Goal: Information Seeking & Learning: Learn about a topic

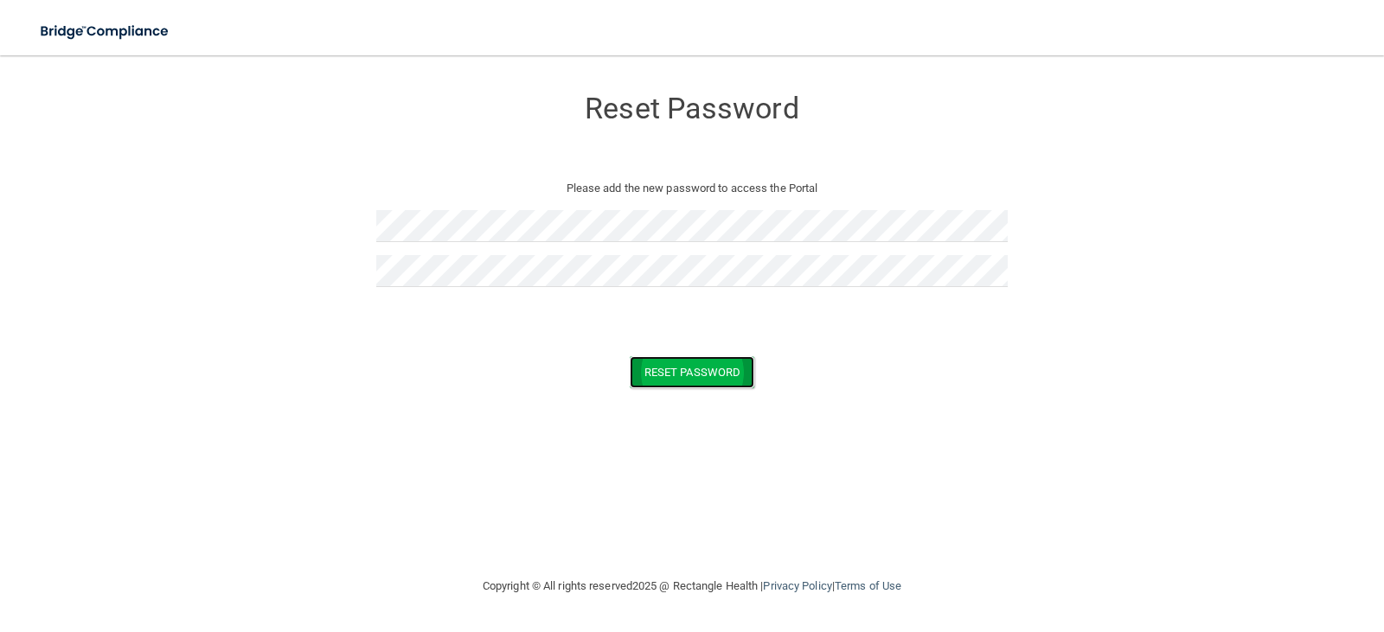
click at [683, 386] on button "Reset Password" at bounding box center [692, 372] width 125 height 32
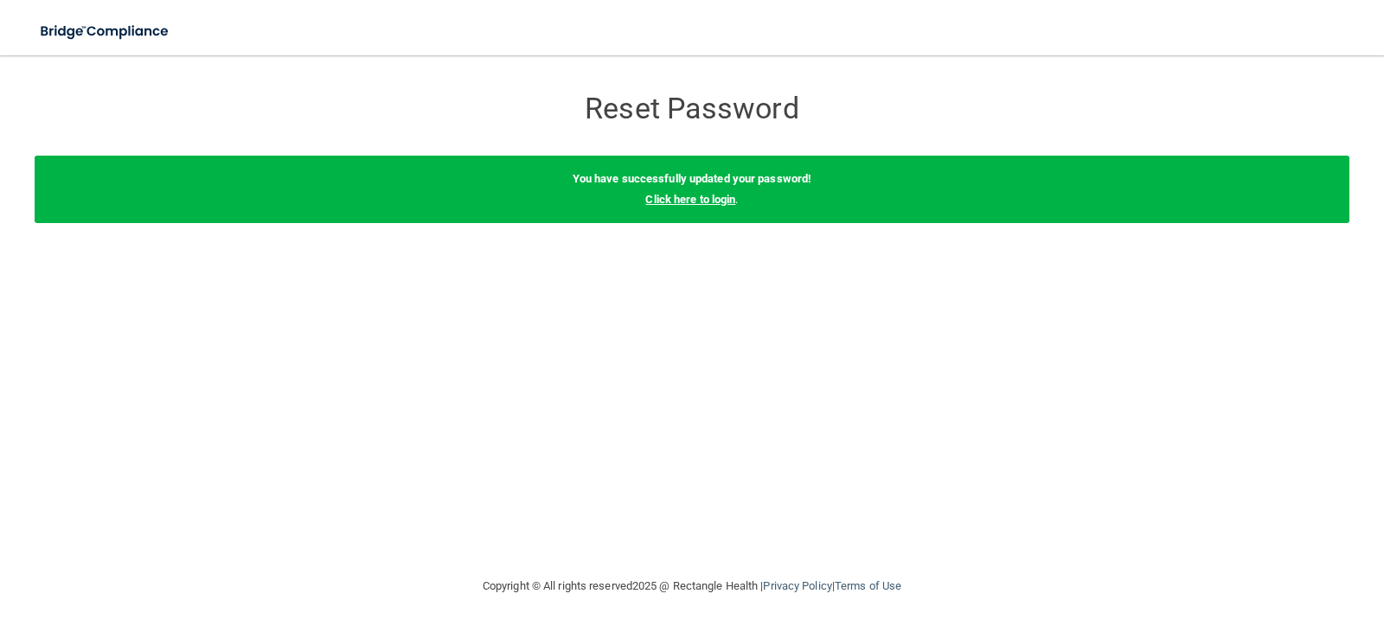
click at [678, 198] on link "Click here to login" at bounding box center [690, 199] width 90 height 13
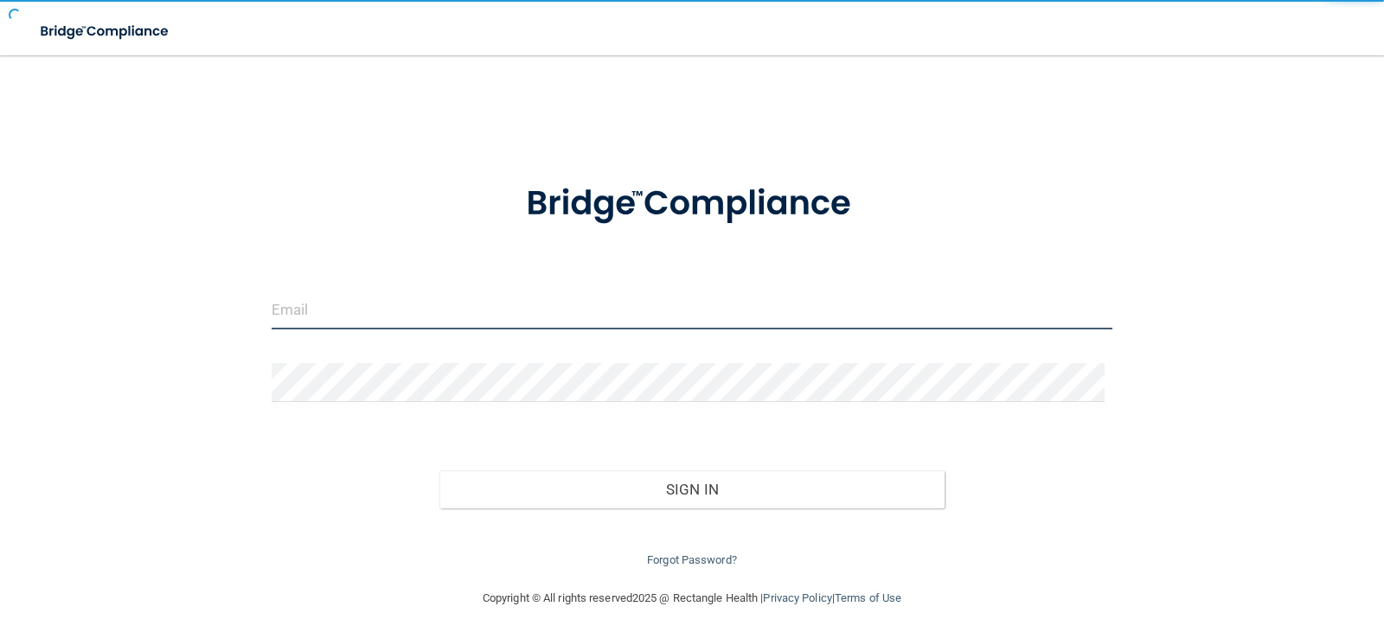
type input "[PERSON_NAME][EMAIL_ADDRESS][PERSON_NAME][PERSON_NAME][DOMAIN_NAME]"
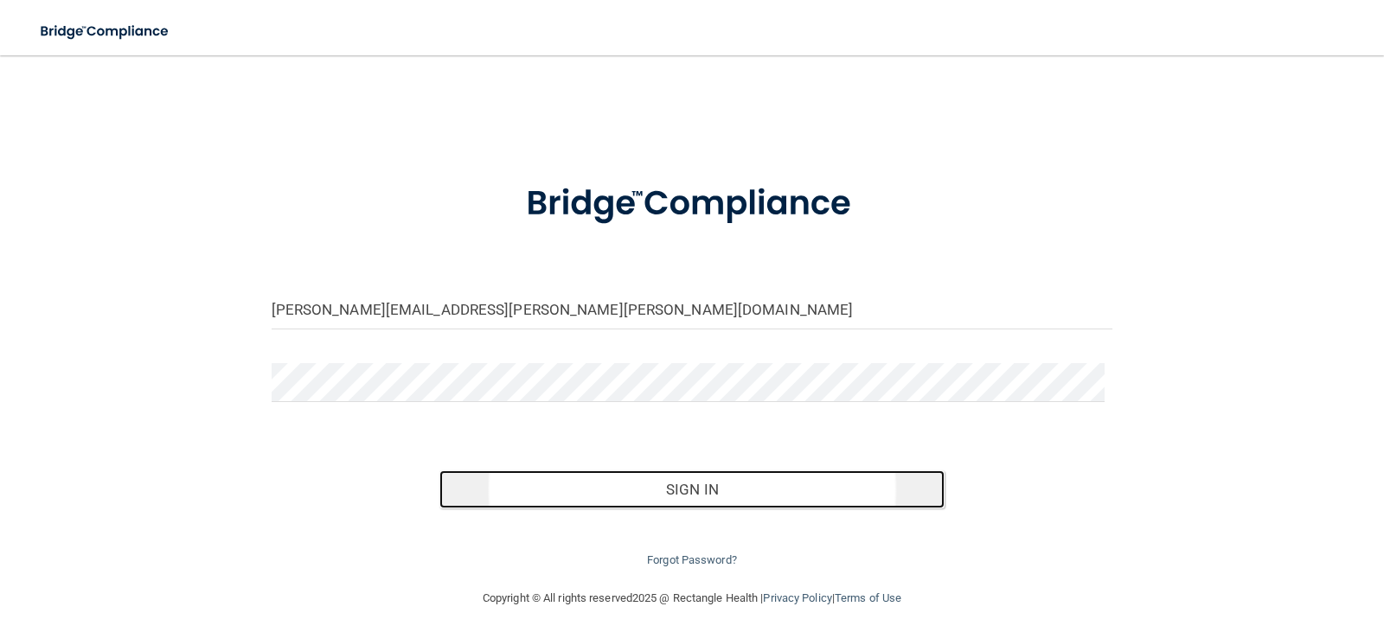
click at [629, 479] on button "Sign In" at bounding box center [691, 490] width 505 height 38
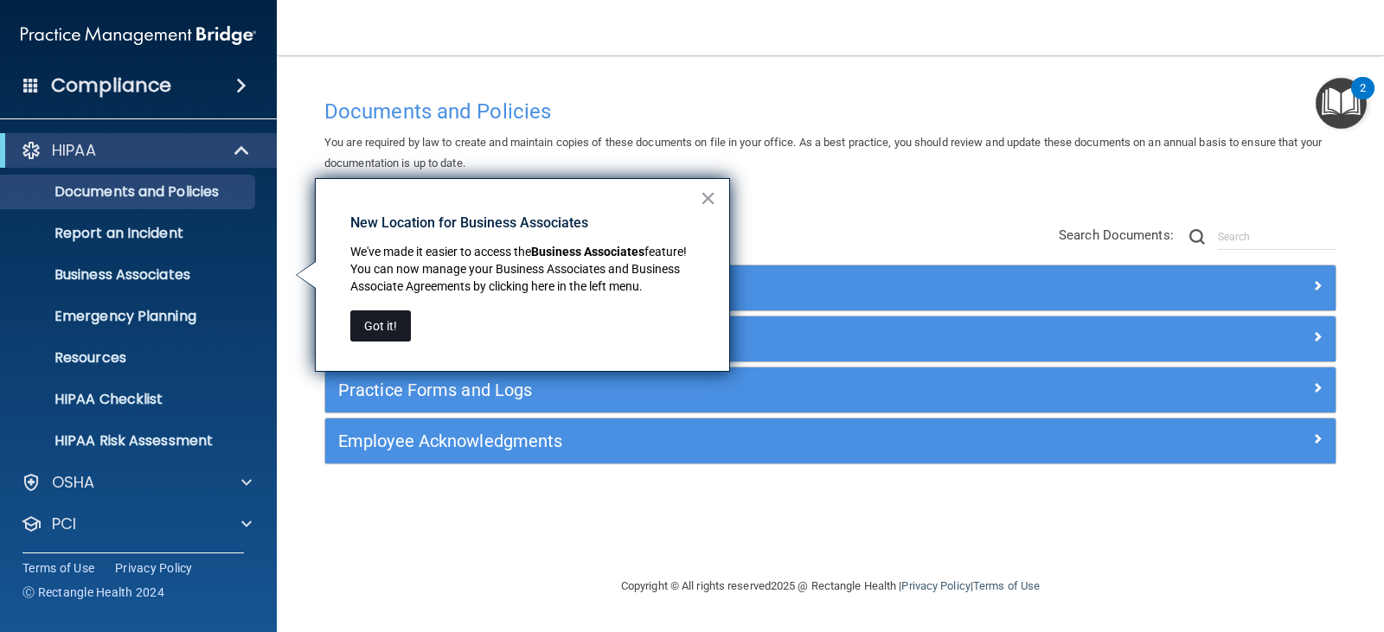
click at [383, 331] on button "Got it!" at bounding box center [380, 326] width 61 height 31
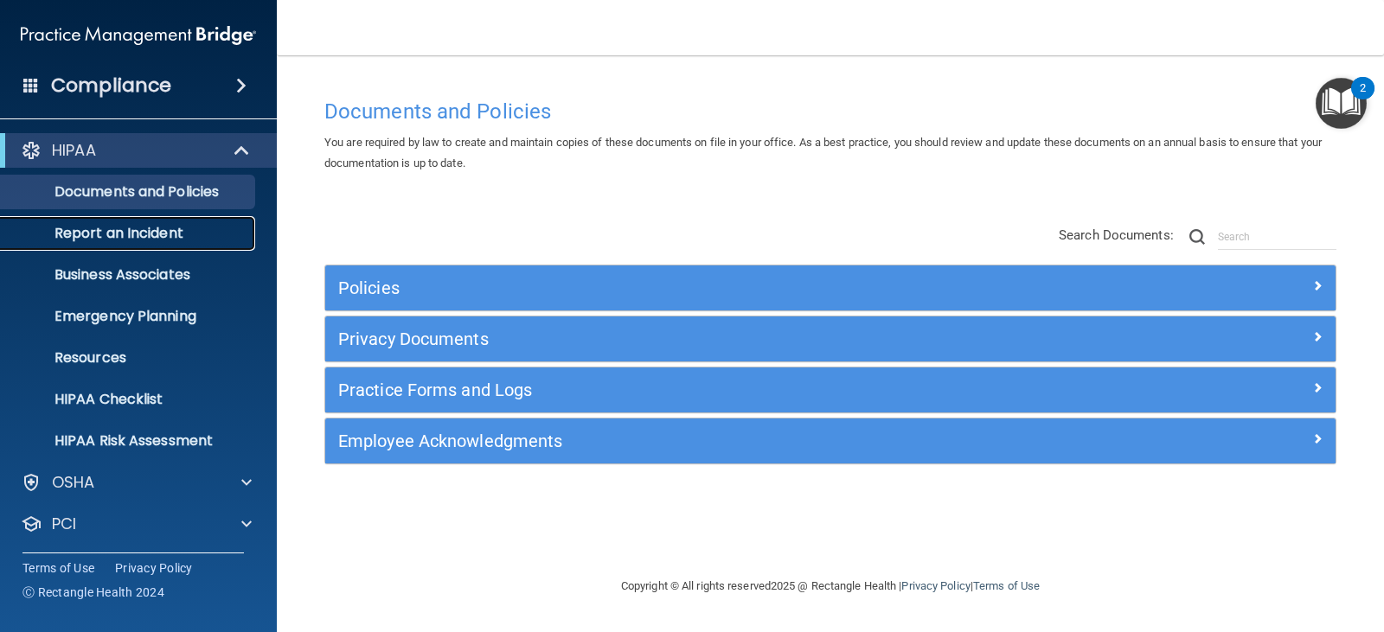
click at [135, 230] on p "Report an Incident" at bounding box center [129, 233] width 236 height 17
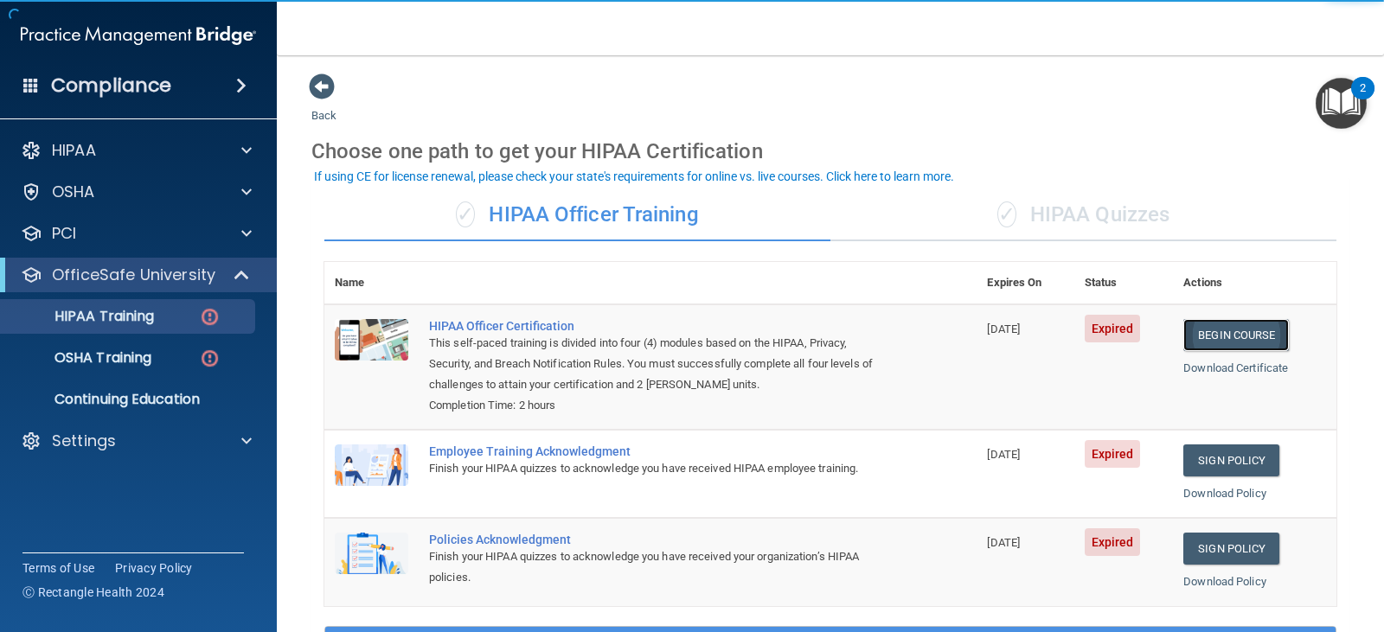
click at [1224, 343] on link "Begin Course" at bounding box center [1236, 335] width 106 height 32
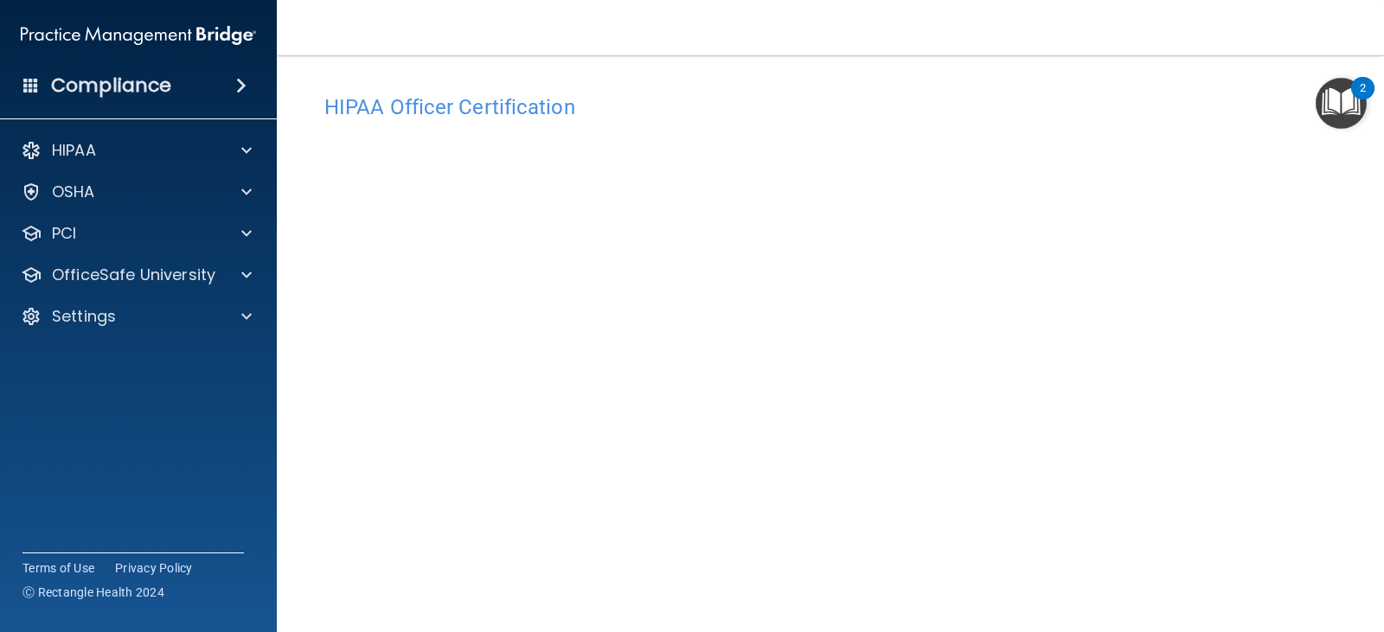
scroll to position [138, 0]
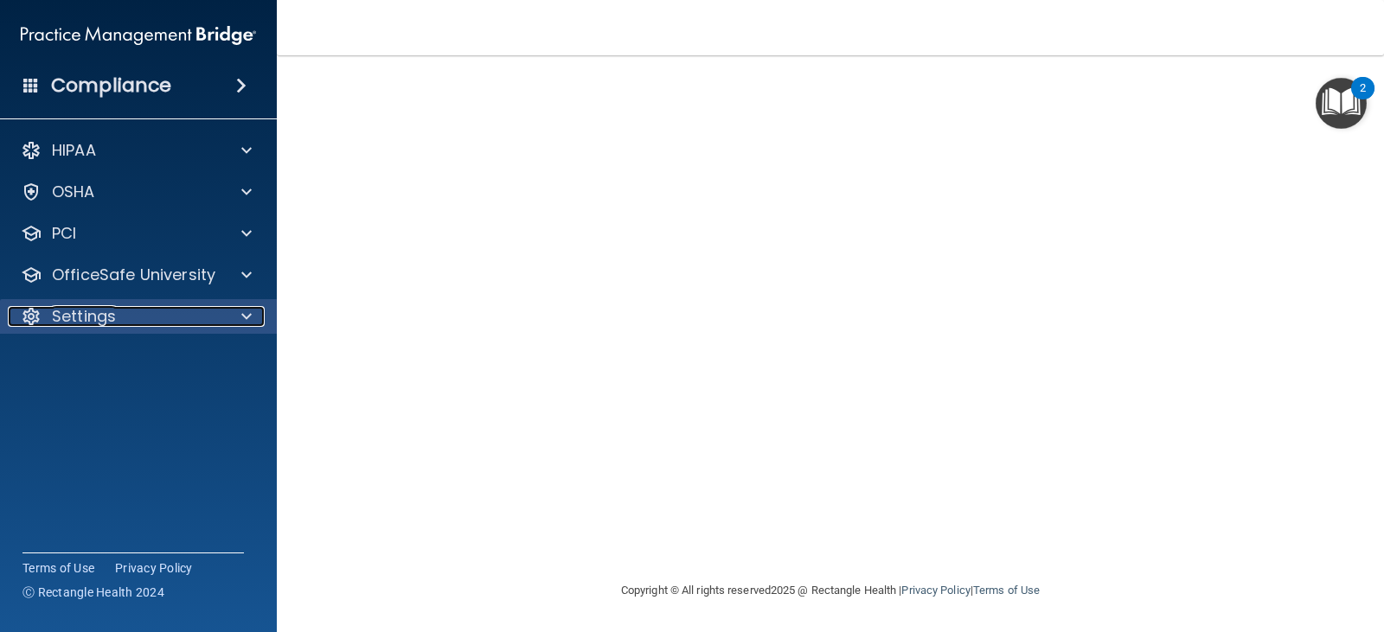
click at [53, 323] on p "Settings" at bounding box center [84, 316] width 64 height 21
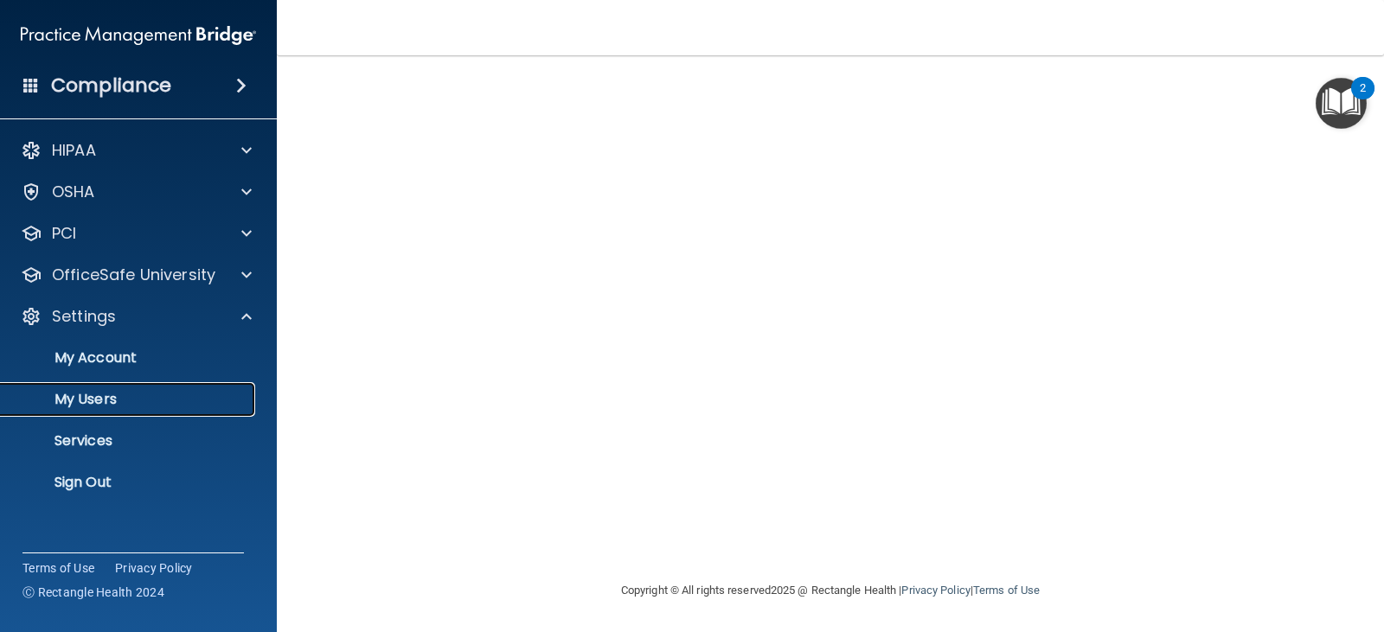
click at [93, 411] on link "My Users" at bounding box center [119, 399] width 272 height 35
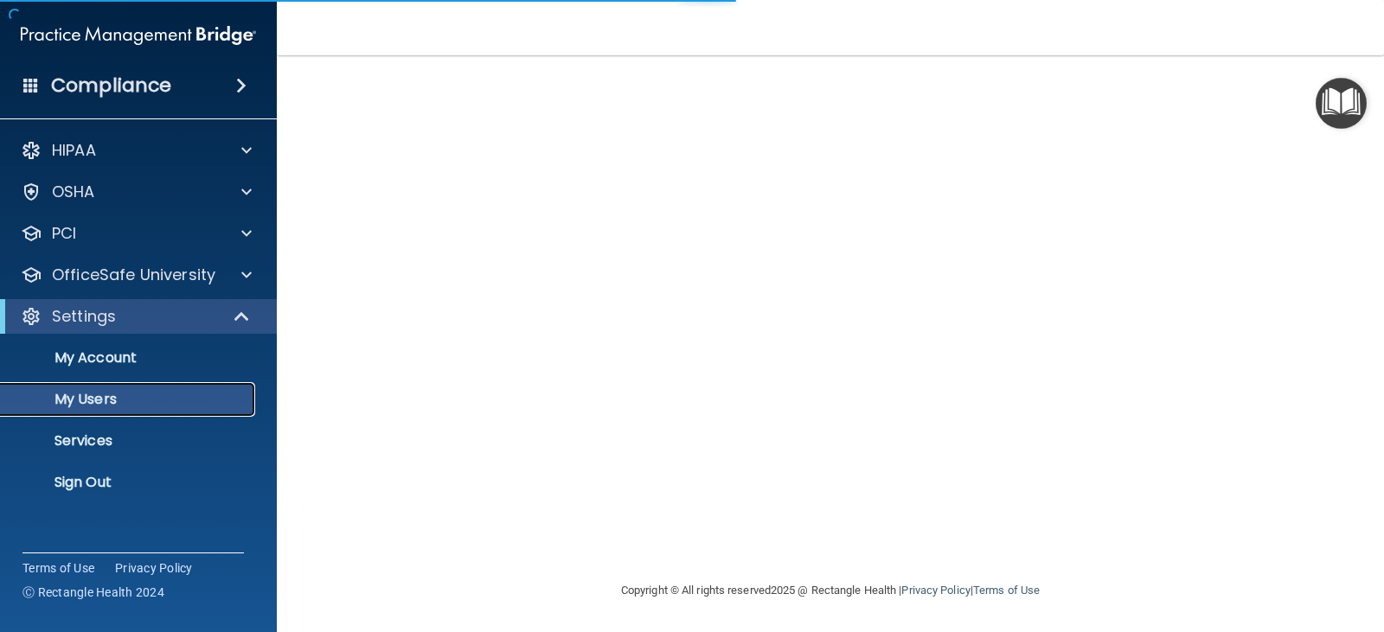
select select "20"
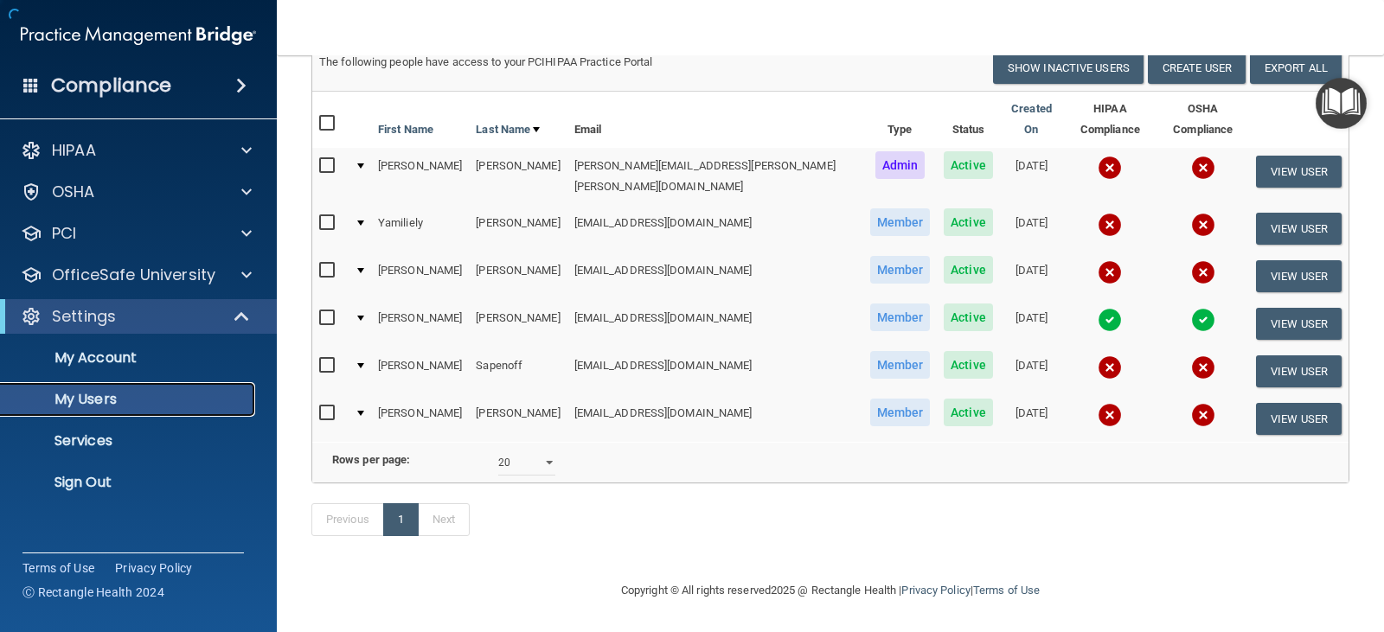
scroll to position [133, 0]
click at [1308, 213] on button "View User" at bounding box center [1299, 229] width 86 height 32
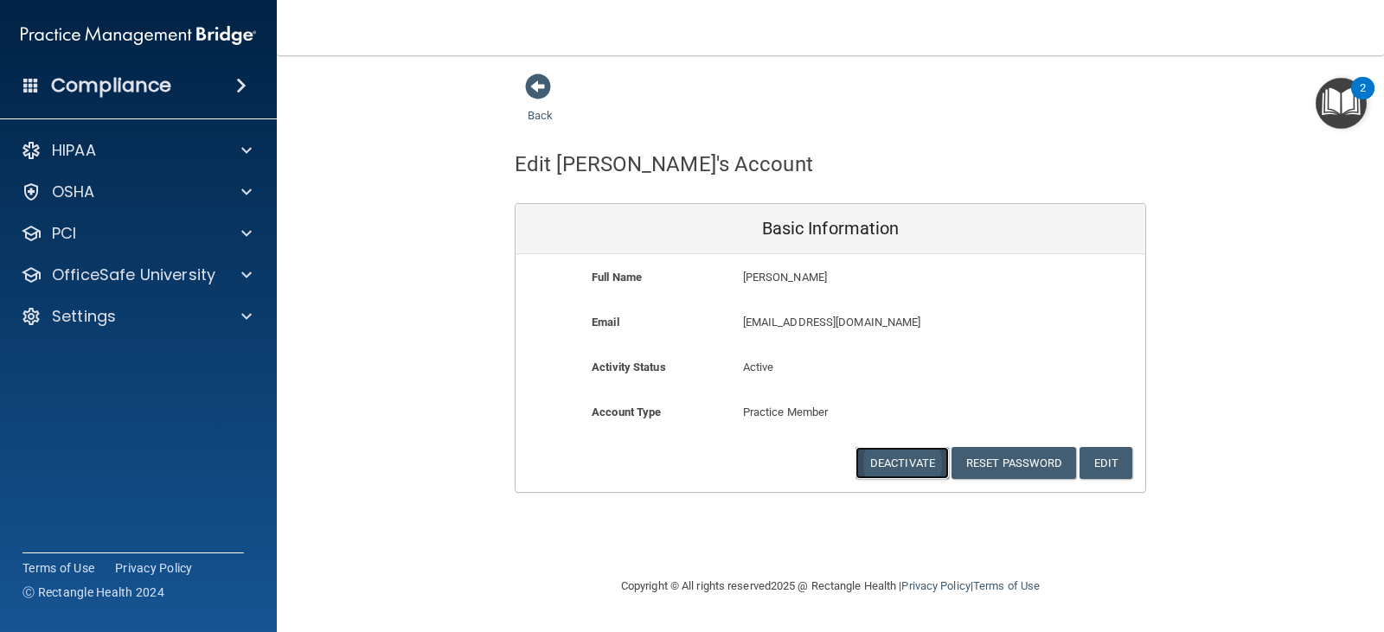
click at [869, 460] on button "Deactivate" at bounding box center [902, 463] width 93 height 32
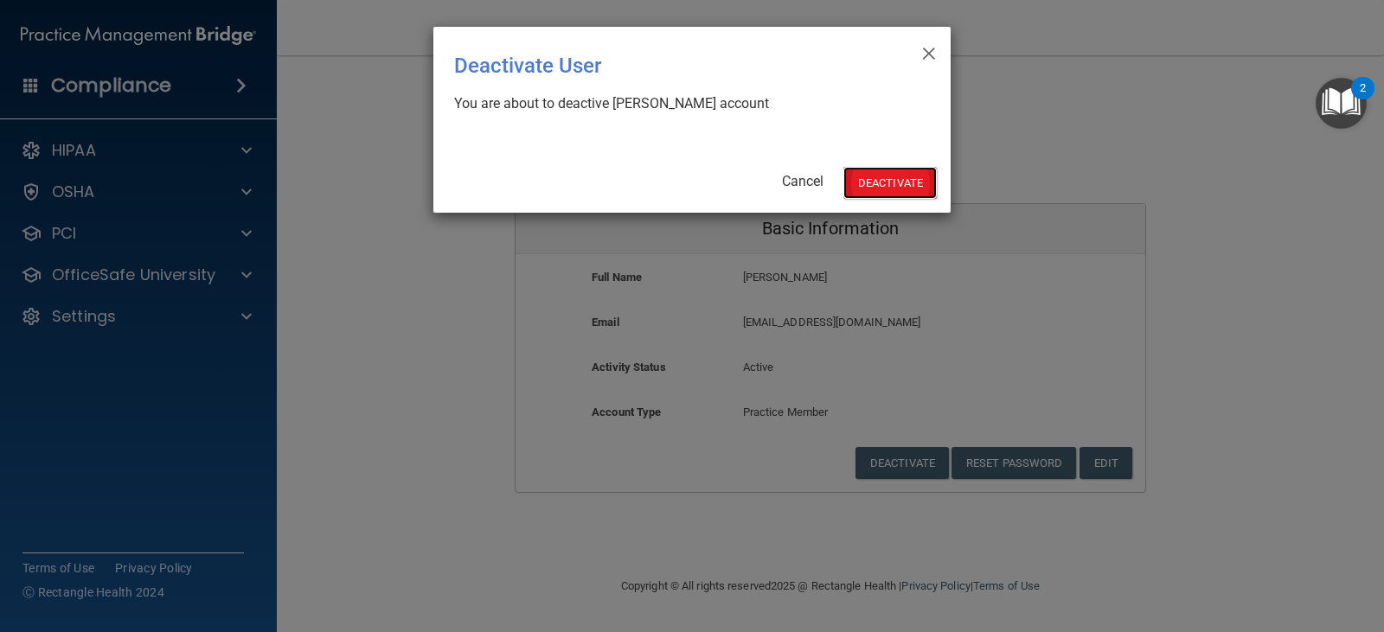
click at [898, 176] on button "Deactivate" at bounding box center [889, 183] width 93 height 32
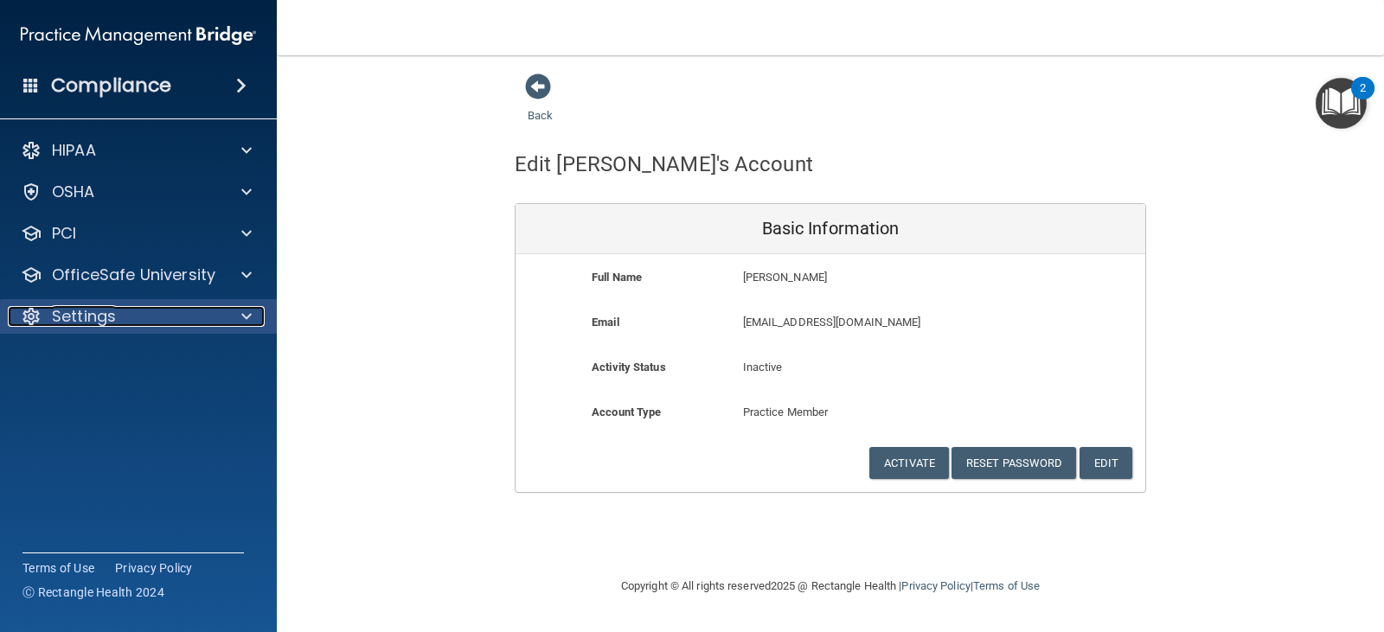
click at [92, 320] on p "Settings" at bounding box center [84, 316] width 64 height 21
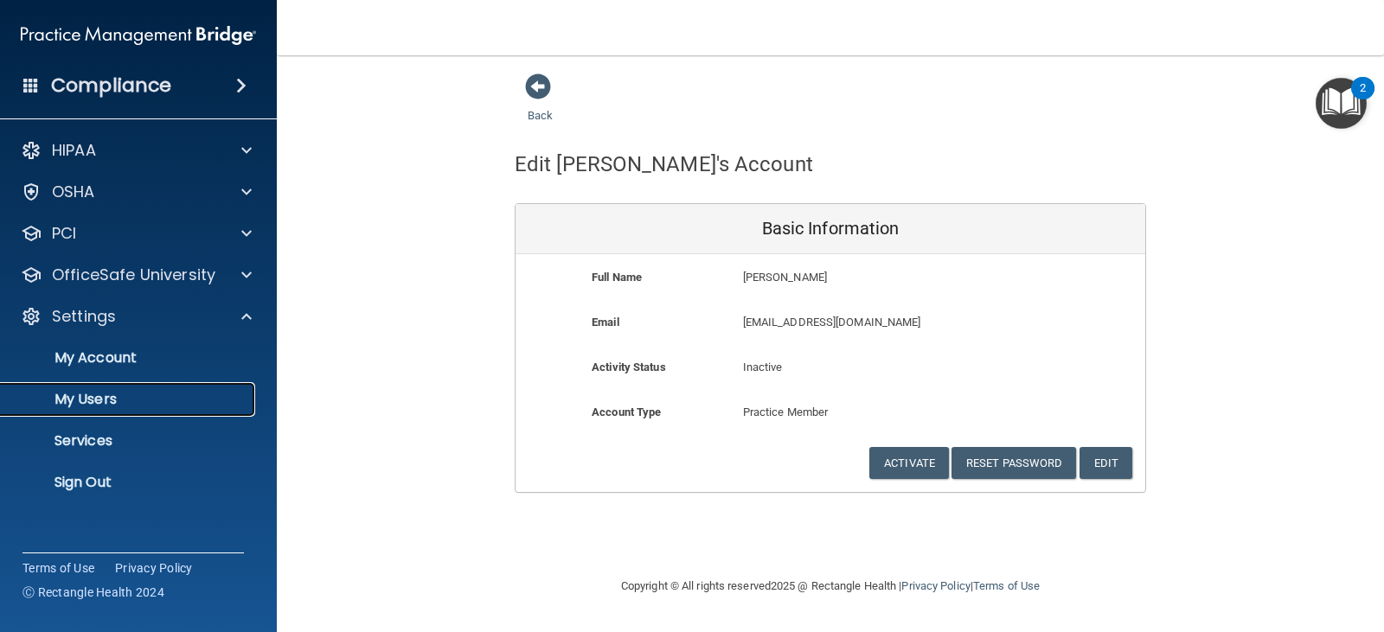
click at [112, 394] on p "My Users" at bounding box center [129, 399] width 236 height 17
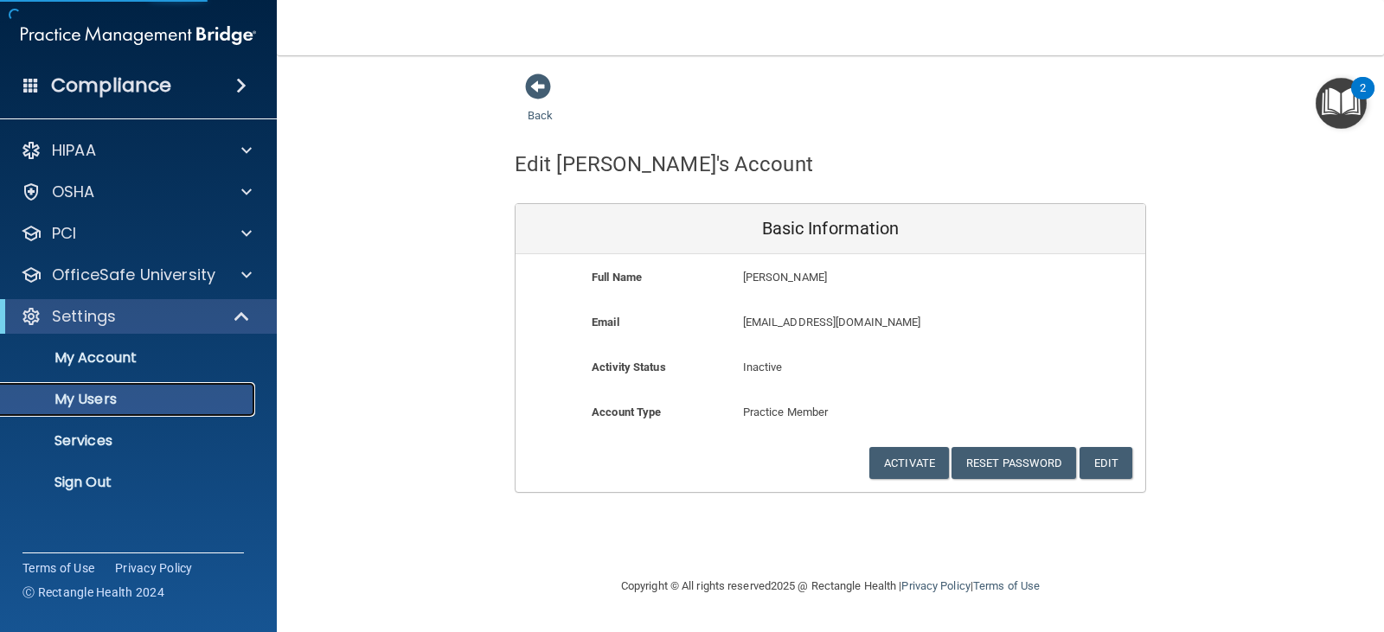
select select "20"
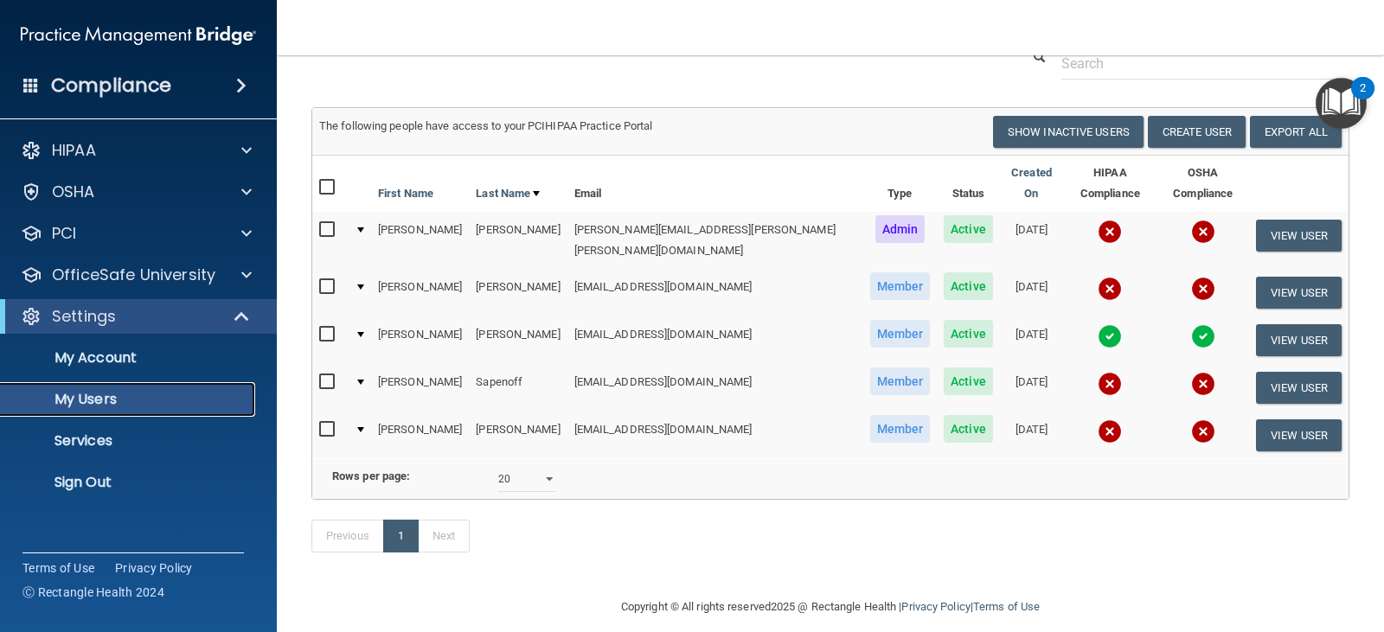
scroll to position [68, 0]
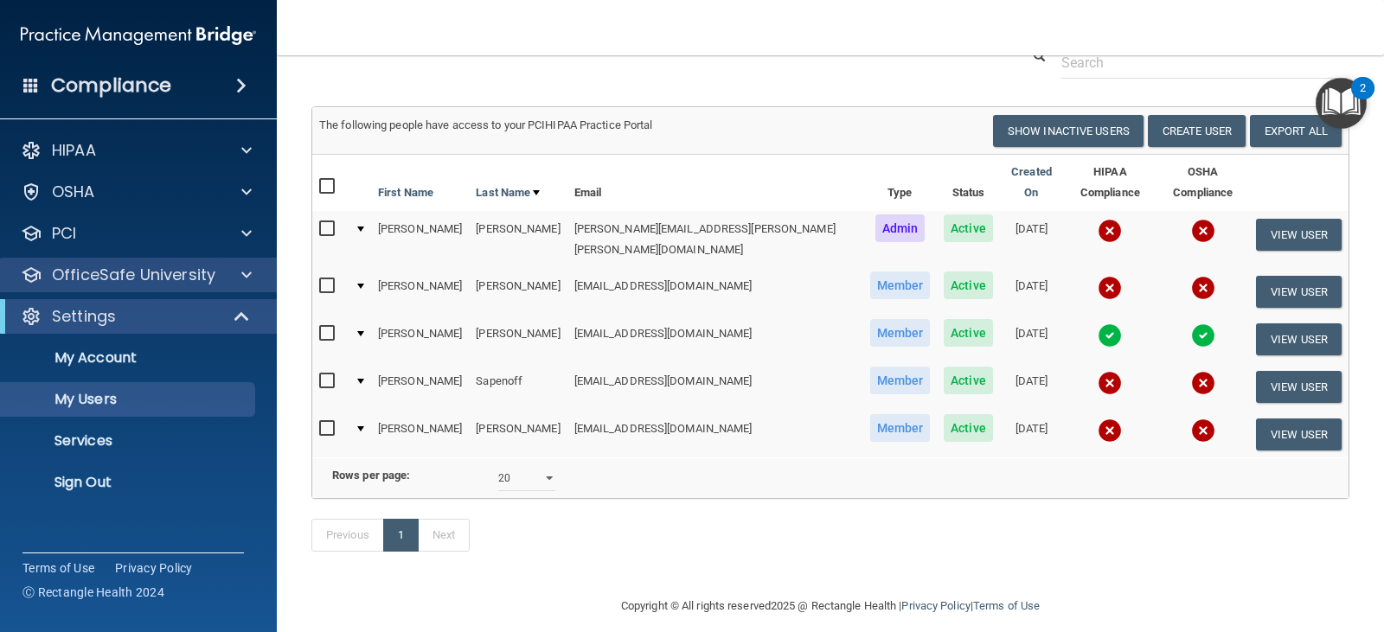
click at [72, 286] on div "OfficeSafe University" at bounding box center [139, 275] width 278 height 35
click at [249, 272] on span at bounding box center [246, 275] width 10 height 21
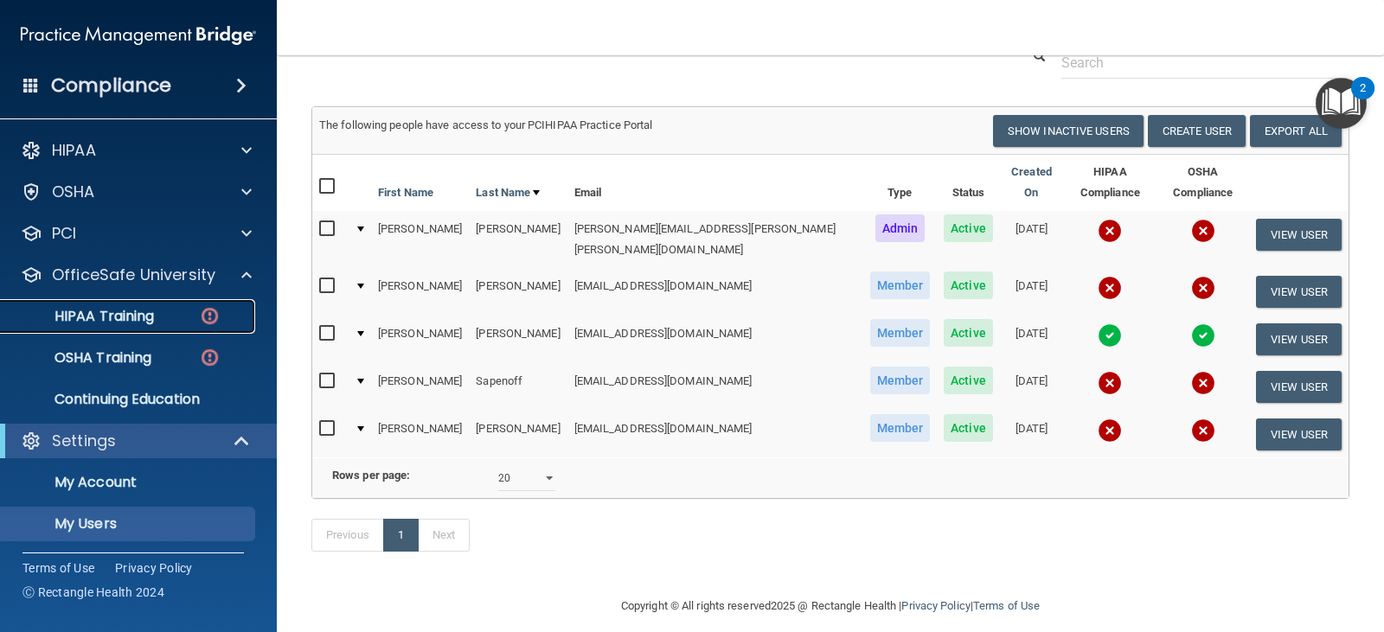
click at [99, 323] on p "HIPAA Training" at bounding box center [82, 316] width 143 height 17
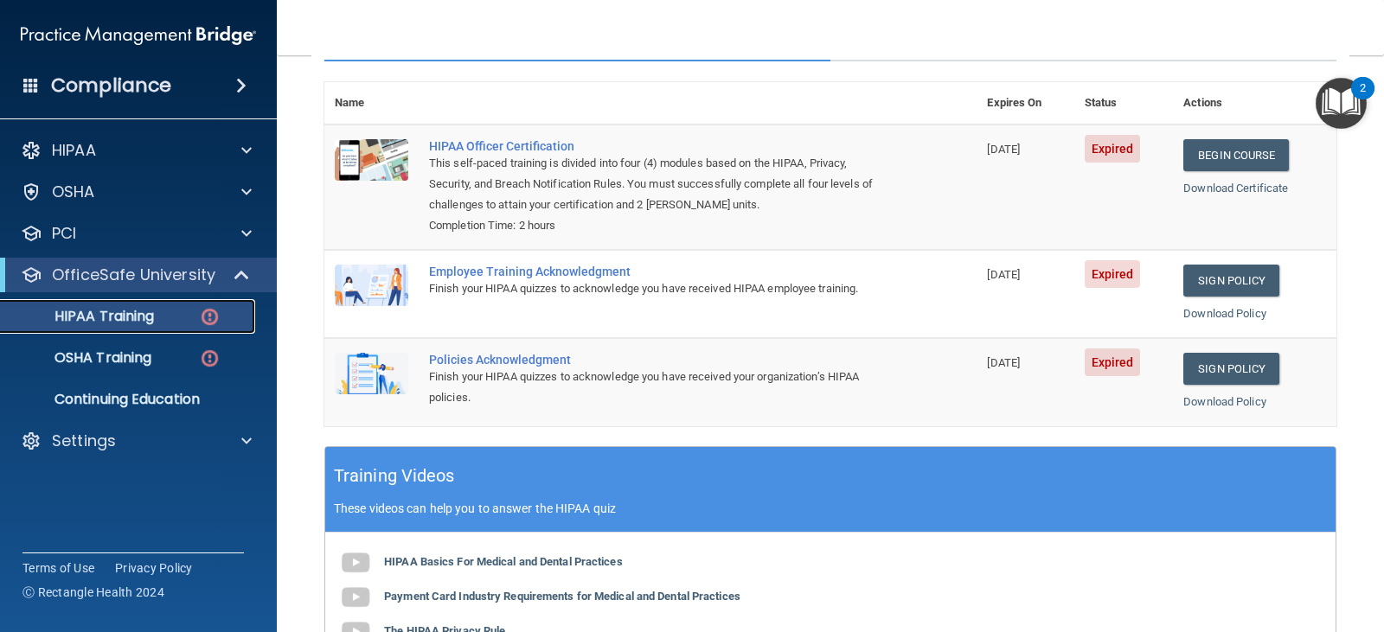
scroll to position [153, 0]
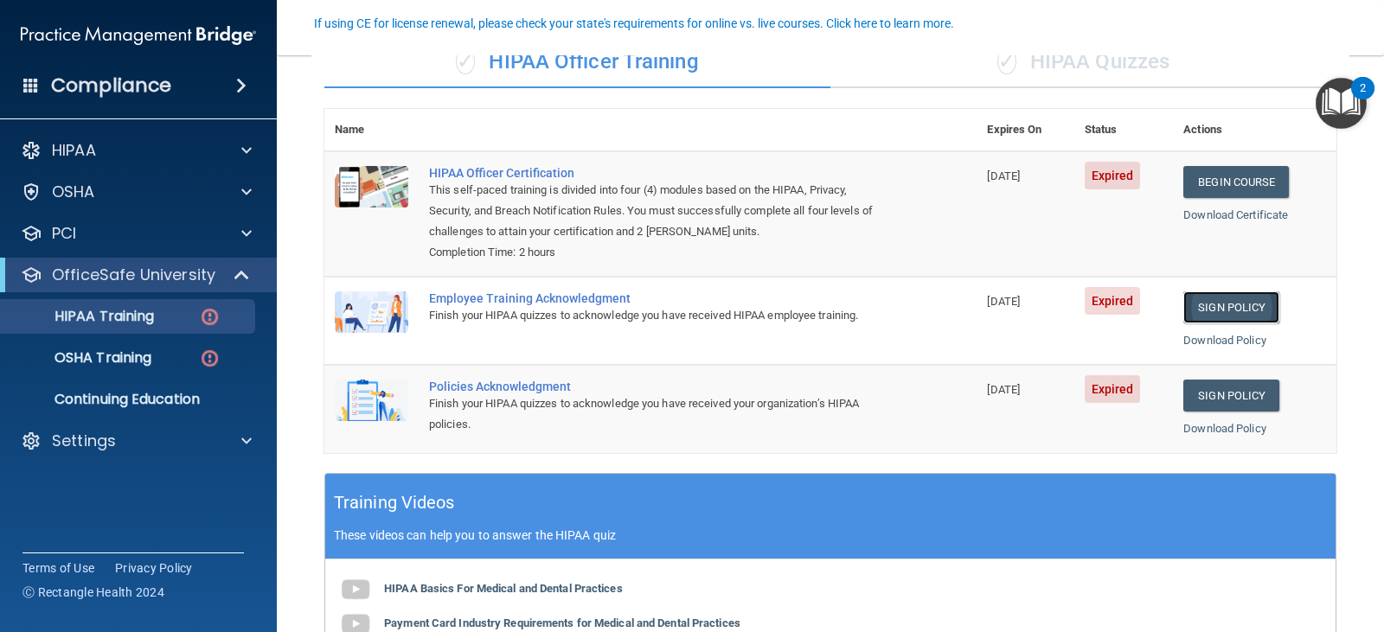
click at [1213, 306] on link "Sign Policy" at bounding box center [1231, 308] width 96 height 32
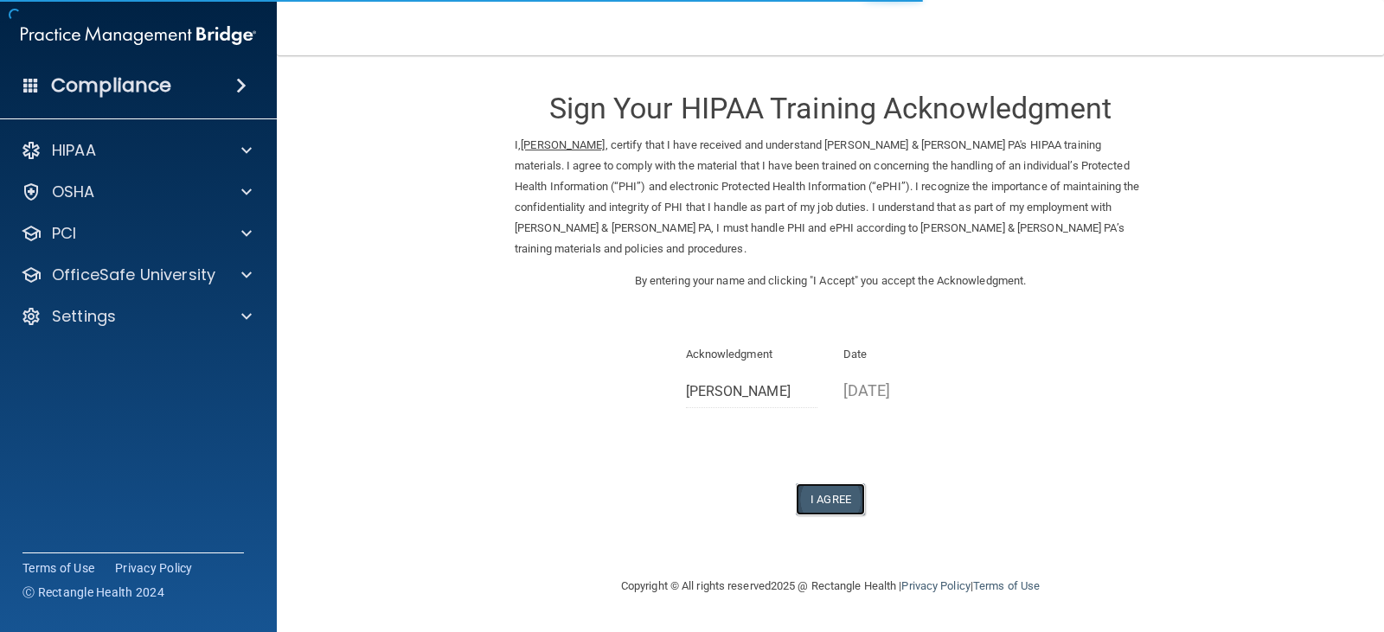
click at [831, 492] on button "I Agree" at bounding box center [830, 500] width 69 height 32
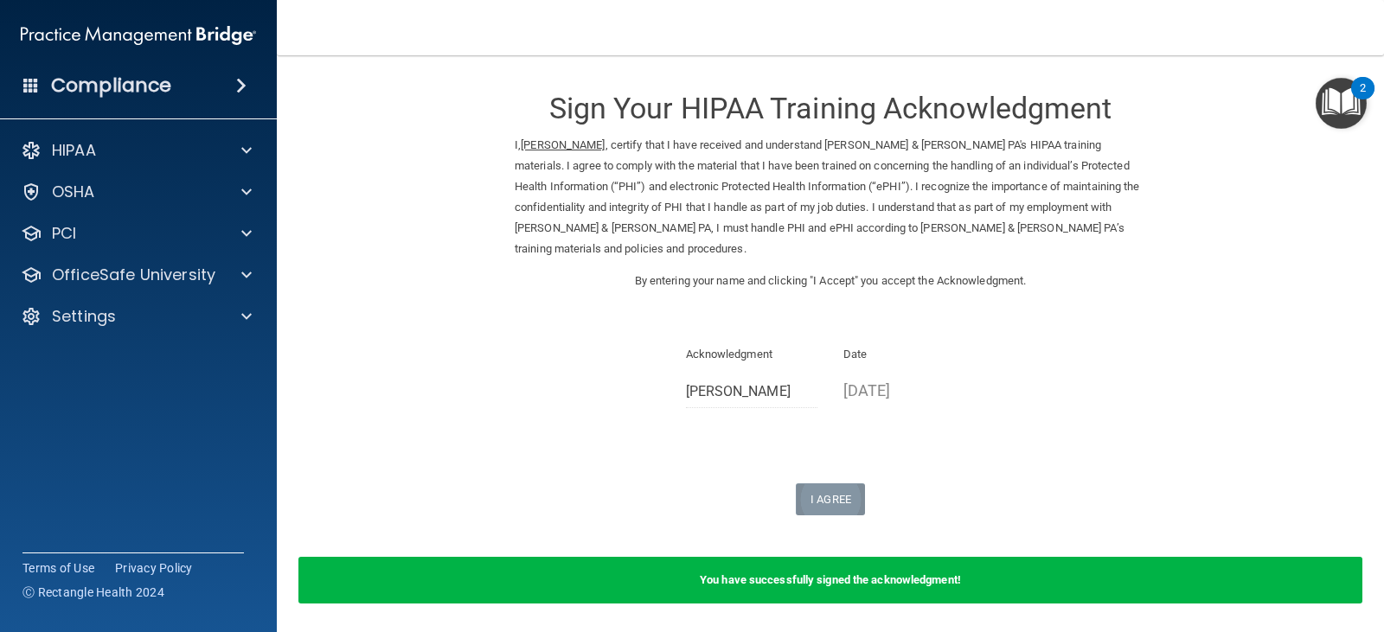
scroll to position [61, 0]
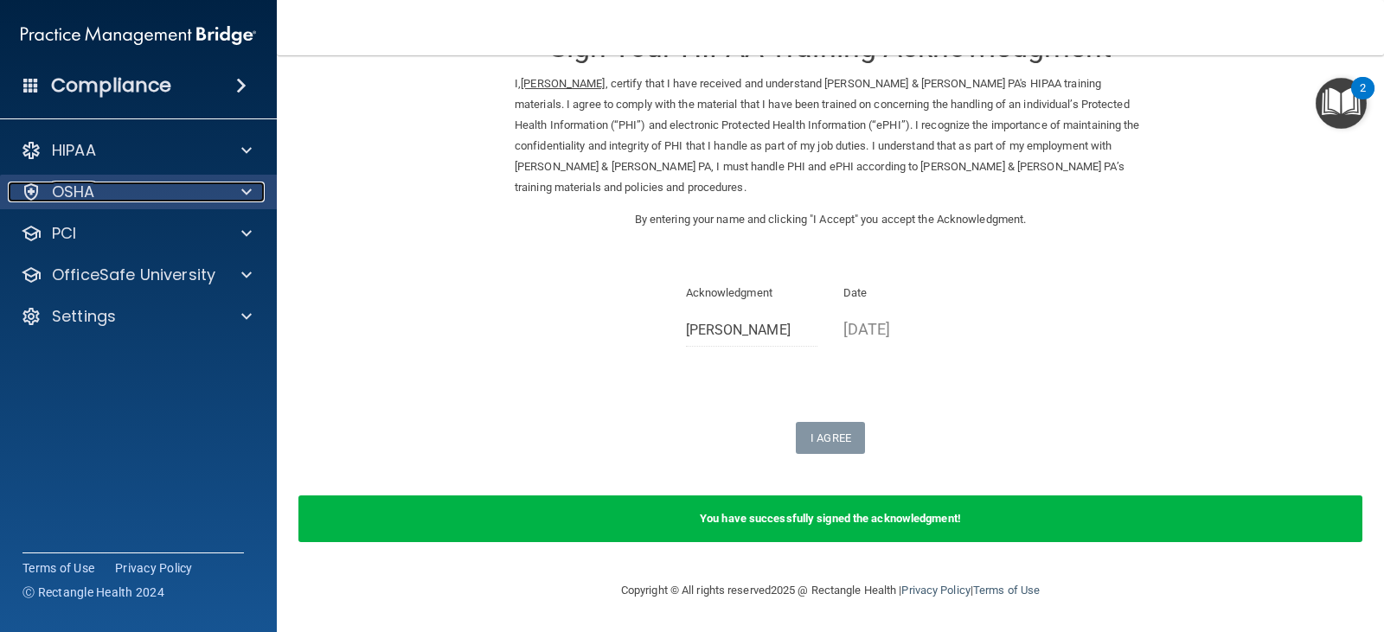
click at [65, 194] on p "OSHA" at bounding box center [73, 192] width 43 height 21
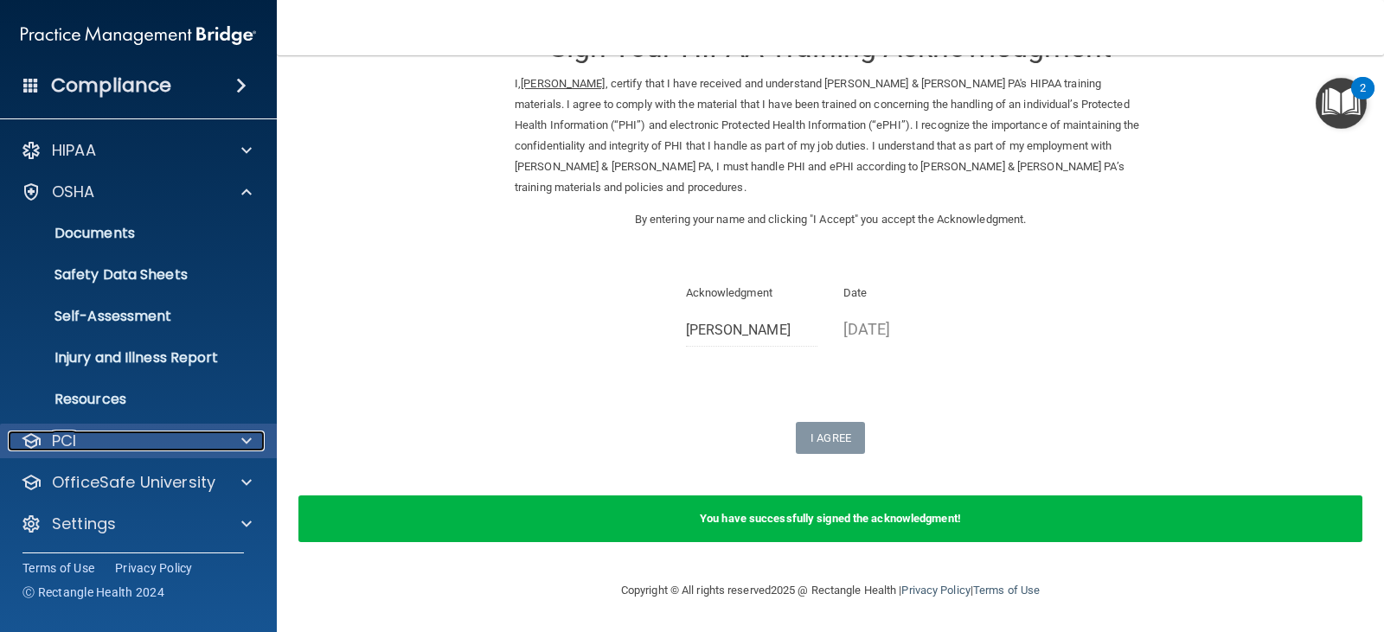
click at [107, 451] on div "PCI" at bounding box center [115, 441] width 215 height 21
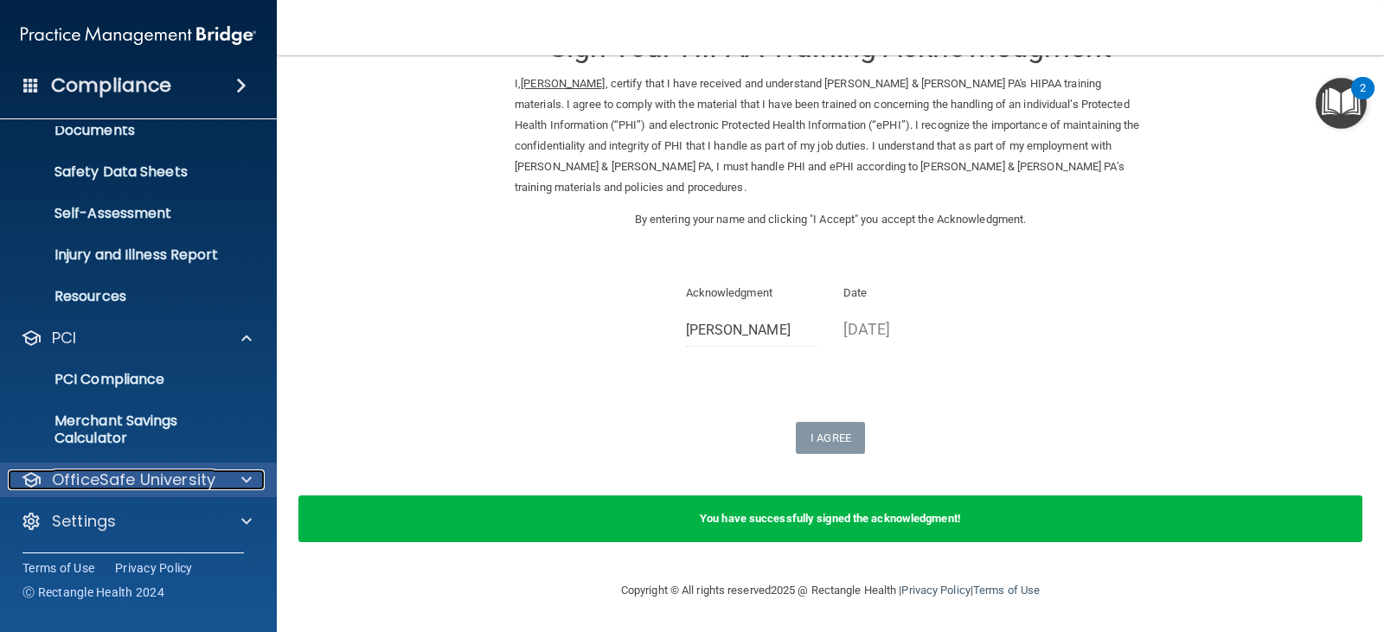
click at [122, 473] on p "OfficeSafe University" at bounding box center [133, 480] width 163 height 21
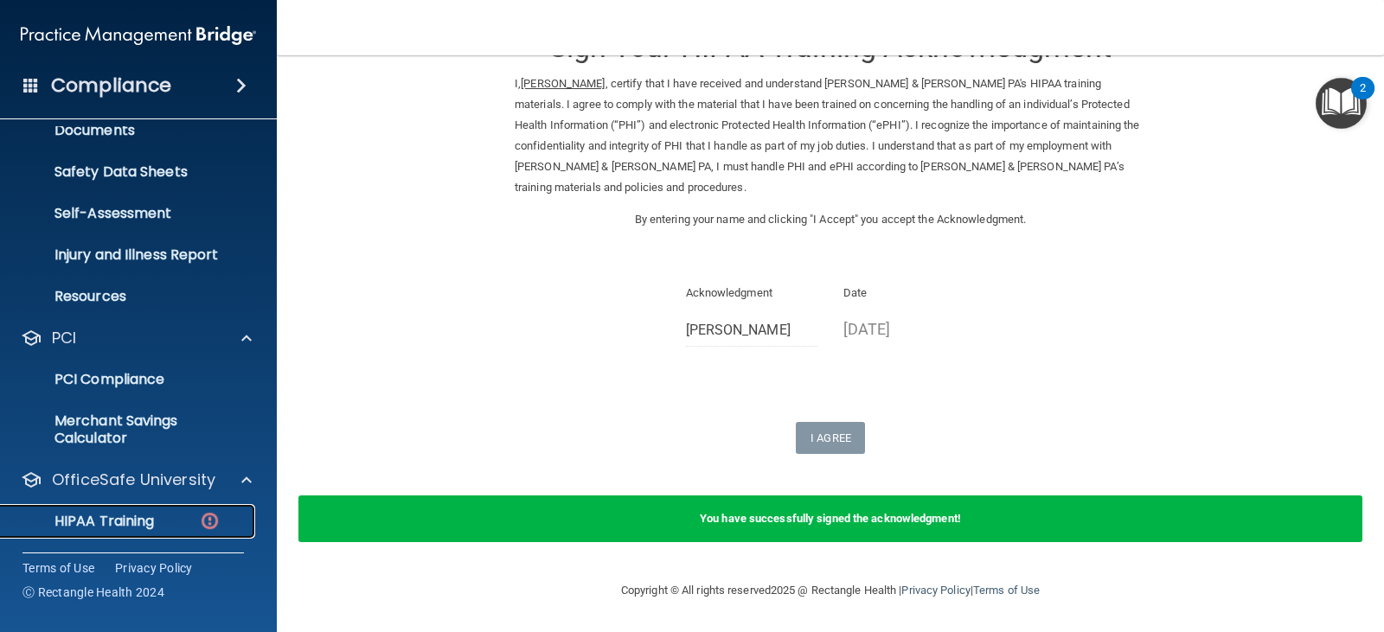
click at [117, 520] on p "HIPAA Training" at bounding box center [82, 521] width 143 height 17
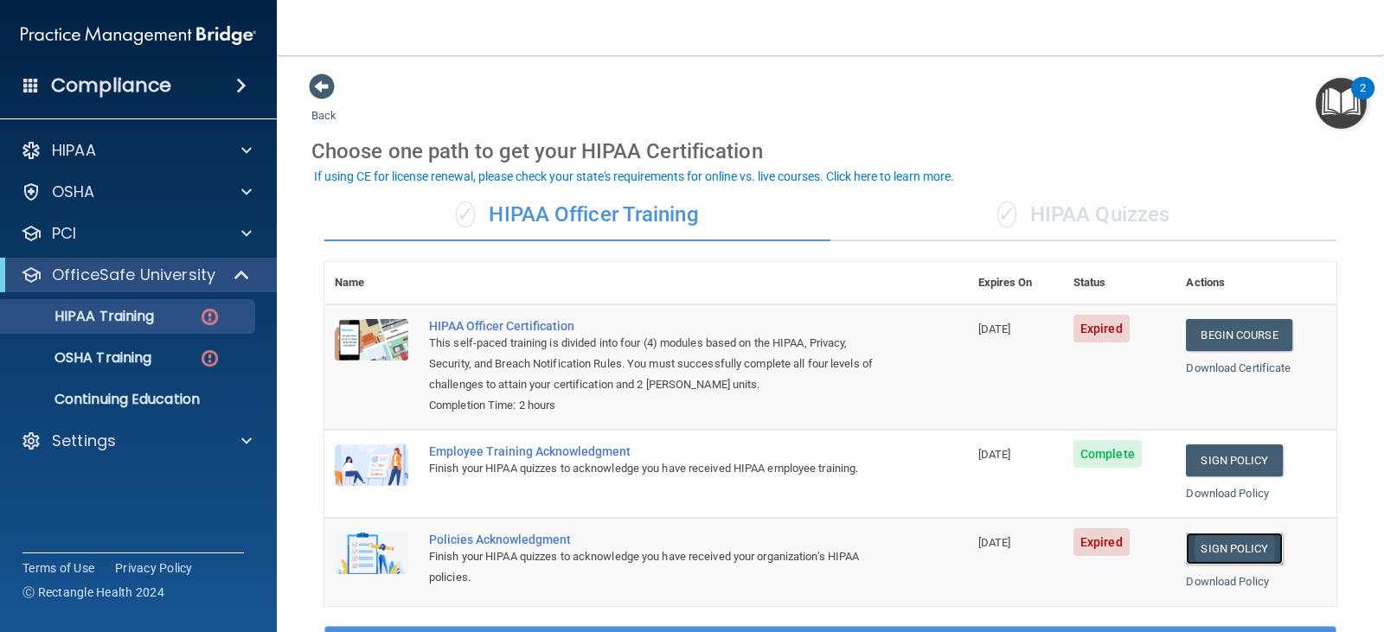
click at [1228, 542] on link "Sign Policy" at bounding box center [1234, 549] width 96 height 32
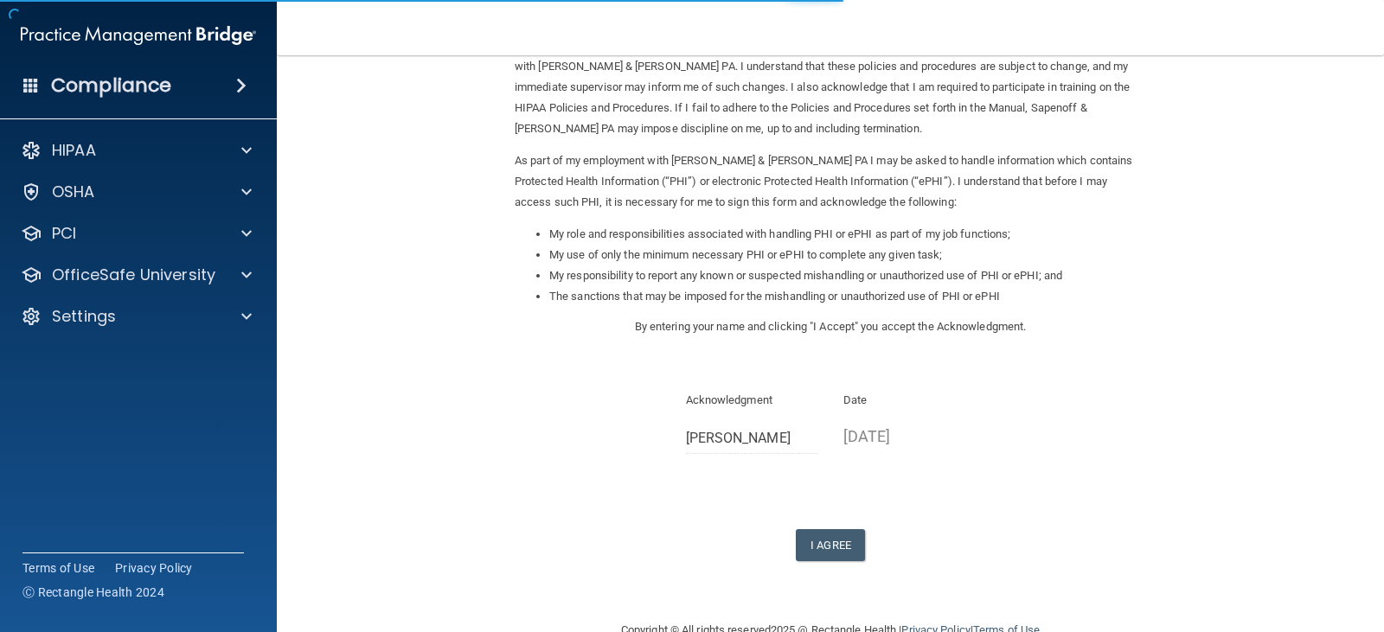
scroll to position [160, 0]
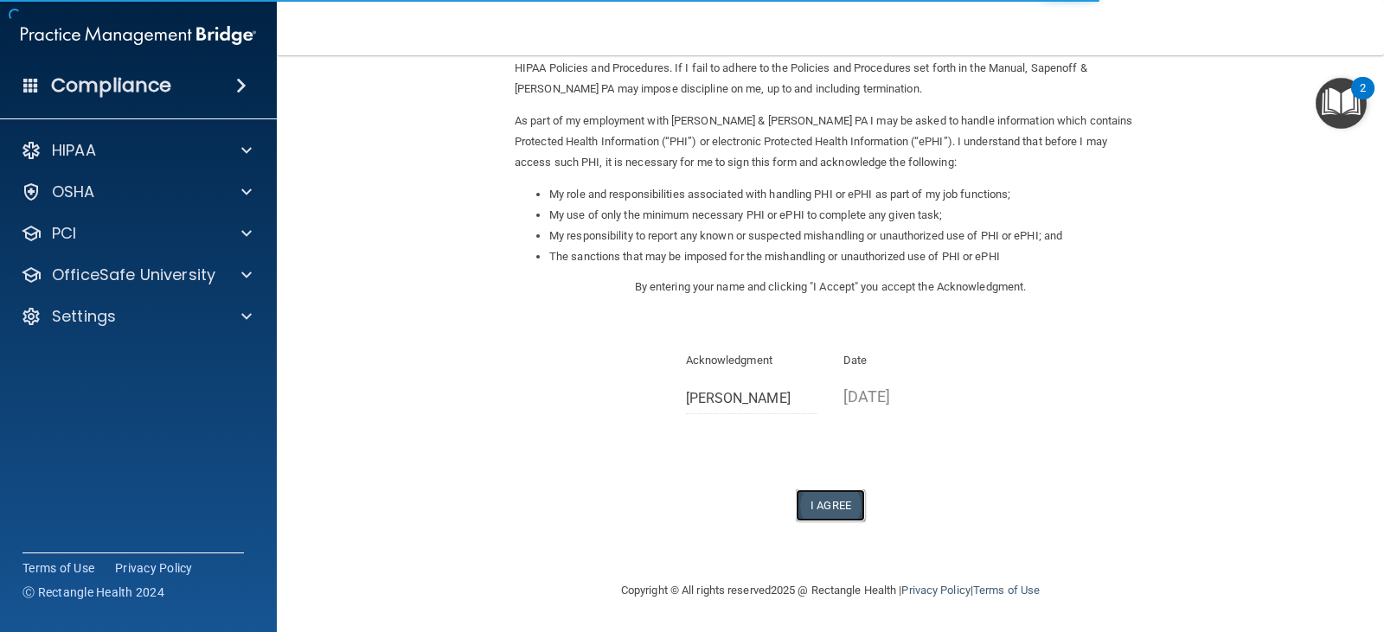
click at [821, 508] on button "I Agree" at bounding box center [830, 506] width 69 height 32
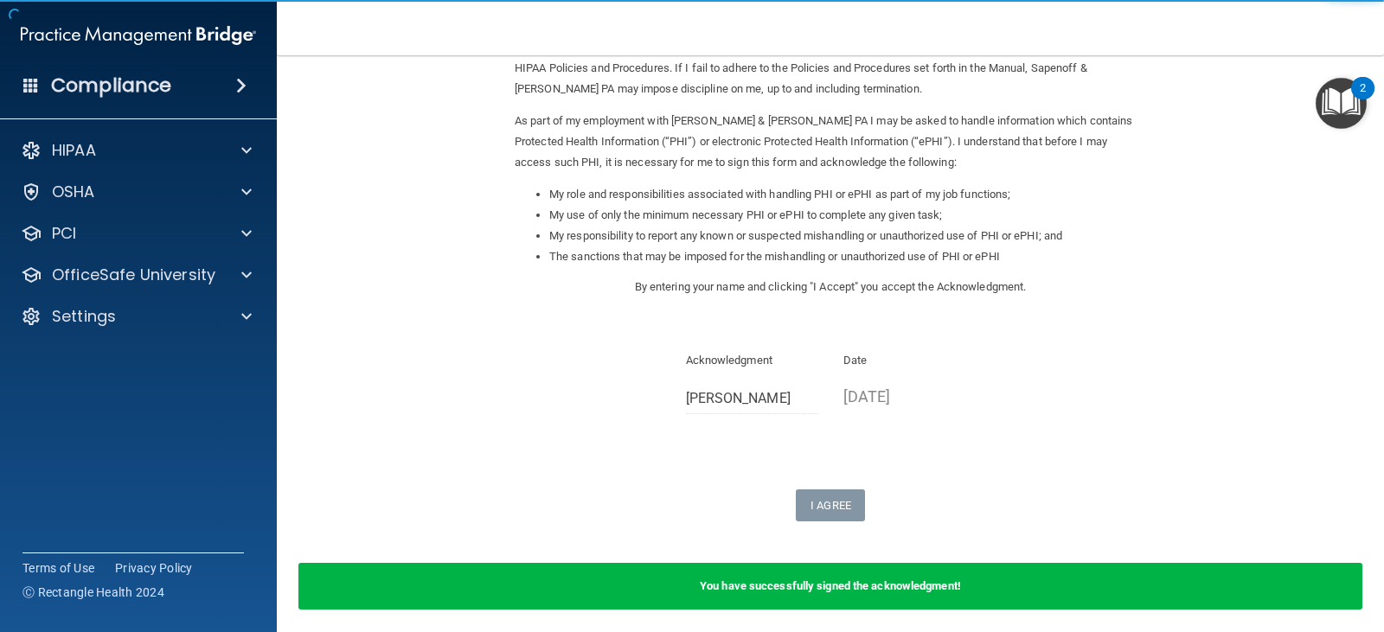
scroll to position [228, 0]
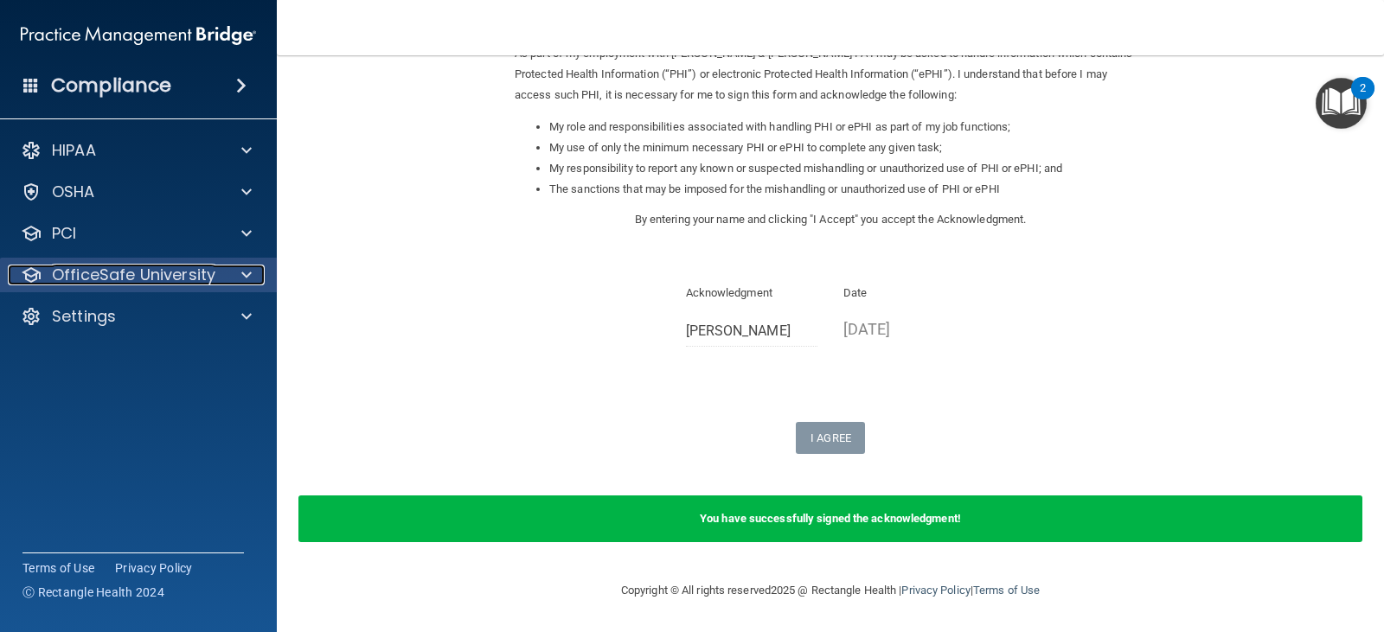
click at [70, 285] on p "OfficeSafe University" at bounding box center [133, 275] width 163 height 21
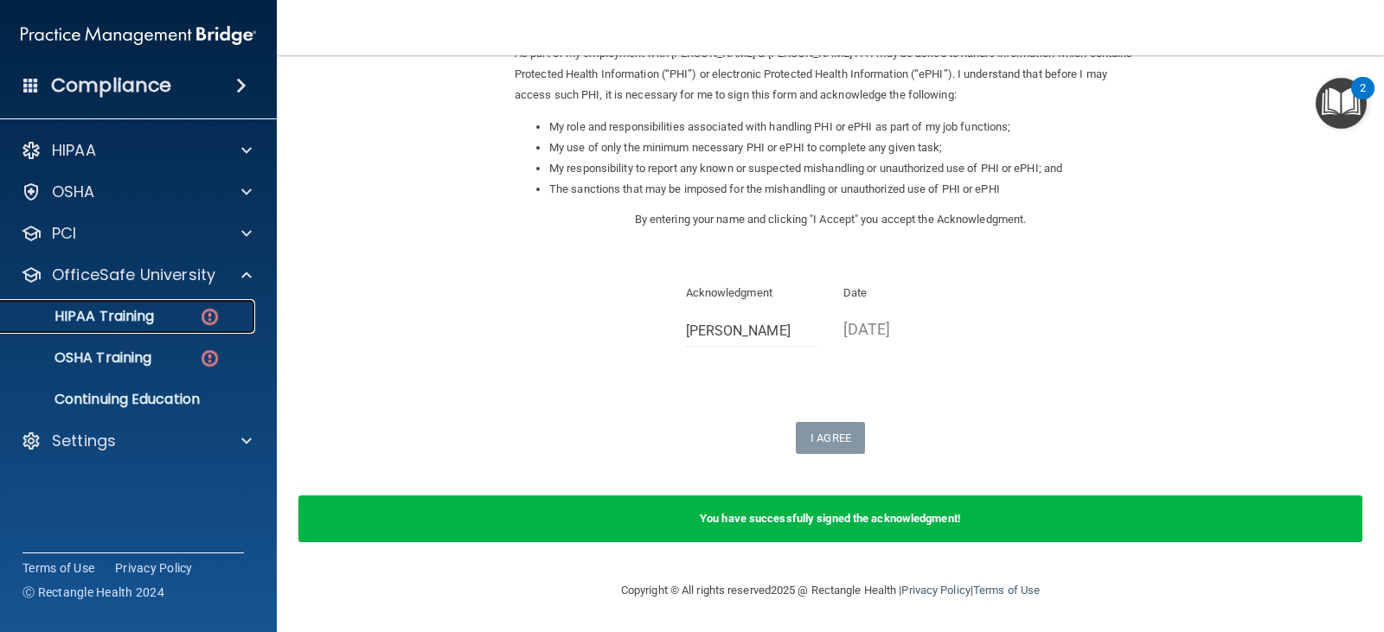
click at [97, 322] on p "HIPAA Training" at bounding box center [82, 316] width 143 height 17
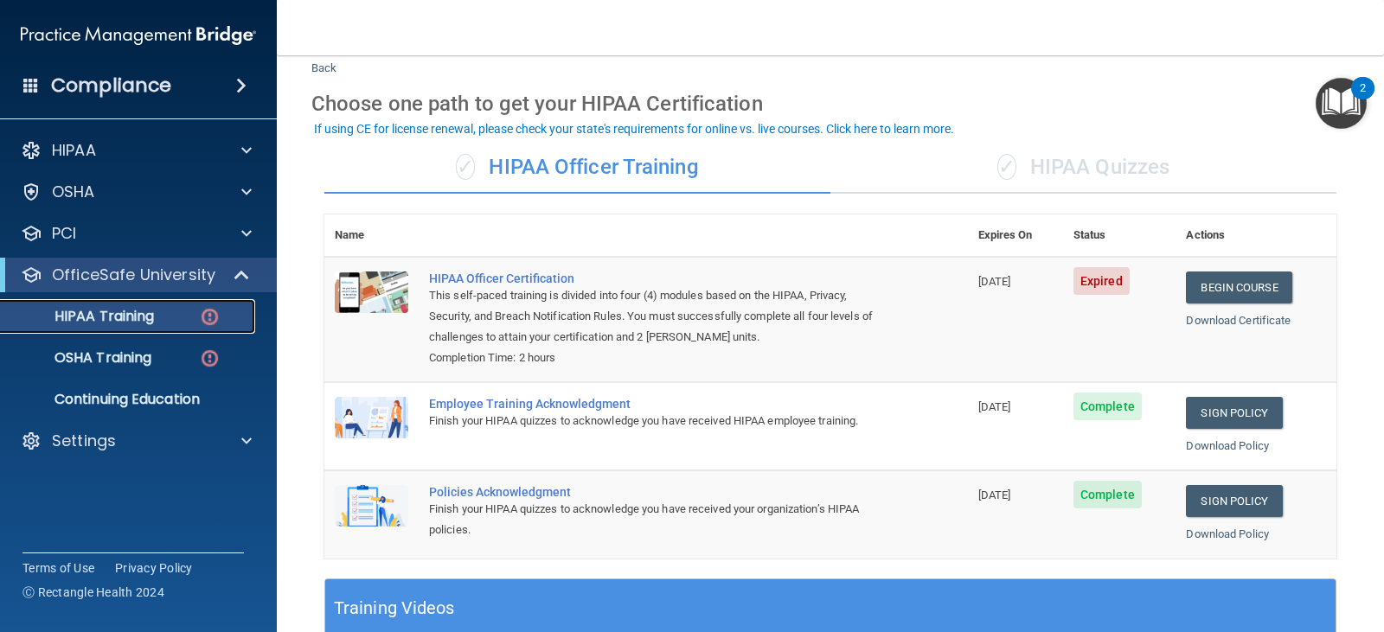
scroll to position [48, 0]
click at [1236, 286] on link "Begin Course" at bounding box center [1239, 288] width 106 height 32
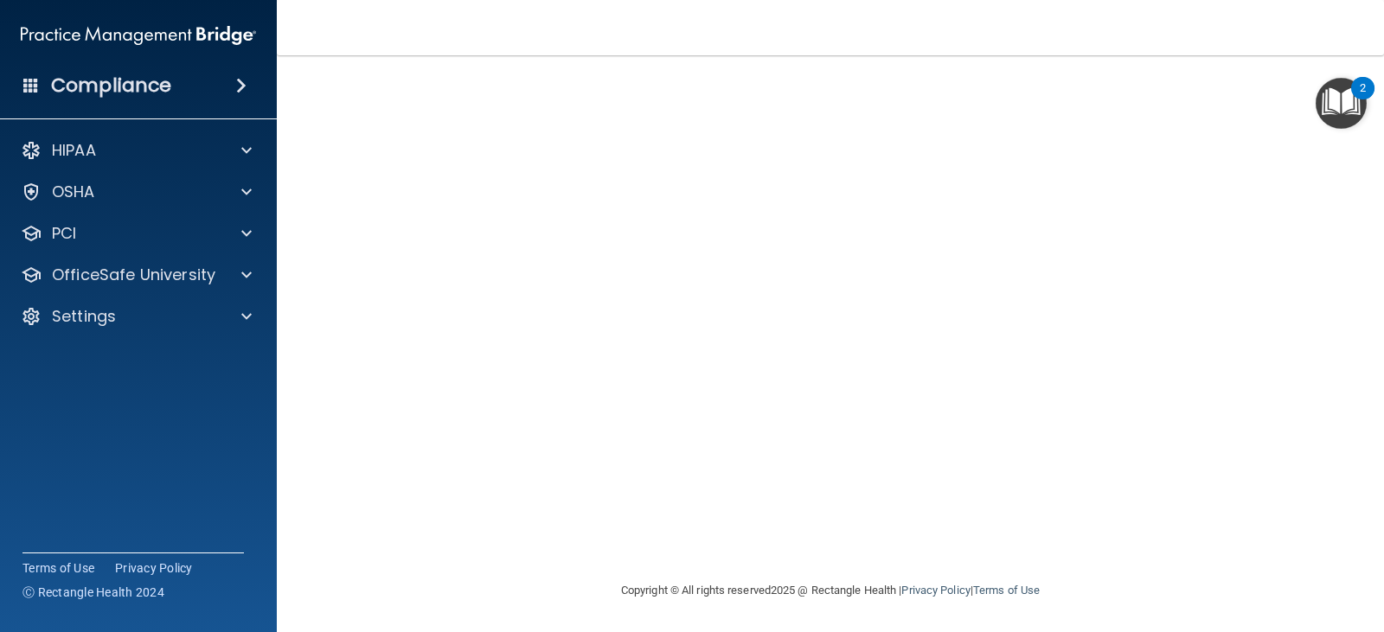
scroll to position [4, 0]
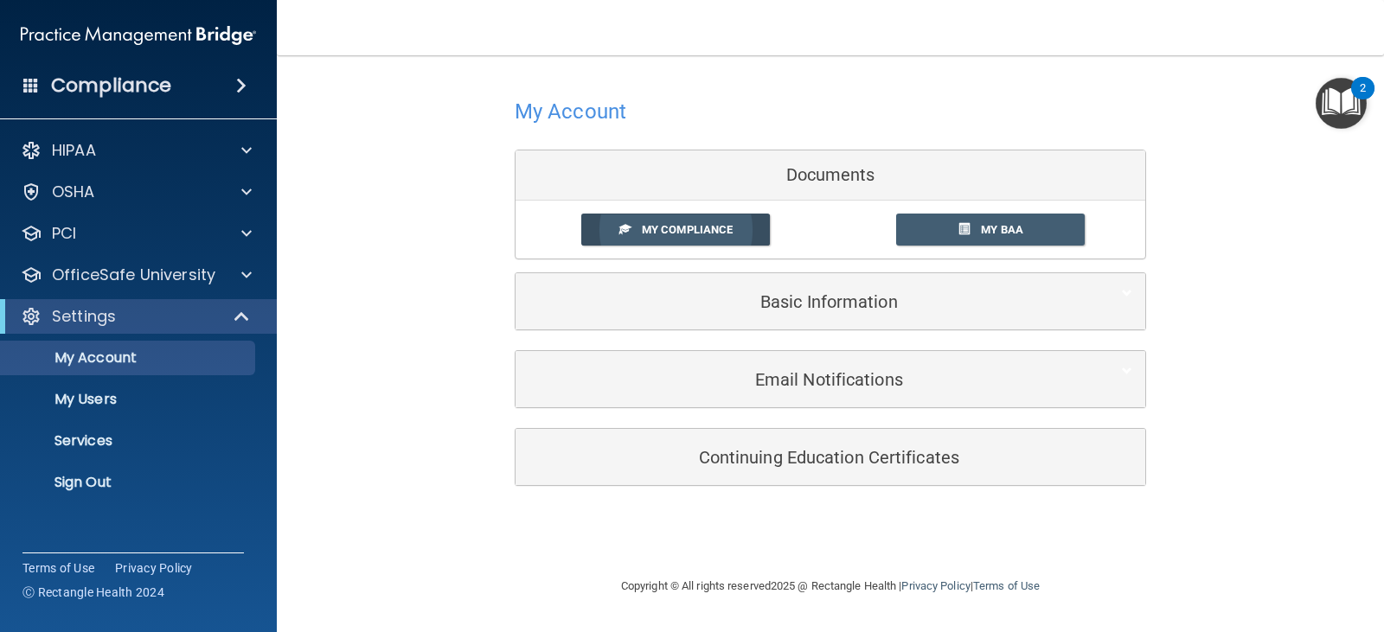
click at [675, 229] on span "My Compliance" at bounding box center [687, 229] width 91 height 13
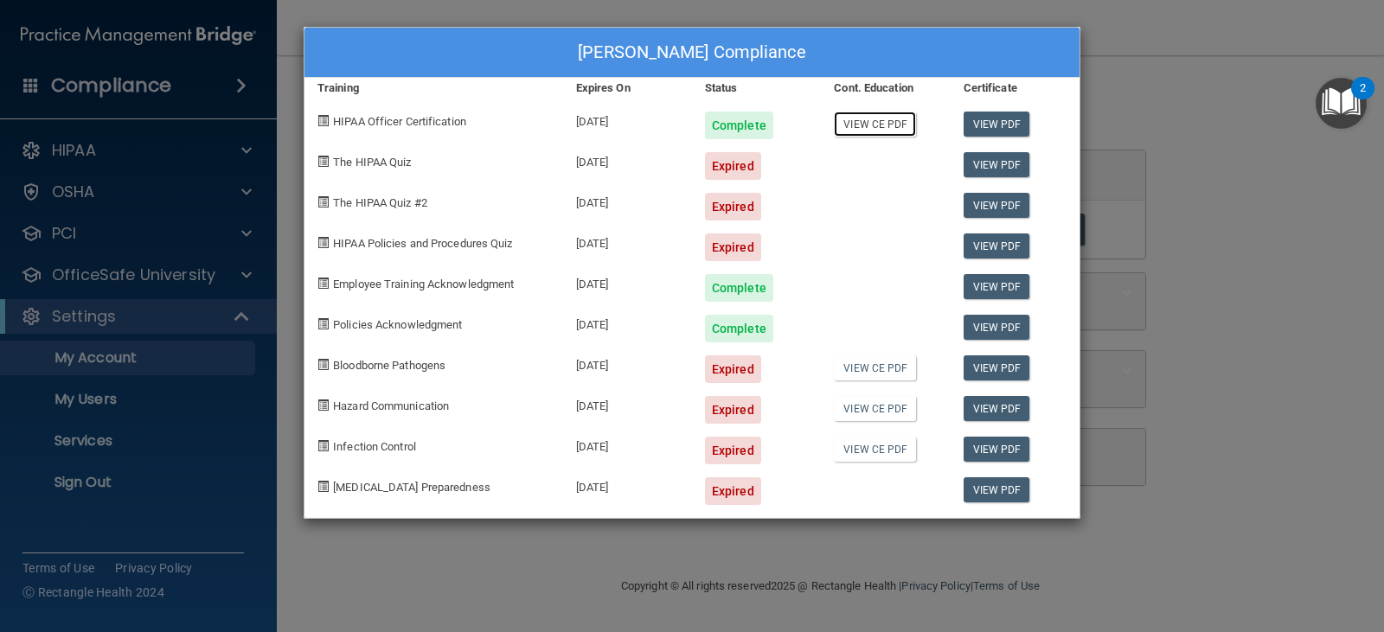
click at [897, 126] on link "View CE PDF" at bounding box center [875, 124] width 82 height 25
click at [320, 162] on span at bounding box center [322, 161] width 11 height 11
click at [1183, 267] on div "Renee Caruso-Irizarry's Compliance Training Expires On Status Cont. Education C…" at bounding box center [692, 316] width 1384 height 632
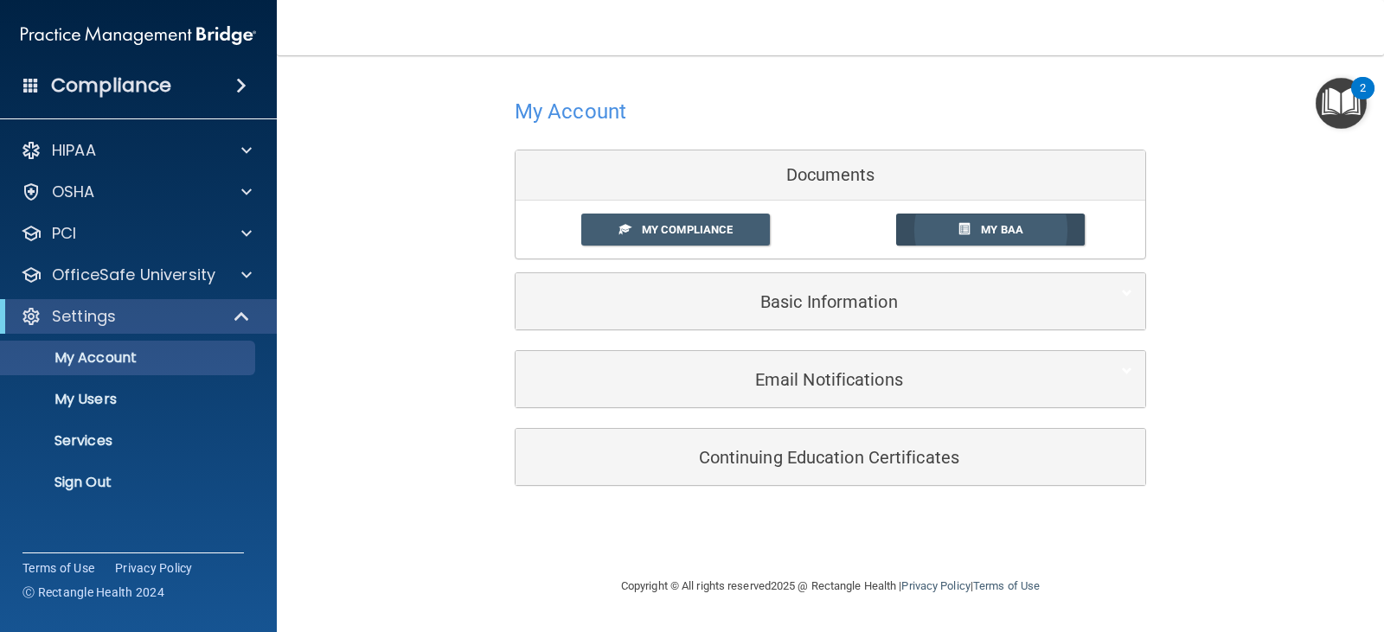
click at [997, 227] on span "My BAA" at bounding box center [1002, 229] width 42 height 13
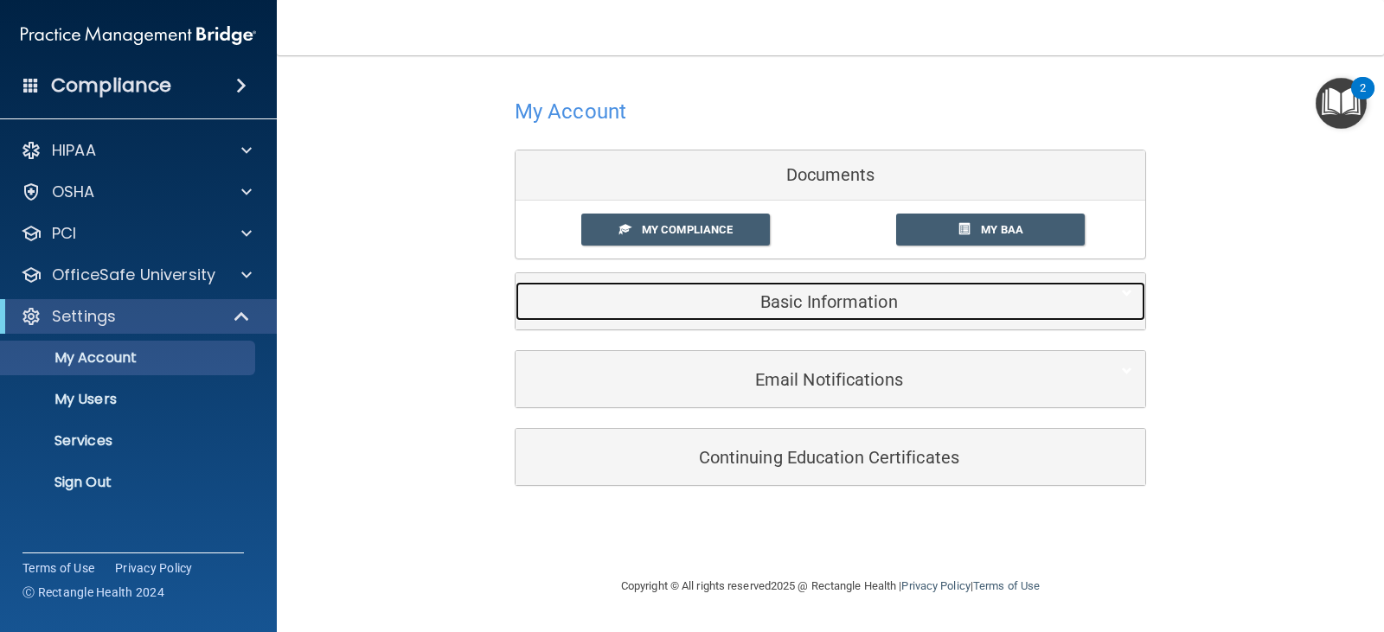
click at [784, 313] on div "Basic Information" at bounding box center [804, 301] width 577 height 39
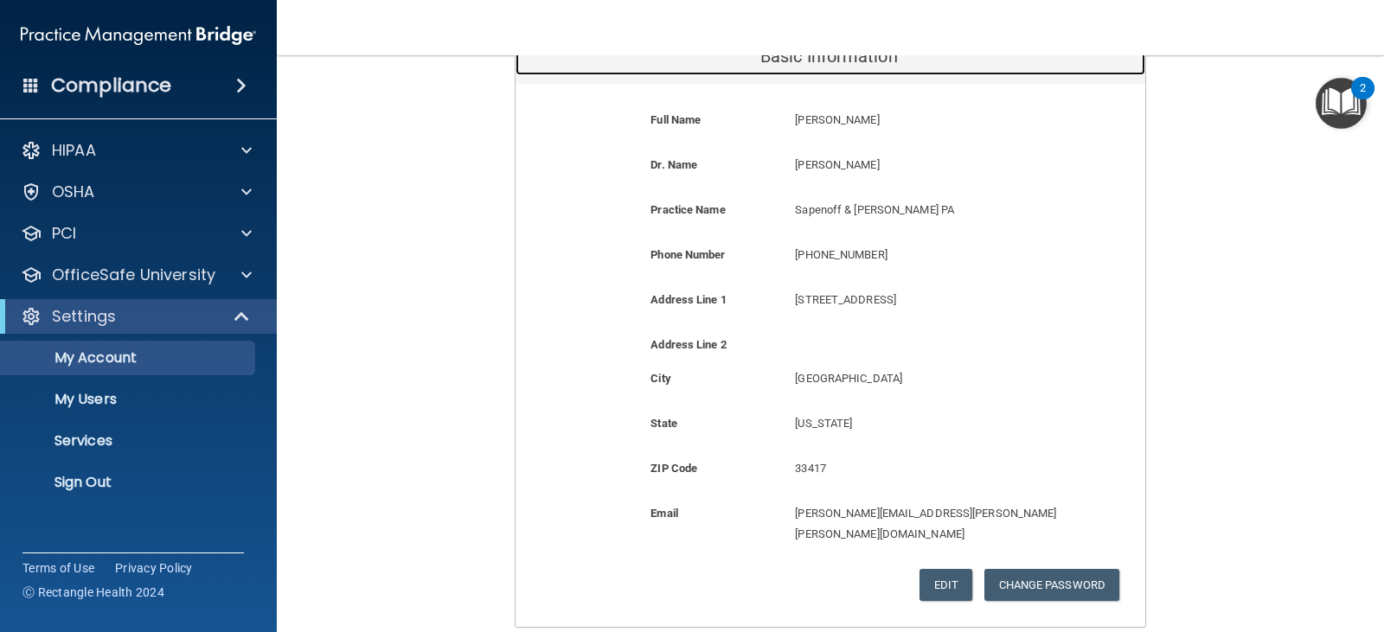
scroll to position [247, 0]
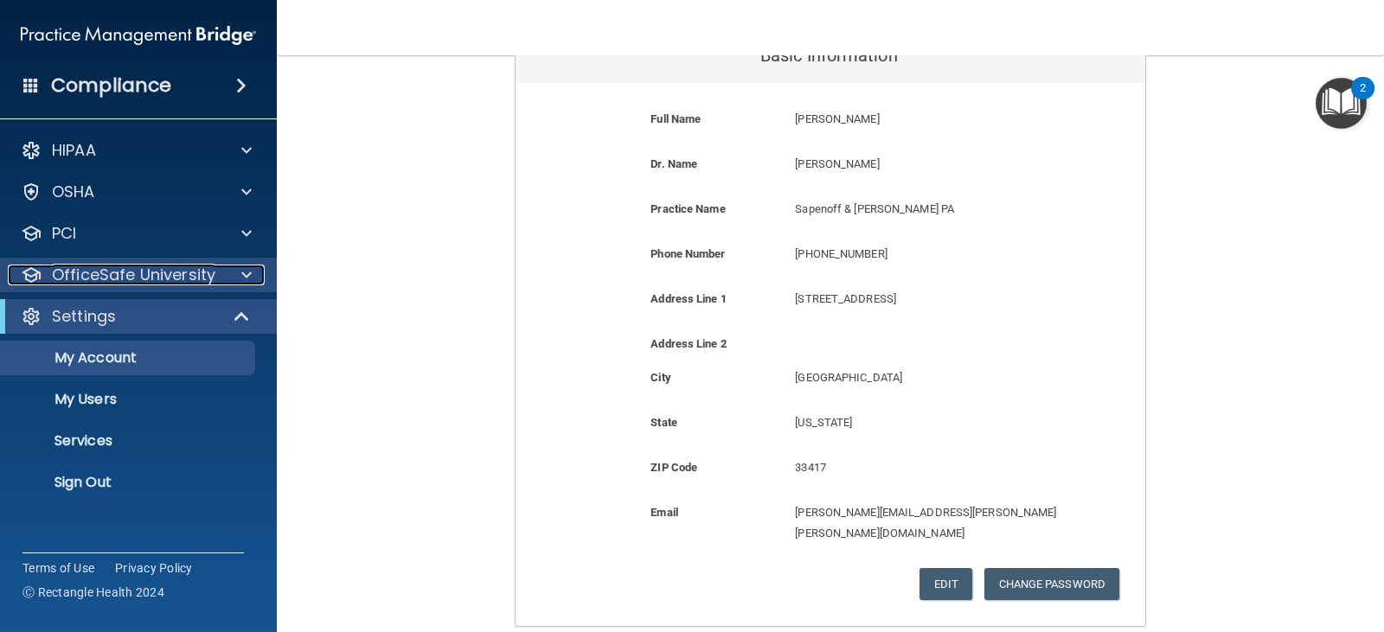
click at [89, 277] on p "OfficeSafe University" at bounding box center [133, 275] width 163 height 21
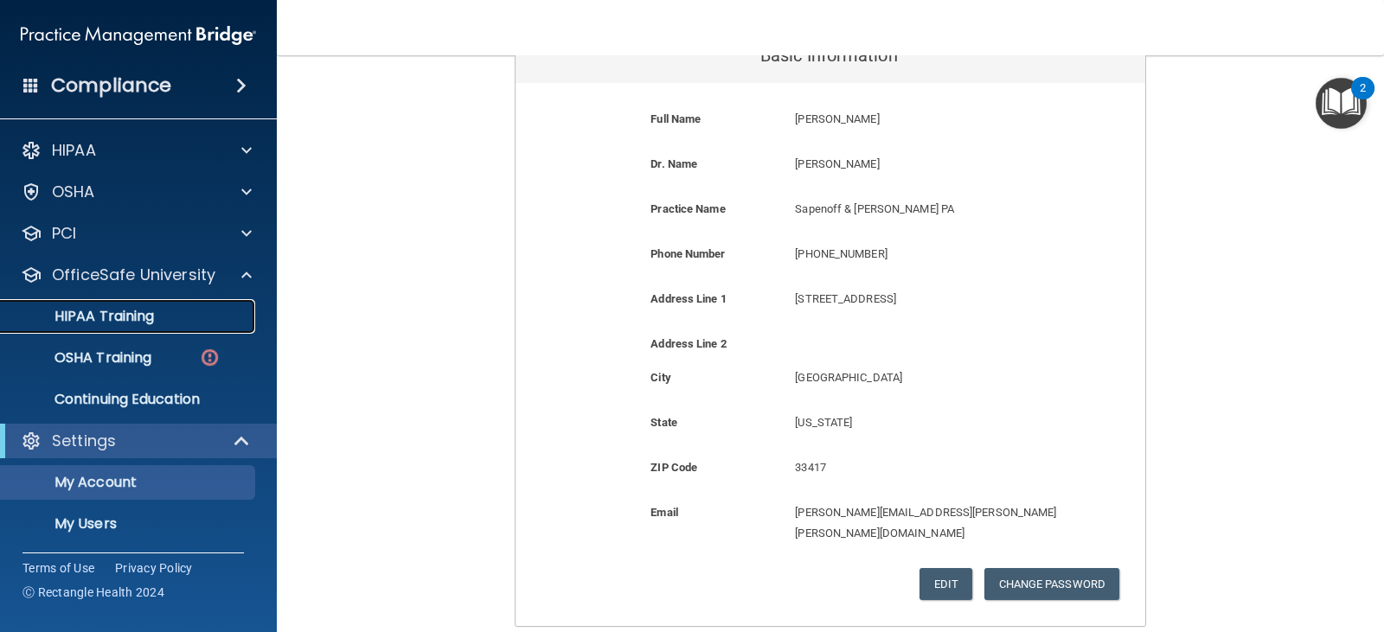
click at [102, 326] on link "HIPAA Training" at bounding box center [119, 316] width 272 height 35
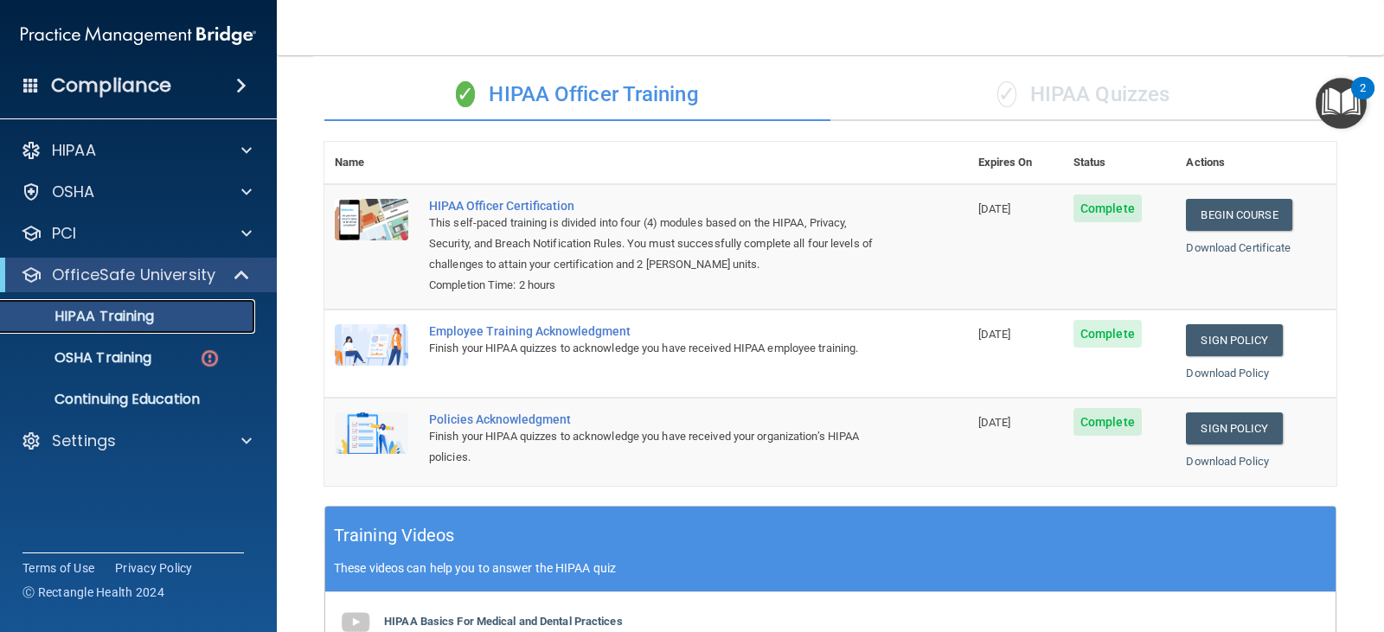
scroll to position [118, 0]
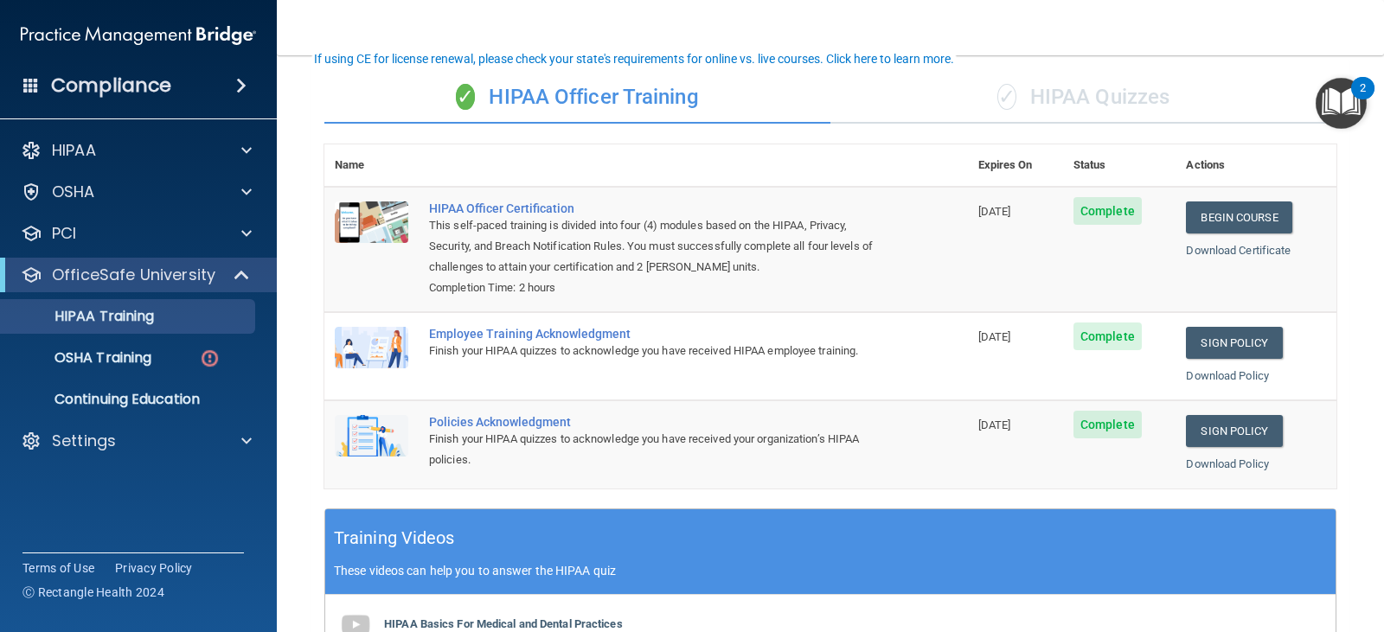
click at [1098, 100] on div "✓ HIPAA Quizzes" at bounding box center [1083, 98] width 506 height 52
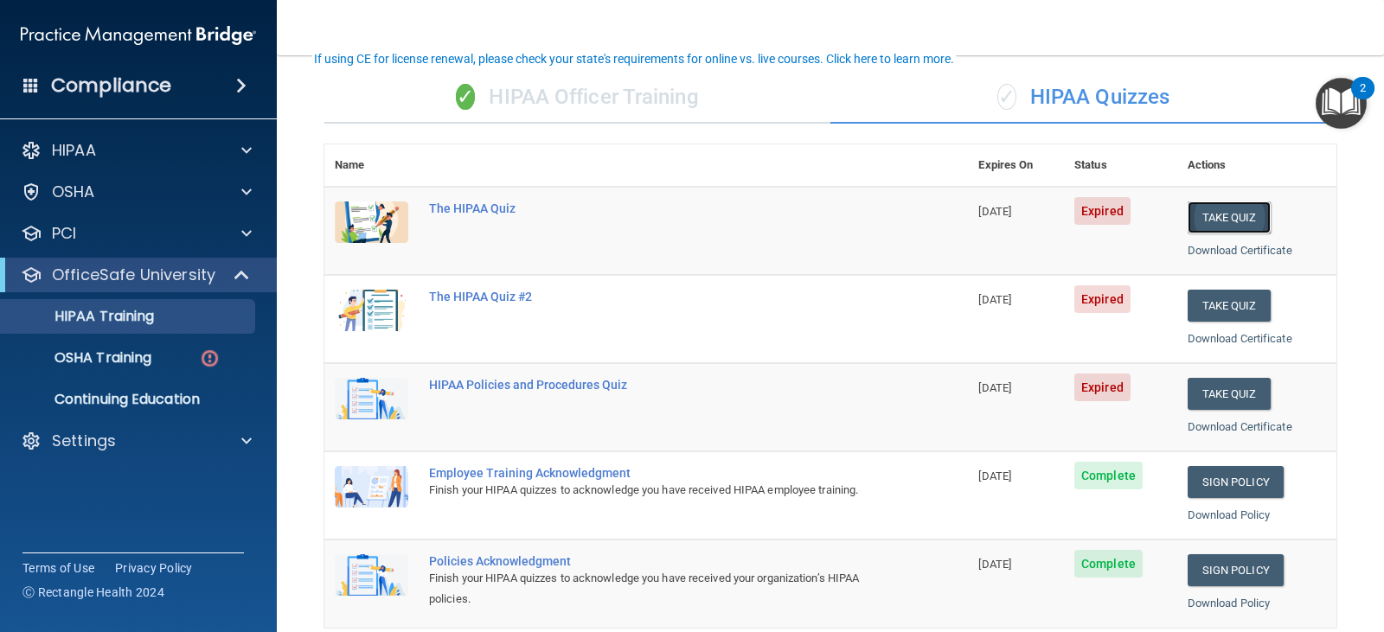
click at [1222, 228] on button "Take Quiz" at bounding box center [1229, 218] width 83 height 32
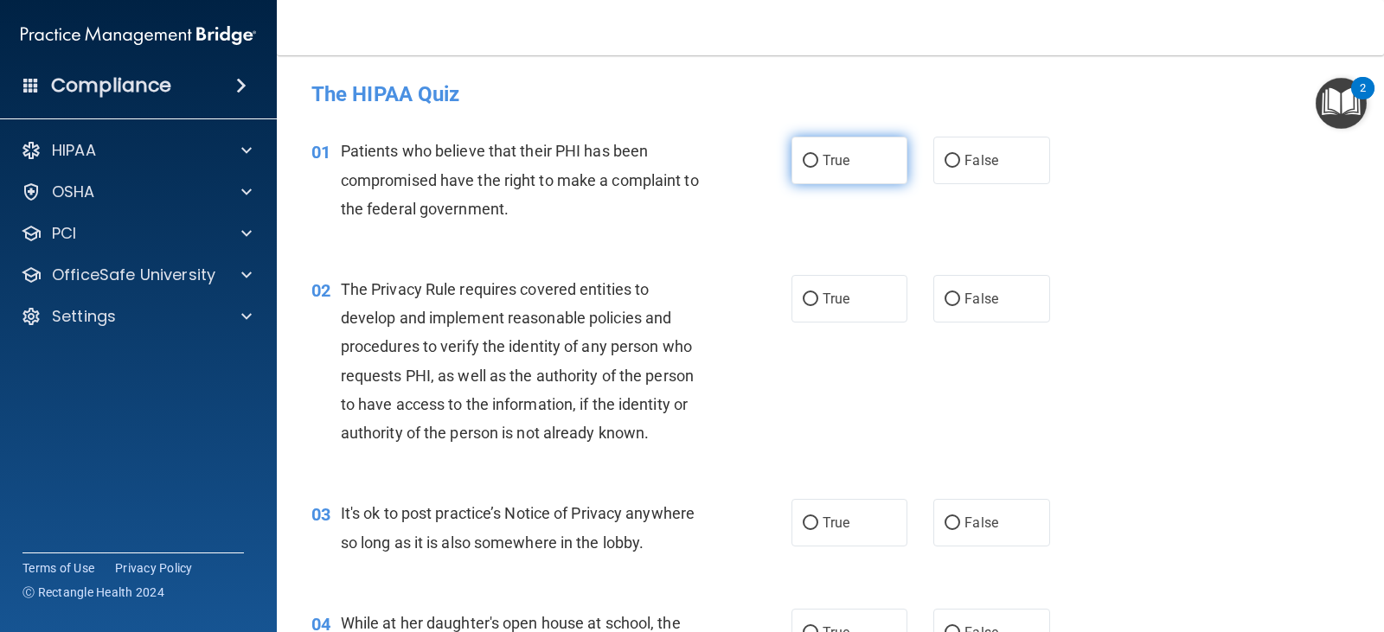
click at [803, 155] on input "True" at bounding box center [811, 161] width 16 height 13
radio input "true"
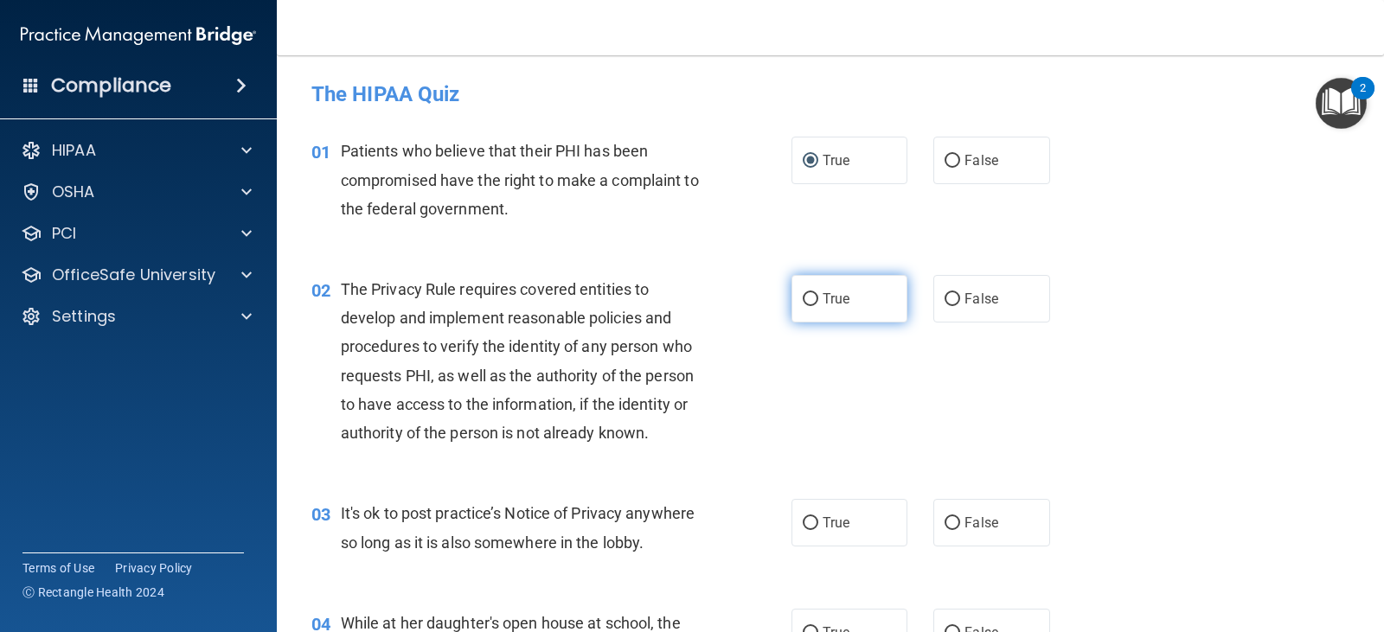
click at [826, 319] on label "True" at bounding box center [850, 299] width 116 height 48
click at [818, 306] on input "True" at bounding box center [811, 299] width 16 height 13
radio input "true"
click at [983, 523] on span "False" at bounding box center [982, 523] width 34 height 16
click at [960, 523] on input "False" at bounding box center [953, 523] width 16 height 13
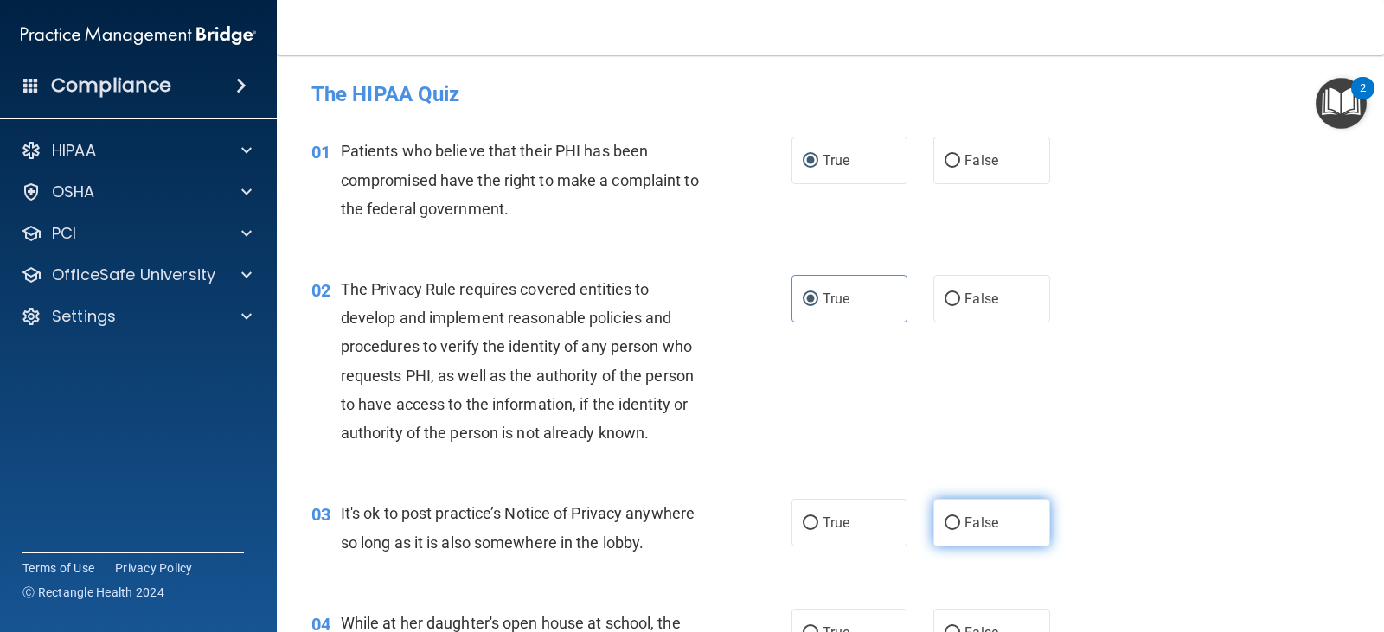
radio input "true"
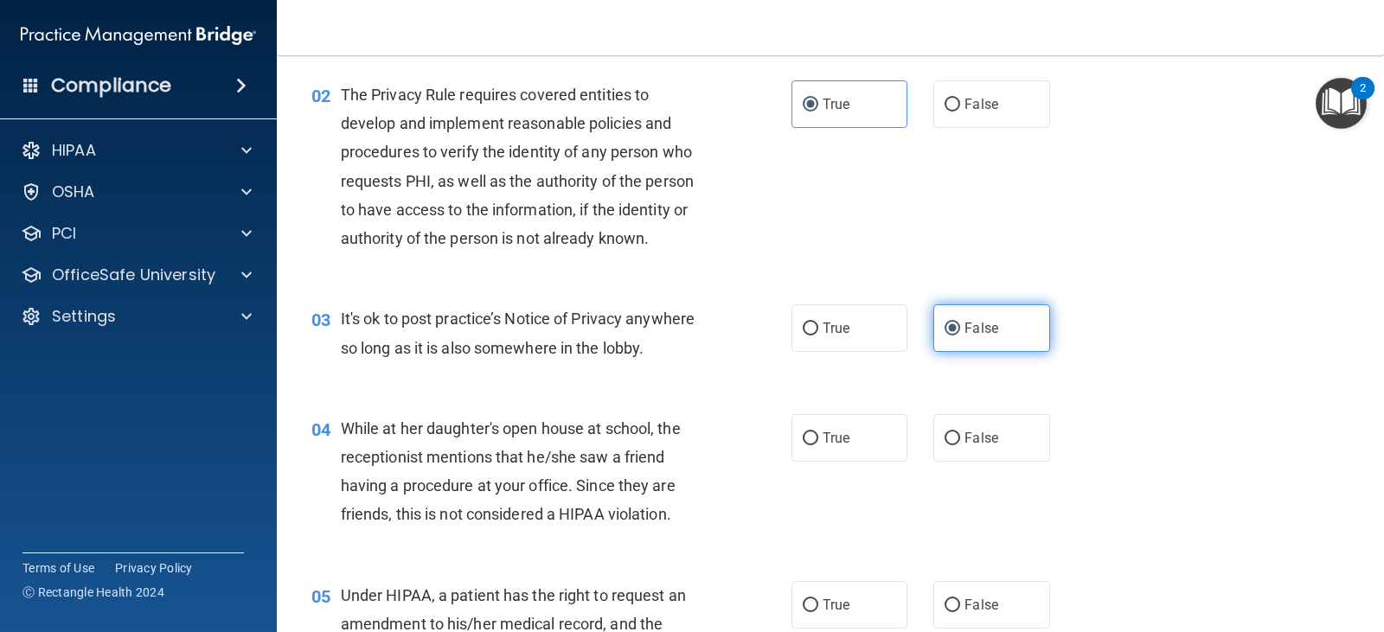
scroll to position [196, 0]
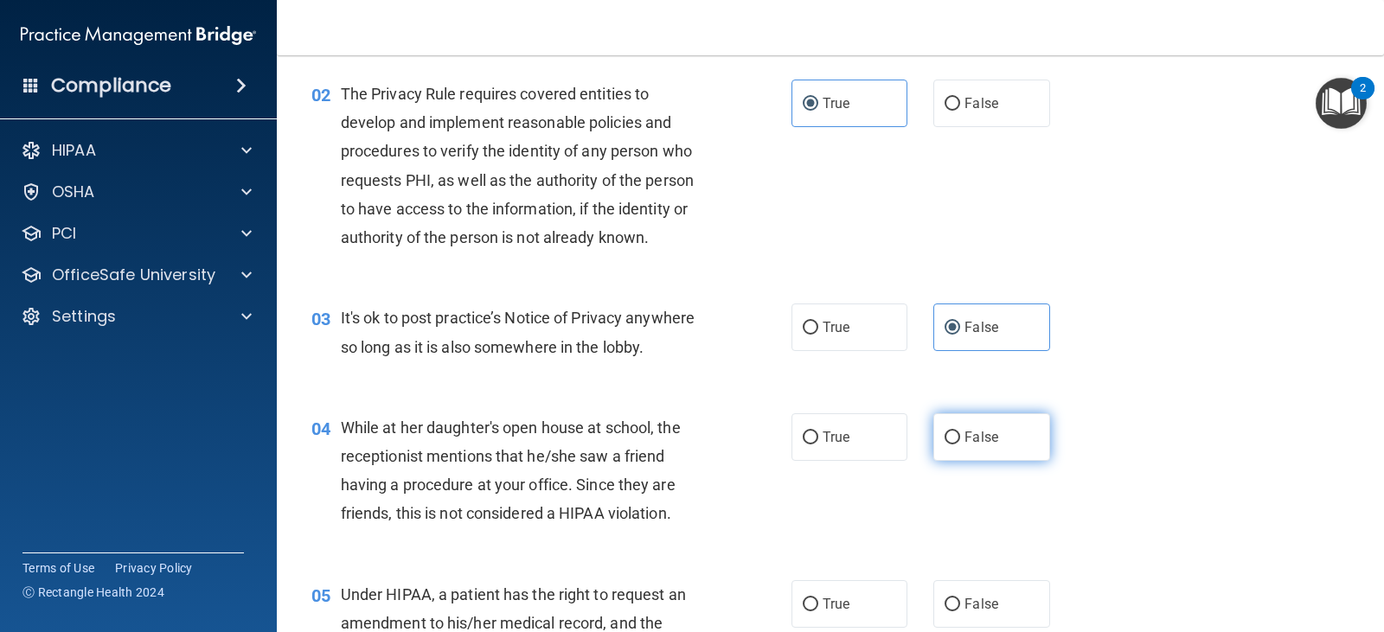
click at [933, 414] on label "False" at bounding box center [991, 438] width 116 height 48
click at [945, 432] on input "False" at bounding box center [953, 438] width 16 height 13
radio input "true"
click at [764, 500] on div "04 While at her daughter's open house at school, the receptionist mentions that…" at bounding box center [551, 476] width 532 height 124
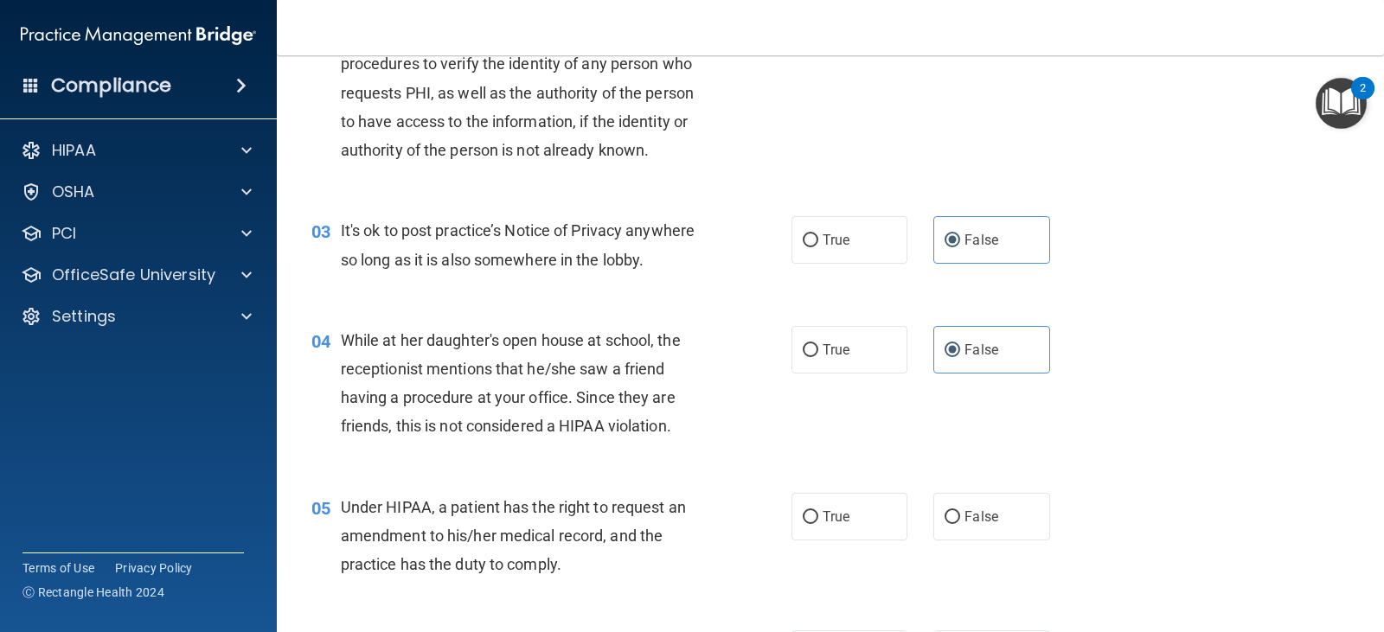
scroll to position [284, 0]
click at [965, 520] on span "False" at bounding box center [982, 516] width 34 height 16
click at [960, 520] on input "False" at bounding box center [953, 516] width 16 height 13
radio input "true"
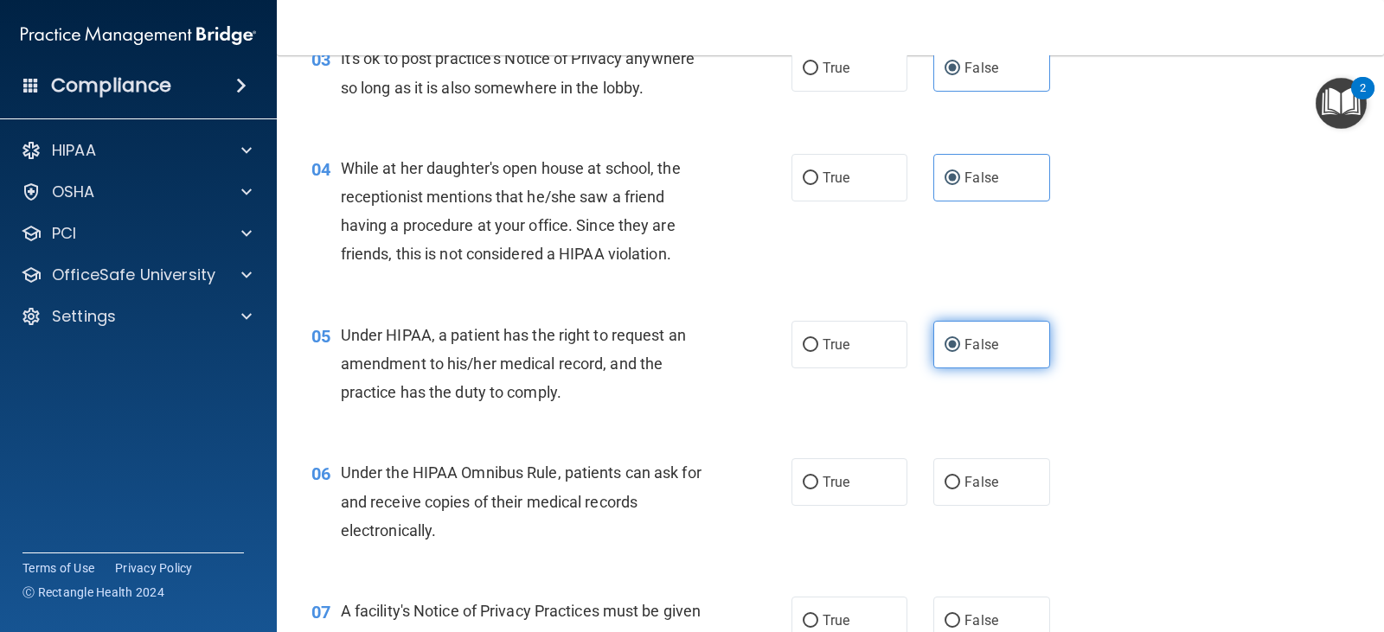
scroll to position [456, 0]
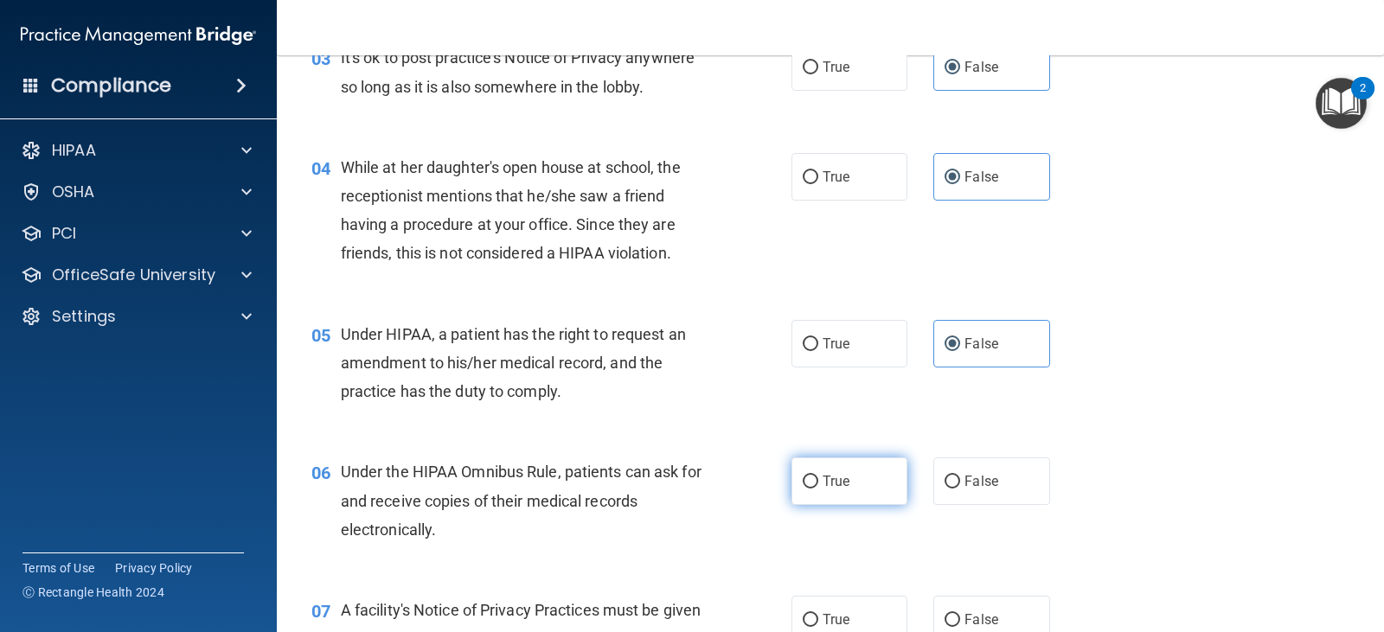
click at [839, 471] on label "True" at bounding box center [850, 482] width 116 height 48
click at [818, 476] on input "True" at bounding box center [811, 482] width 16 height 13
radio input "true"
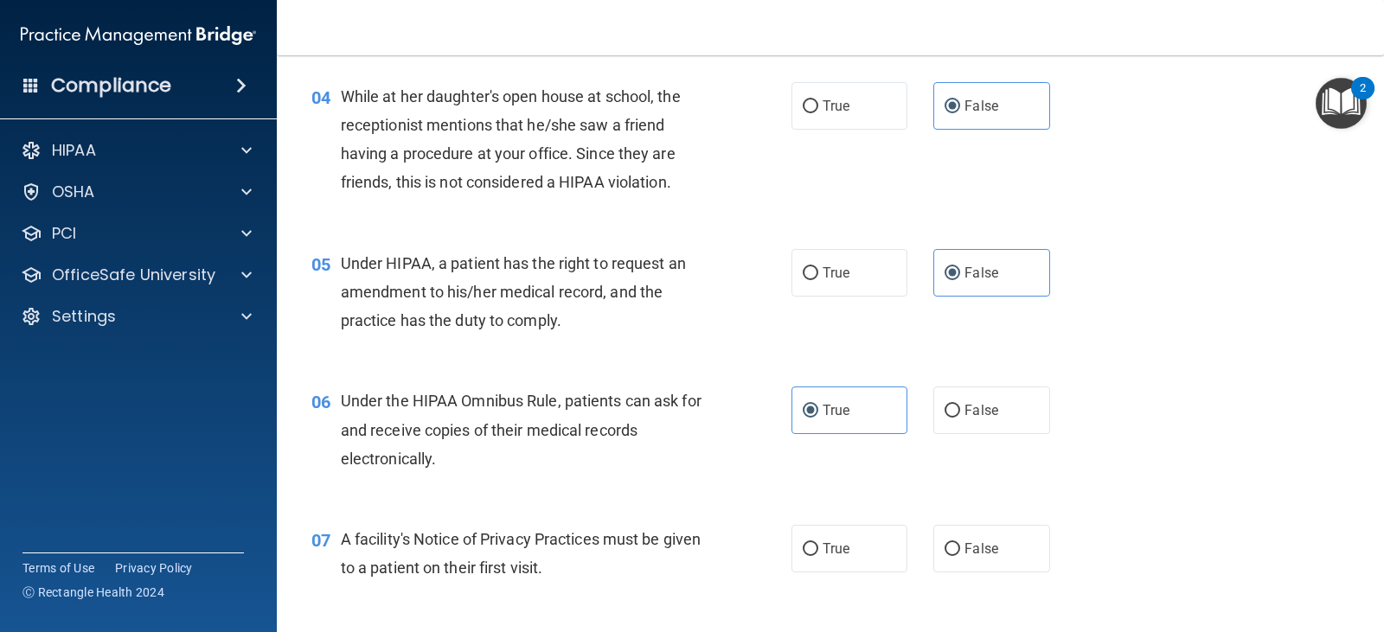
scroll to position [528, 0]
click at [820, 556] on label "True" at bounding box center [850, 548] width 116 height 48
click at [818, 555] on input "True" at bounding box center [811, 548] width 16 height 13
radio input "true"
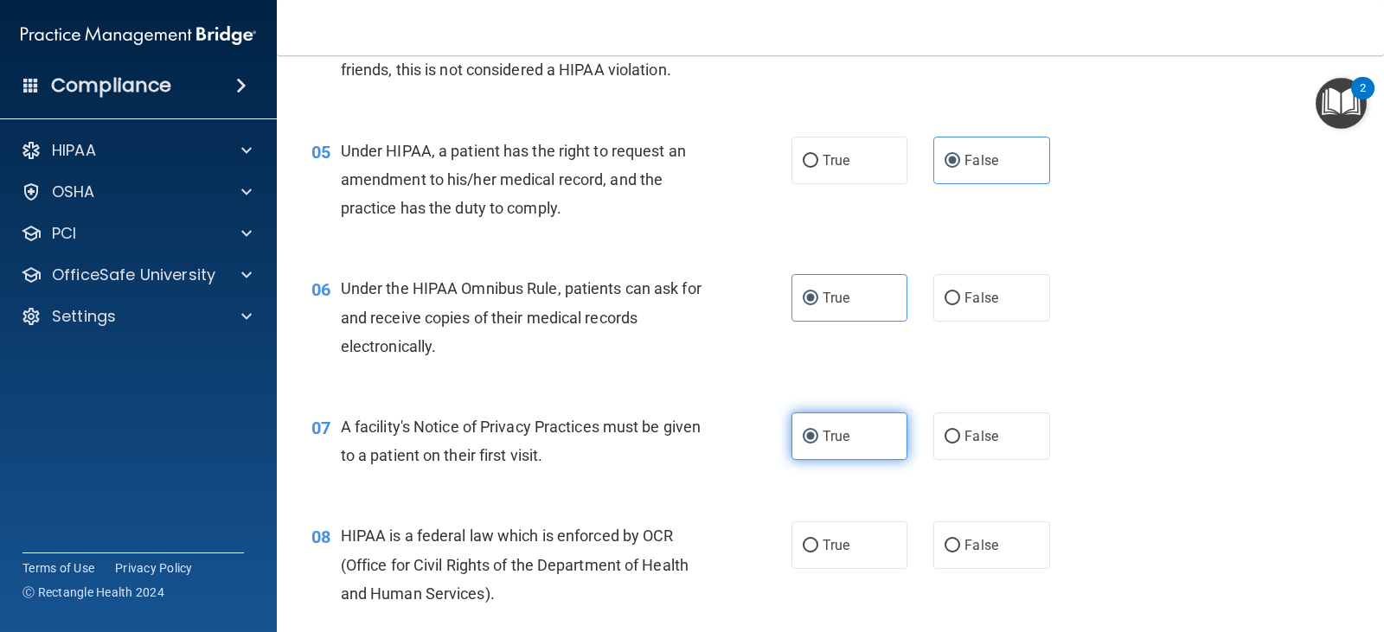
scroll to position [640, 0]
click at [820, 556] on label "True" at bounding box center [850, 545] width 116 height 48
click at [818, 552] on input "True" at bounding box center [811, 545] width 16 height 13
radio input "true"
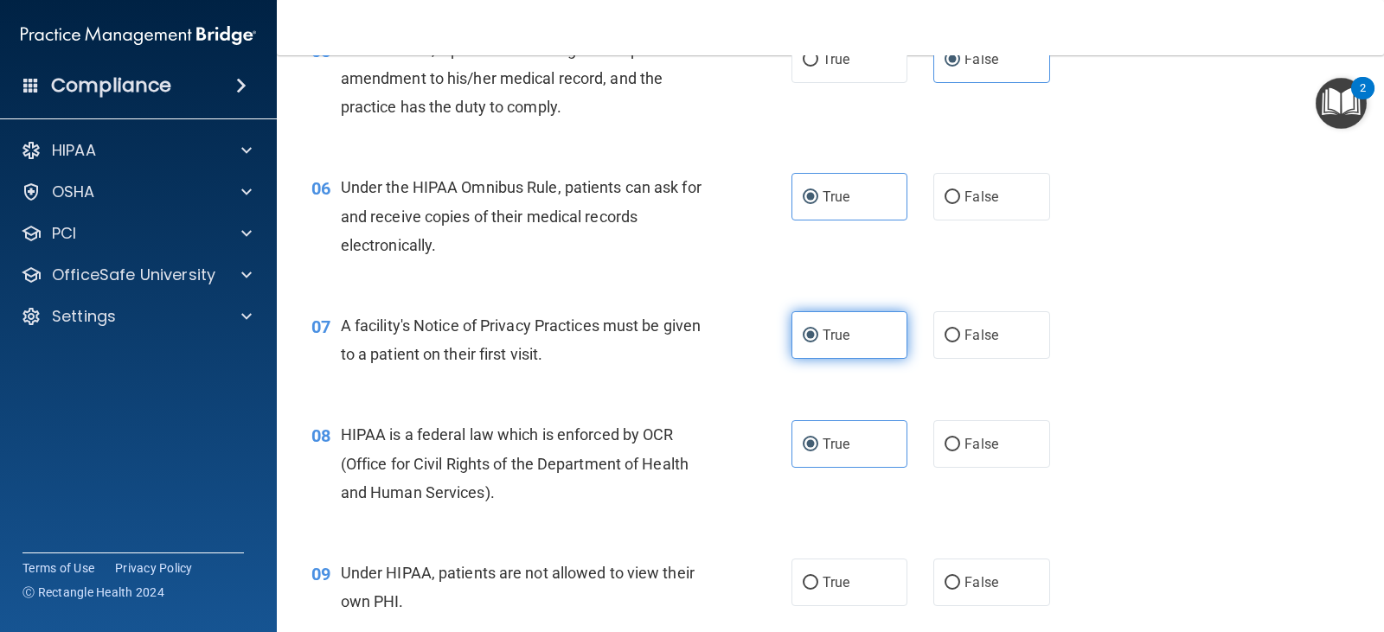
scroll to position [766, 0]
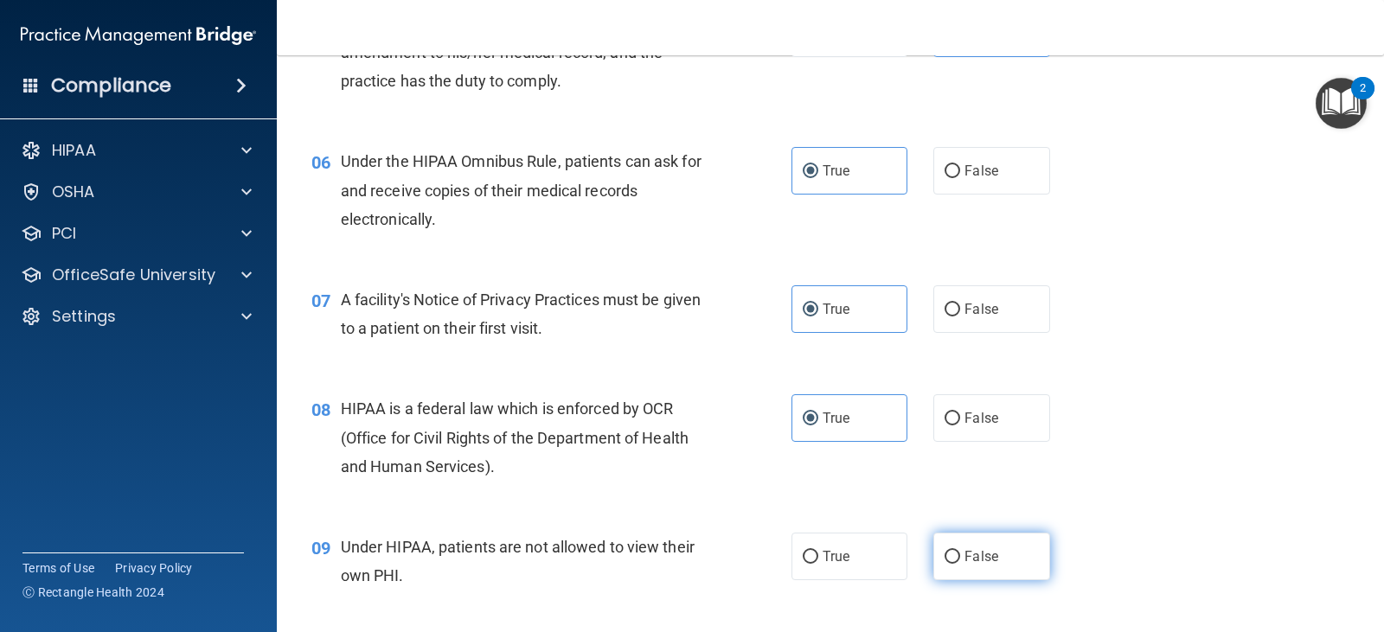
click at [987, 555] on span "False" at bounding box center [982, 556] width 34 height 16
click at [960, 555] on input "False" at bounding box center [953, 557] width 16 height 13
radio input "true"
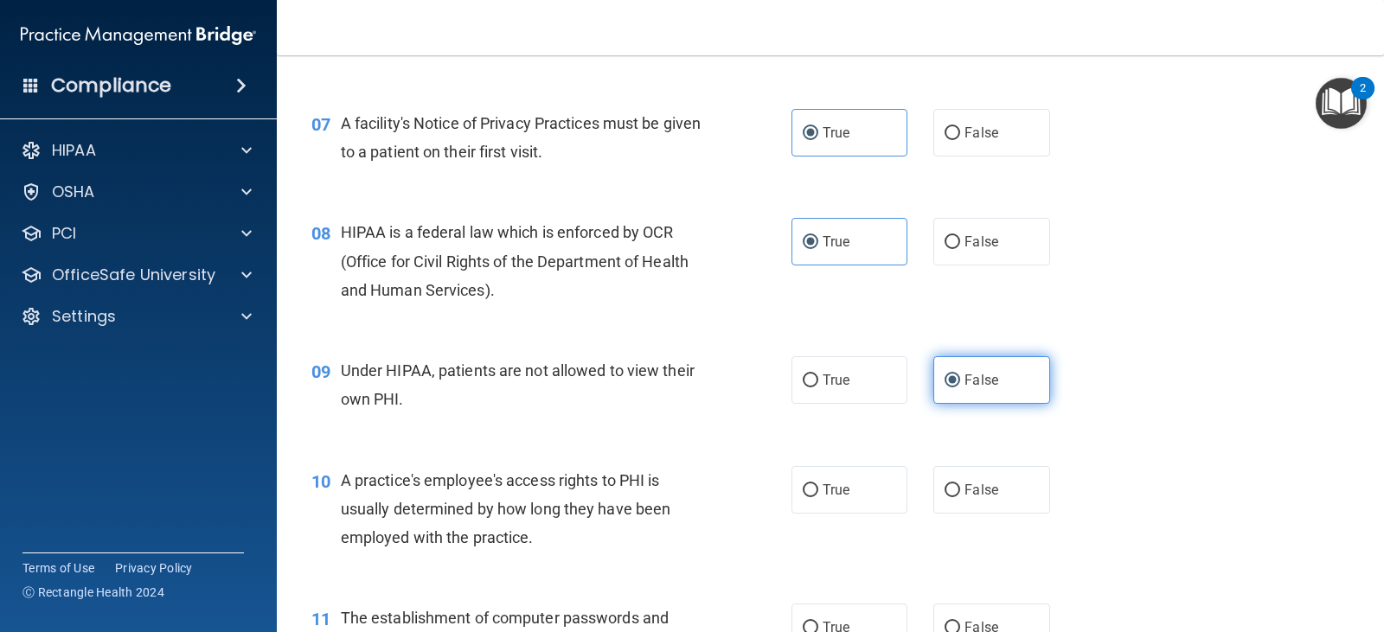
scroll to position [942, 0]
click at [935, 485] on label "False" at bounding box center [991, 491] width 116 height 48
click at [945, 485] on input "False" at bounding box center [953, 491] width 16 height 13
radio input "true"
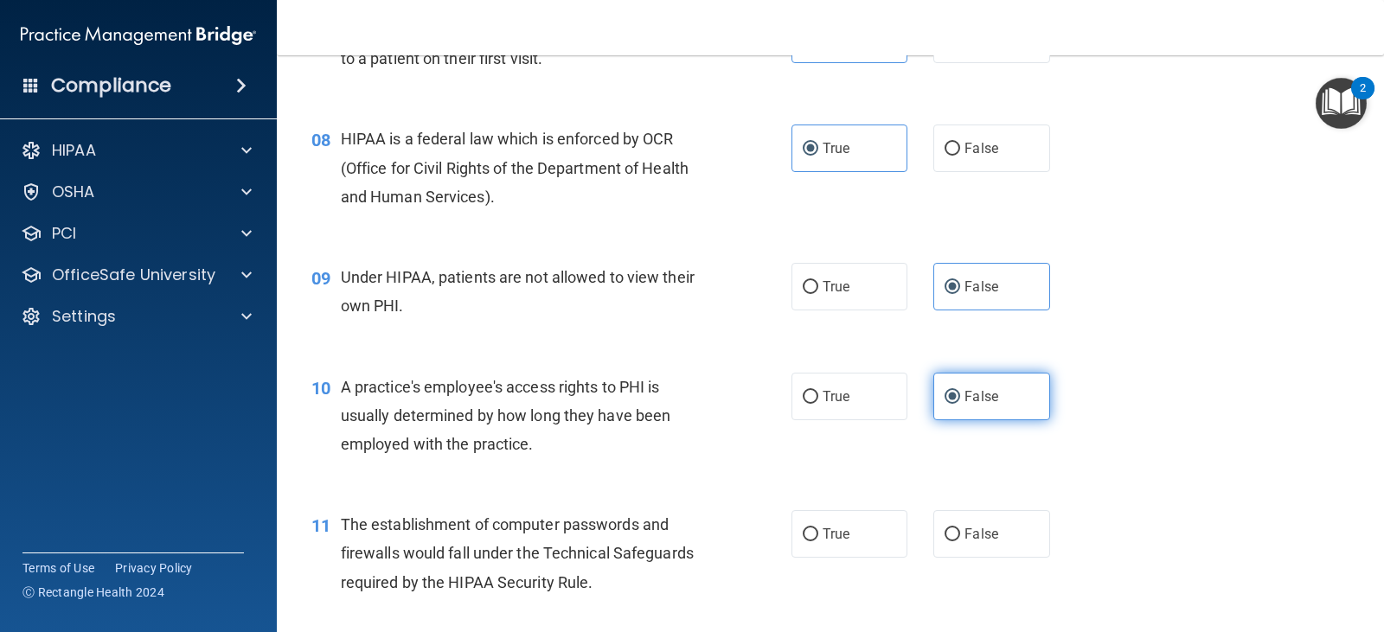
scroll to position [1037, 0]
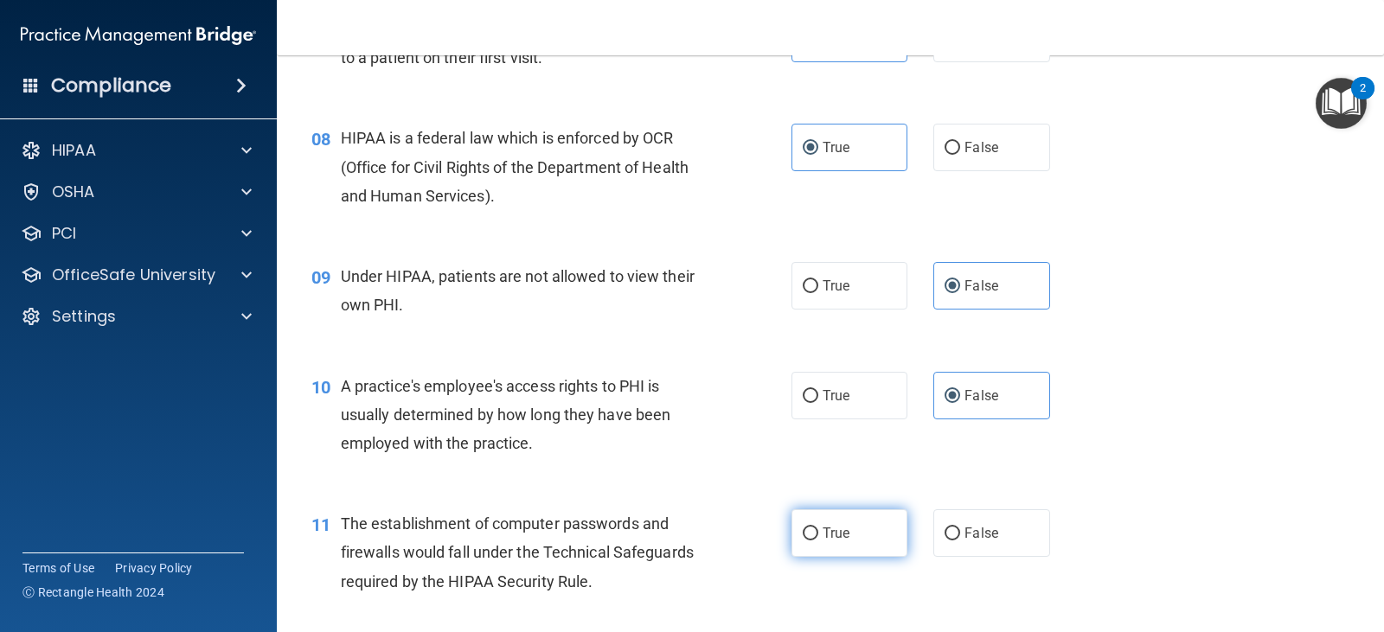
click at [830, 519] on label "True" at bounding box center [850, 534] width 116 height 48
click at [818, 528] on input "True" at bounding box center [811, 534] width 16 height 13
radio input "true"
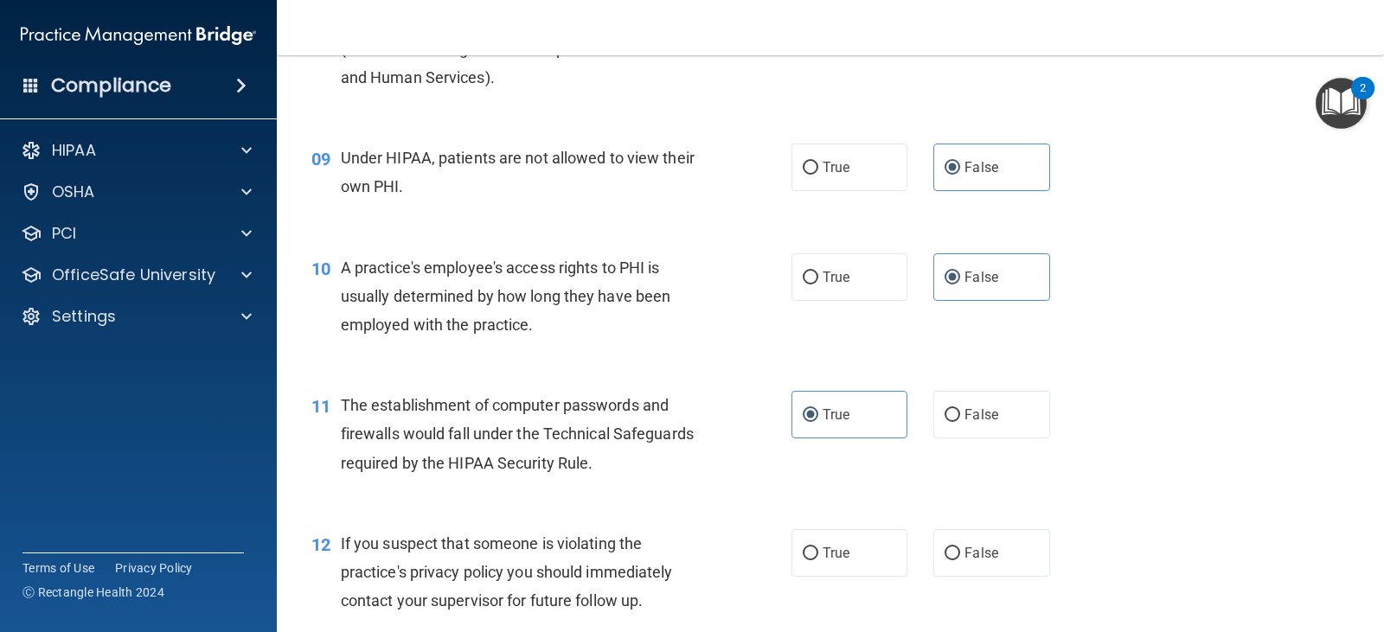
scroll to position [1157, 0]
click at [805, 549] on input "True" at bounding box center [811, 553] width 16 height 13
radio input "true"
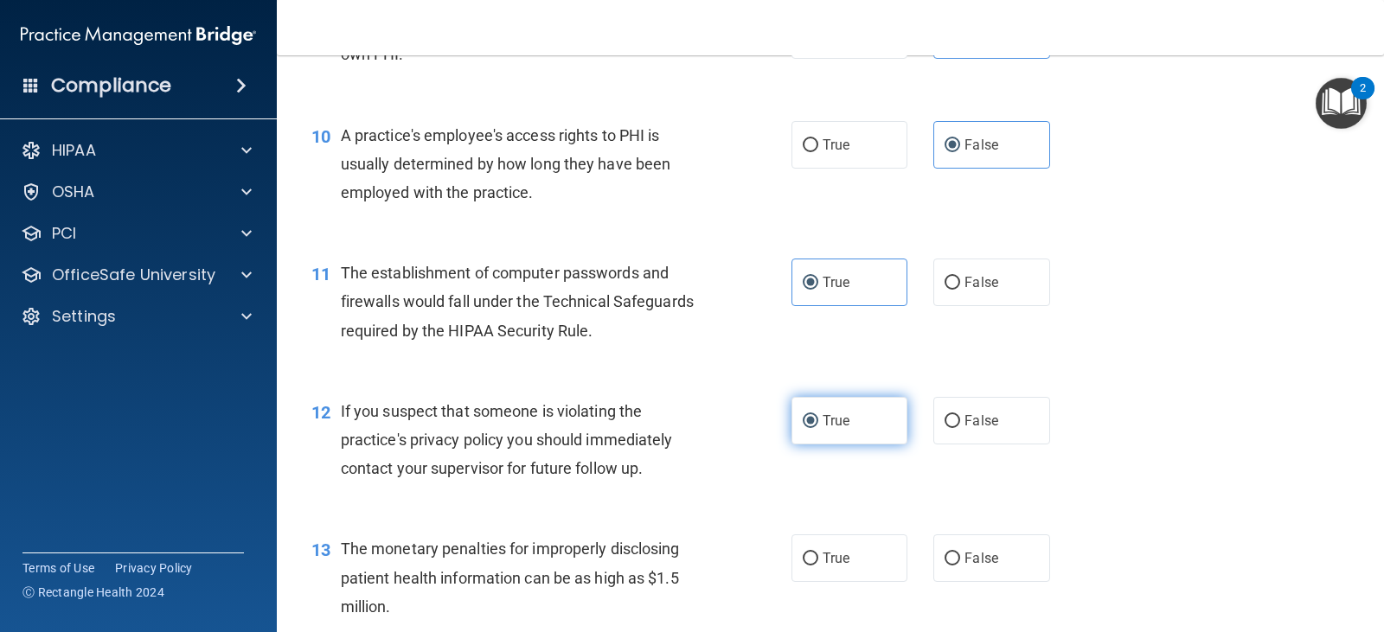
scroll to position [1287, 0]
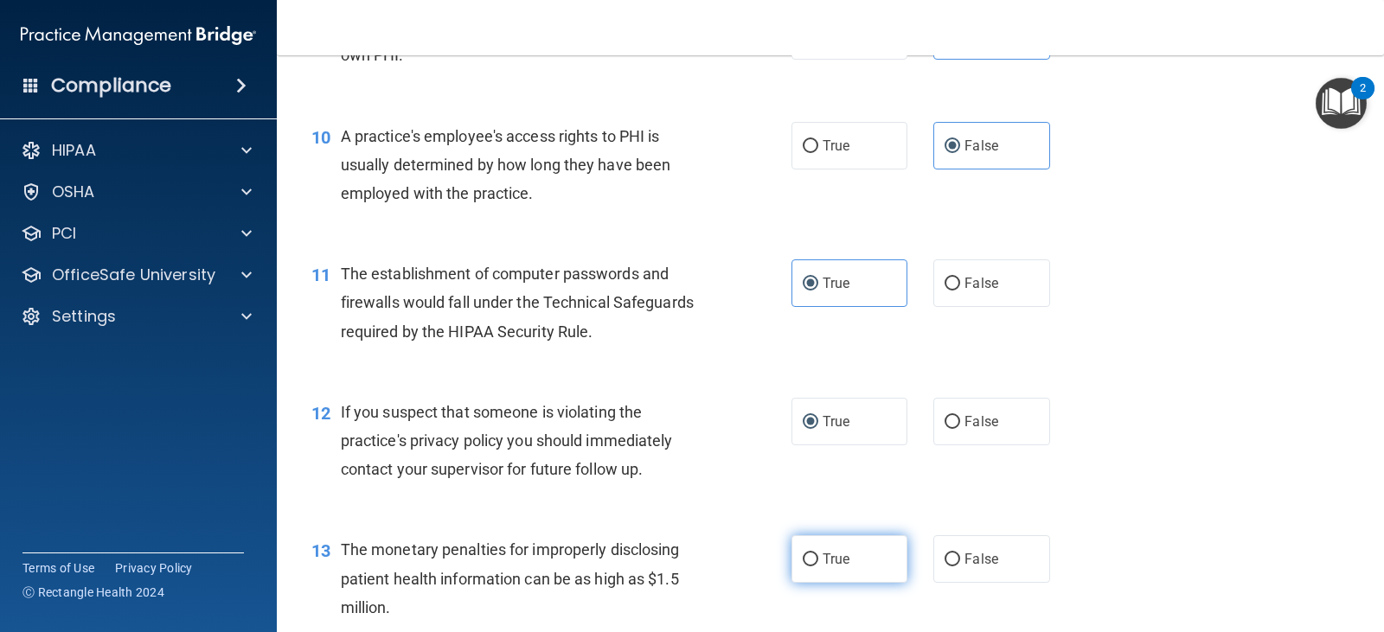
click at [805, 549] on label "True" at bounding box center [850, 559] width 116 height 48
click at [805, 554] on input "True" at bounding box center [811, 560] width 16 height 13
radio input "true"
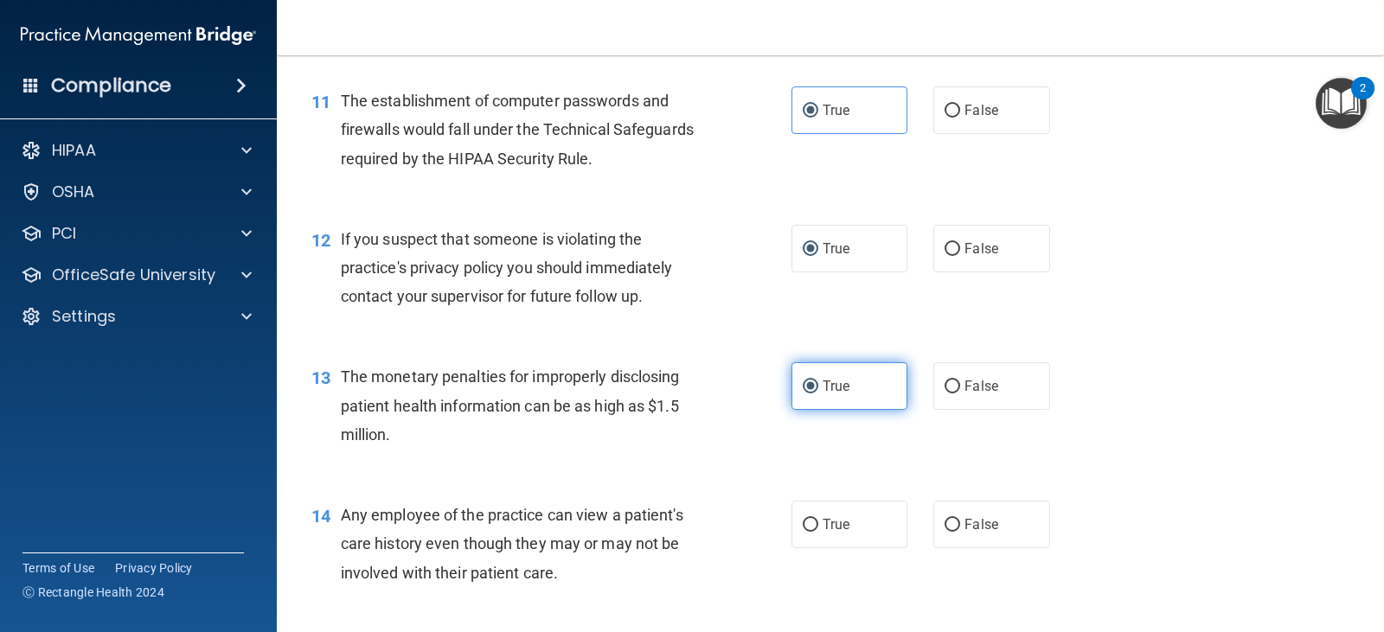
scroll to position [1461, 0]
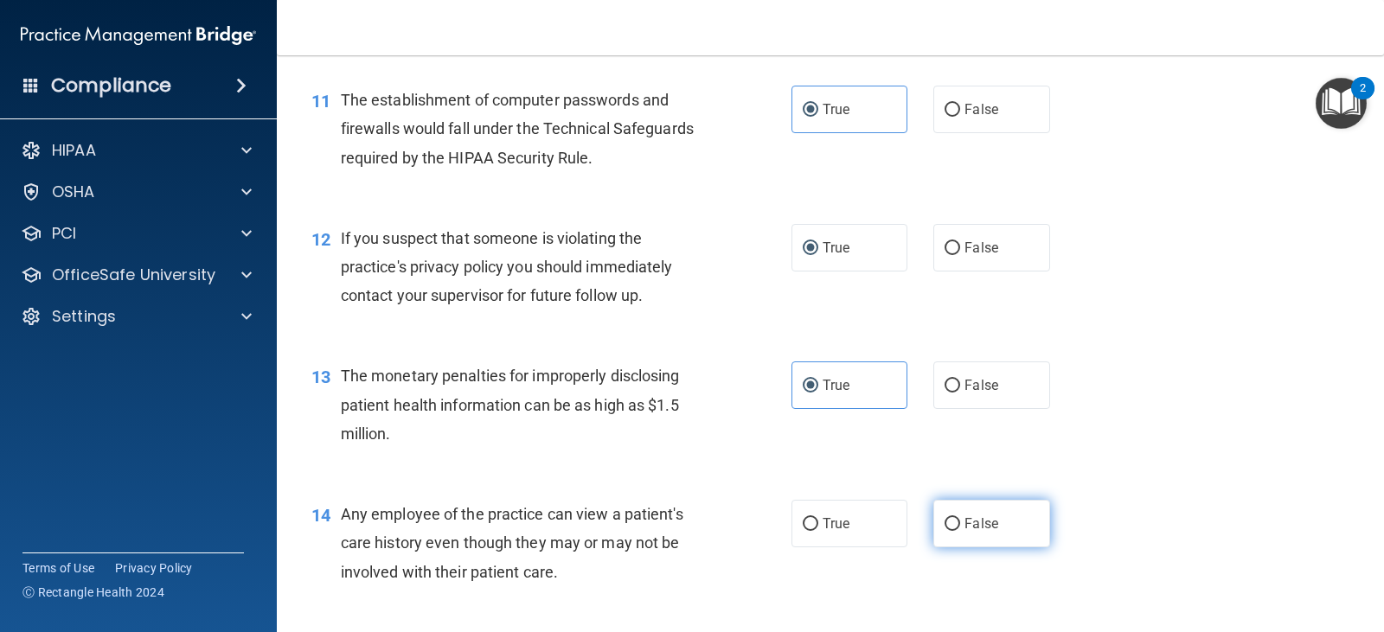
click at [978, 534] on label "False" at bounding box center [991, 524] width 116 height 48
click at [960, 531] on input "False" at bounding box center [953, 524] width 16 height 13
radio input "true"
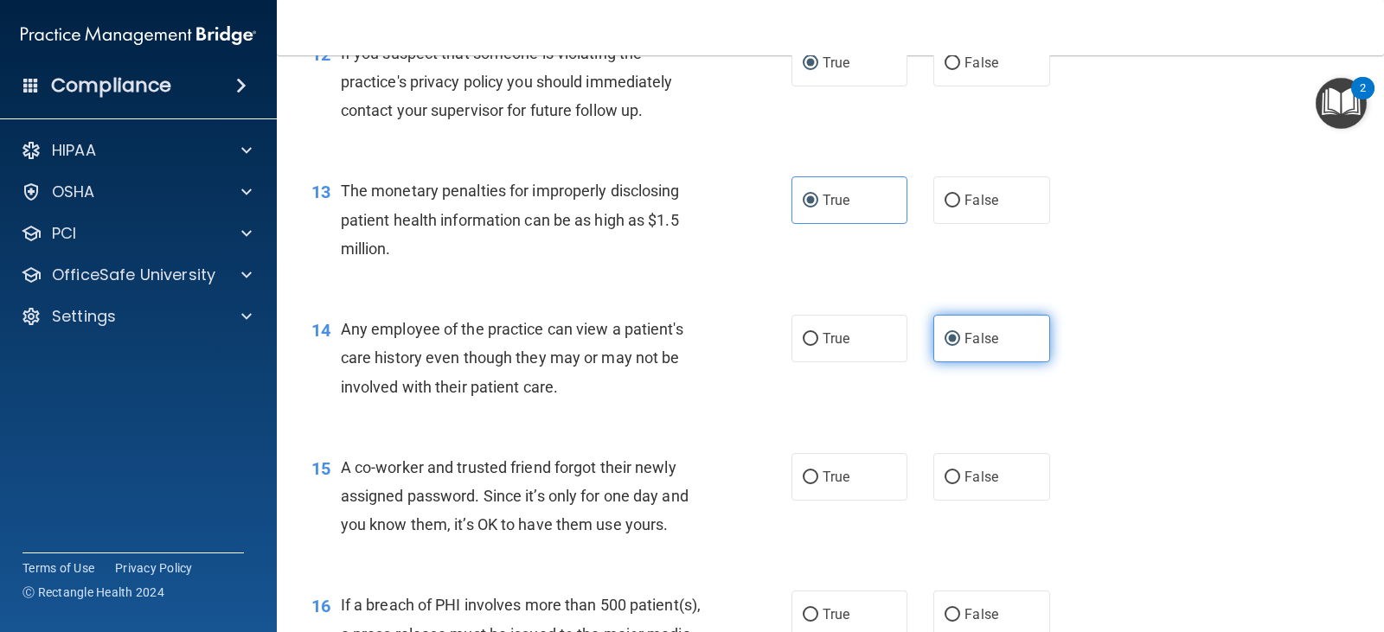
scroll to position [1684, 0]
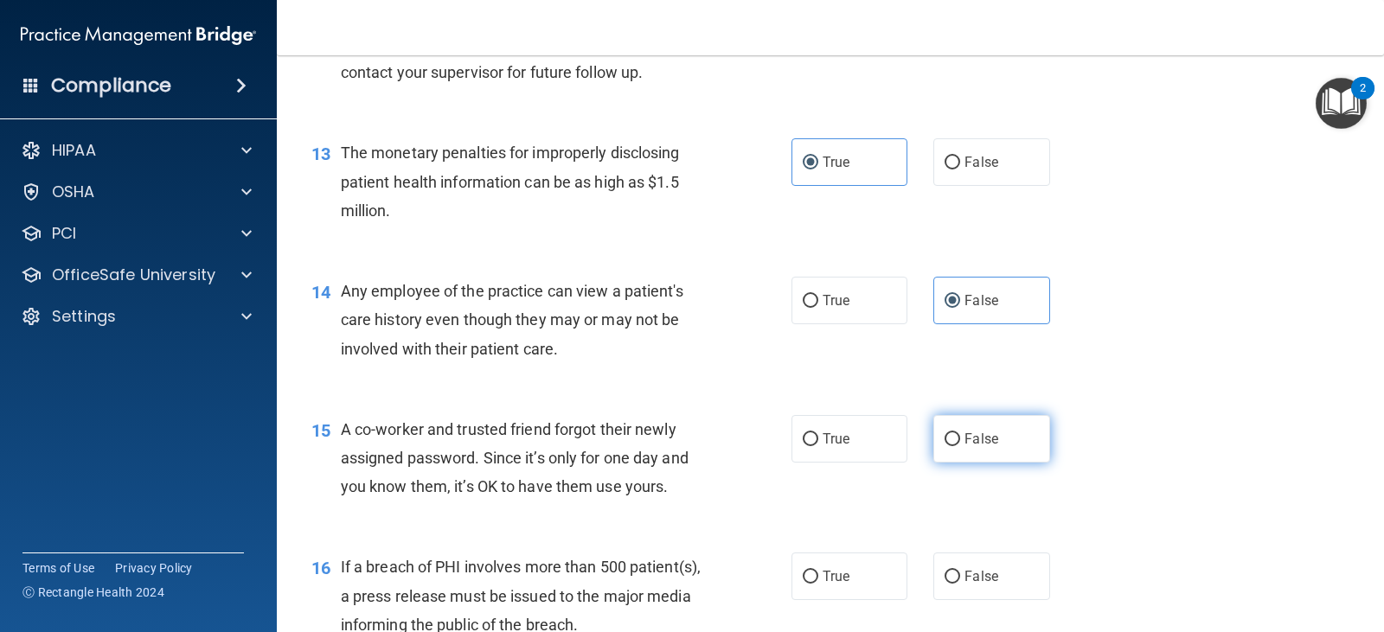
click at [996, 452] on label "False" at bounding box center [991, 439] width 116 height 48
click at [960, 446] on input "False" at bounding box center [953, 439] width 16 height 13
radio input "true"
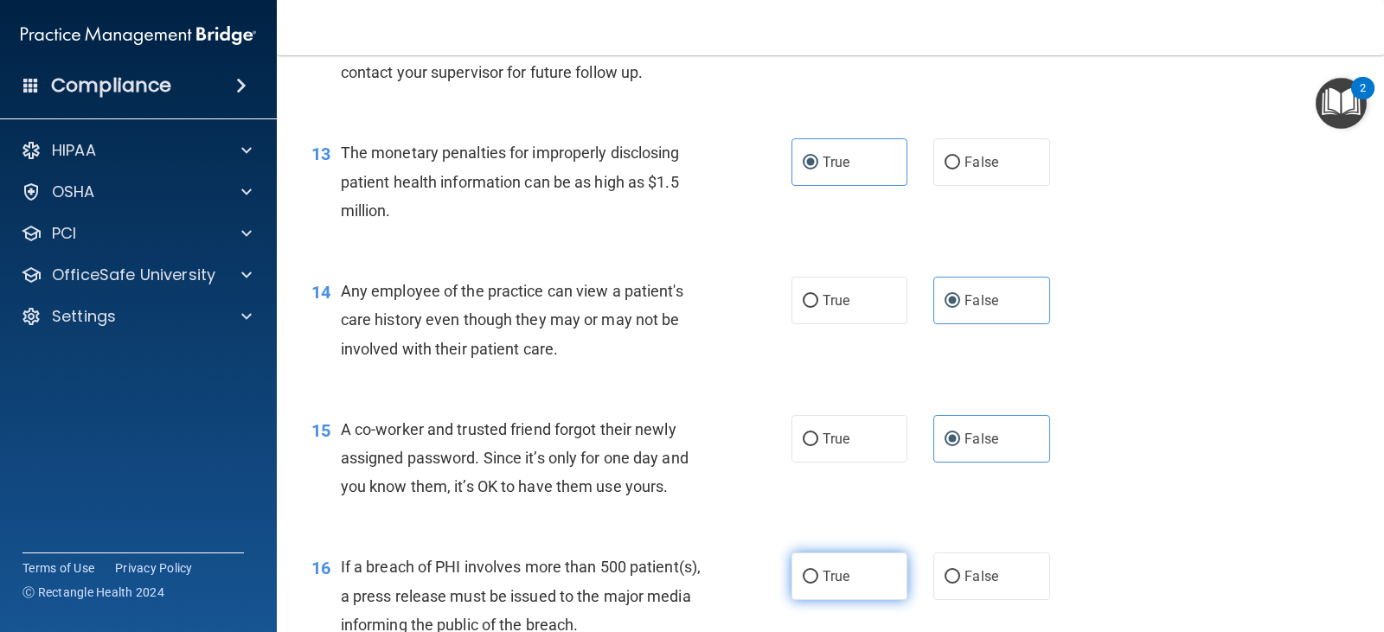
click at [830, 586] on label "True" at bounding box center [850, 577] width 116 height 48
click at [818, 584] on input "True" at bounding box center [811, 577] width 16 height 13
radio input "true"
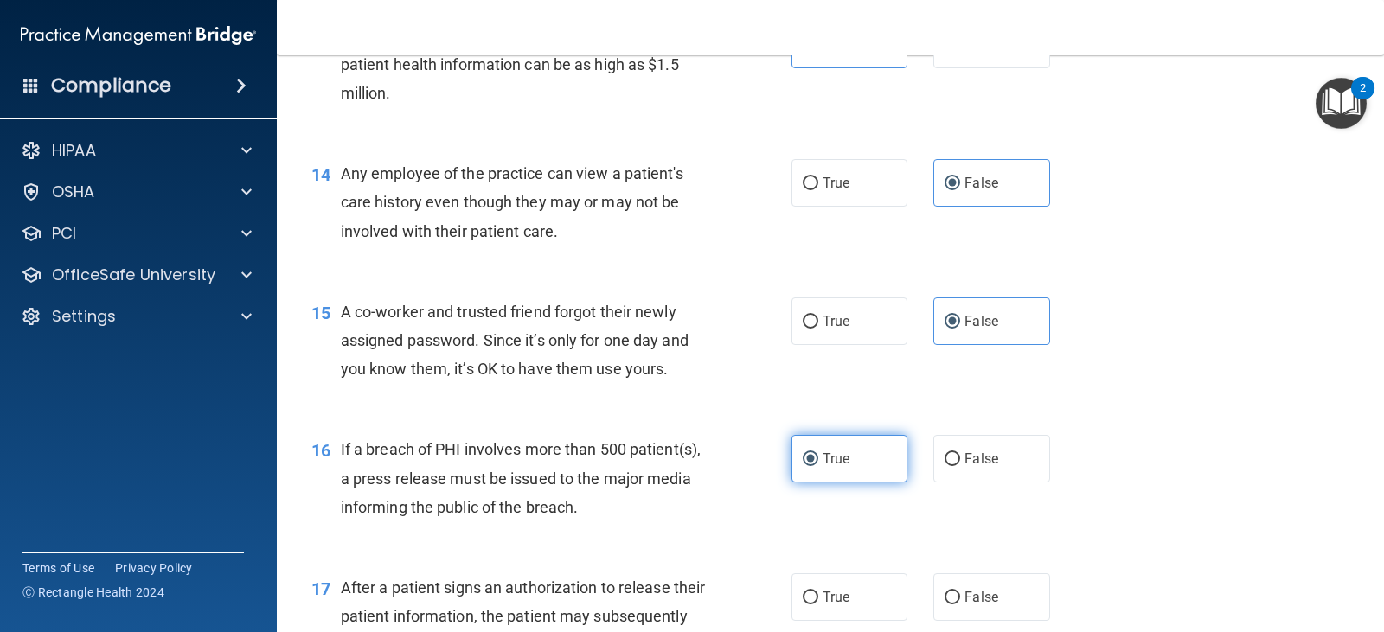
scroll to position [1815, 0]
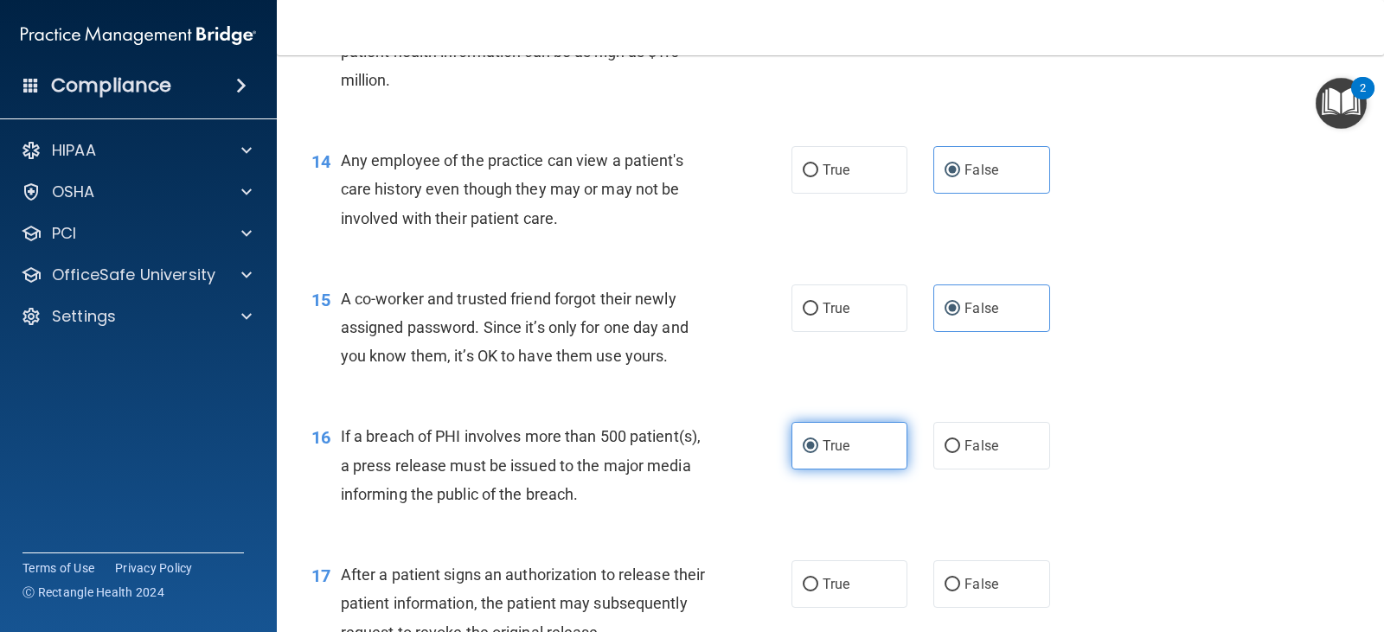
click at [830, 586] on span "True" at bounding box center [836, 584] width 27 height 16
click at [818, 586] on input "True" at bounding box center [811, 585] width 16 height 13
radio input "true"
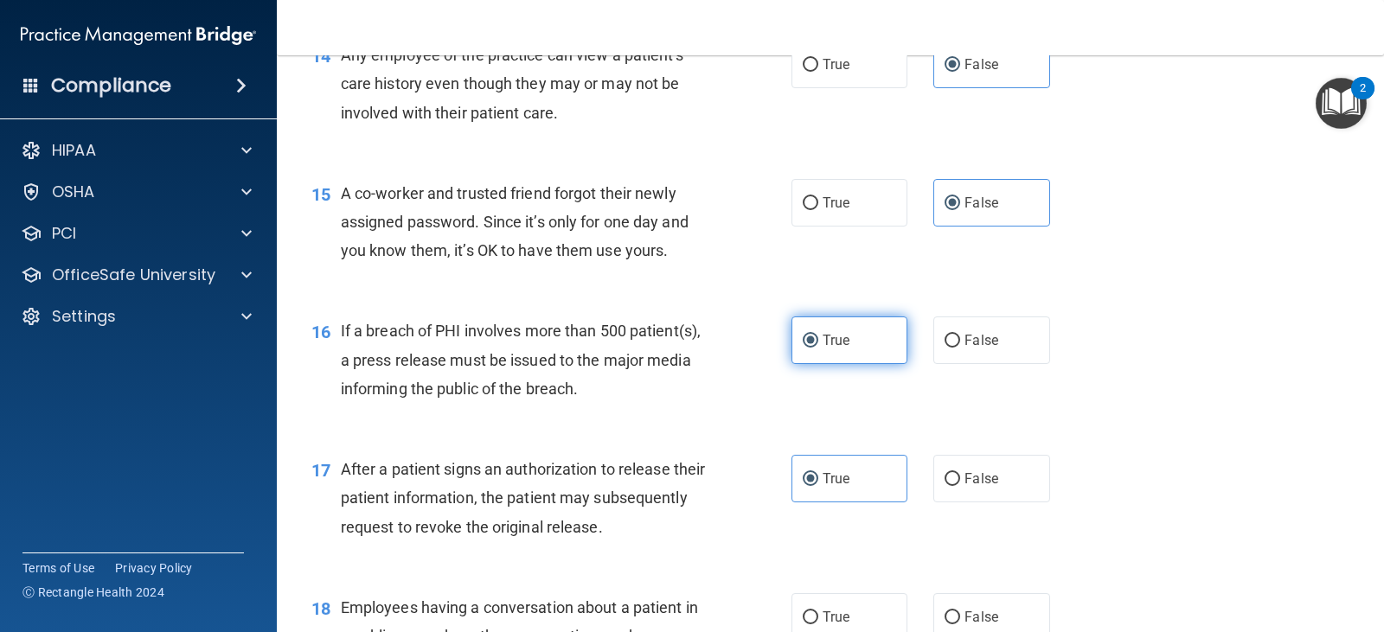
scroll to position [1921, 0]
click at [994, 622] on label "False" at bounding box center [991, 617] width 116 height 48
click at [960, 622] on input "False" at bounding box center [953, 617] width 16 height 13
radio input "true"
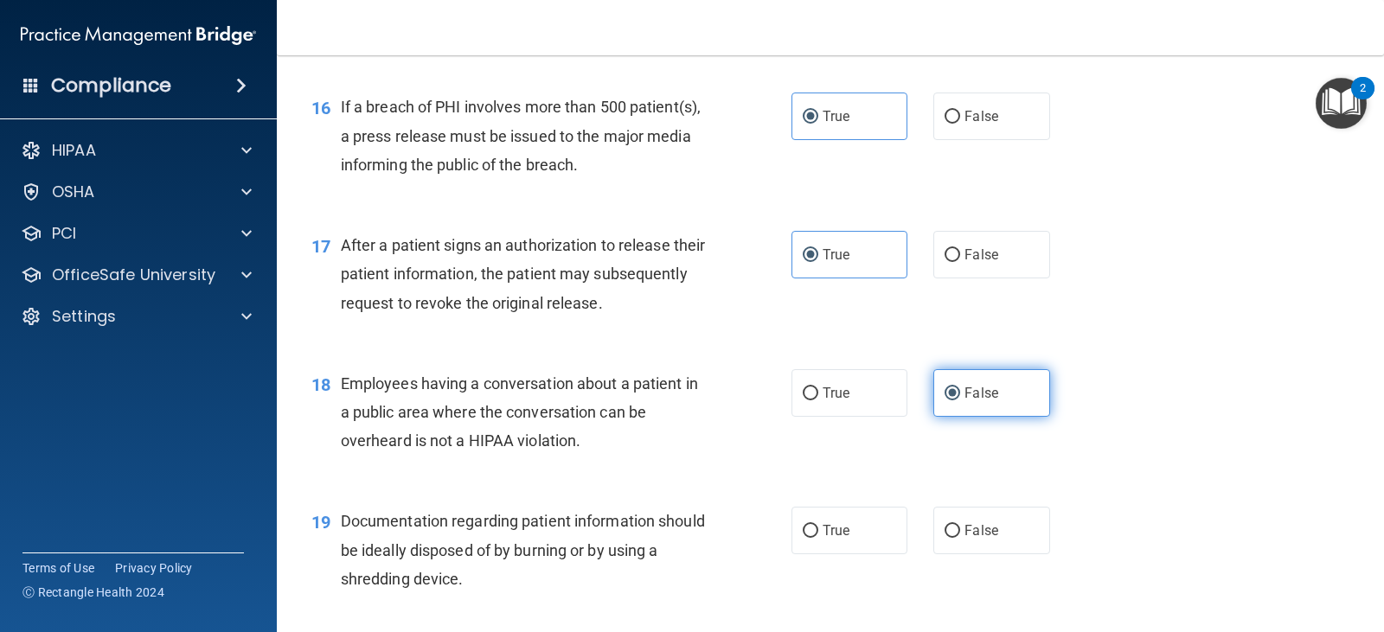
scroll to position [2145, 0]
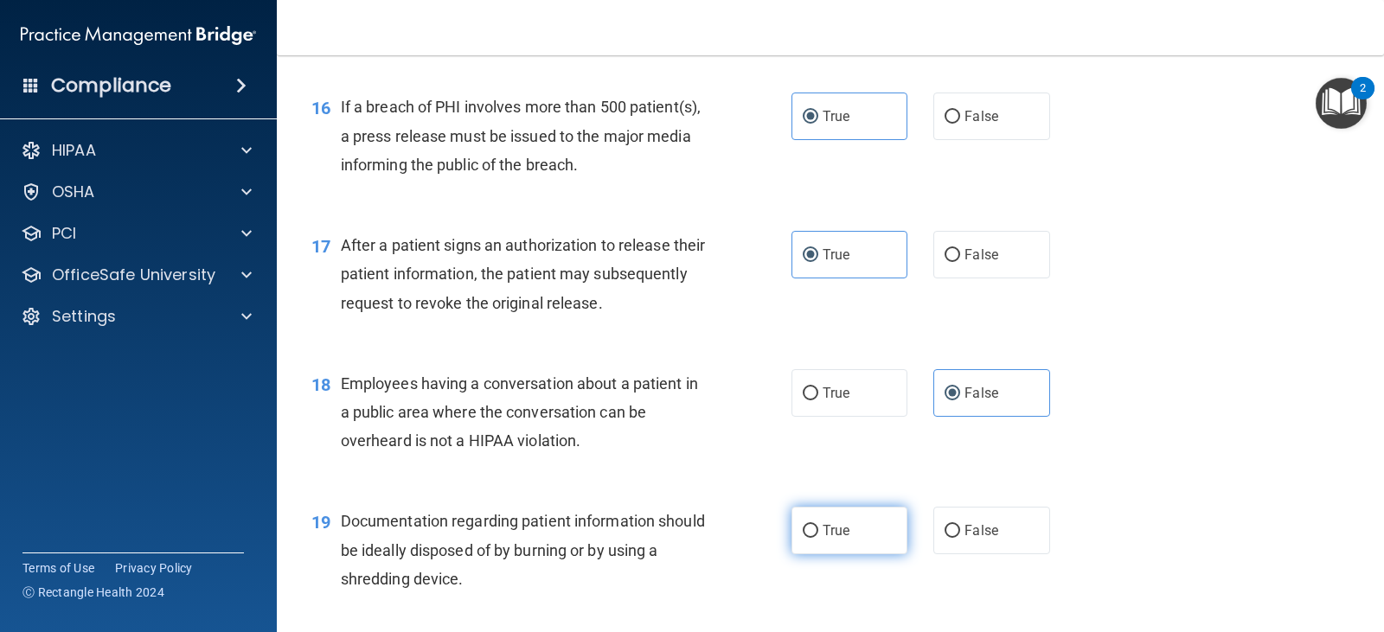
click at [841, 525] on span "True" at bounding box center [836, 531] width 27 height 16
click at [818, 525] on input "True" at bounding box center [811, 531] width 16 height 13
radio input "true"
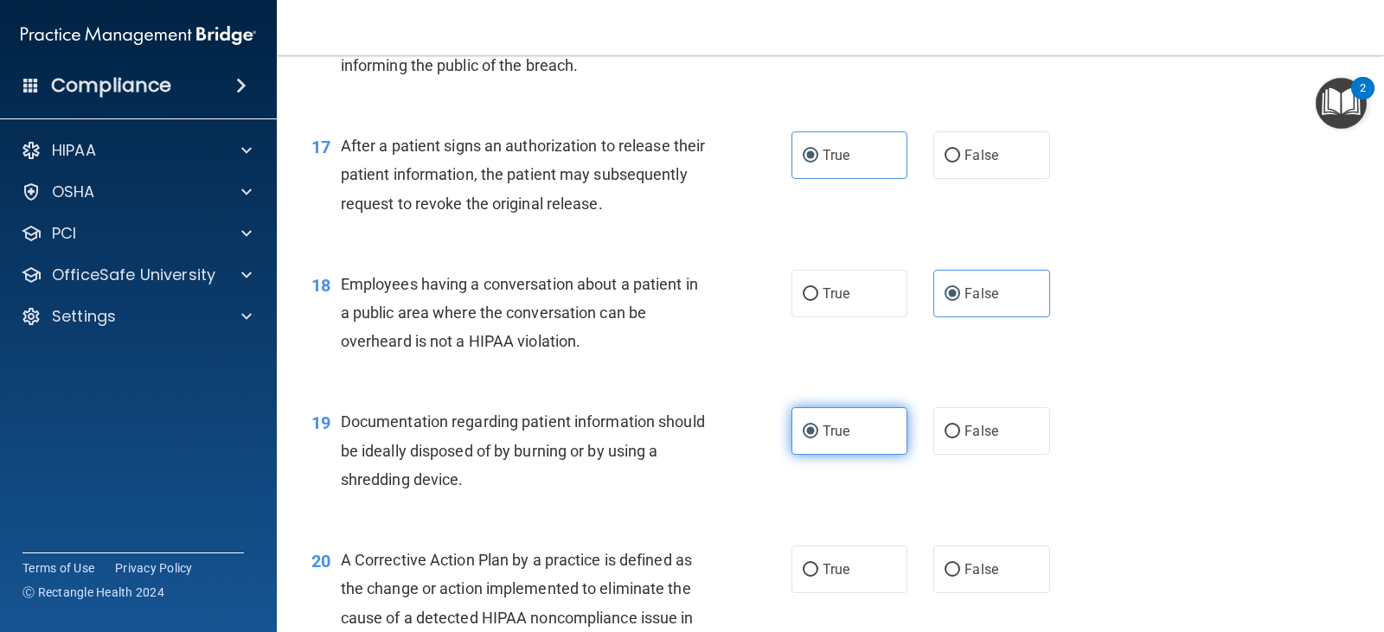
scroll to position [2245, 0]
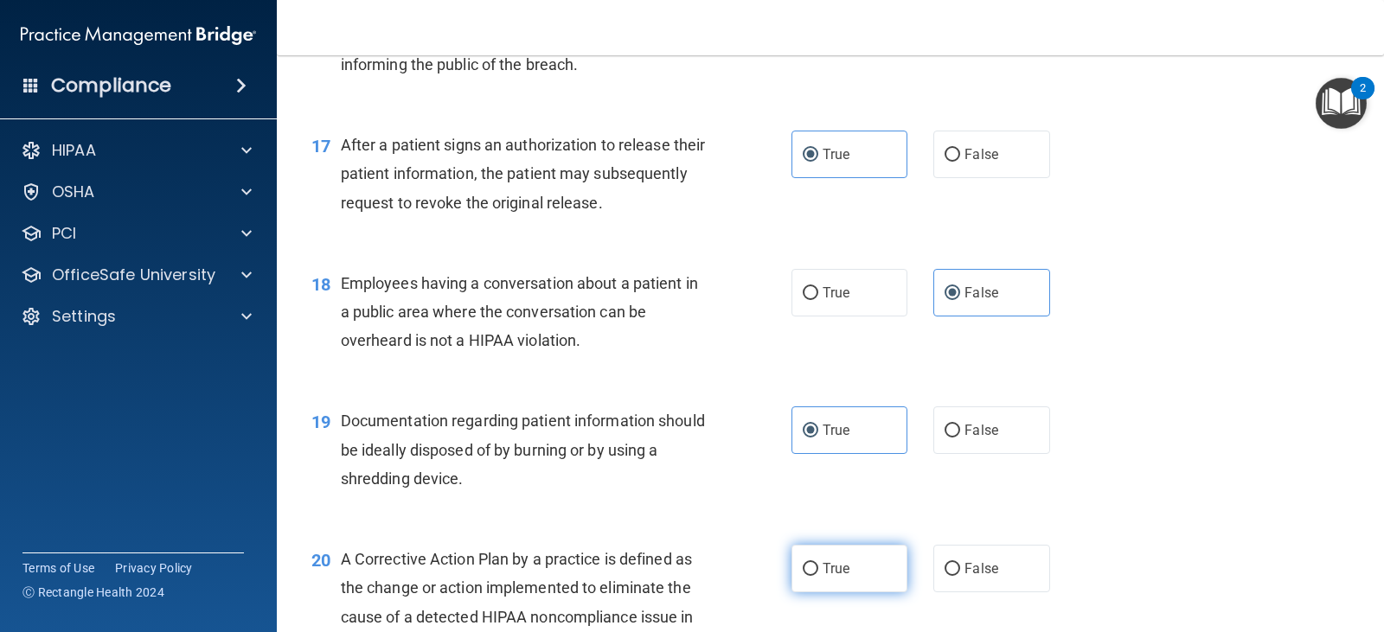
click at [833, 572] on span "True" at bounding box center [836, 569] width 27 height 16
click at [818, 572] on input "True" at bounding box center [811, 569] width 16 height 13
radio input "true"
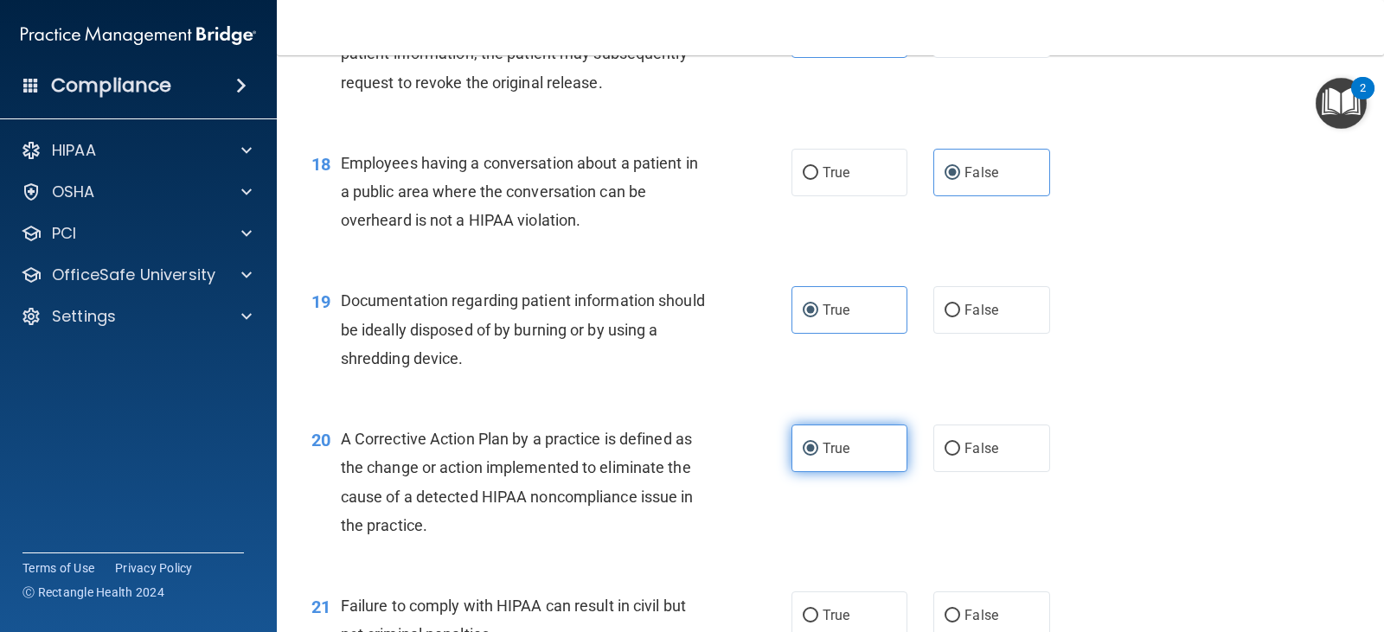
scroll to position [2365, 0]
click at [972, 600] on label "False" at bounding box center [991, 616] width 116 height 48
click at [960, 610] on input "False" at bounding box center [953, 616] width 16 height 13
radio input "true"
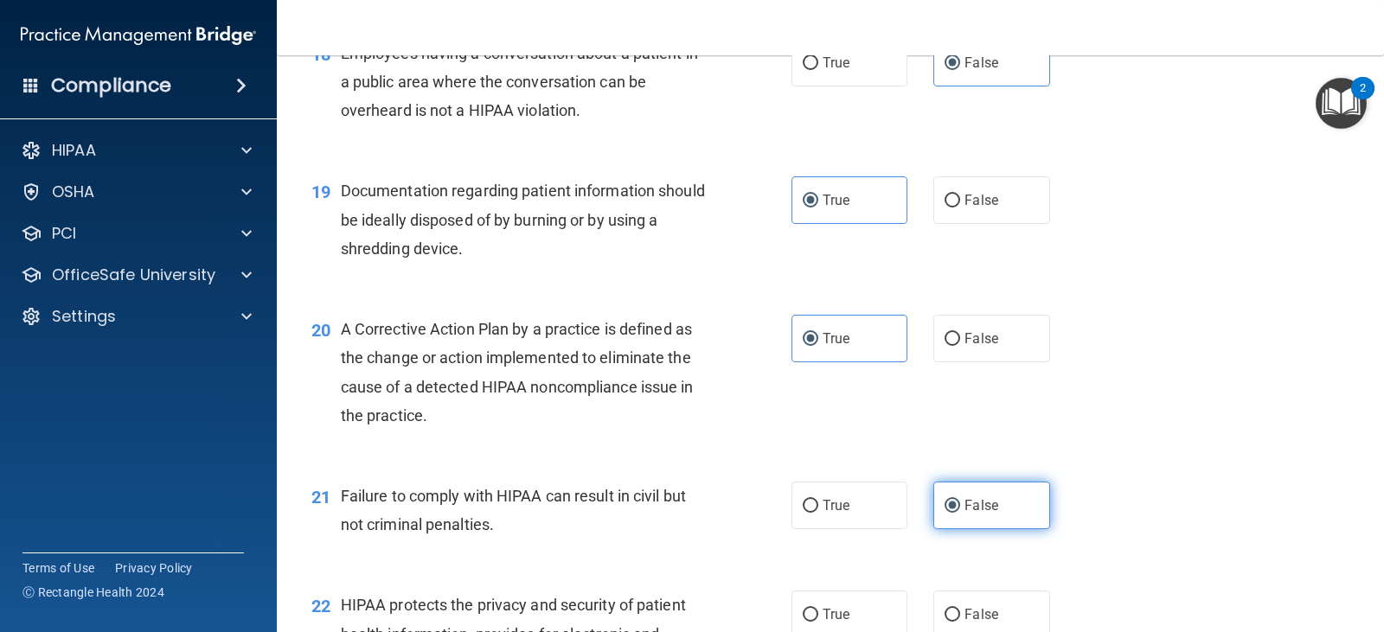
scroll to position [2476, 0]
click at [856, 622] on label "True" at bounding box center [850, 614] width 116 height 48
click at [818, 621] on input "True" at bounding box center [811, 614] width 16 height 13
radio input "true"
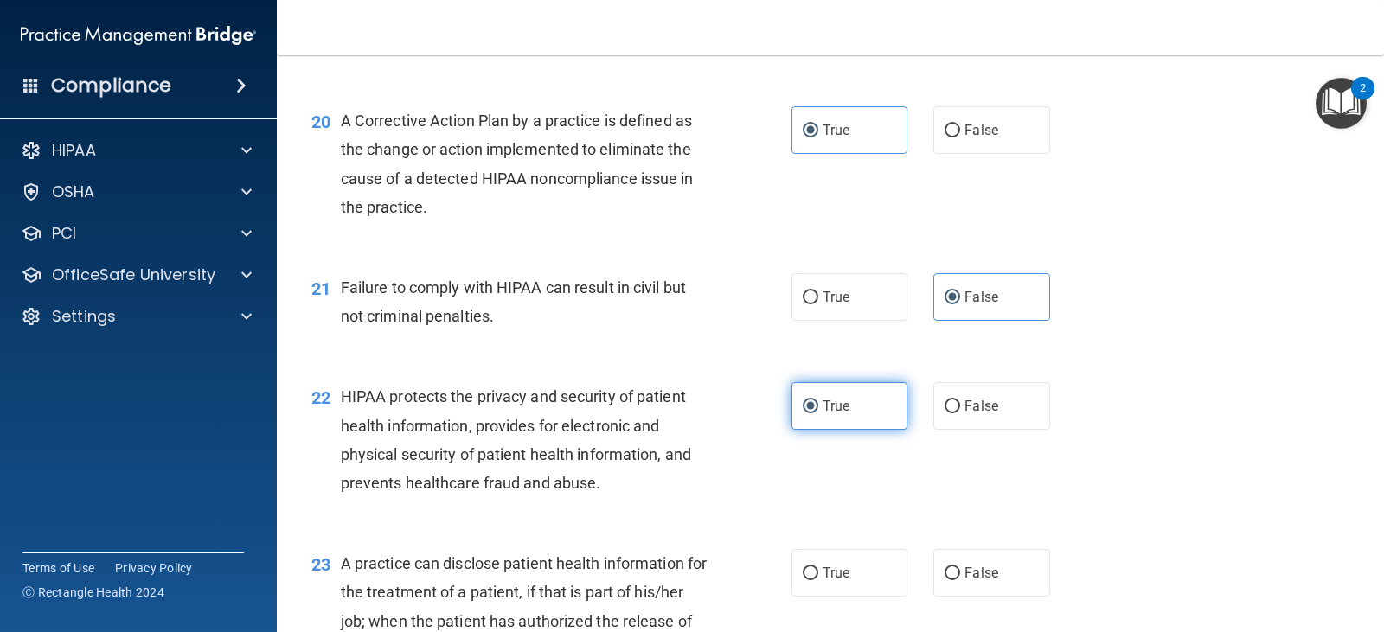
scroll to position [2683, 0]
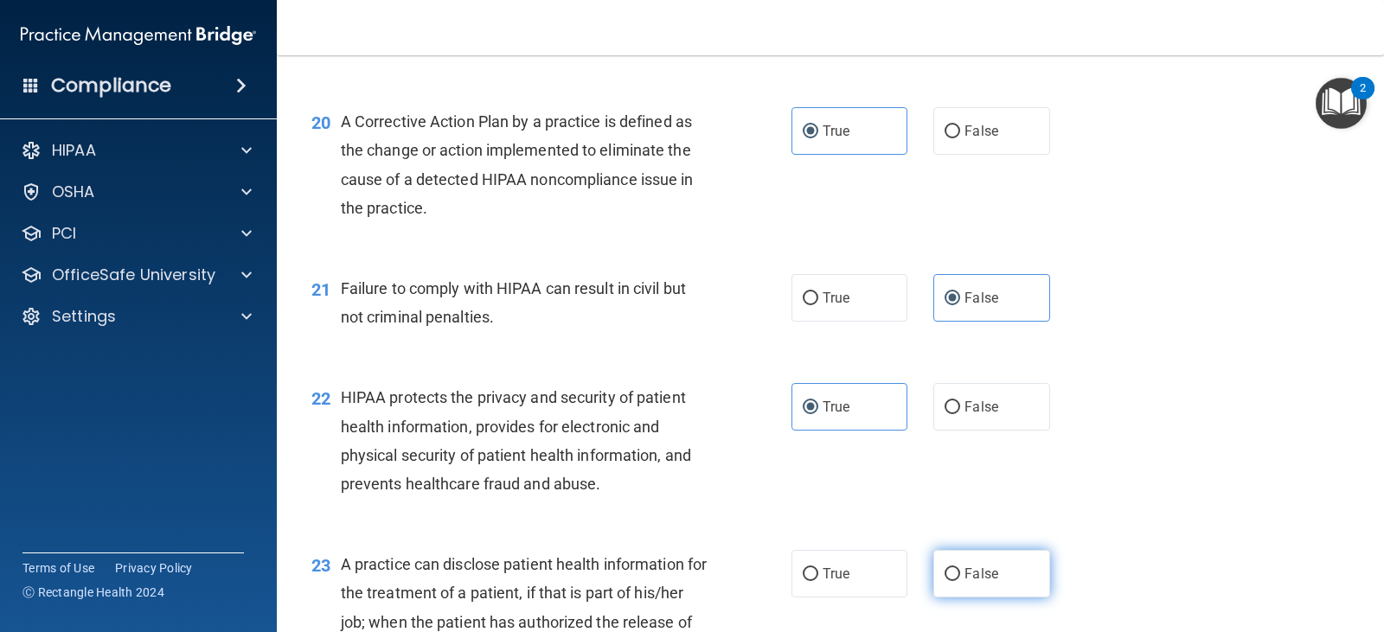
click at [966, 552] on label "False" at bounding box center [991, 574] width 116 height 48
click at [960, 568] on input "False" at bounding box center [953, 574] width 16 height 13
radio input "true"
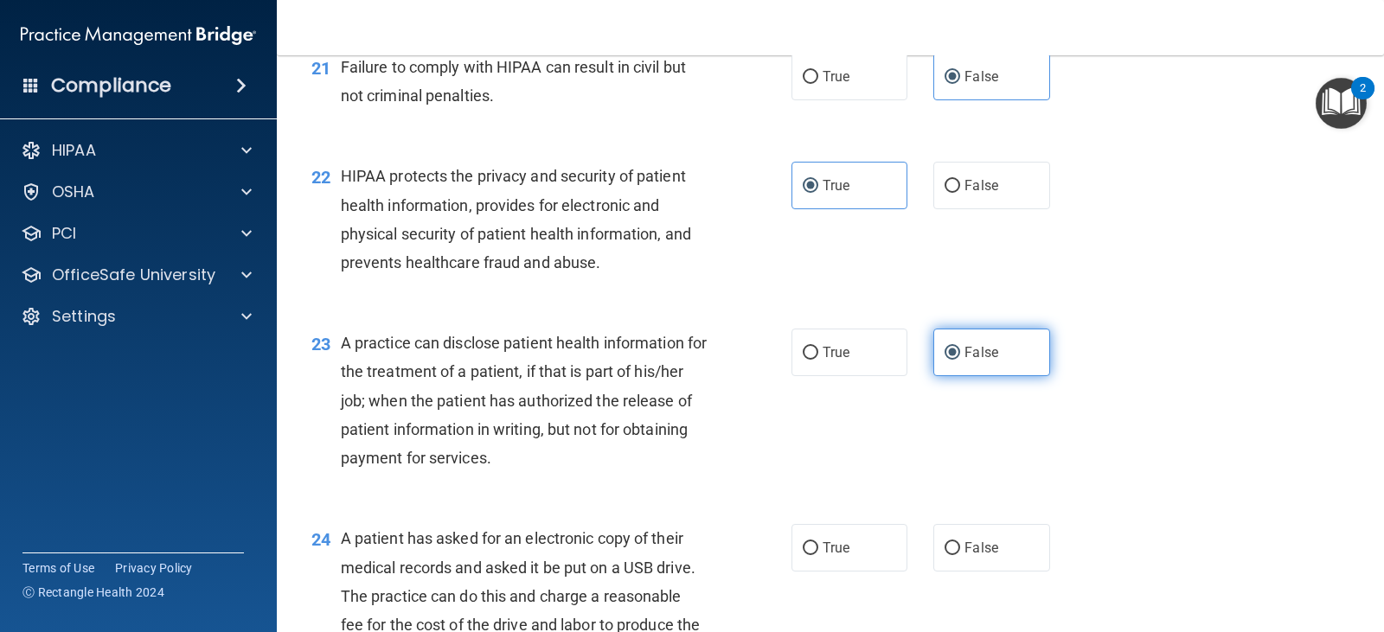
scroll to position [2905, 0]
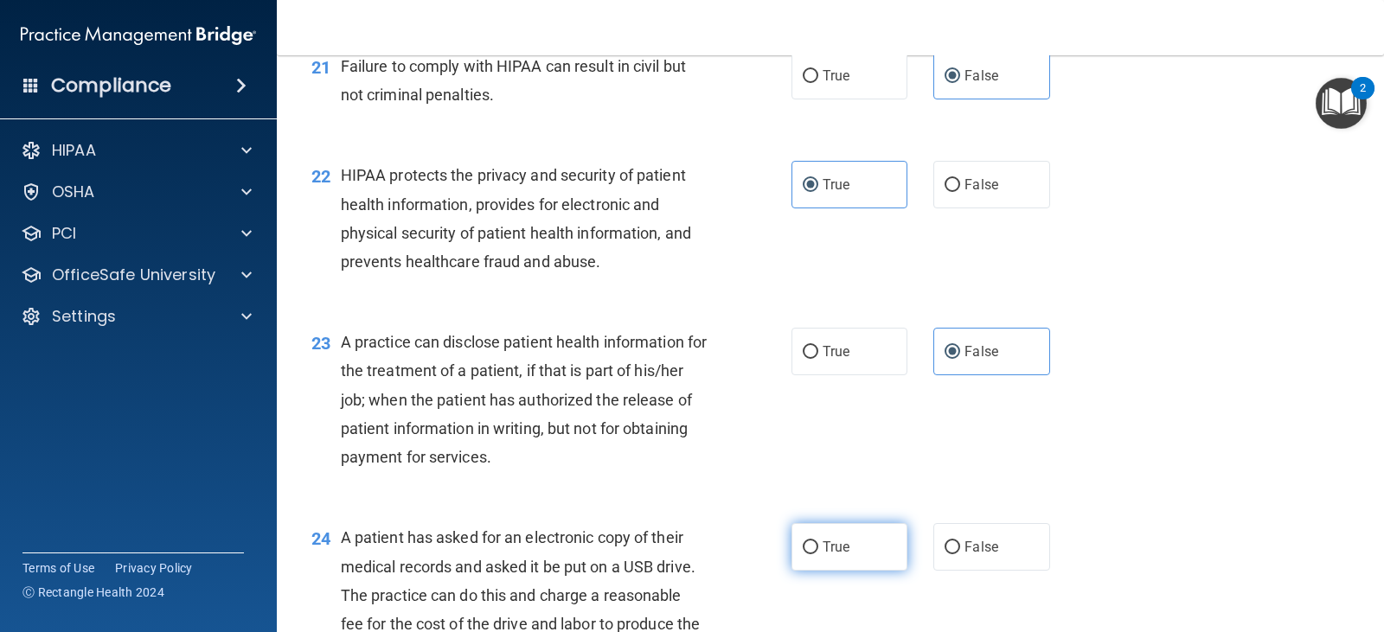
click at [811, 524] on label "True" at bounding box center [850, 547] width 116 height 48
click at [811, 542] on input "True" at bounding box center [811, 548] width 16 height 13
radio input "true"
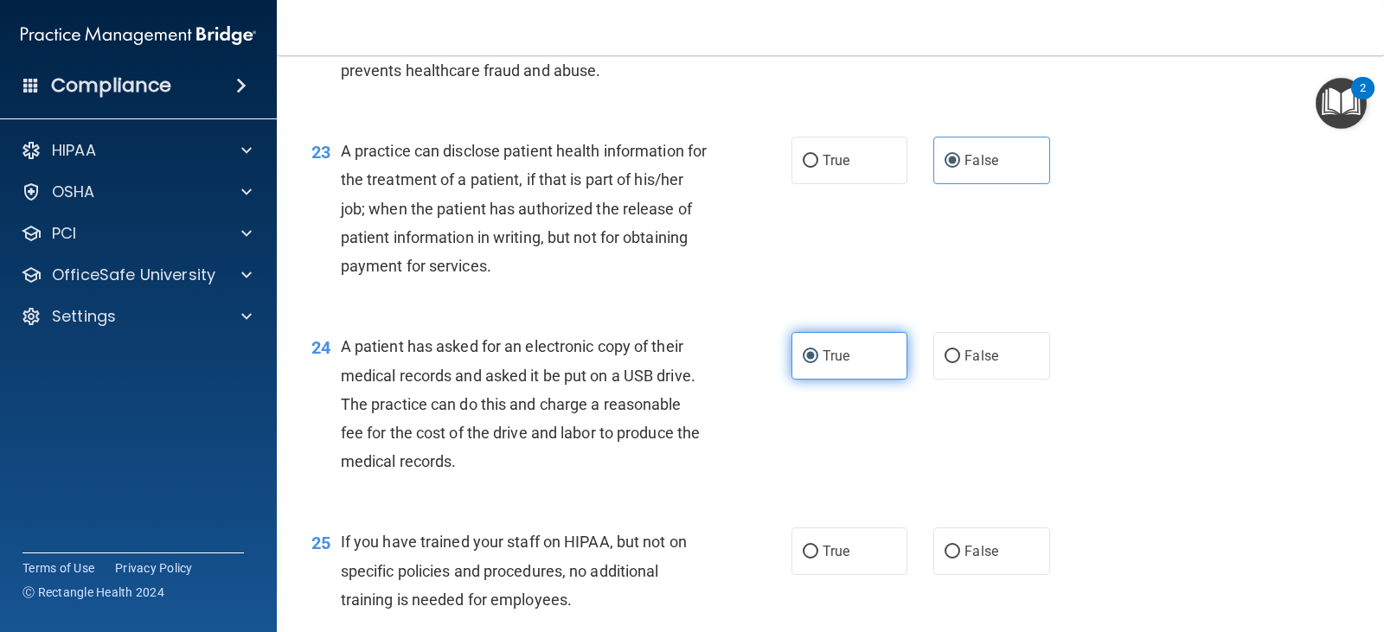
scroll to position [3101, 0]
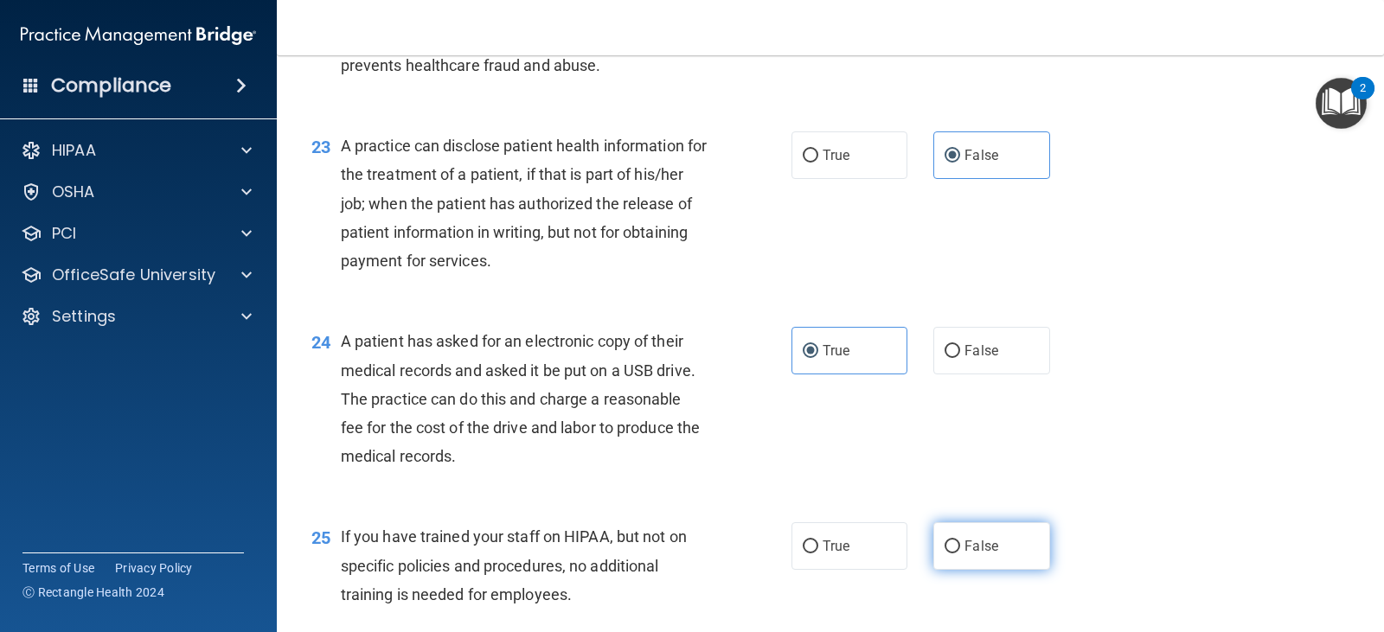
click at [1007, 542] on label "False" at bounding box center [991, 547] width 116 height 48
click at [960, 542] on input "False" at bounding box center [953, 547] width 16 height 13
radio input "true"
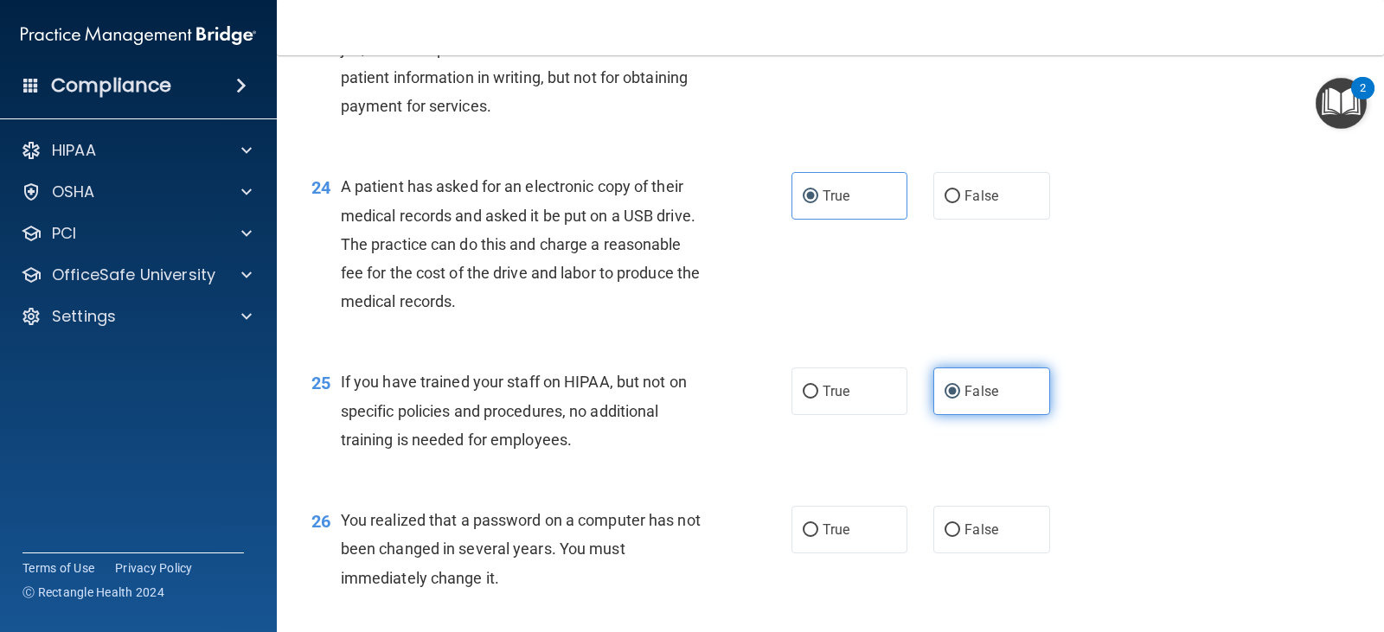
scroll to position [3257, 0]
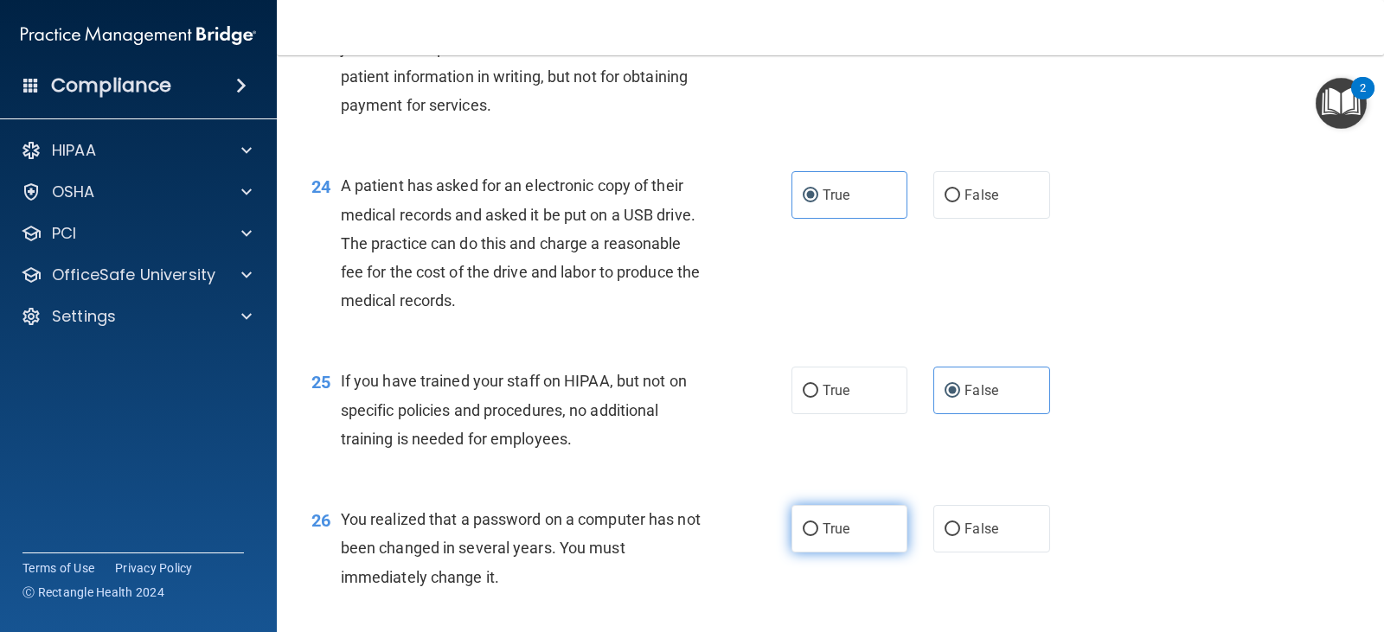
click at [841, 510] on label "True" at bounding box center [850, 529] width 116 height 48
click at [818, 523] on input "True" at bounding box center [811, 529] width 16 height 13
radio input "true"
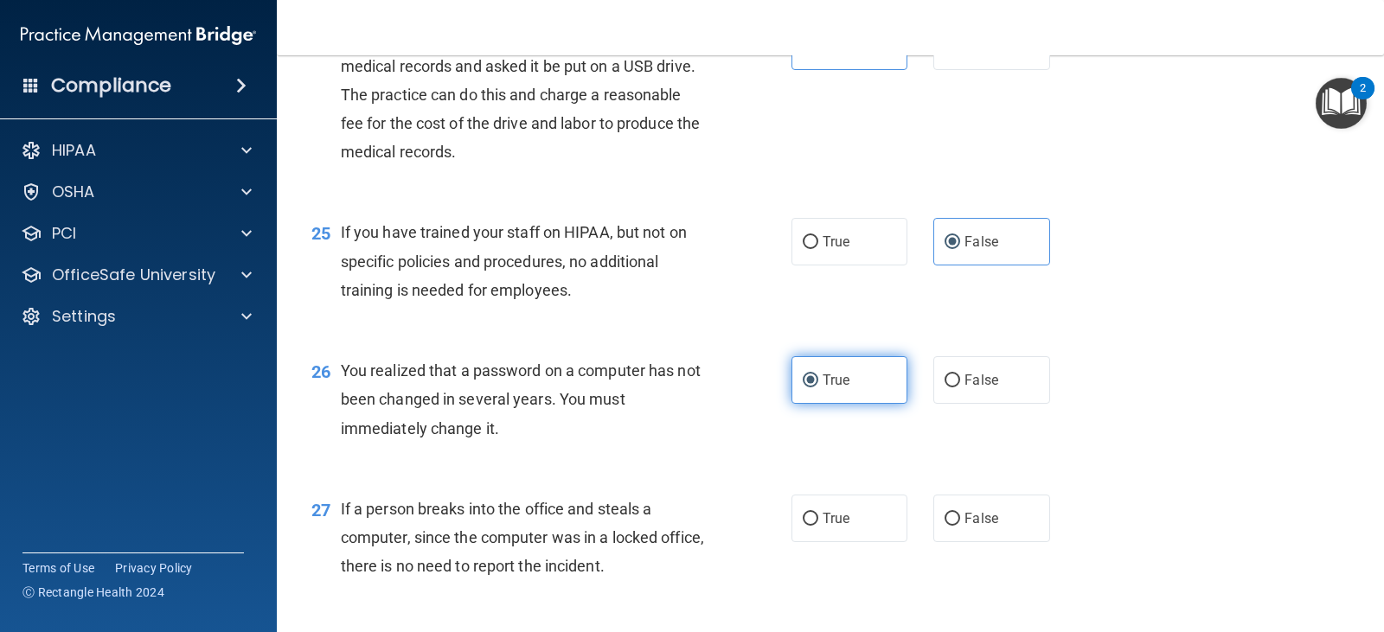
scroll to position [3407, 0]
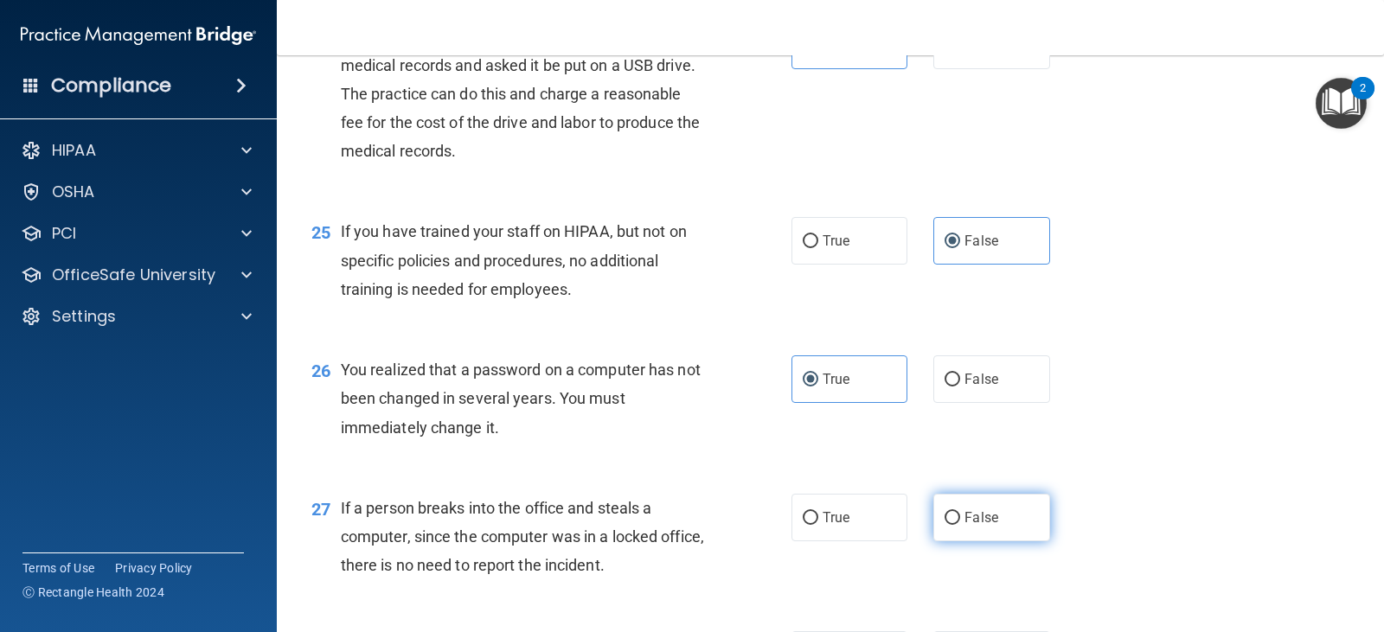
click at [978, 517] on span "False" at bounding box center [982, 518] width 34 height 16
click at [960, 517] on input "False" at bounding box center [953, 518] width 16 height 13
radio input "true"
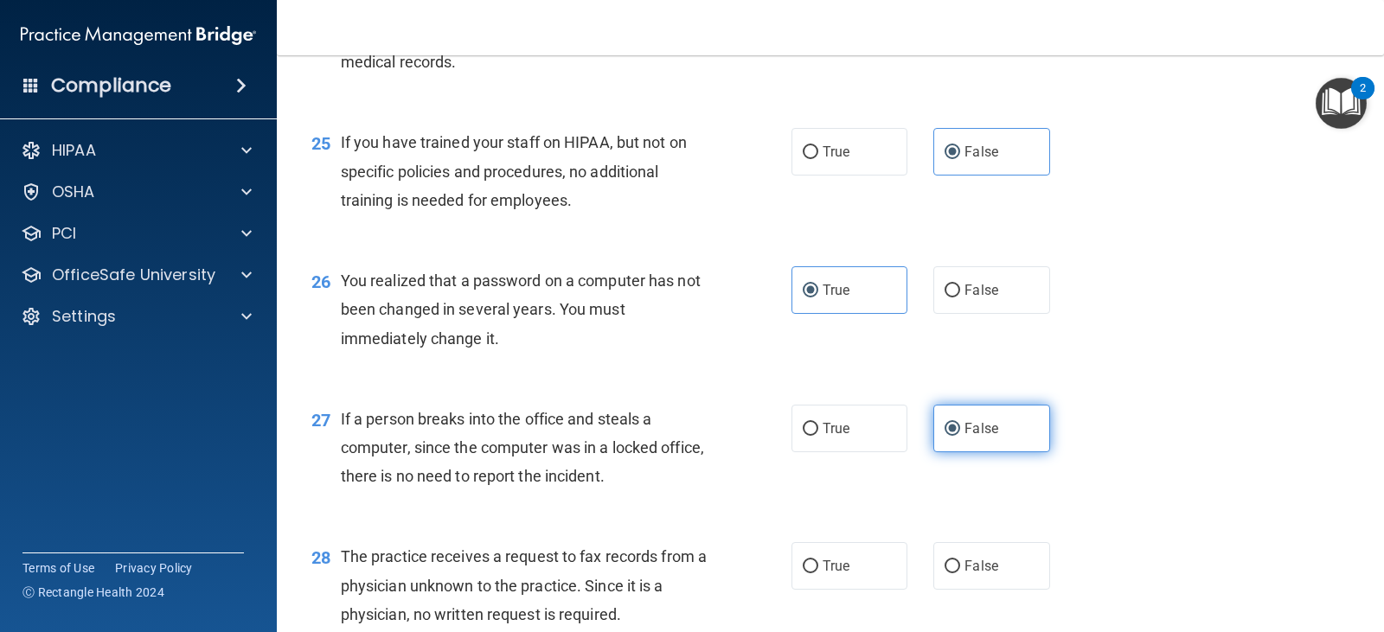
scroll to position [3497, 0]
click at [976, 571] on span "False" at bounding box center [982, 565] width 34 height 16
click at [960, 571] on input "False" at bounding box center [953, 566] width 16 height 13
radio input "true"
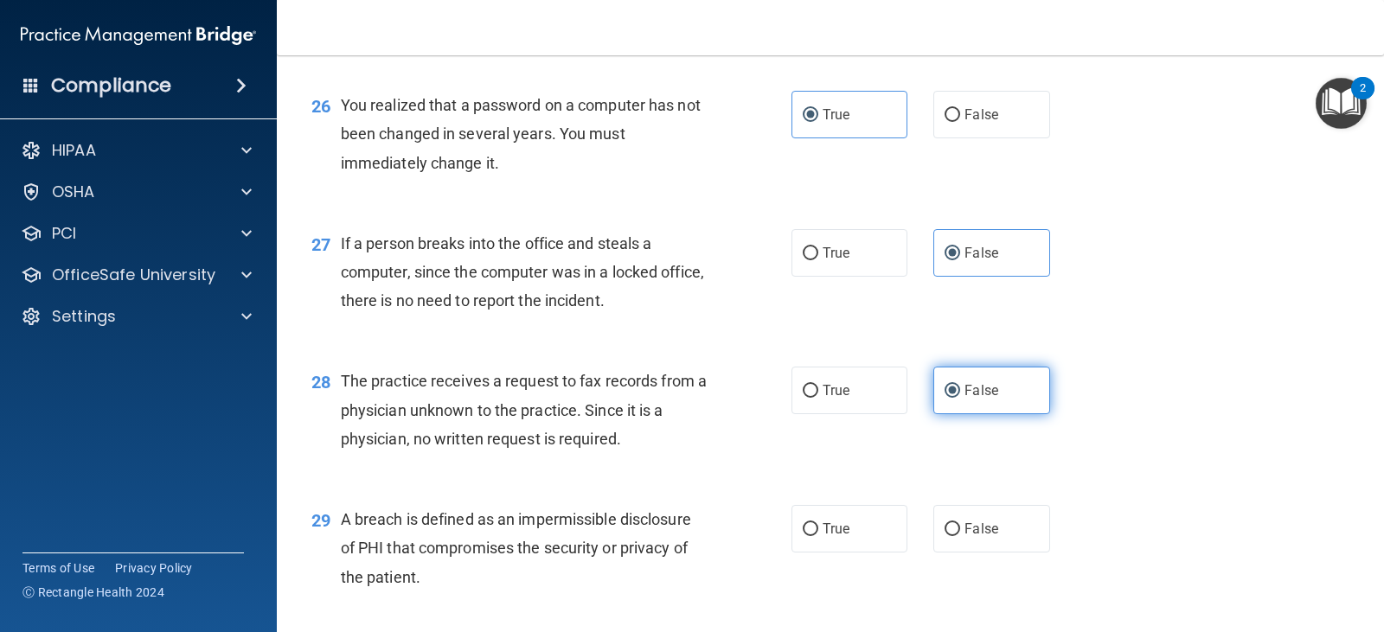
scroll to position [3672, 0]
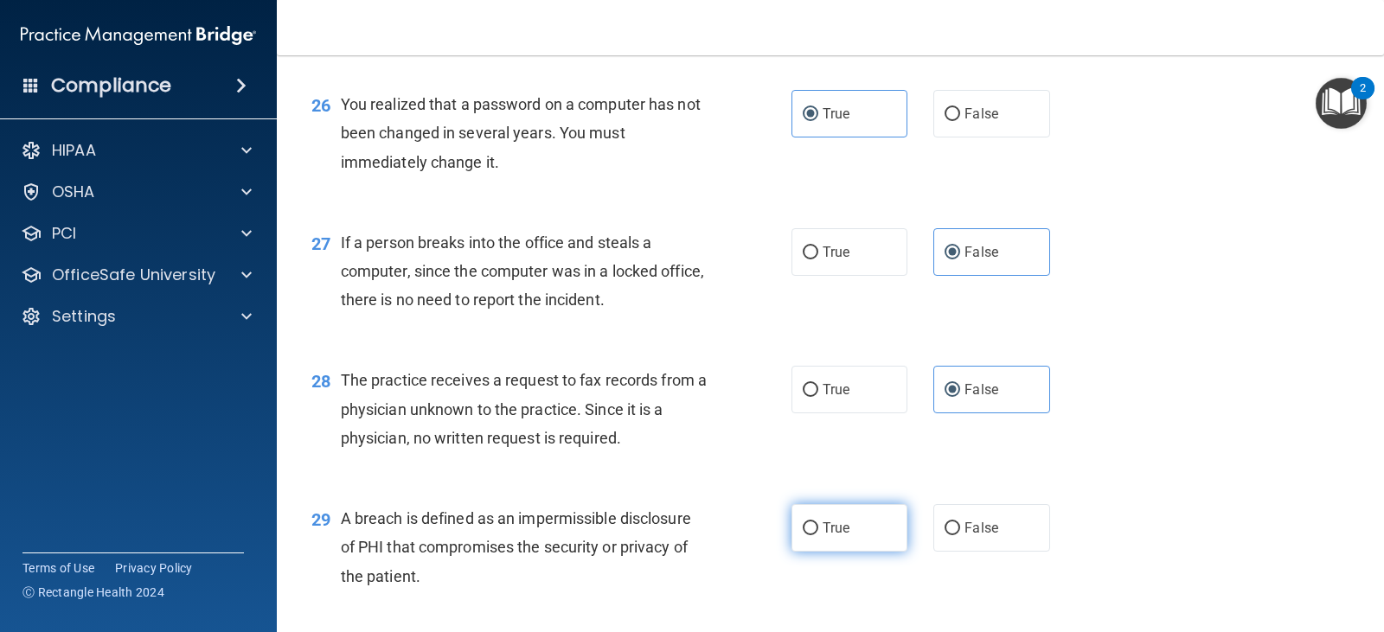
click at [839, 509] on label "True" at bounding box center [850, 528] width 116 height 48
click at [818, 523] on input "True" at bounding box center [811, 529] width 16 height 13
radio input "true"
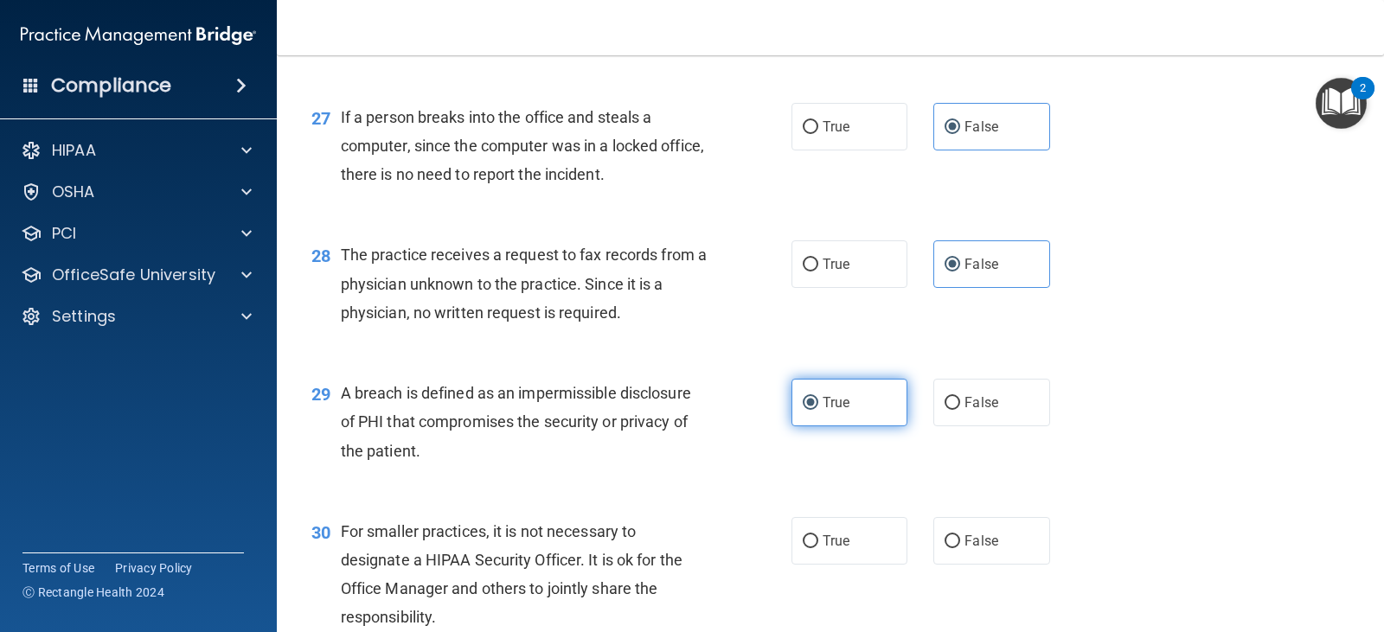
scroll to position [3803, 0]
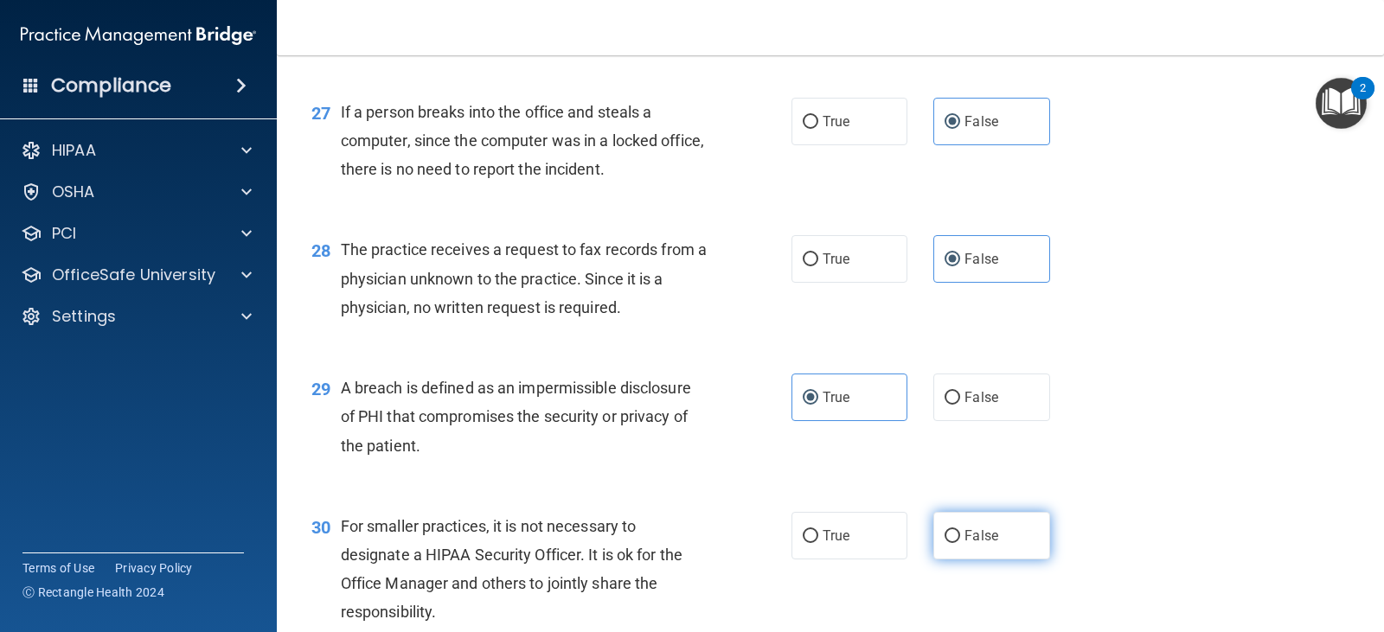
click at [954, 538] on label "False" at bounding box center [991, 536] width 116 height 48
click at [954, 538] on input "False" at bounding box center [953, 536] width 16 height 13
radio input "true"
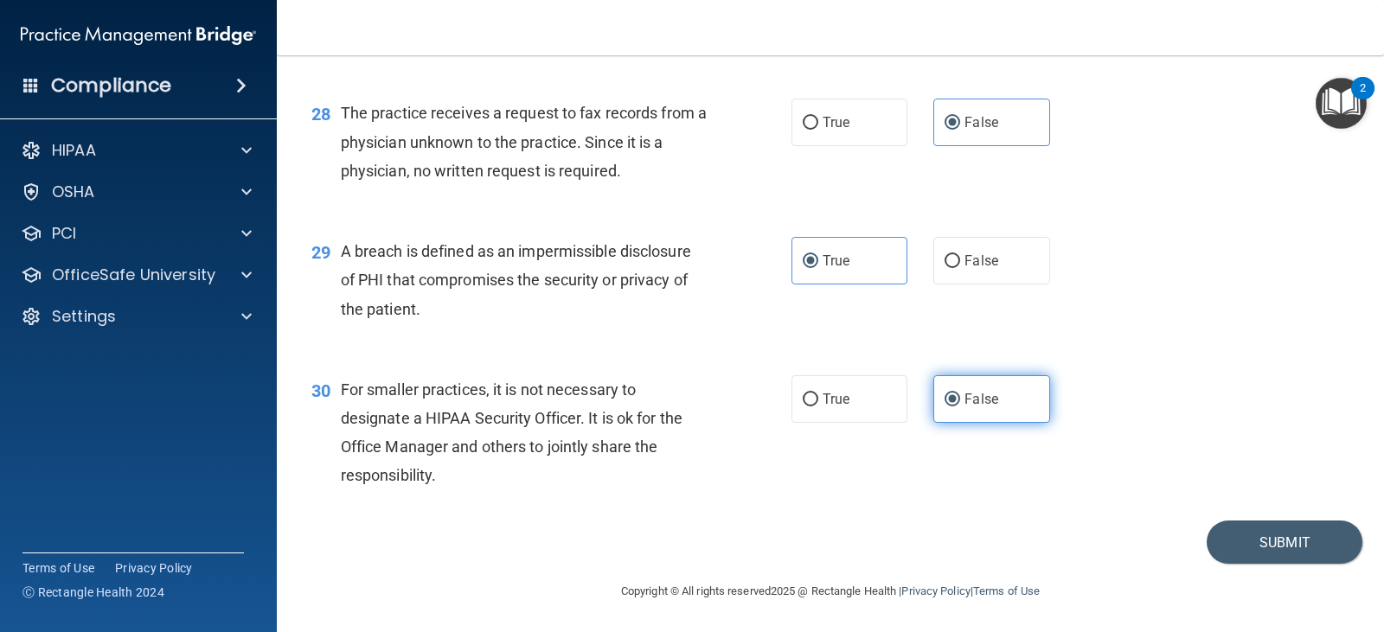
scroll to position [3940, 0]
click at [1237, 537] on button "Submit" at bounding box center [1285, 542] width 156 height 44
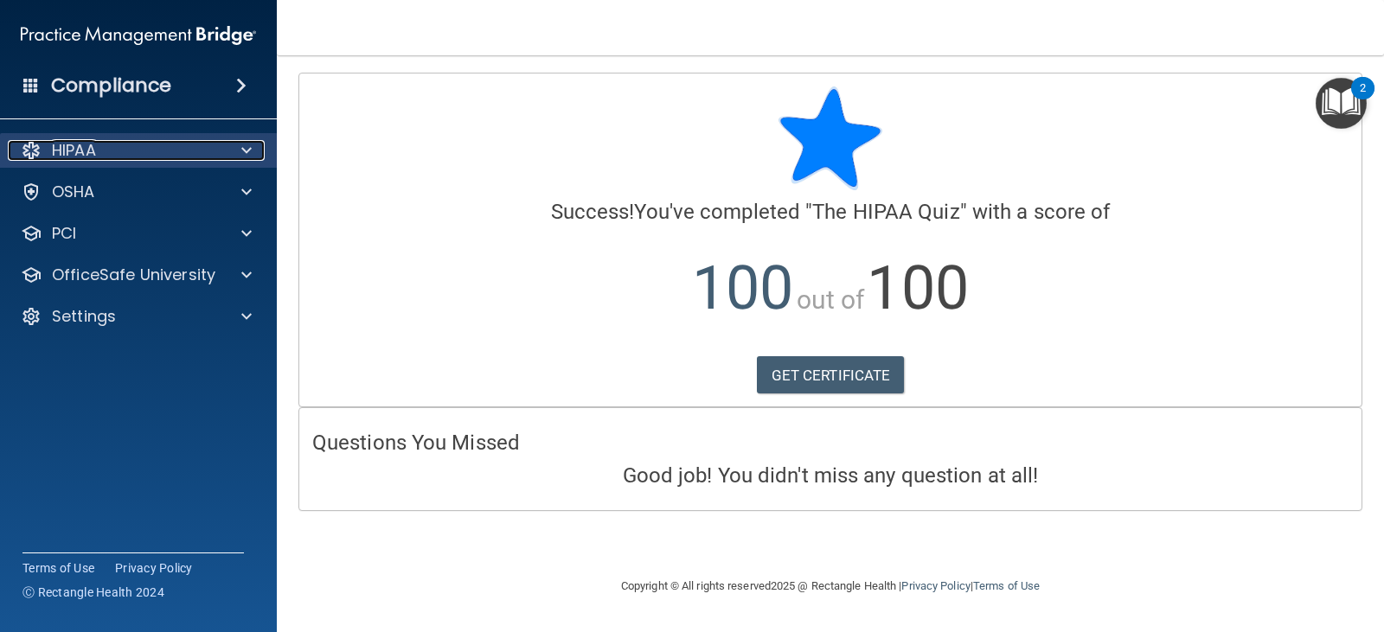
click at [121, 146] on div "HIPAA" at bounding box center [115, 150] width 215 height 21
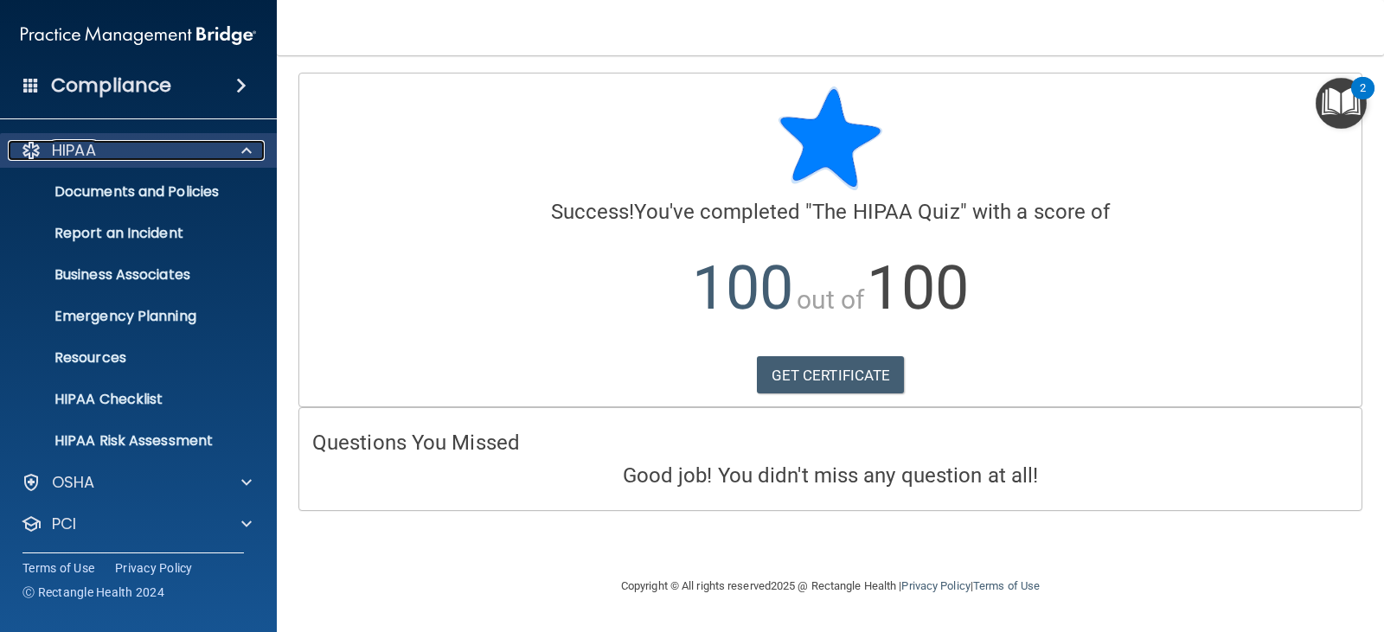
click at [124, 155] on div "HIPAA" at bounding box center [115, 150] width 215 height 21
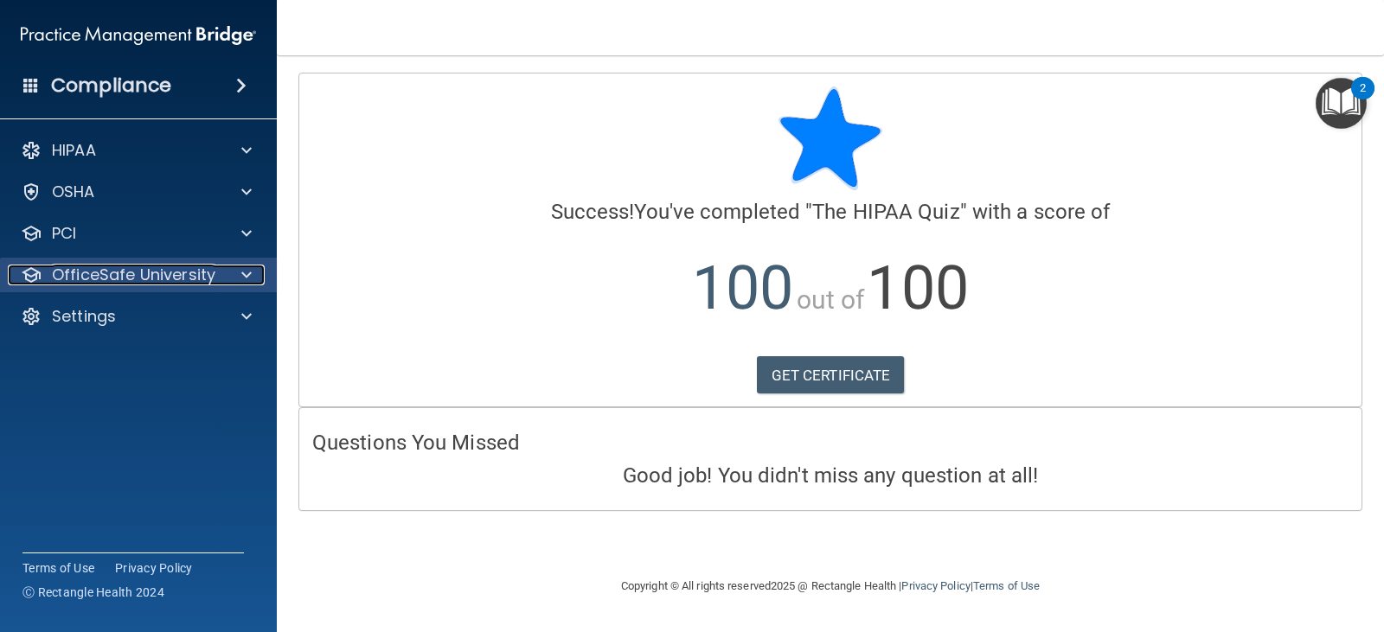
click at [132, 282] on p "OfficeSafe University" at bounding box center [133, 275] width 163 height 21
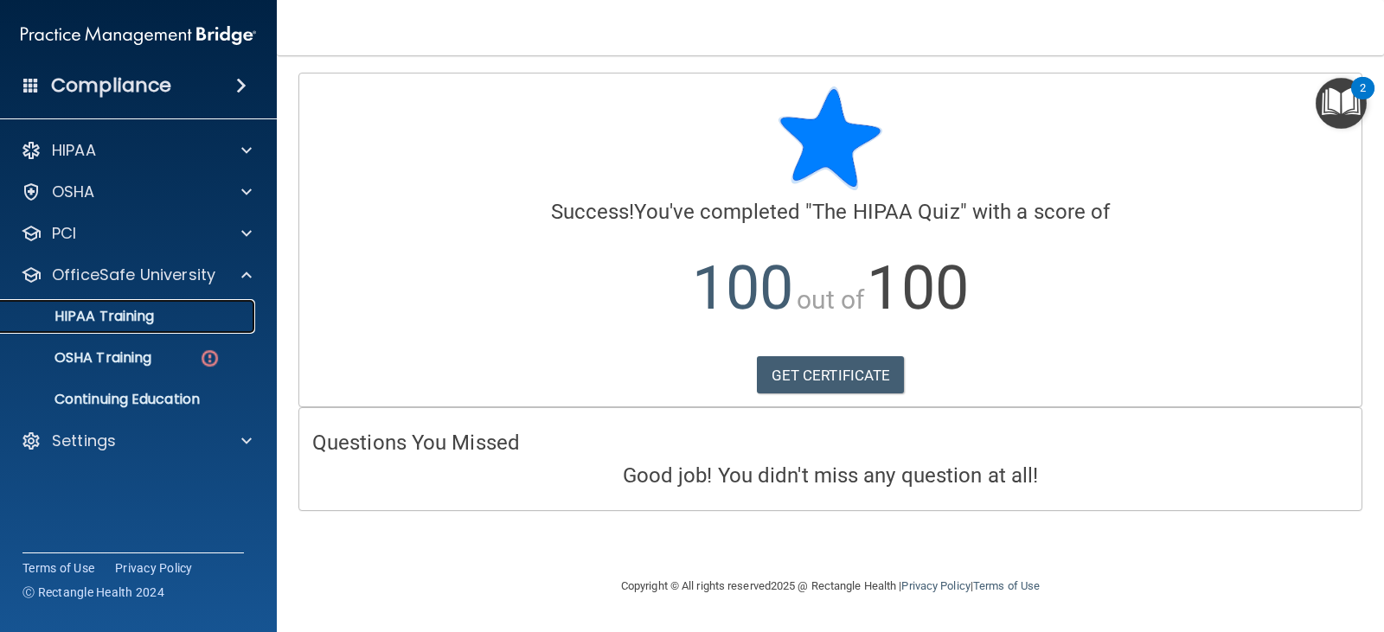
click at [132, 311] on p "HIPAA Training" at bounding box center [82, 316] width 143 height 17
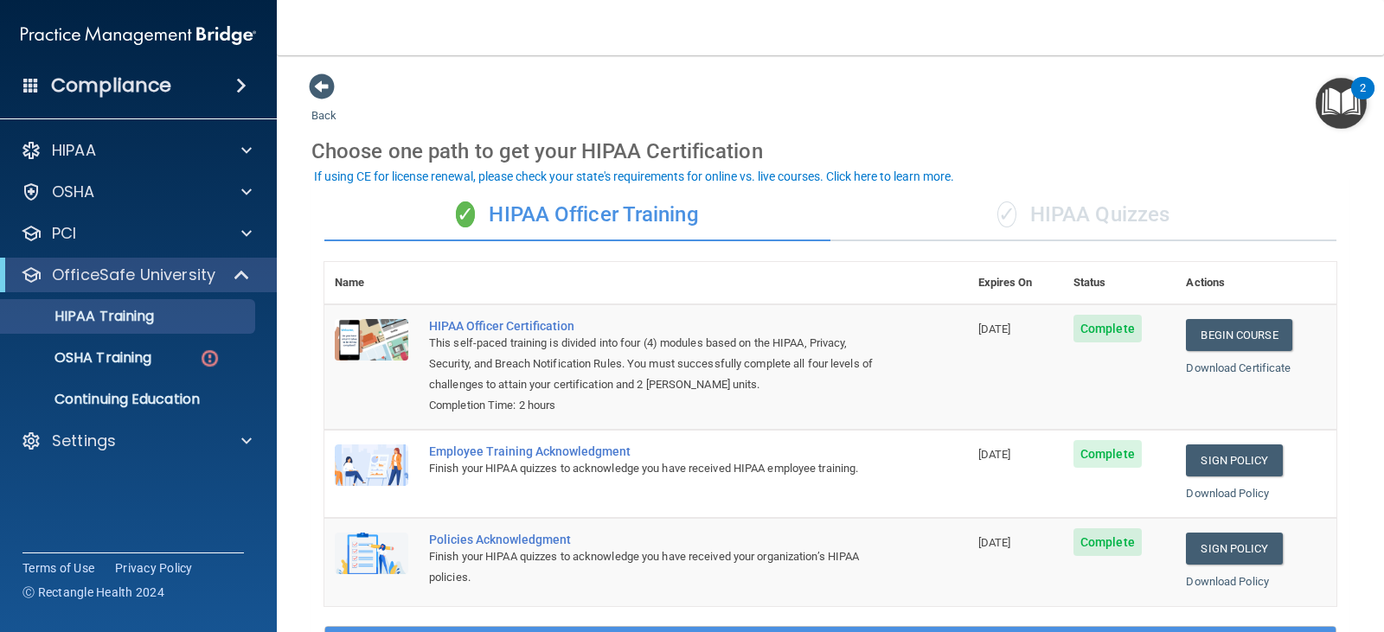
click at [1071, 211] on div "✓ HIPAA Quizzes" at bounding box center [1083, 215] width 506 height 52
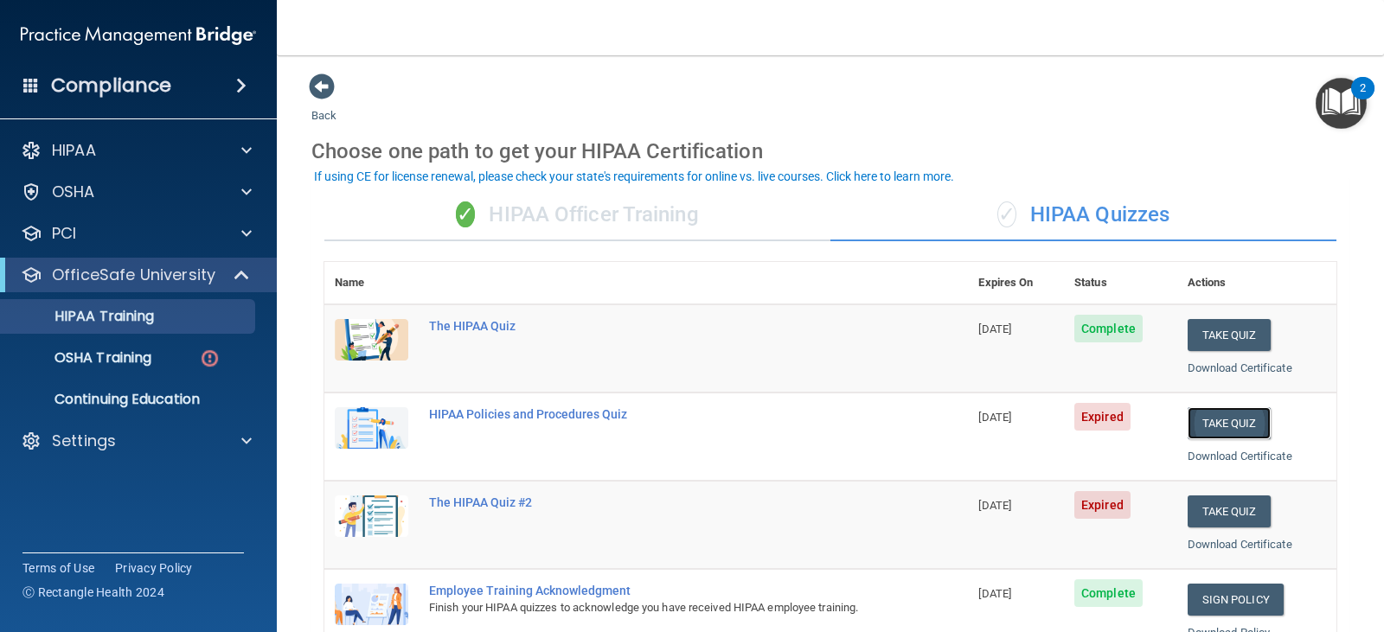
click at [1227, 418] on button "Take Quiz" at bounding box center [1229, 423] width 83 height 32
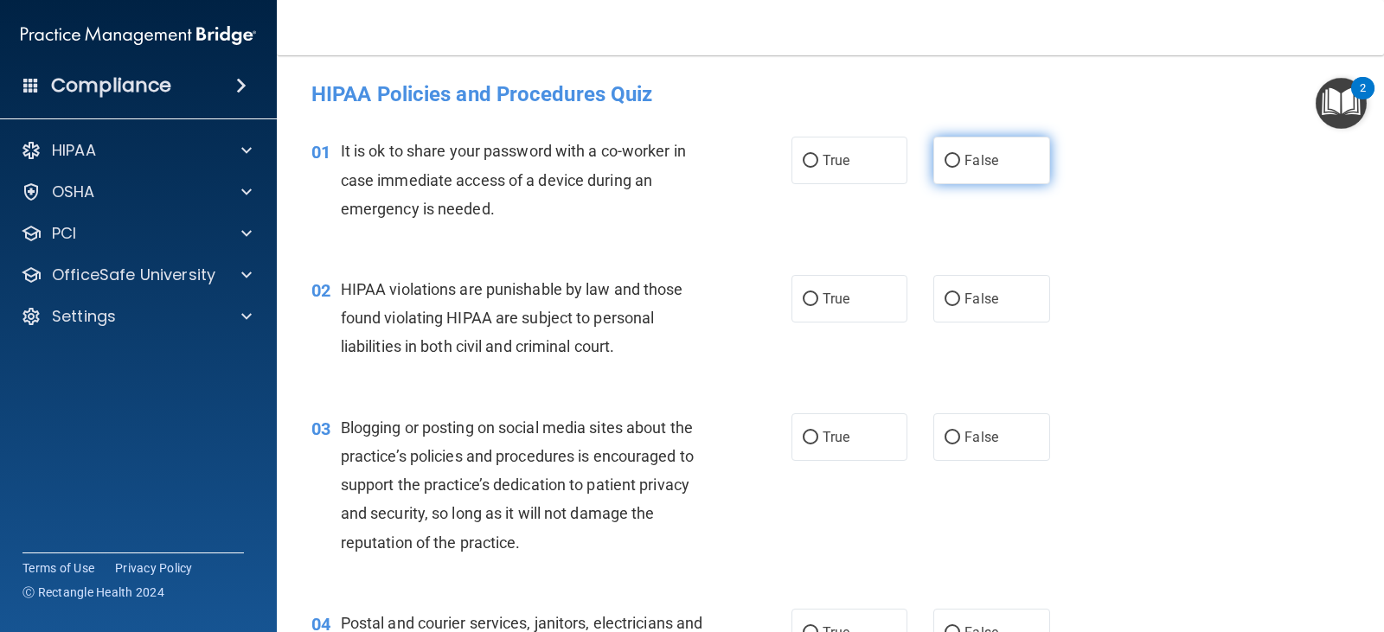
click at [976, 162] on span "False" at bounding box center [982, 160] width 34 height 16
click at [960, 162] on input "False" at bounding box center [953, 161] width 16 height 13
radio input "true"
click at [997, 321] on label "False" at bounding box center [991, 299] width 116 height 48
click at [960, 306] on input "False" at bounding box center [953, 299] width 16 height 13
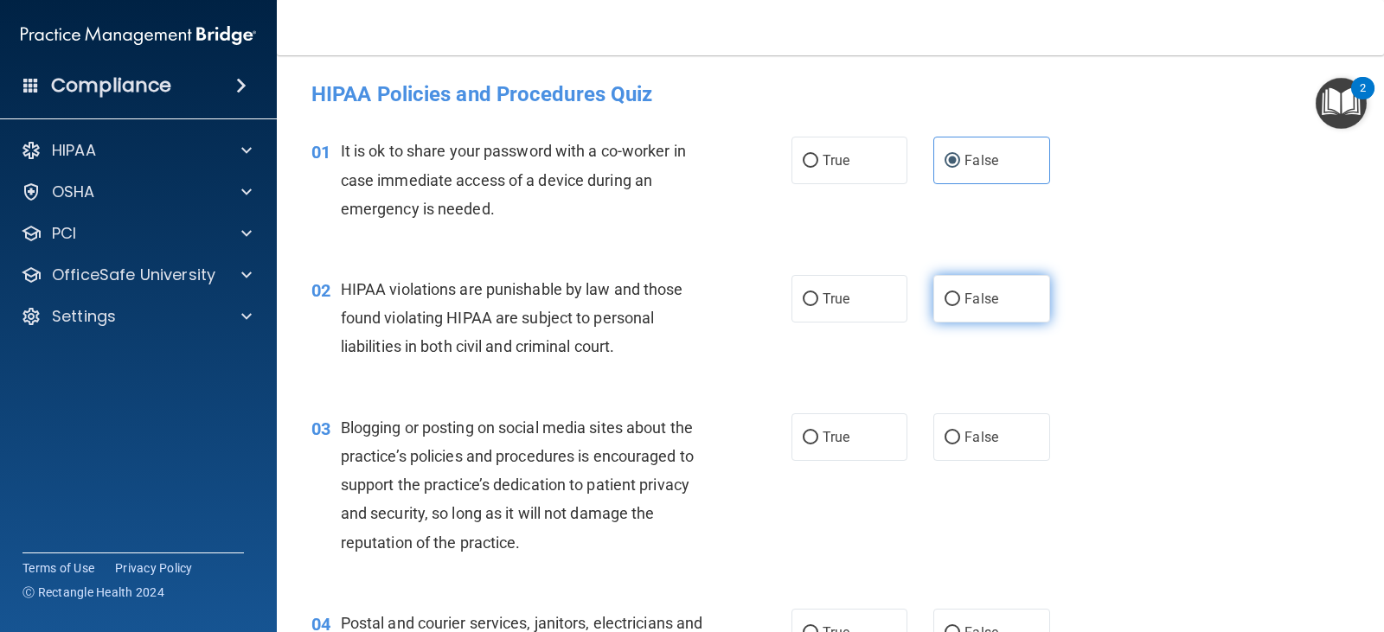
radio input "true"
click at [992, 427] on label "False" at bounding box center [991, 438] width 116 height 48
click at [960, 432] on input "False" at bounding box center [953, 438] width 16 height 13
radio input "true"
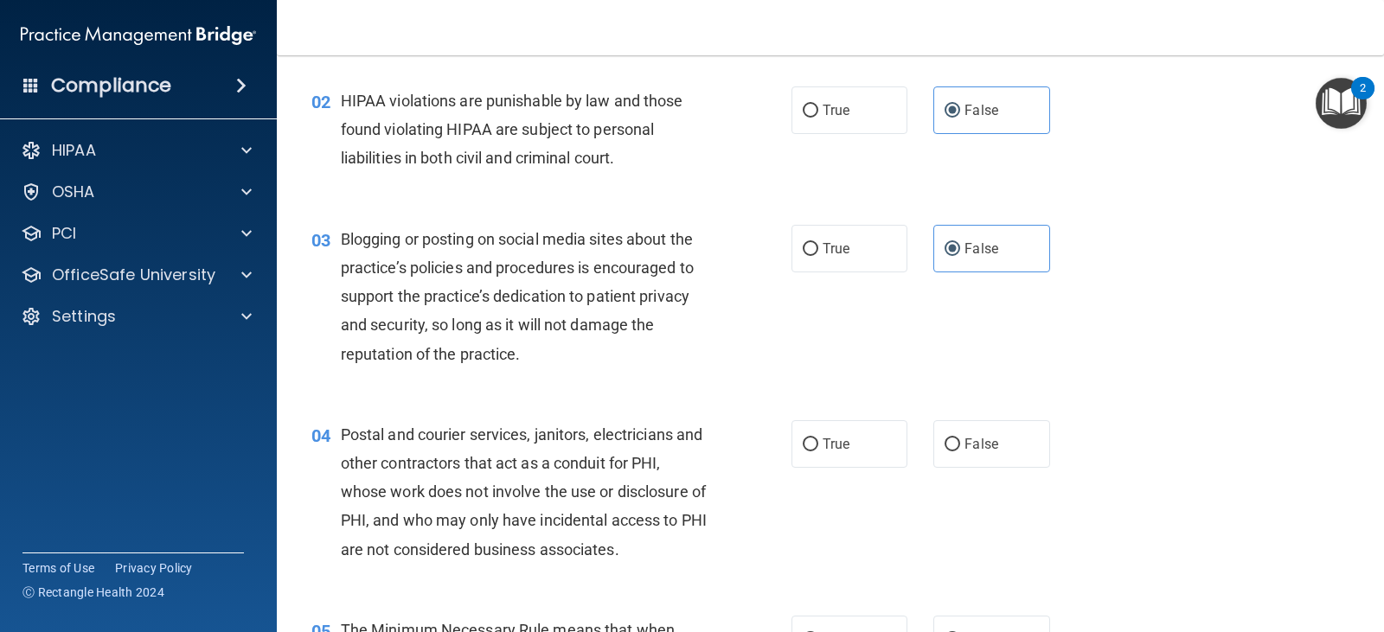
scroll to position [190, 0]
click at [813, 454] on label "True" at bounding box center [850, 443] width 116 height 48
click at [813, 450] on input "True" at bounding box center [811, 443] width 16 height 13
radio input "true"
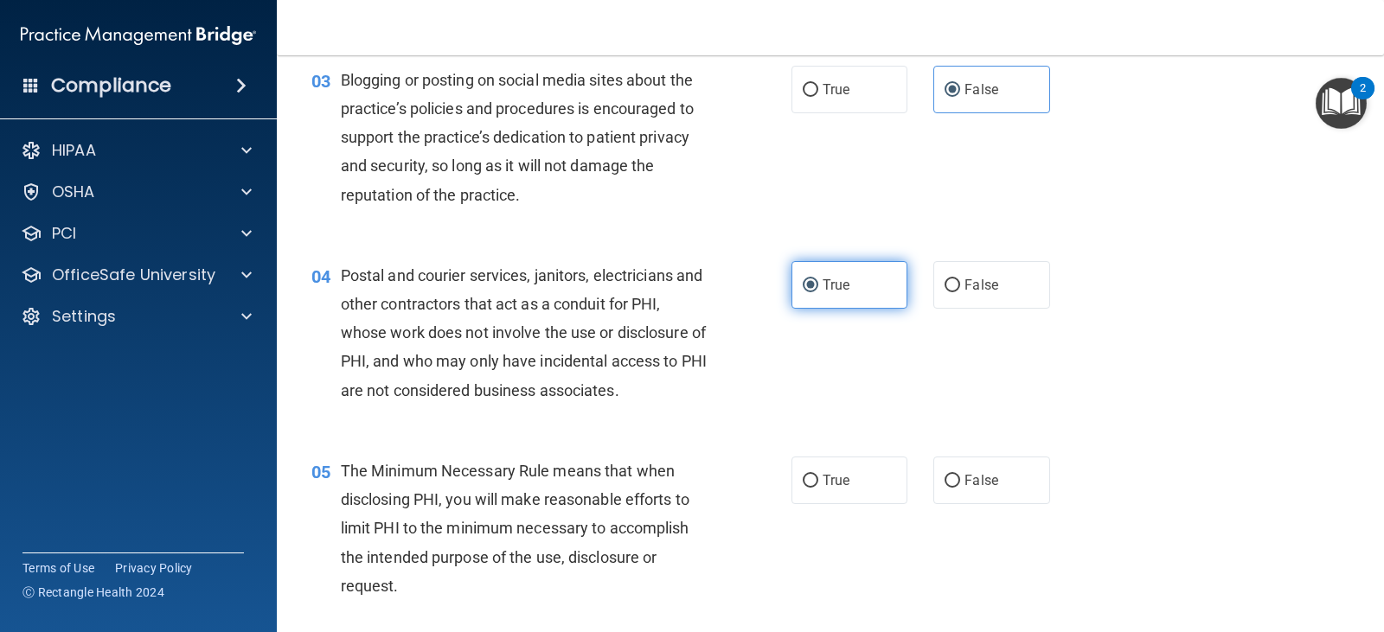
scroll to position [349, 0]
click at [987, 486] on span "False" at bounding box center [982, 479] width 34 height 16
click at [960, 486] on input "False" at bounding box center [953, 480] width 16 height 13
radio input "true"
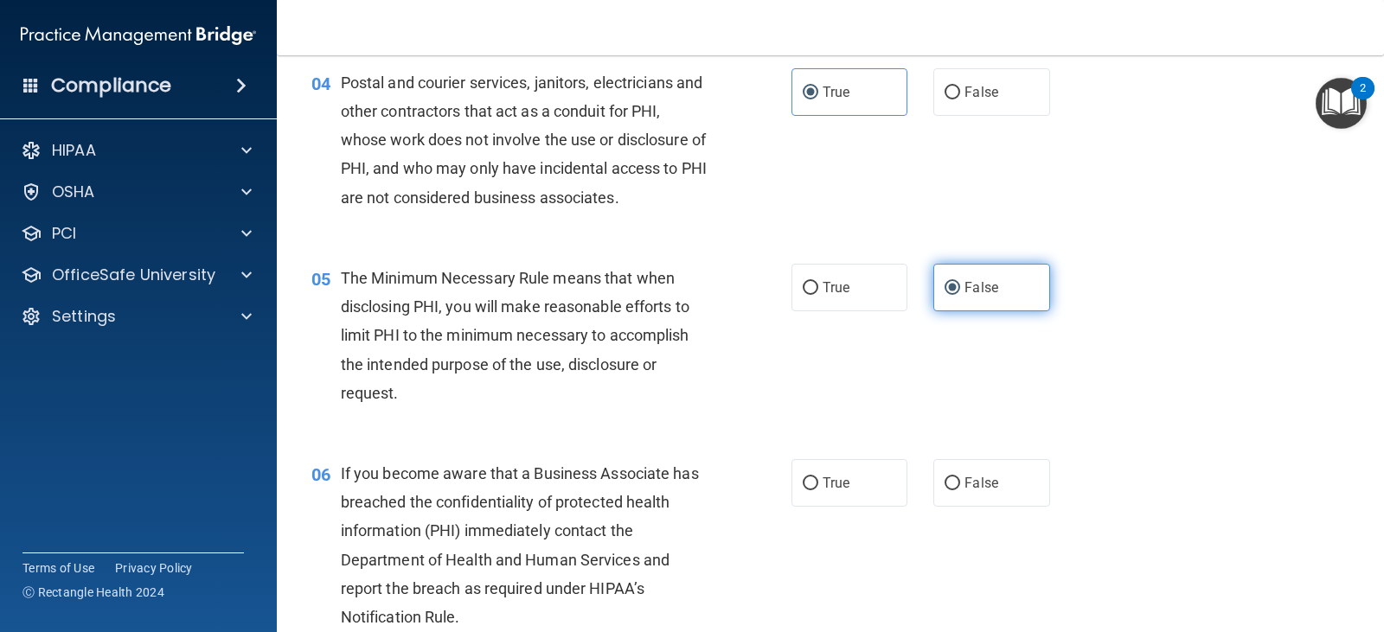
scroll to position [539, 0]
click at [987, 486] on span "False" at bounding box center [982, 485] width 34 height 16
click at [960, 486] on input "False" at bounding box center [953, 485] width 16 height 13
radio input "true"
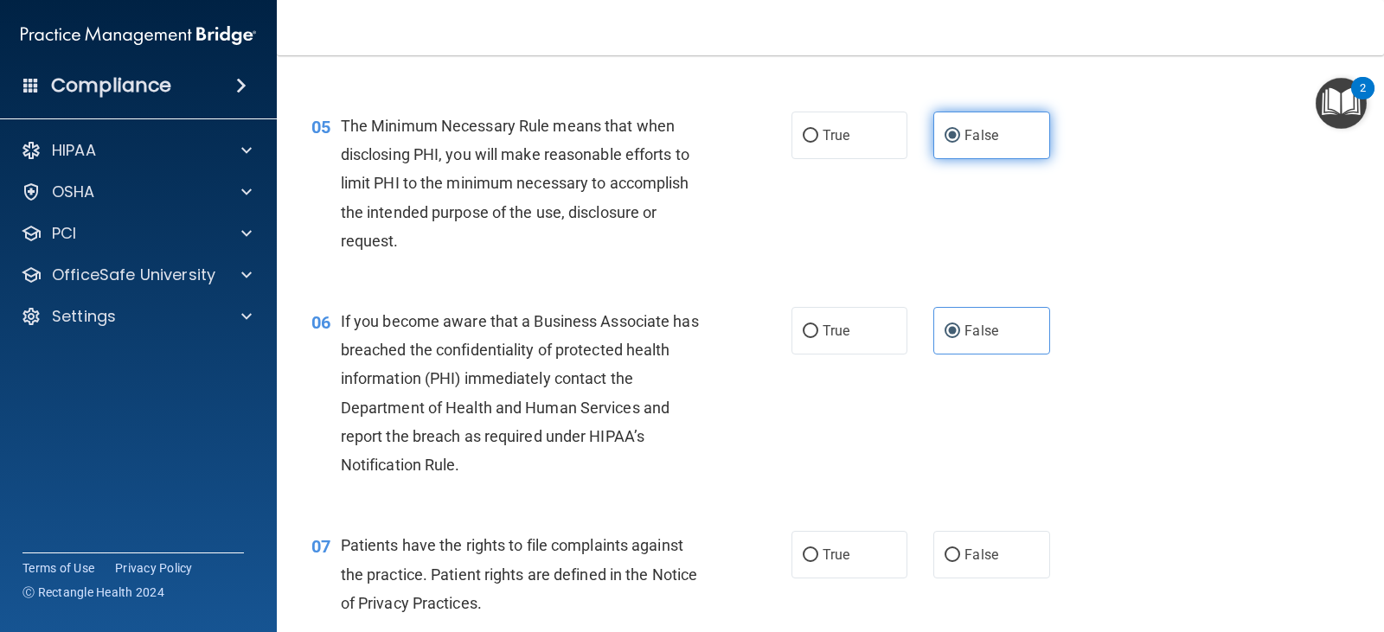
scroll to position [694, 0]
click at [830, 562] on label "True" at bounding box center [850, 554] width 116 height 48
click at [818, 561] on input "True" at bounding box center [811, 554] width 16 height 13
radio input "true"
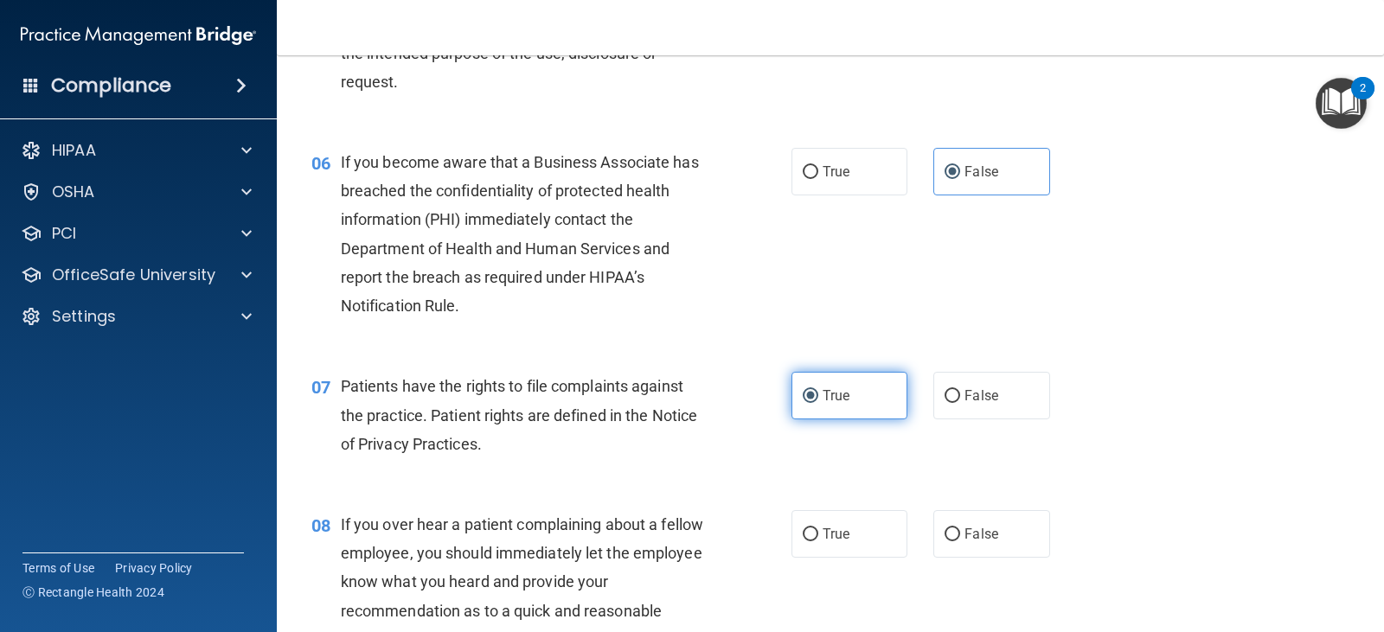
scroll to position [853, 0]
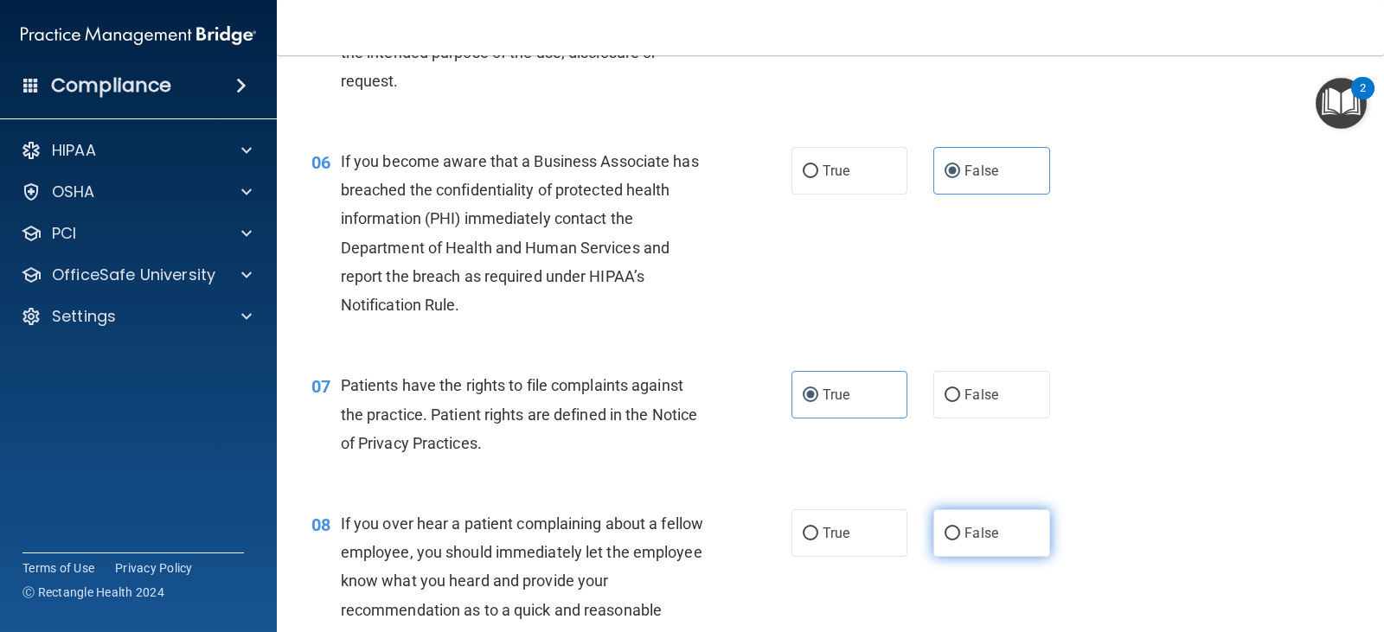
click at [982, 531] on span "False" at bounding box center [982, 533] width 34 height 16
click at [960, 531] on input "False" at bounding box center [953, 534] width 16 height 13
radio input "true"
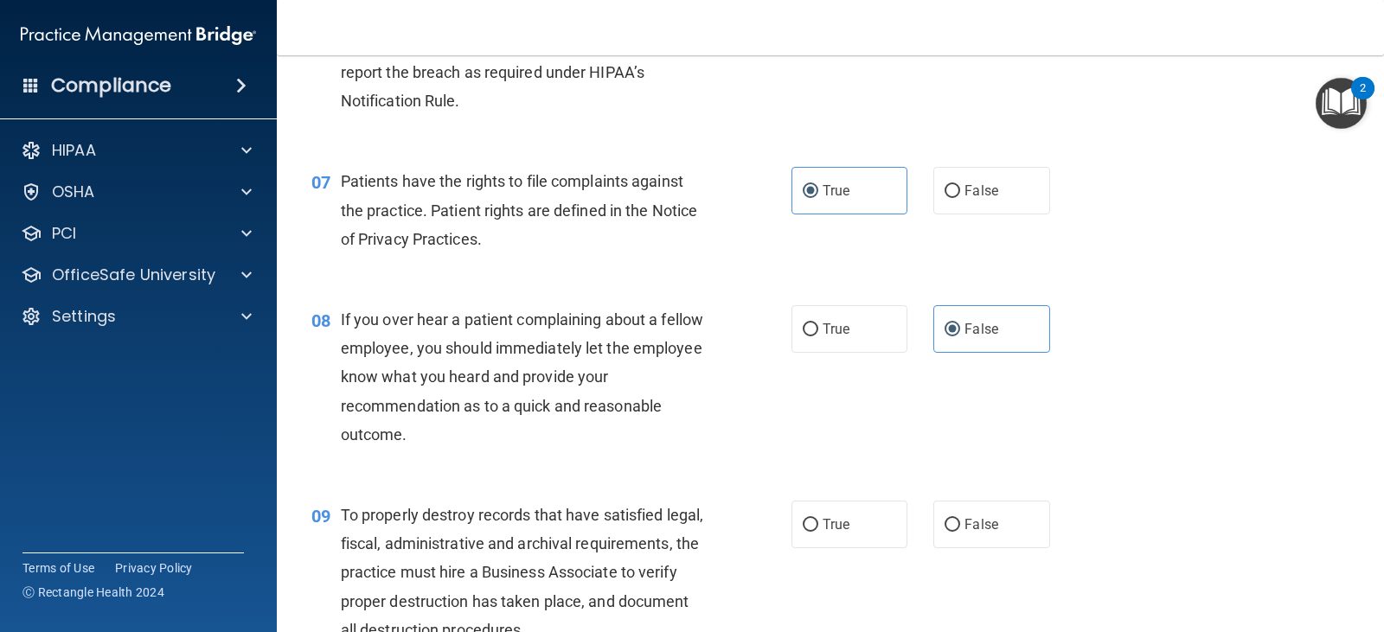
scroll to position [1058, 0]
click at [978, 521] on span "False" at bounding box center [982, 524] width 34 height 16
click at [960, 521] on input "False" at bounding box center [953, 524] width 16 height 13
radio input "true"
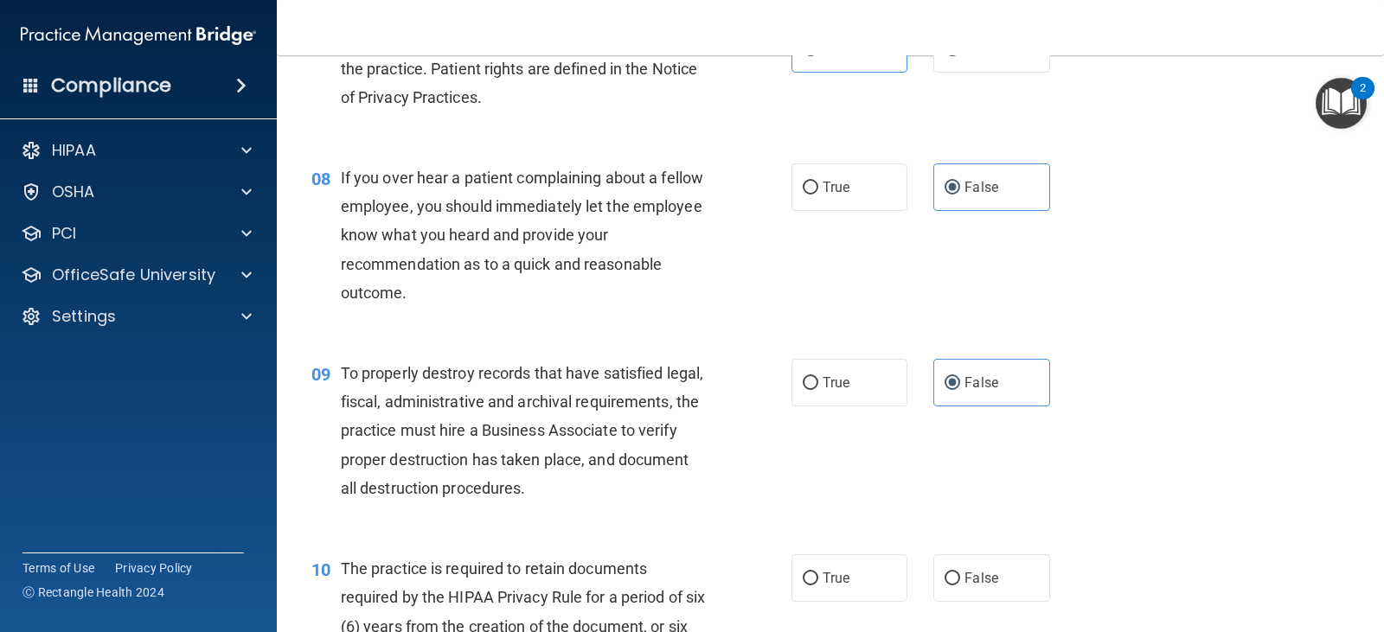
scroll to position [1202, 0]
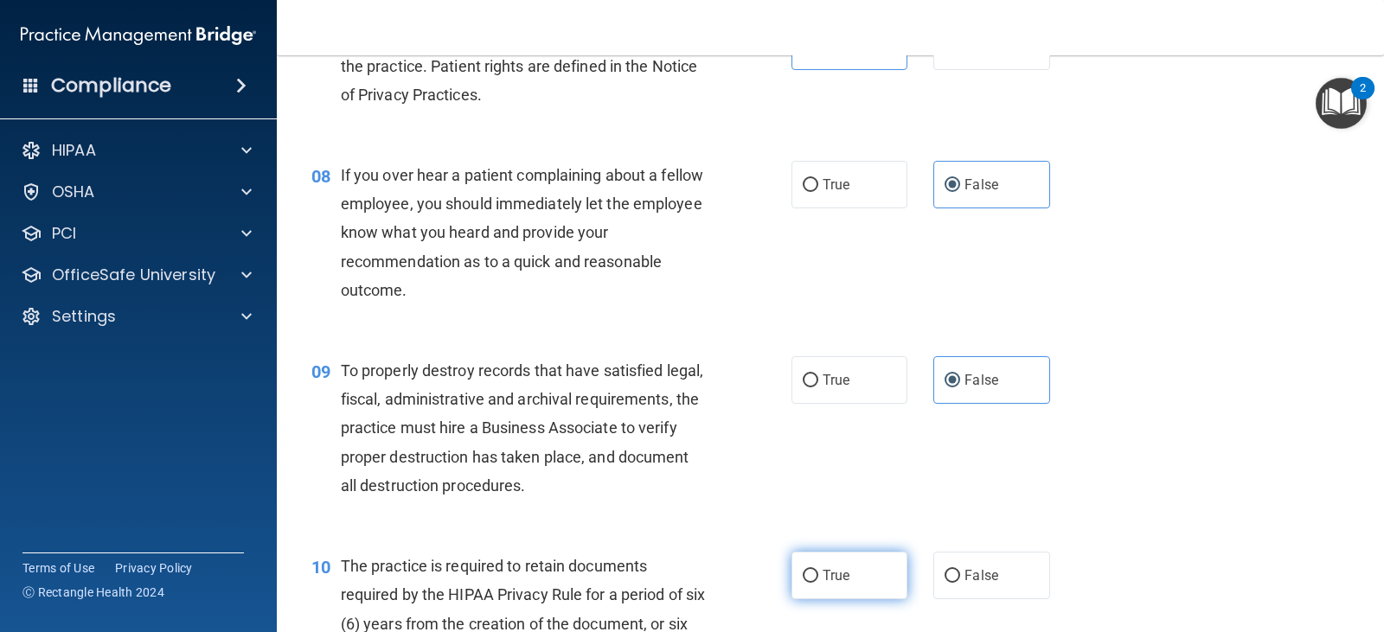
click at [828, 586] on label "True" at bounding box center [850, 576] width 116 height 48
click at [818, 583] on input "True" at bounding box center [811, 576] width 16 height 13
radio input "true"
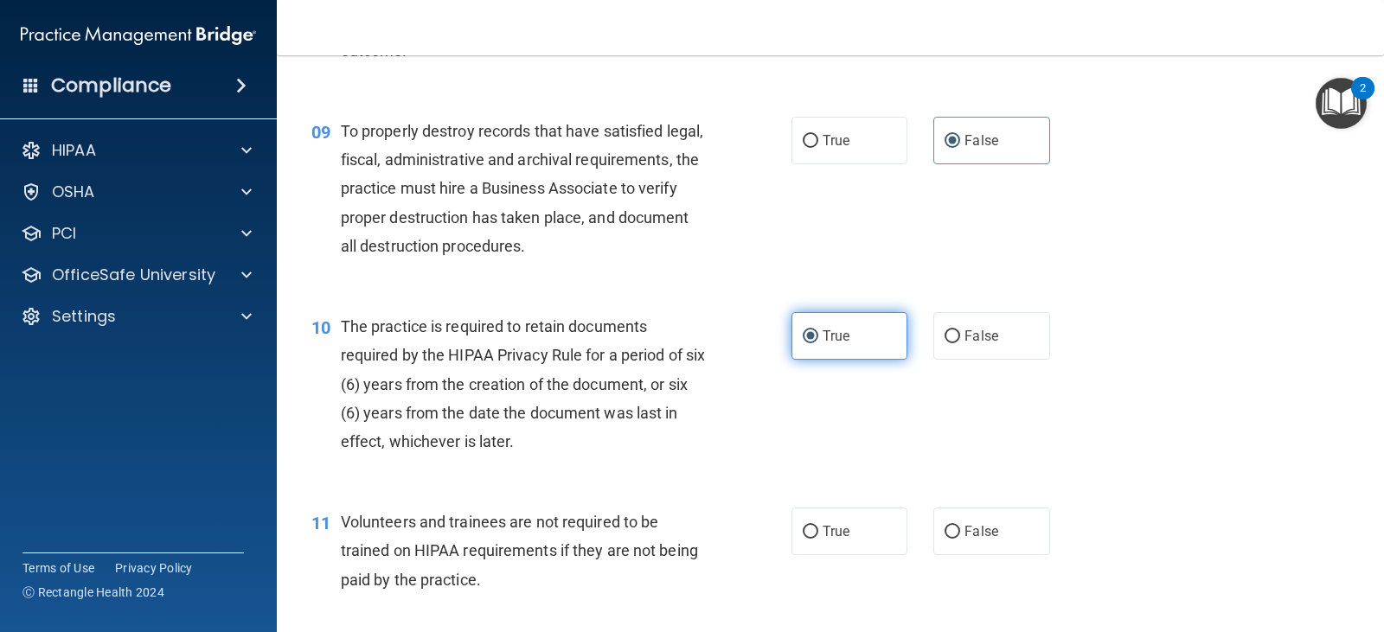
scroll to position [1460, 0]
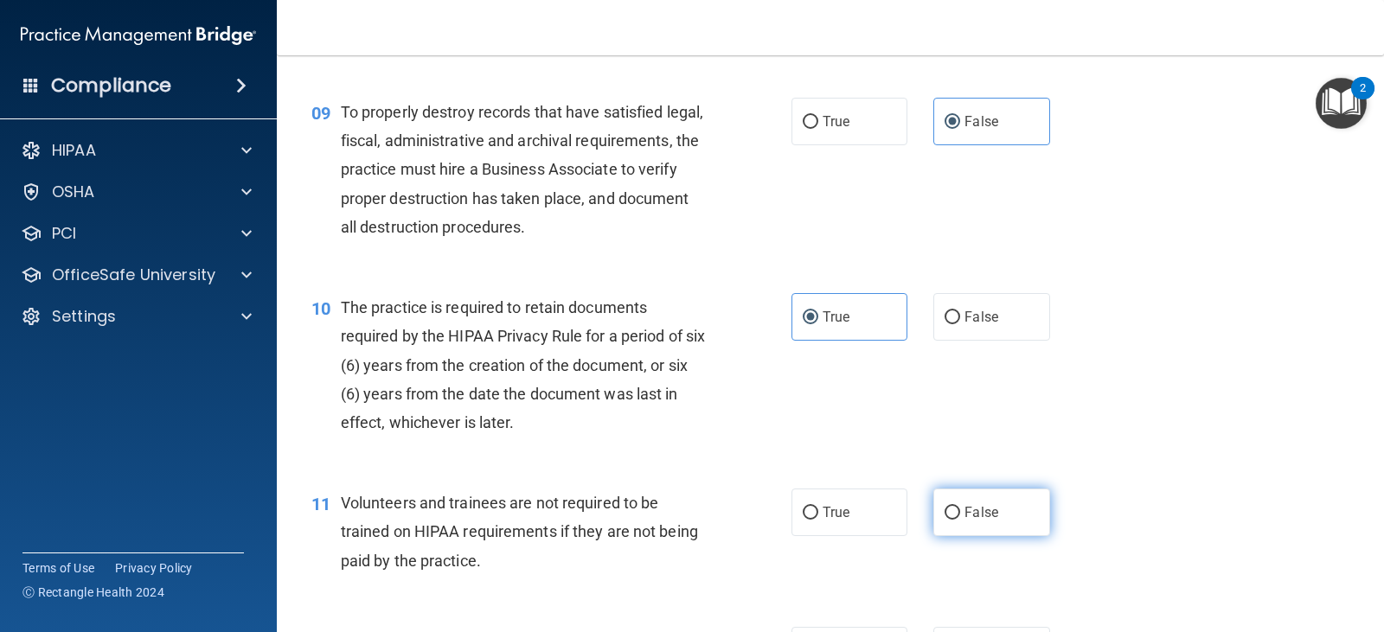
click at [965, 517] on span "False" at bounding box center [982, 512] width 34 height 16
click at [960, 517] on input "False" at bounding box center [953, 513] width 16 height 13
radio input "true"
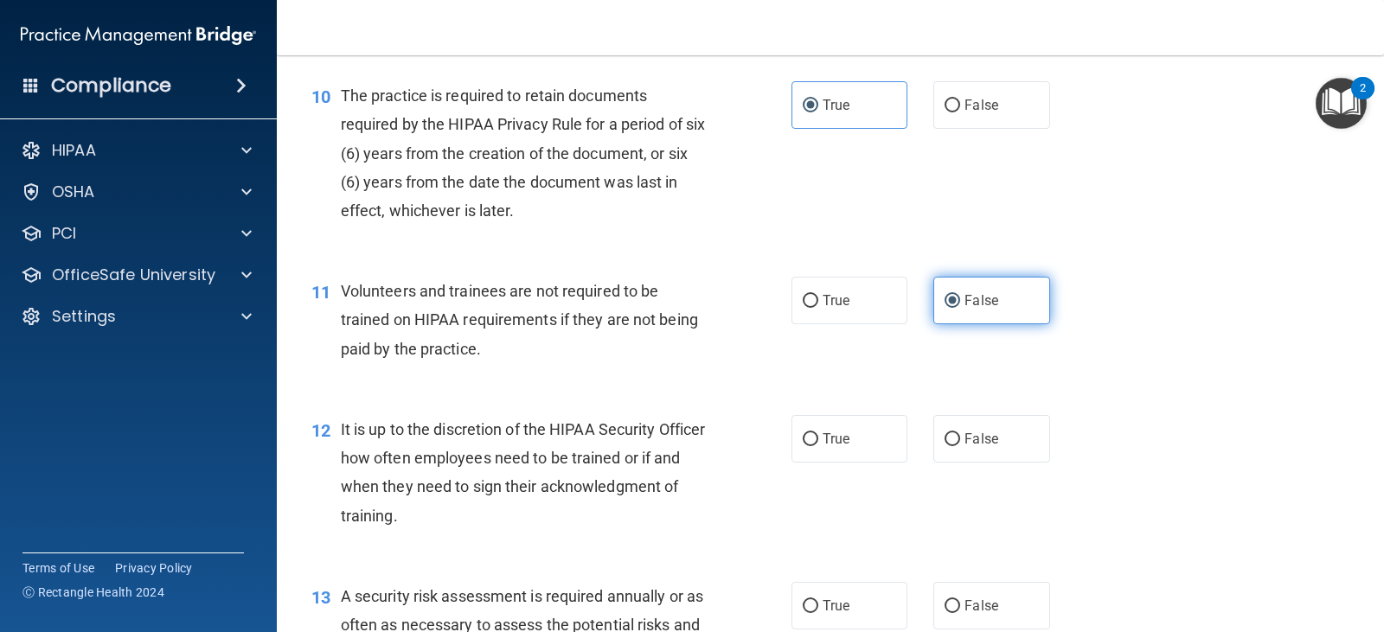
scroll to position [1673, 0]
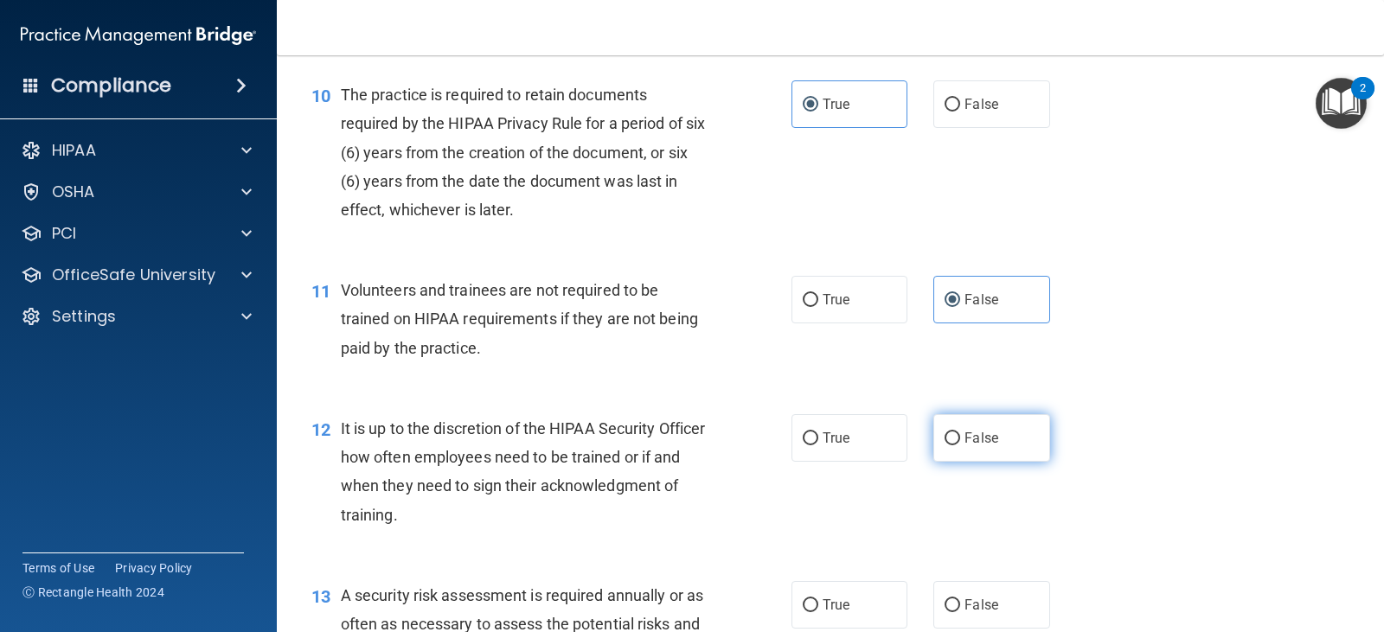
click at [965, 439] on span "False" at bounding box center [982, 438] width 34 height 16
click at [960, 439] on input "False" at bounding box center [953, 439] width 16 height 13
radio input "true"
click at [821, 625] on label "True" at bounding box center [850, 605] width 116 height 48
click at [818, 612] on input "True" at bounding box center [811, 605] width 16 height 13
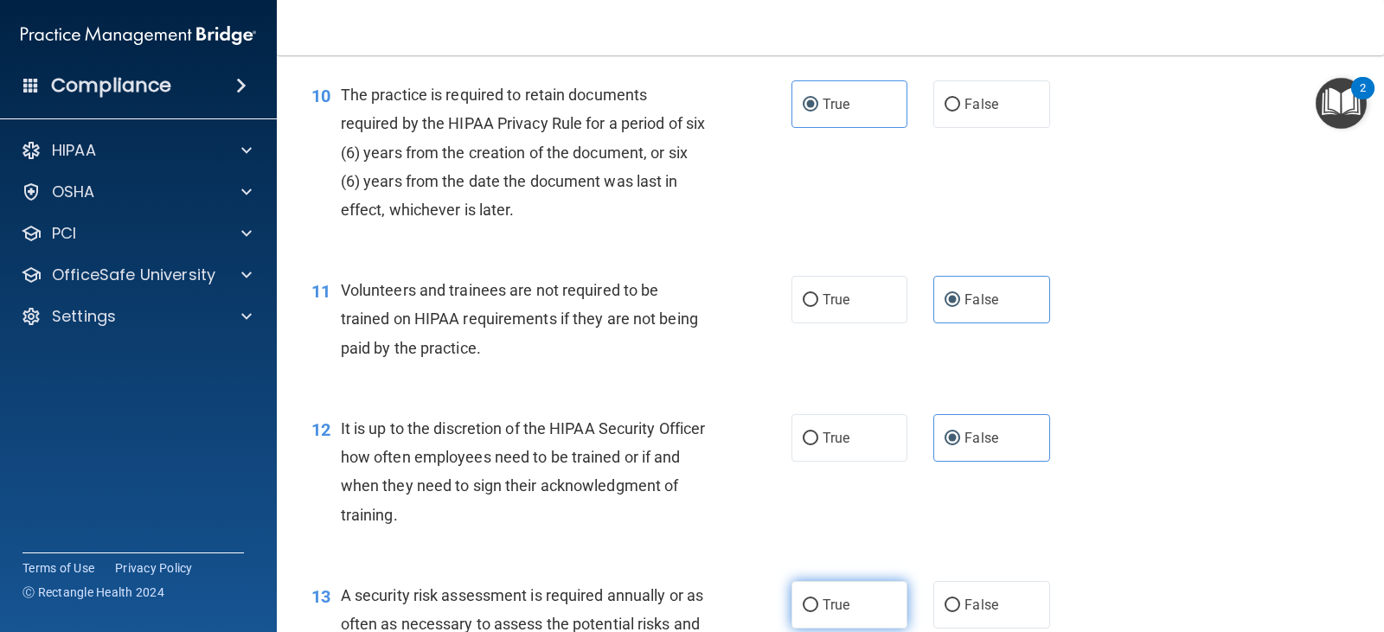
radio input "true"
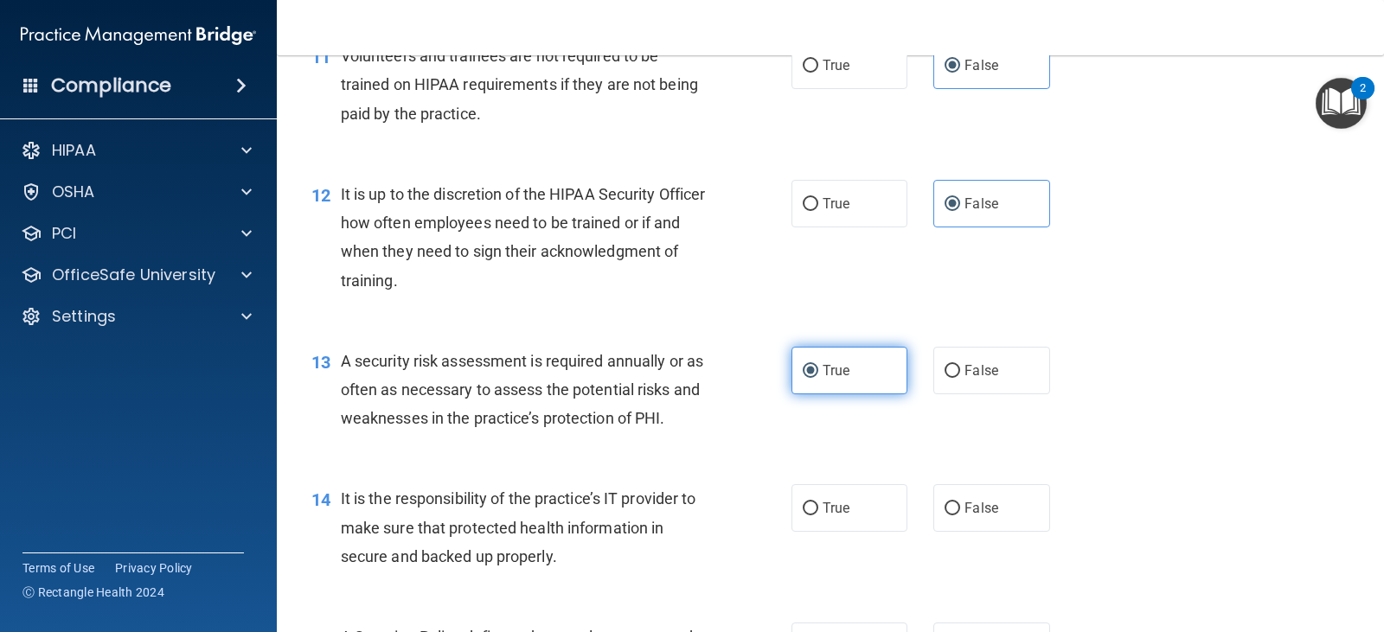
scroll to position [1908, 0]
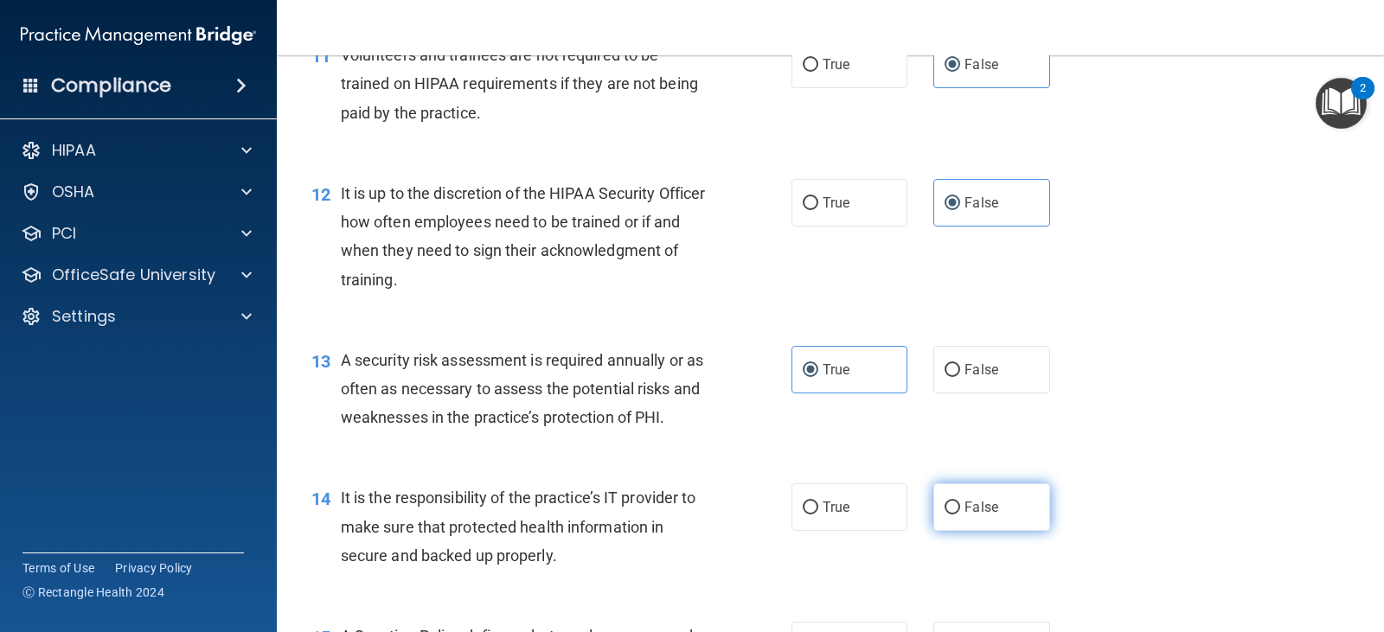
click at [1000, 531] on label "False" at bounding box center [991, 508] width 116 height 48
click at [960, 515] on input "False" at bounding box center [953, 508] width 16 height 13
radio input "true"
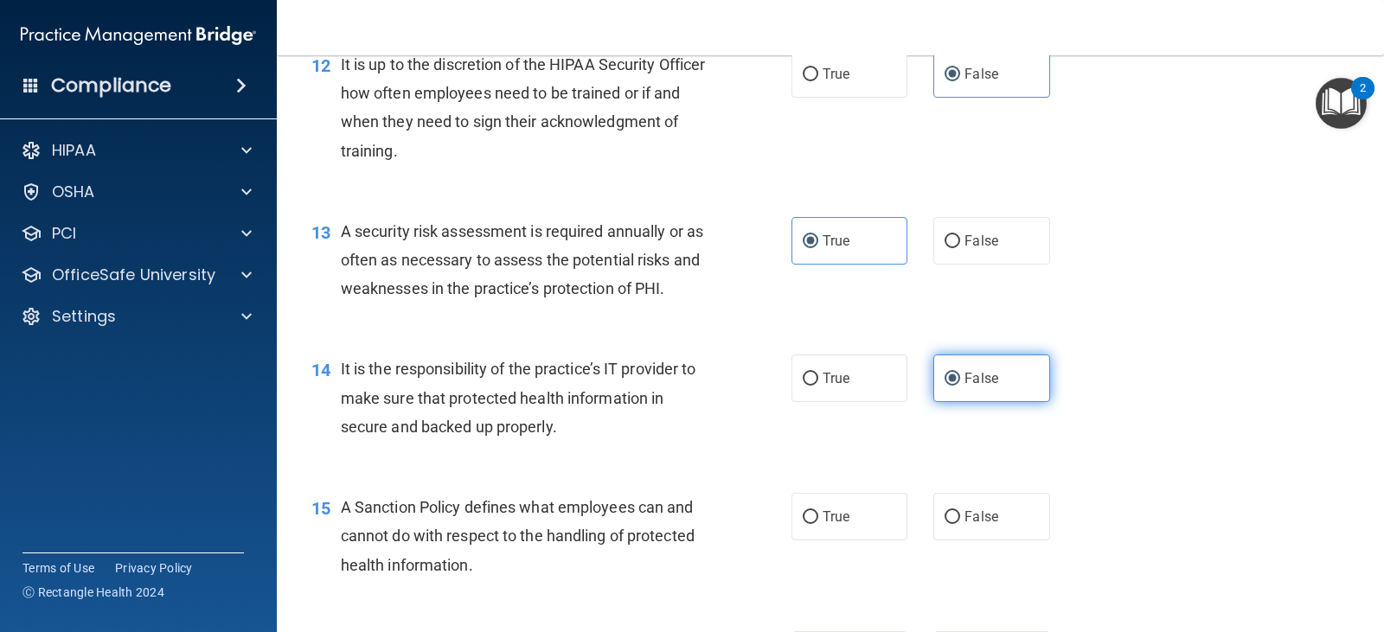
scroll to position [2037, 0]
click at [1000, 531] on label "False" at bounding box center [991, 517] width 116 height 48
click at [960, 524] on input "False" at bounding box center [953, 517] width 16 height 13
radio input "true"
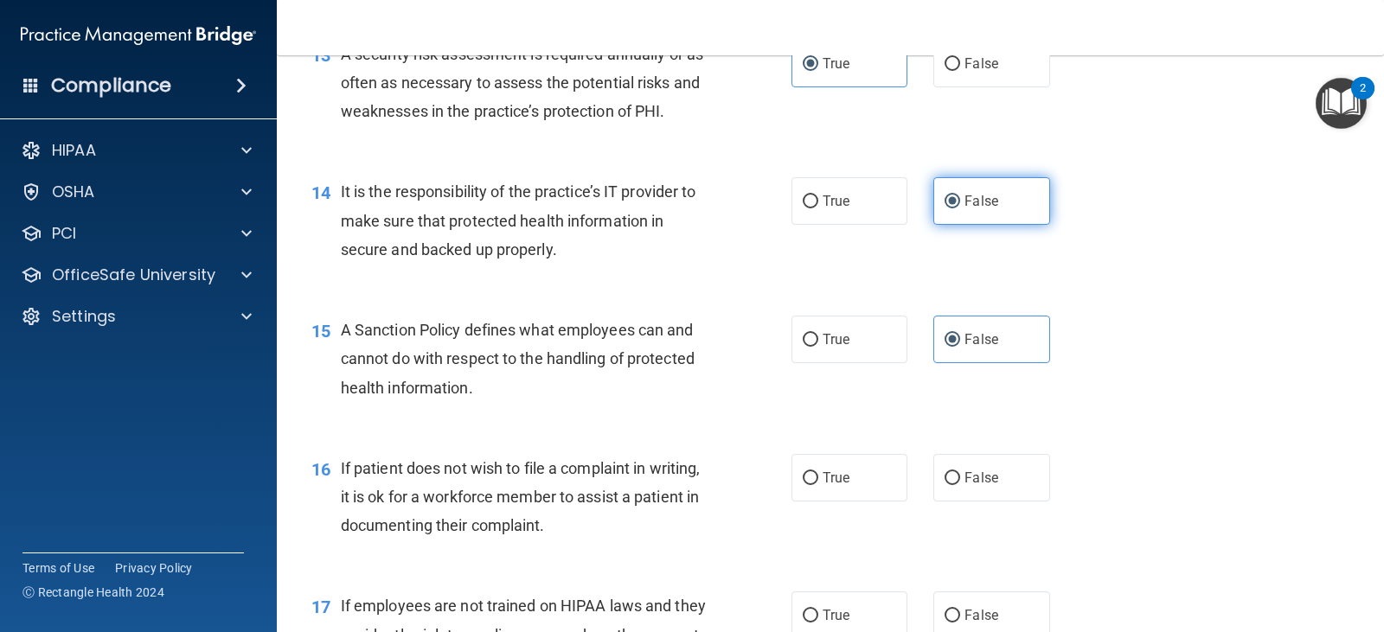
scroll to position [2222, 0]
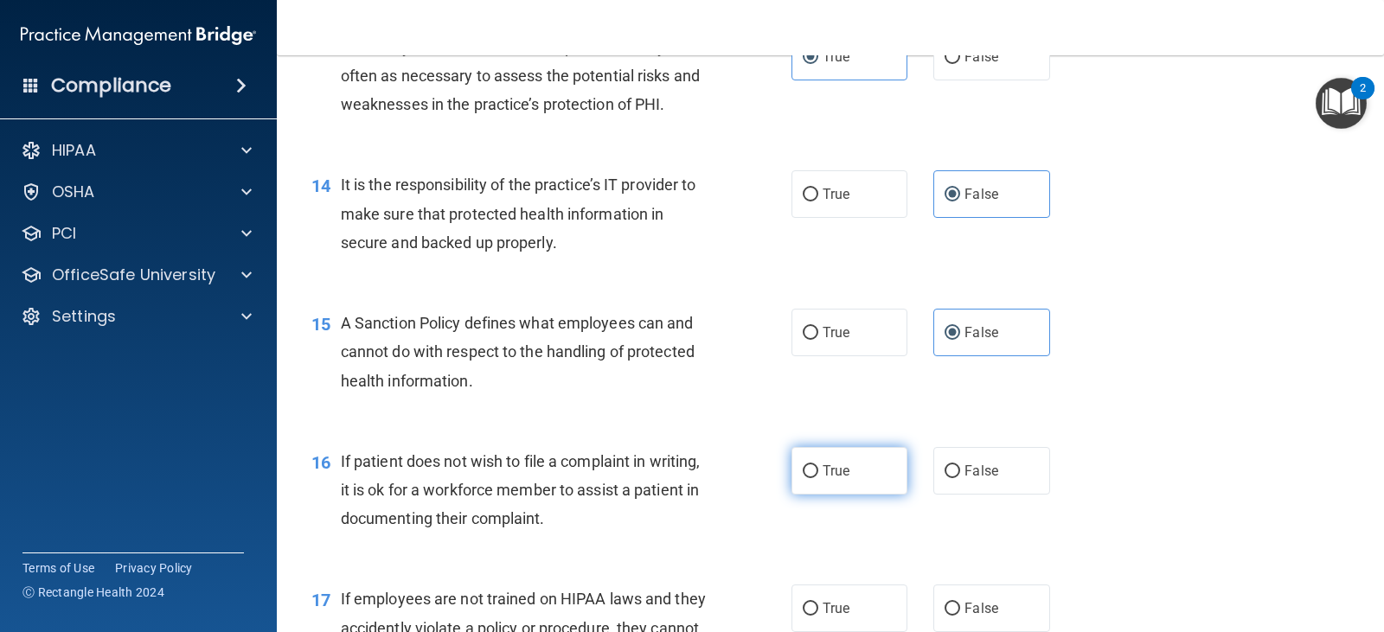
click at [814, 484] on label "True" at bounding box center [850, 471] width 116 height 48
click at [814, 478] on input "True" at bounding box center [811, 471] width 16 height 13
radio input "true"
click at [974, 611] on span "False" at bounding box center [982, 608] width 34 height 16
click at [960, 611] on input "False" at bounding box center [953, 609] width 16 height 13
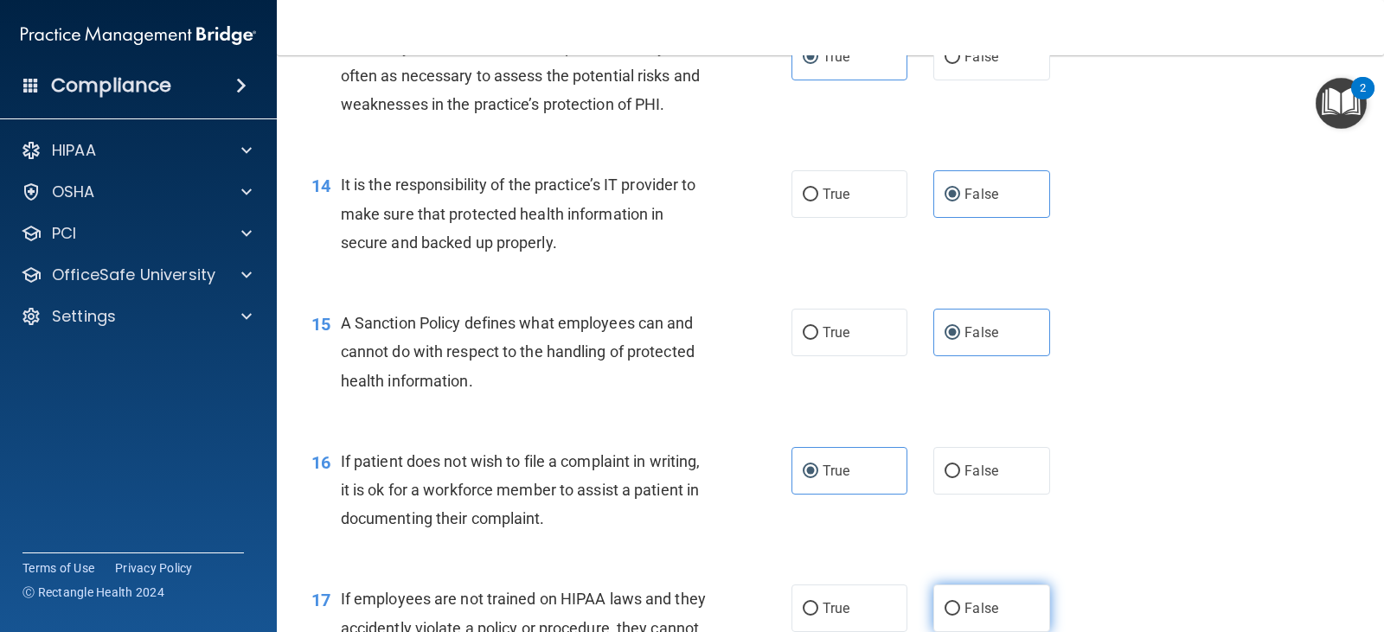
radio input "true"
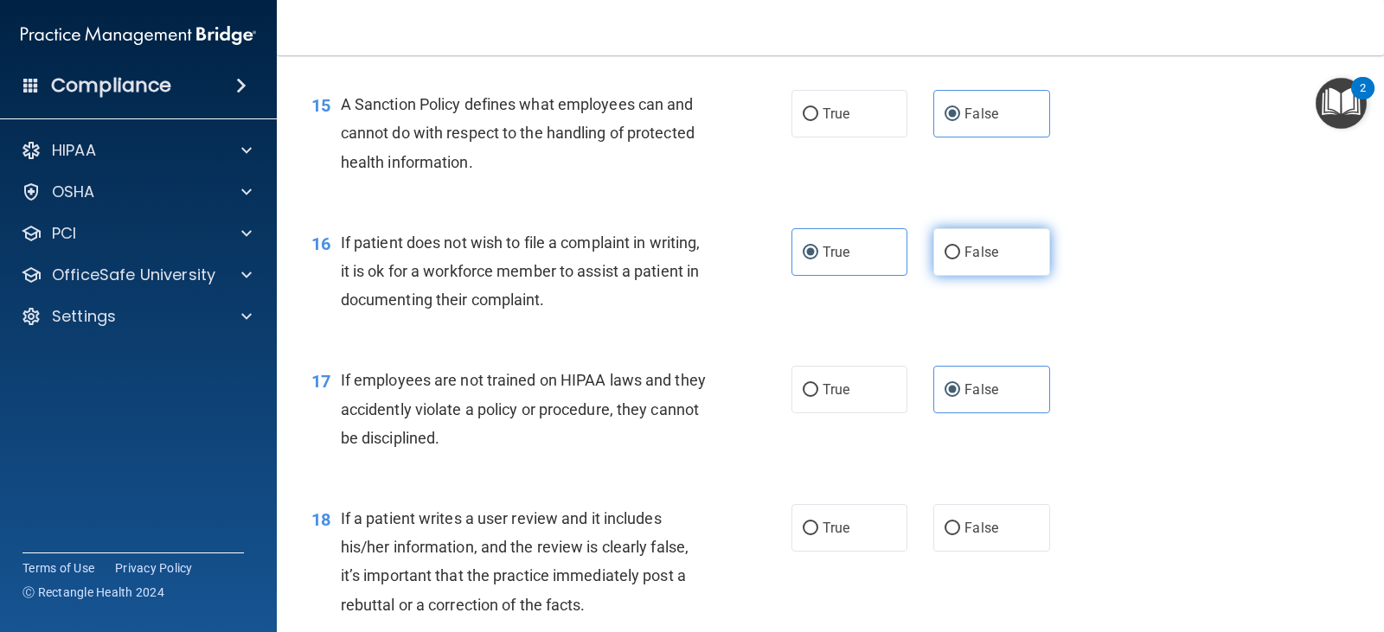
scroll to position [2452, 0]
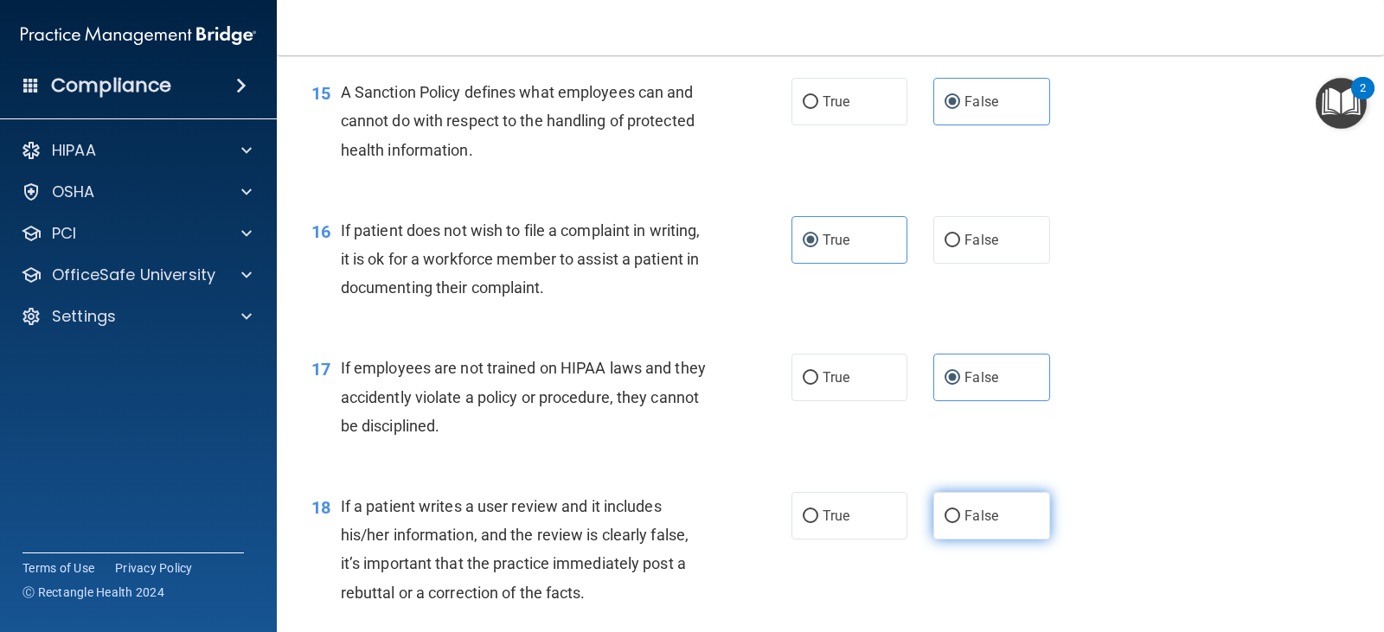
click at [963, 524] on label "False" at bounding box center [991, 516] width 116 height 48
click at [960, 523] on input "False" at bounding box center [953, 516] width 16 height 13
radio input "true"
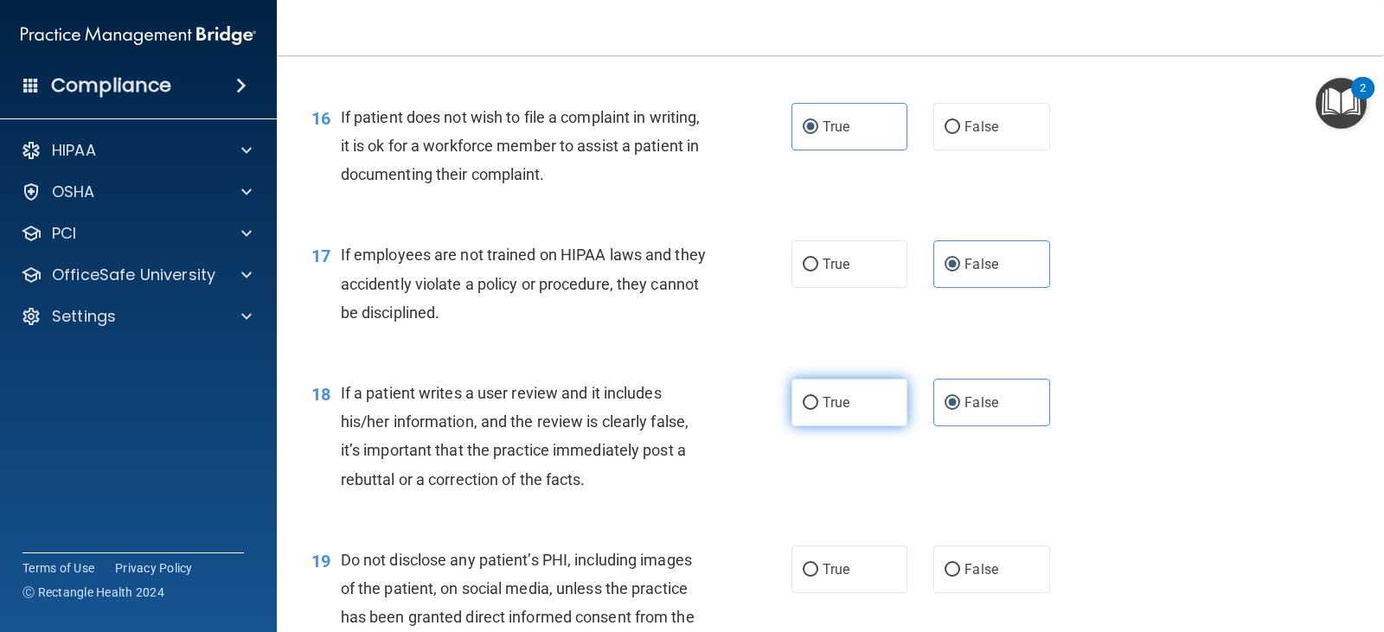
scroll to position [2567, 0]
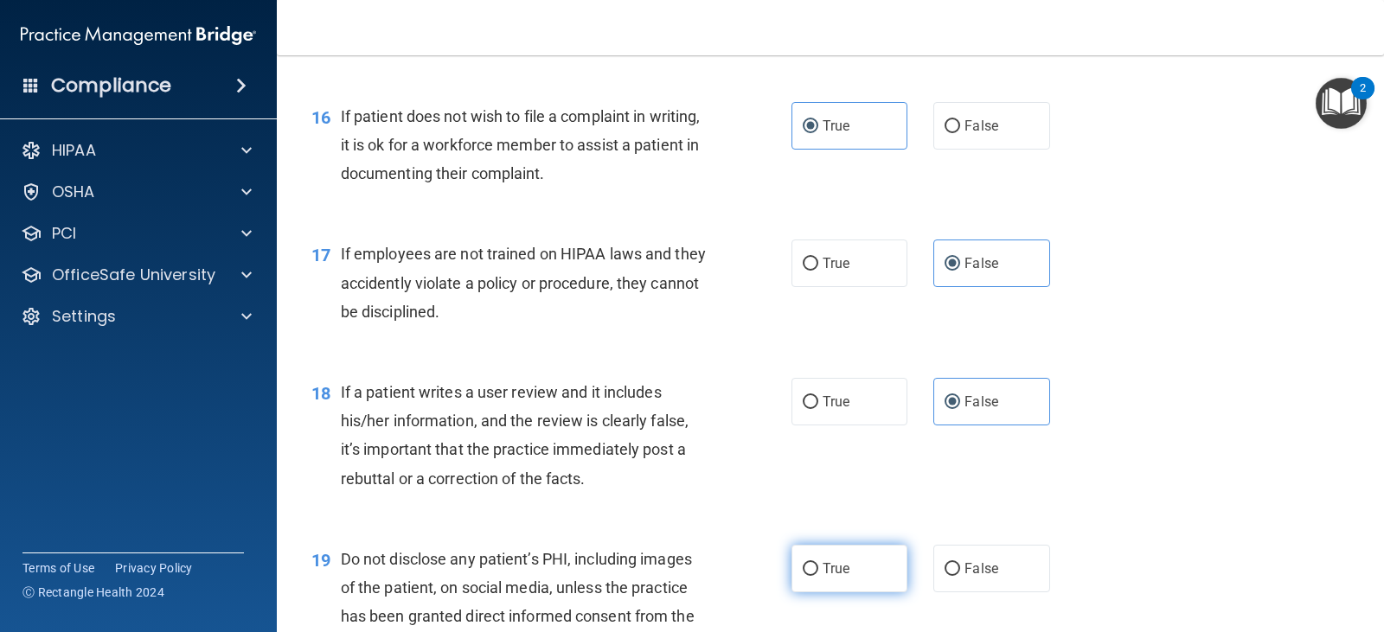
click at [811, 558] on label "True" at bounding box center [850, 569] width 116 height 48
click at [811, 563] on input "True" at bounding box center [811, 569] width 16 height 13
radio input "true"
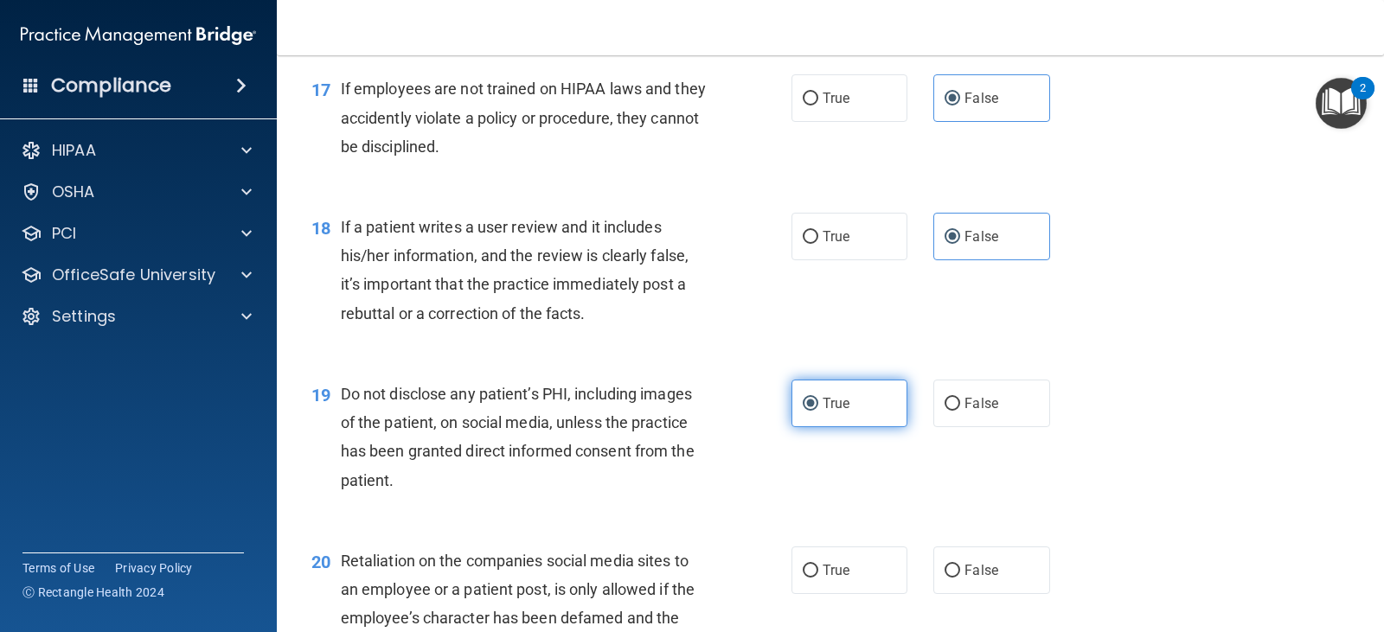
scroll to position [2733, 0]
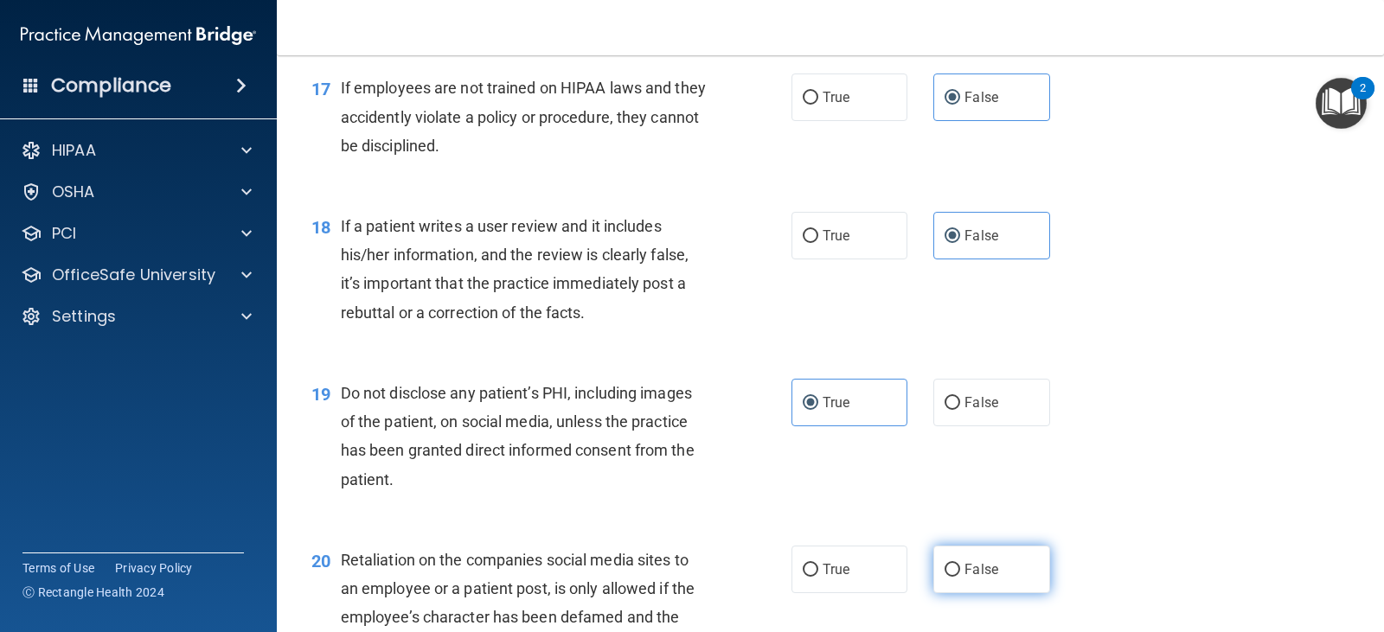
click at [965, 576] on span "False" at bounding box center [982, 569] width 34 height 16
click at [960, 576] on input "False" at bounding box center [953, 570] width 16 height 13
radio input "true"
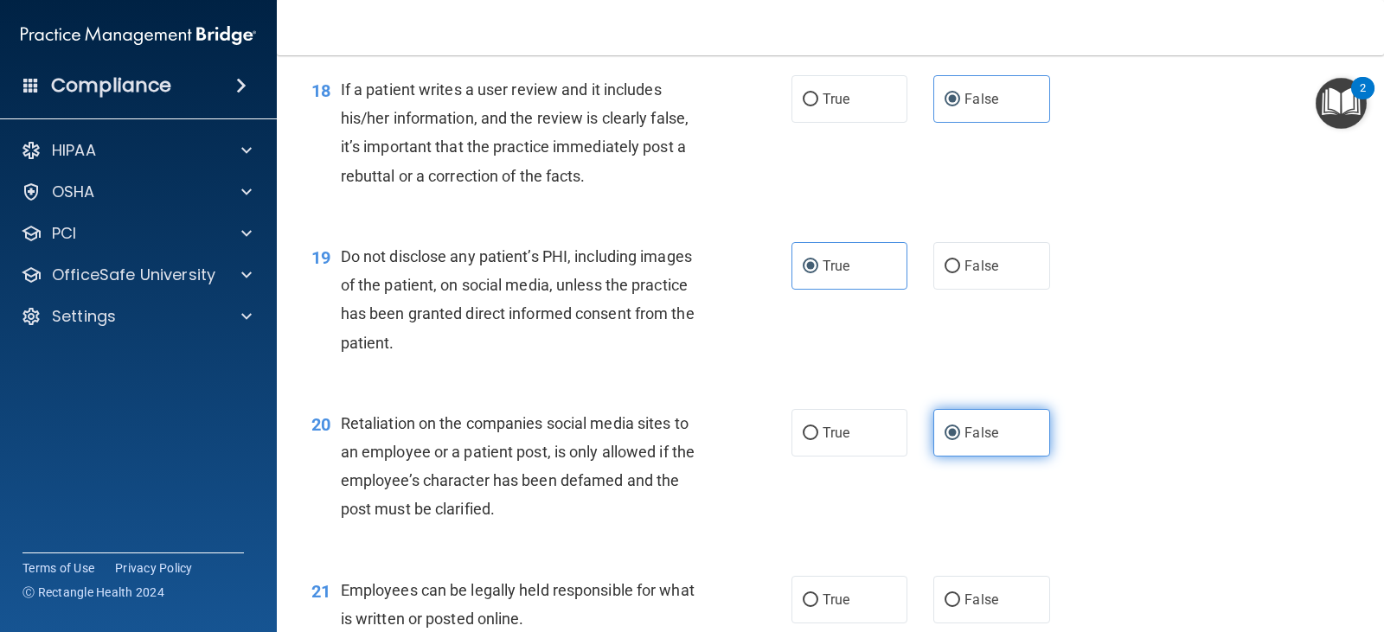
scroll to position [2870, 0]
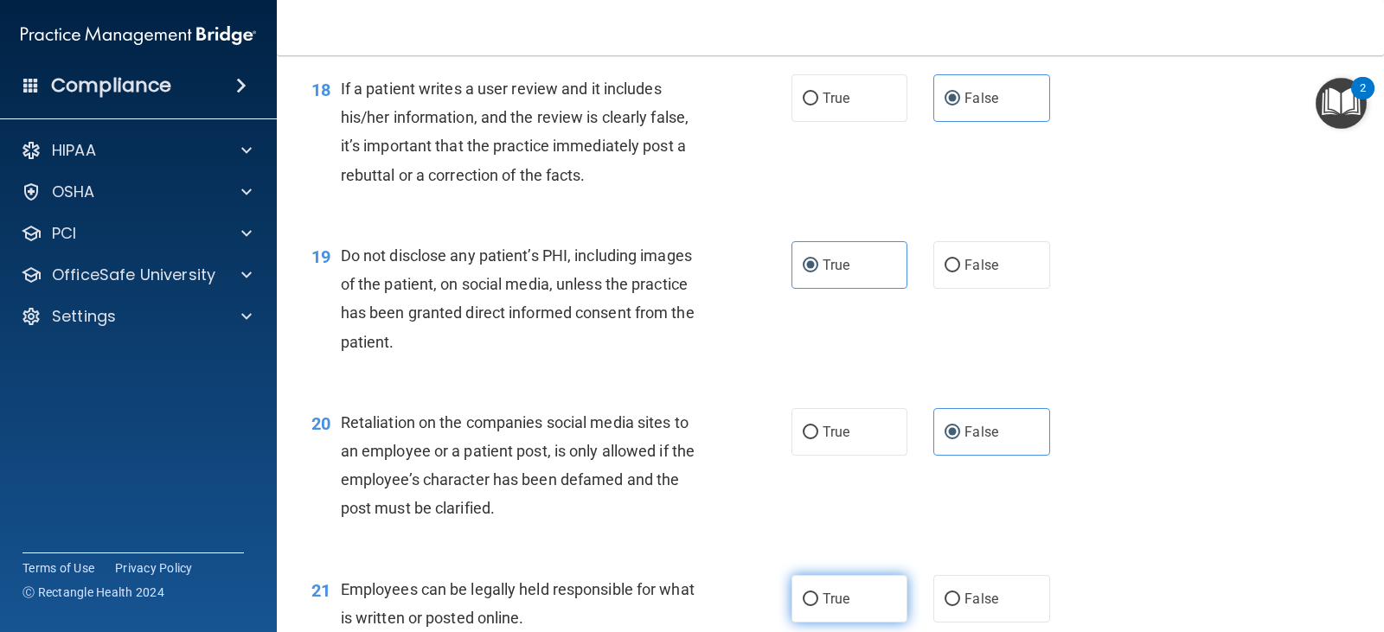
click at [850, 593] on label "True" at bounding box center [850, 599] width 116 height 48
click at [818, 593] on input "True" at bounding box center [811, 599] width 16 height 13
radio input "true"
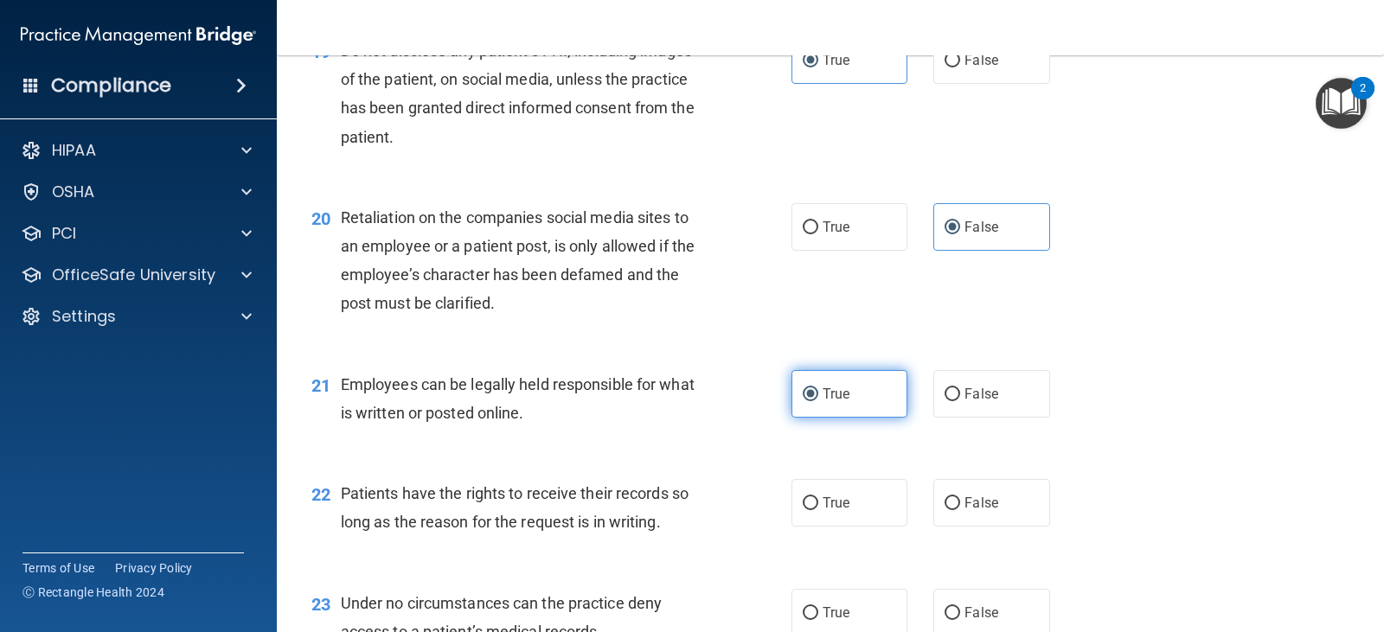
scroll to position [3081, 0]
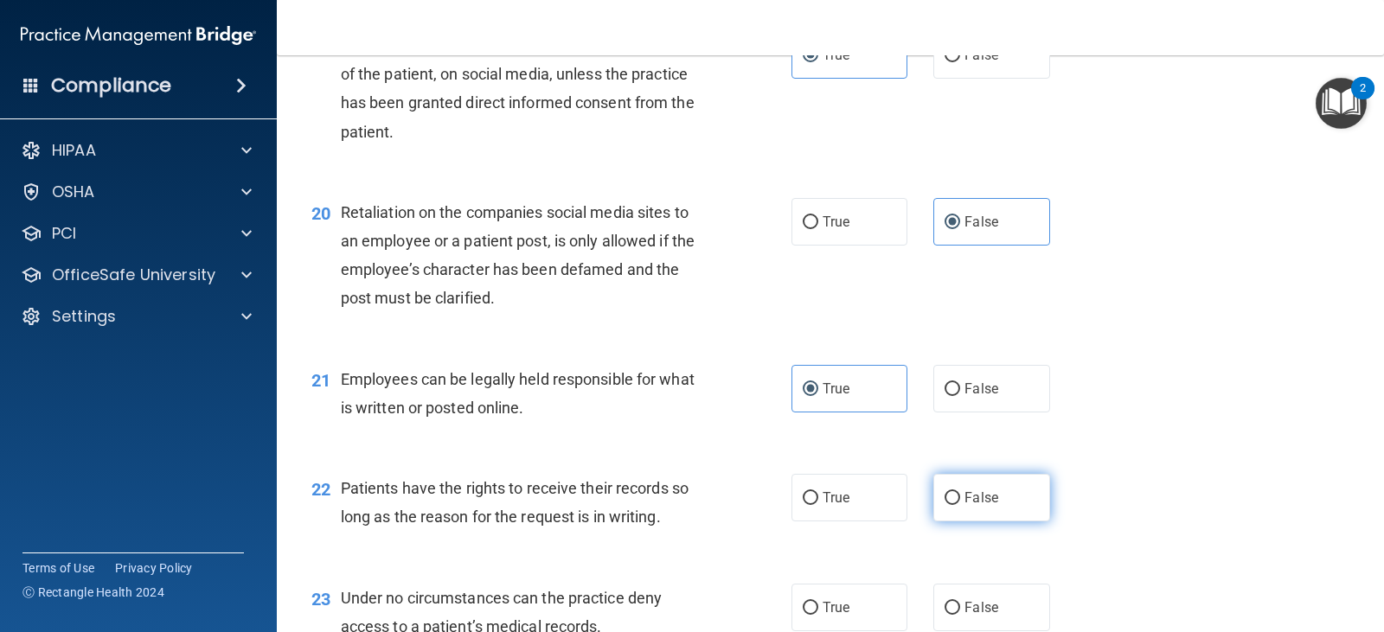
click at [965, 497] on span "False" at bounding box center [982, 498] width 34 height 16
click at [959, 497] on input "False" at bounding box center [953, 498] width 16 height 13
radio input "true"
click at [991, 596] on label "False" at bounding box center [991, 608] width 116 height 48
click at [960, 602] on input "False" at bounding box center [953, 608] width 16 height 13
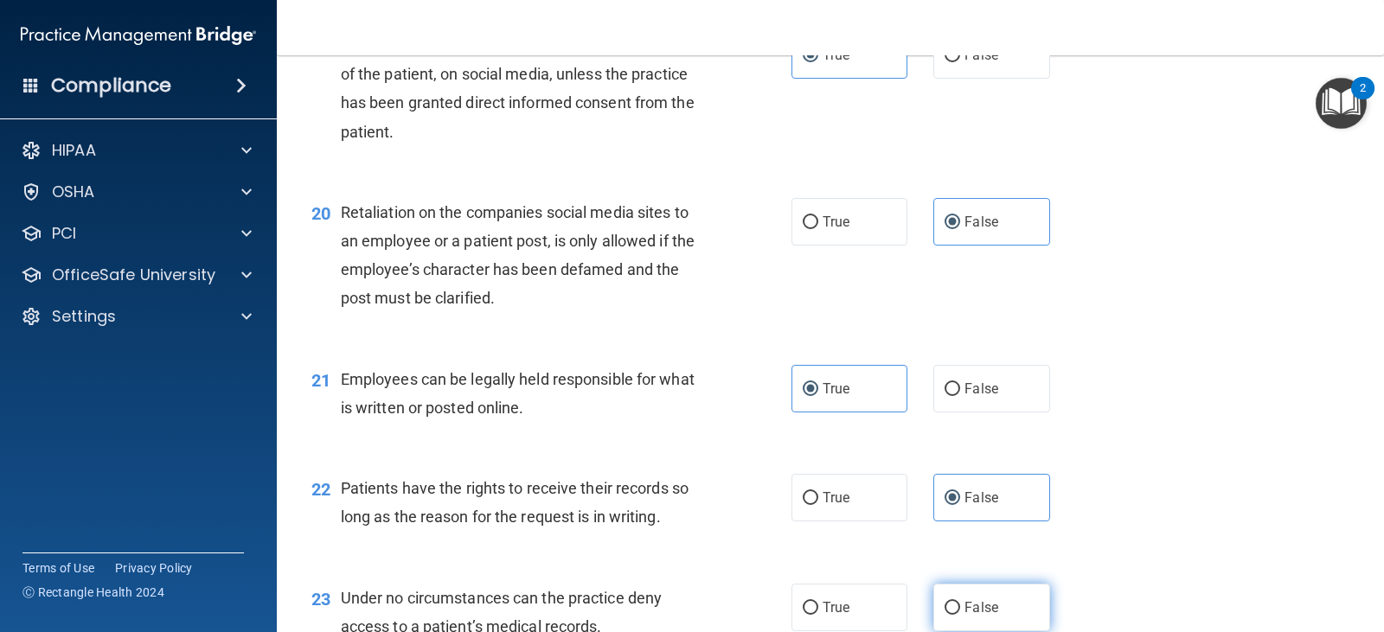
radio input "true"
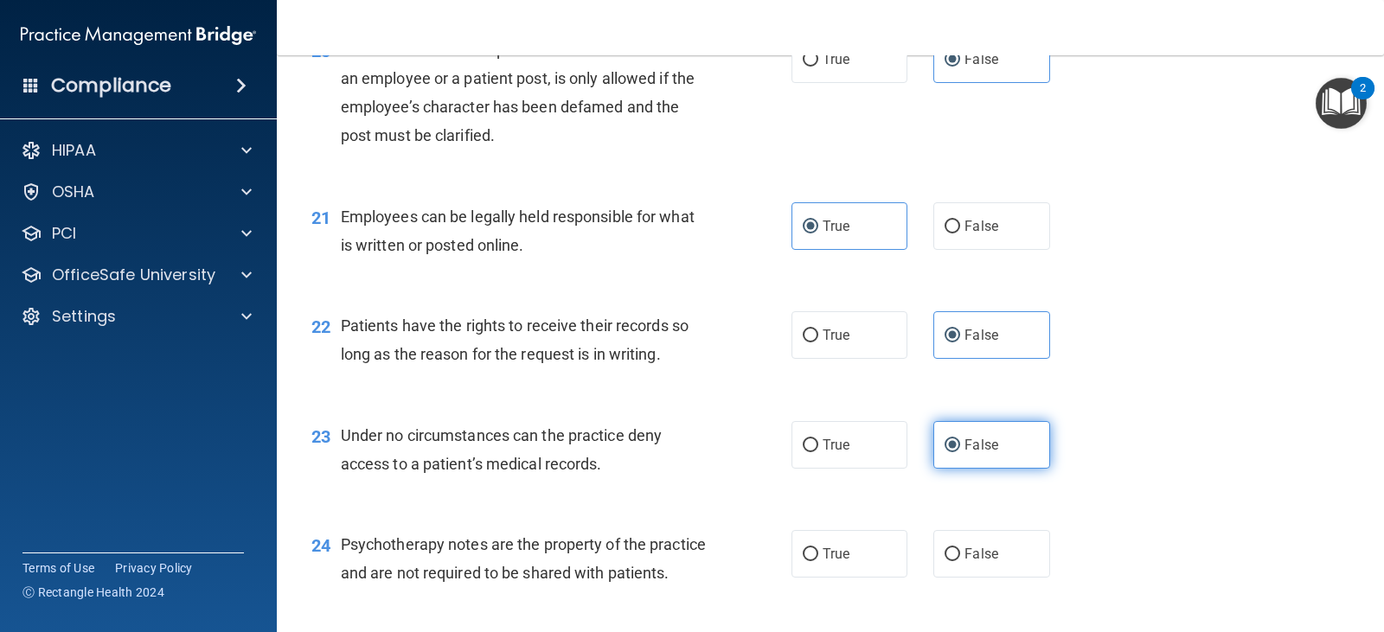
scroll to position [3244, 0]
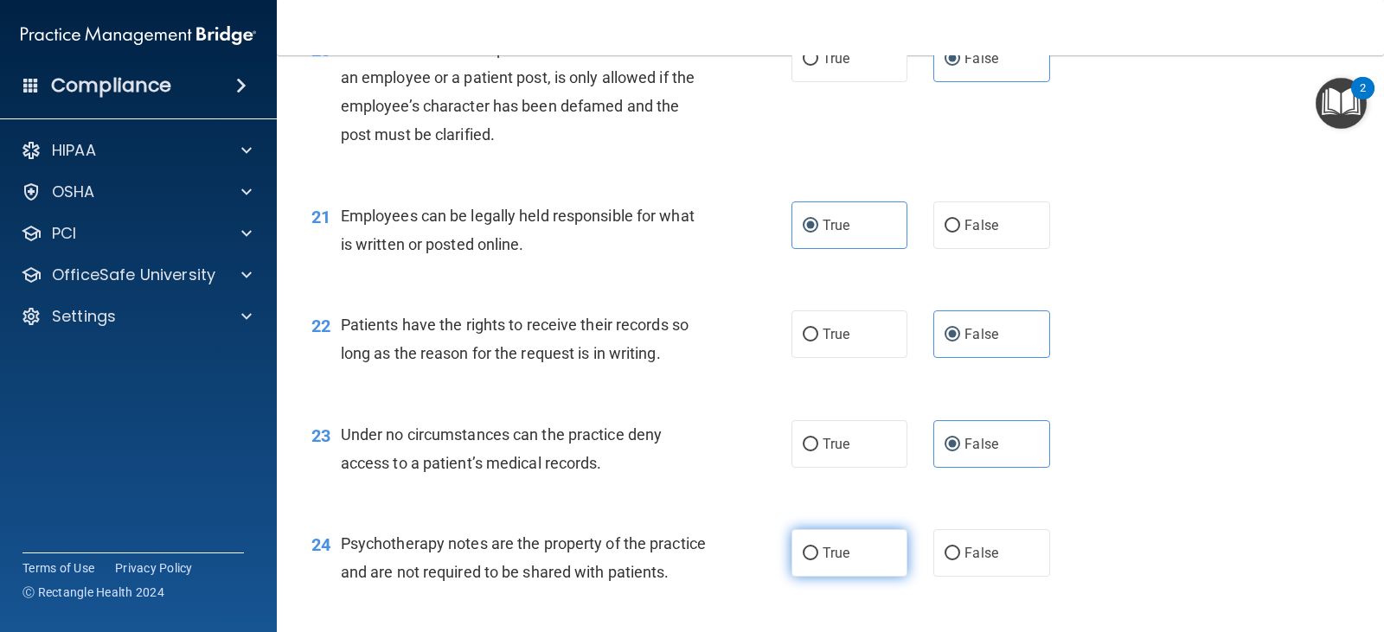
click at [868, 563] on label "True" at bounding box center [850, 553] width 116 height 48
click at [818, 561] on input "True" at bounding box center [811, 554] width 16 height 13
radio input "true"
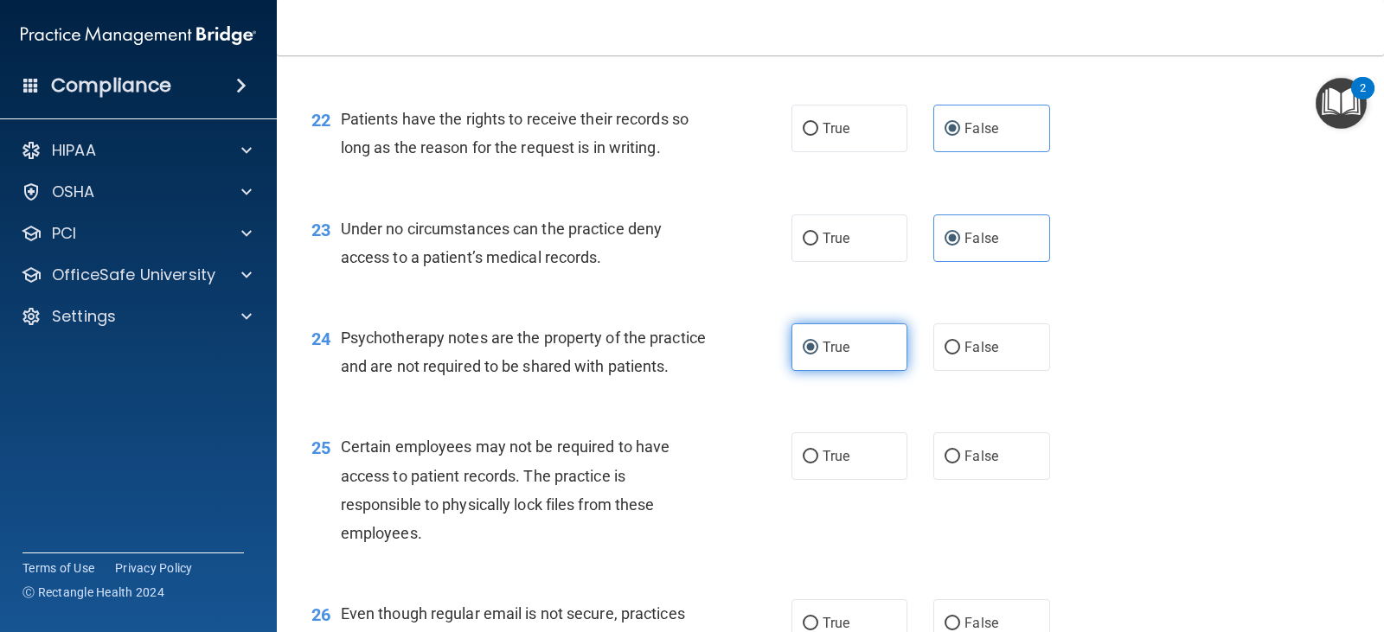
scroll to position [3452, 0]
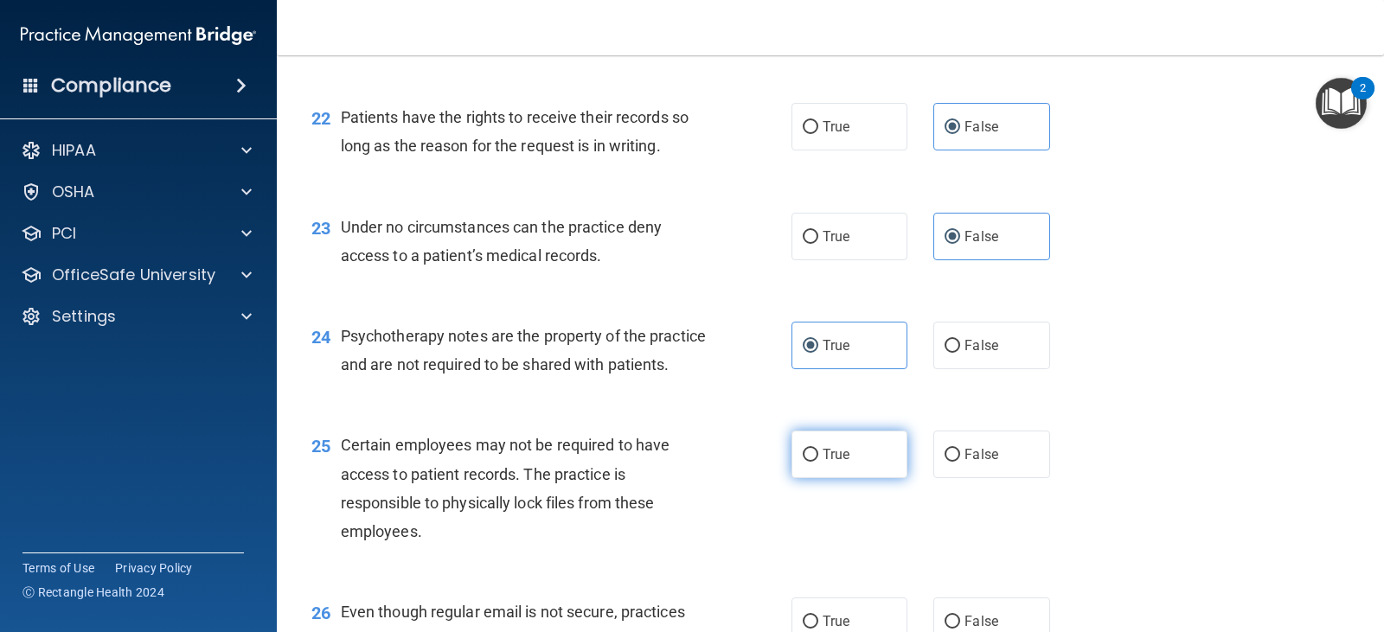
click at [812, 474] on label "True" at bounding box center [850, 455] width 116 height 48
click at [812, 462] on input "True" at bounding box center [811, 455] width 16 height 13
radio input "true"
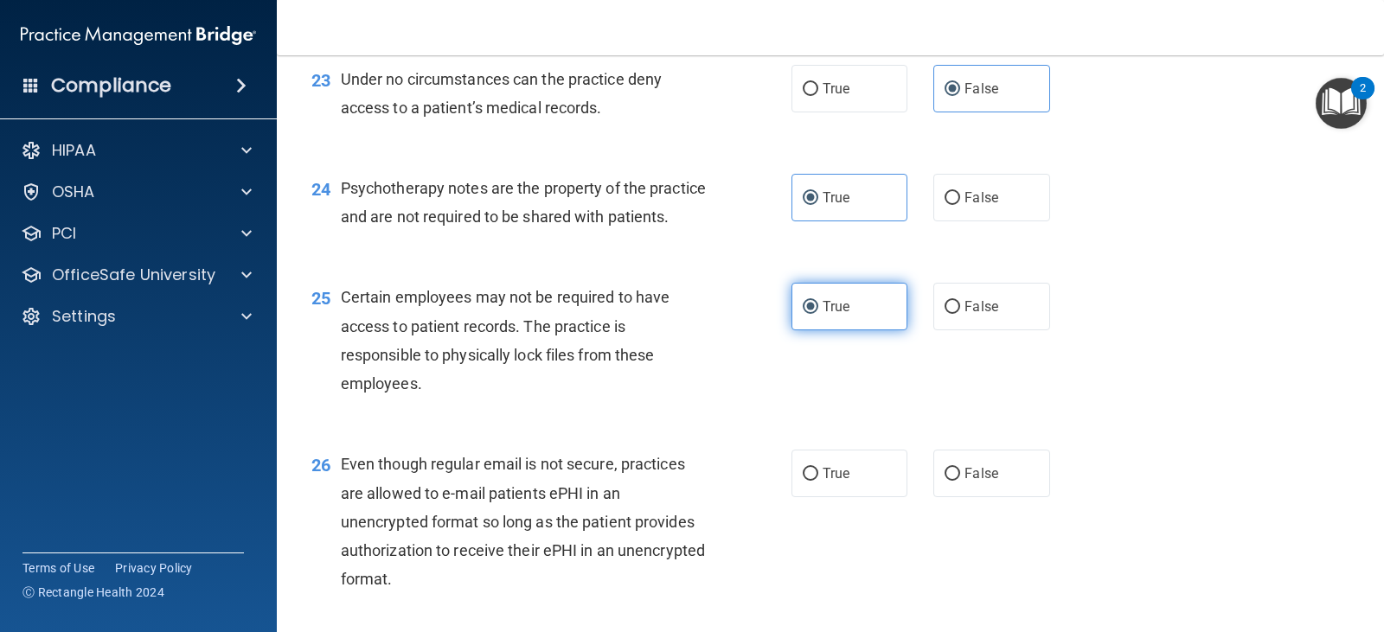
scroll to position [3600, 0]
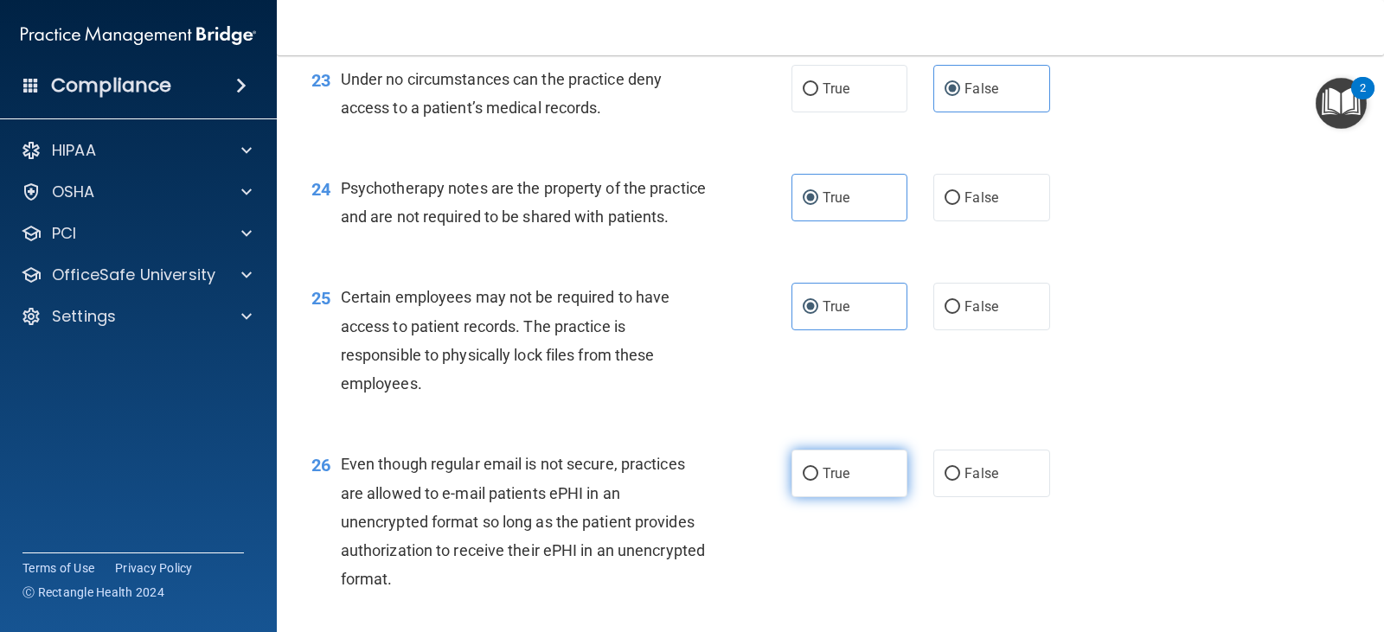
click at [817, 494] on label "True" at bounding box center [850, 474] width 116 height 48
click at [817, 481] on input "True" at bounding box center [811, 474] width 16 height 13
radio input "true"
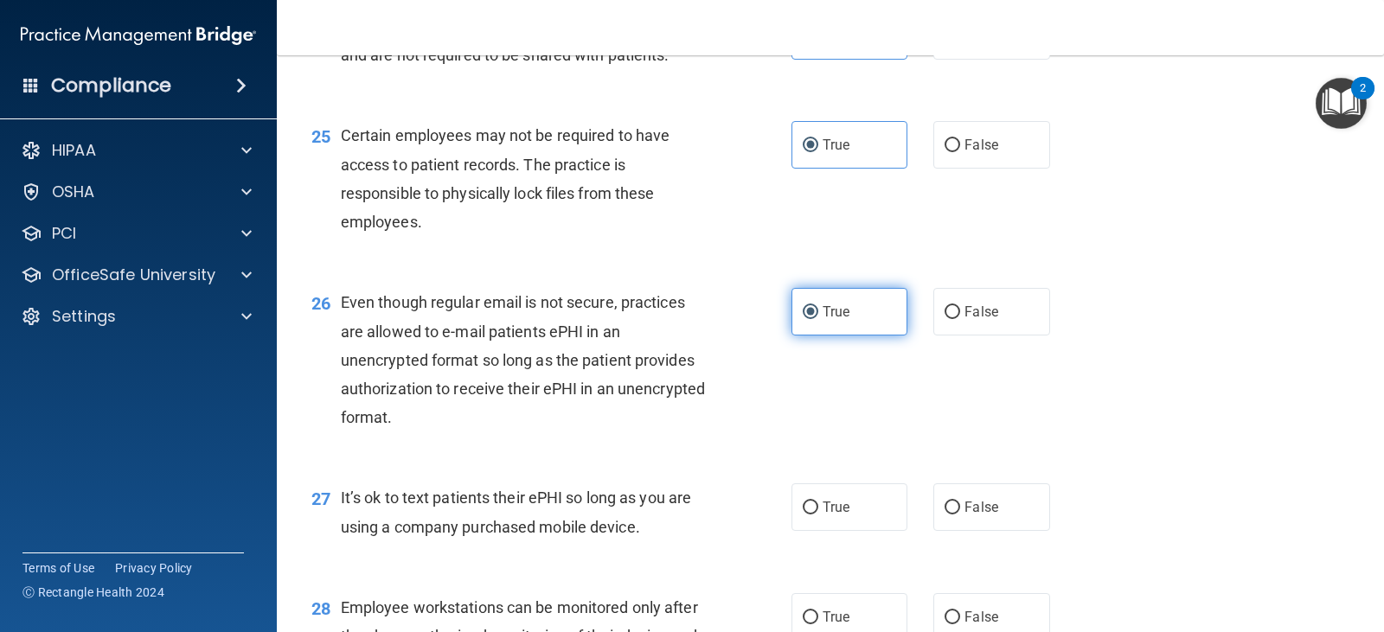
scroll to position [3820, 0]
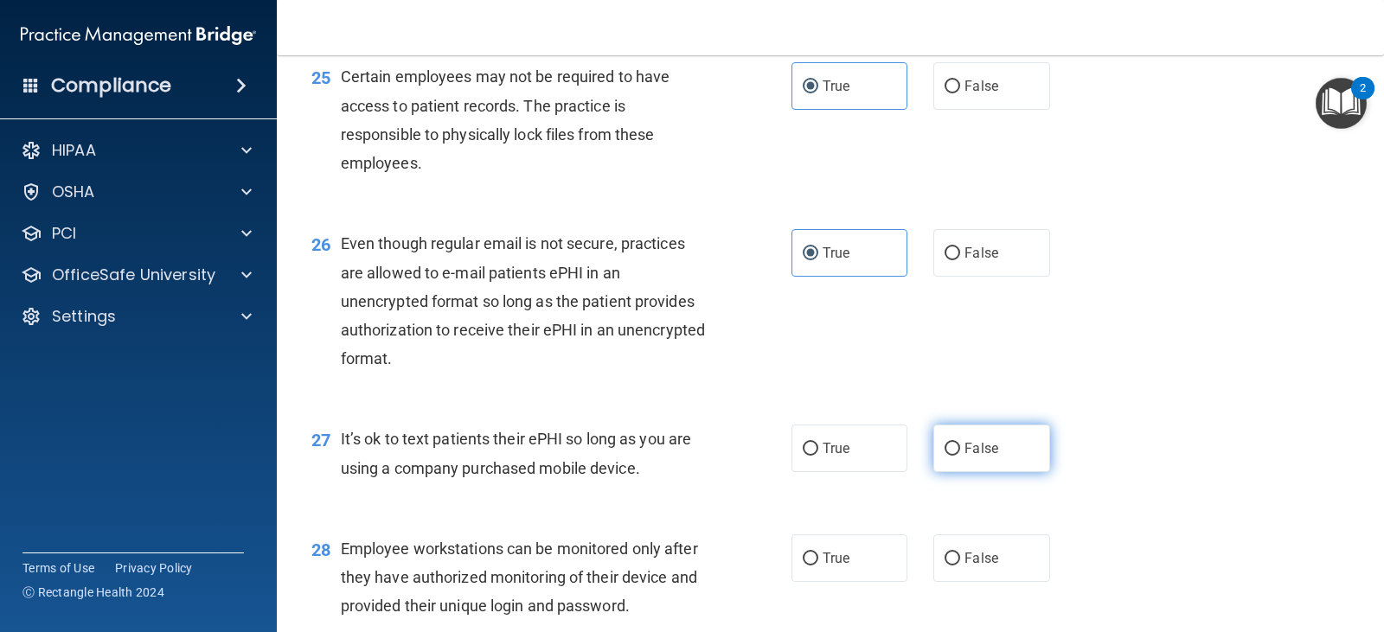
click at [945, 456] on input "False" at bounding box center [953, 449] width 16 height 13
radio input "true"
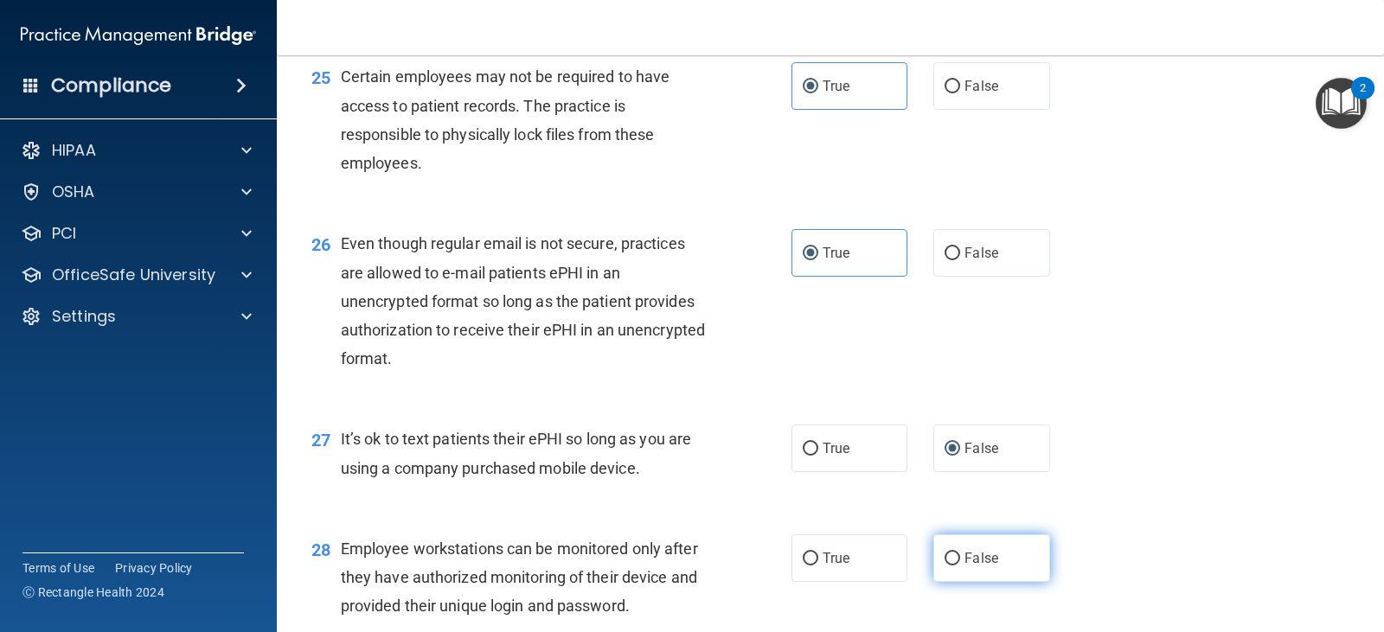
click at [991, 575] on label "False" at bounding box center [991, 559] width 116 height 48
click at [960, 566] on input "False" at bounding box center [953, 559] width 16 height 13
radio input "true"
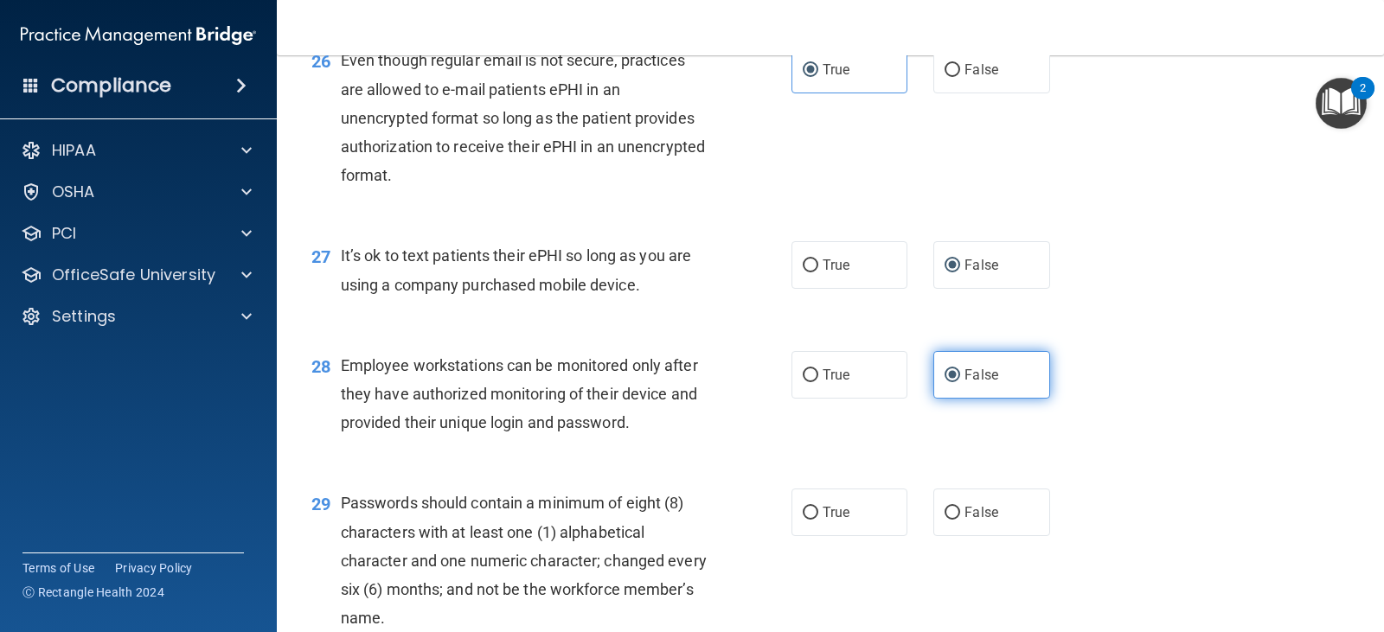
scroll to position [4023, 0]
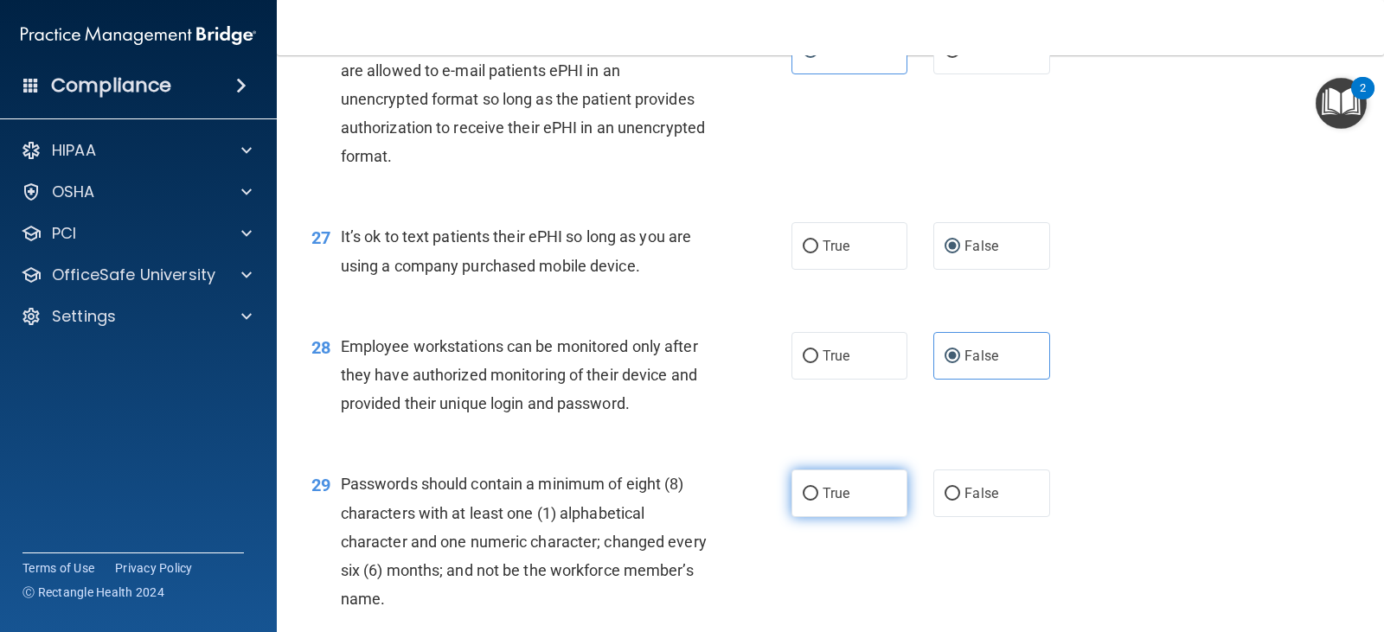
click at [831, 502] on label "True" at bounding box center [850, 494] width 116 height 48
click at [818, 501] on input "True" at bounding box center [811, 494] width 16 height 13
radio input "true"
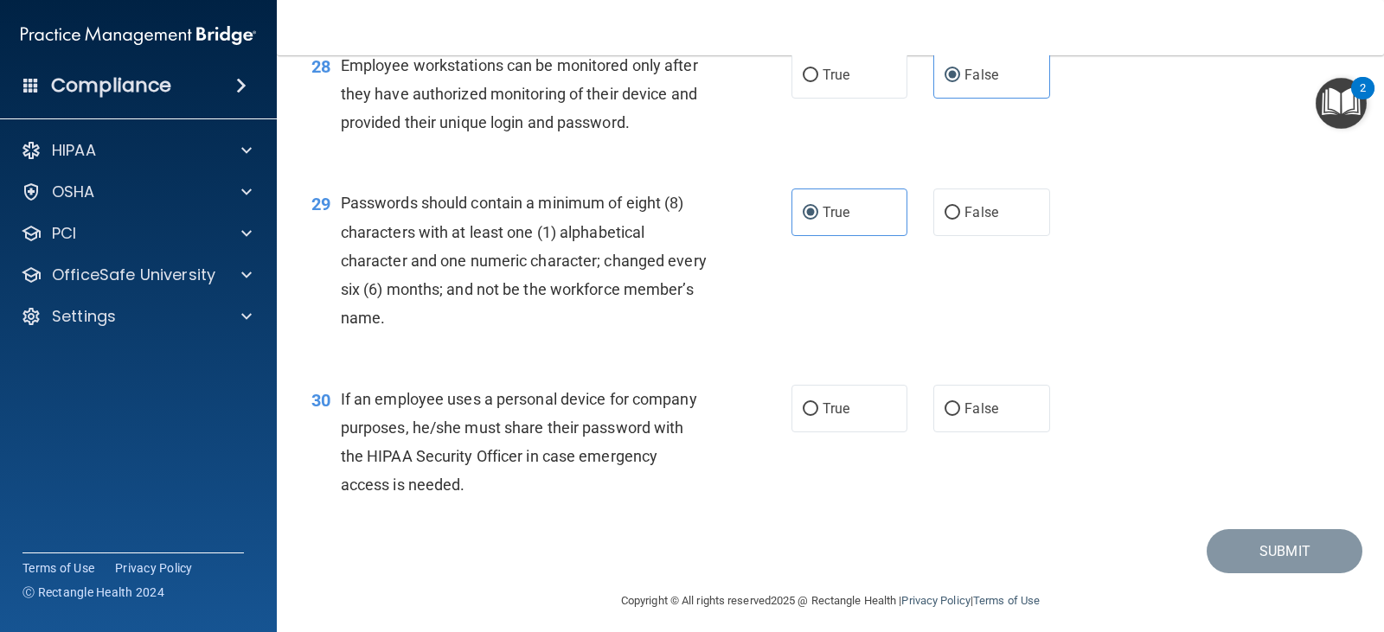
scroll to position [4343, 0]
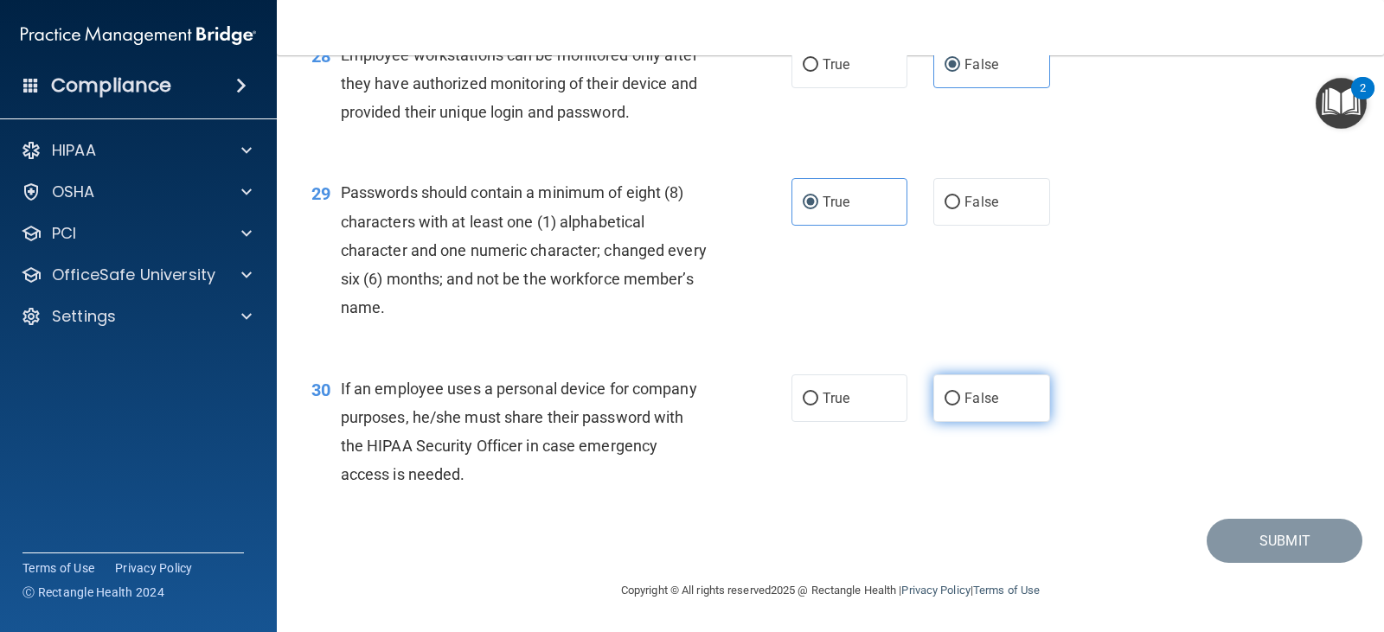
click at [963, 375] on label "False" at bounding box center [991, 399] width 116 height 48
click at [960, 393] on input "False" at bounding box center [953, 399] width 16 height 13
radio input "true"
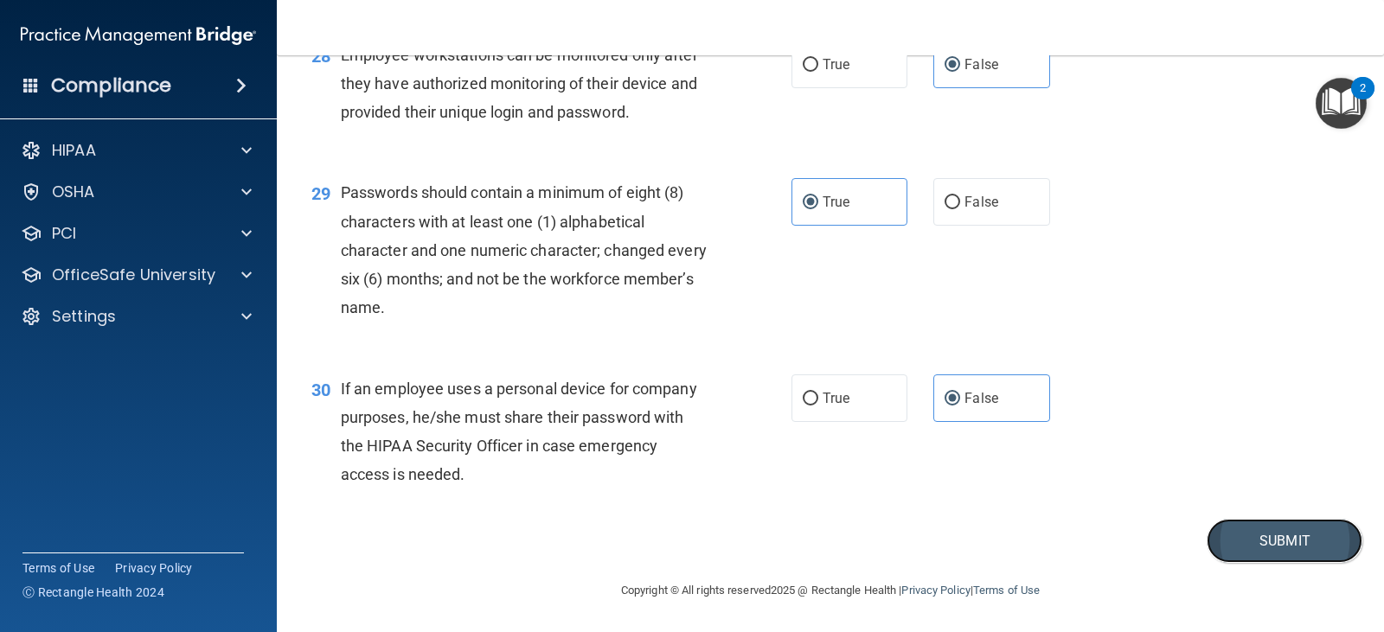
click at [1252, 542] on button "Submit" at bounding box center [1285, 541] width 156 height 44
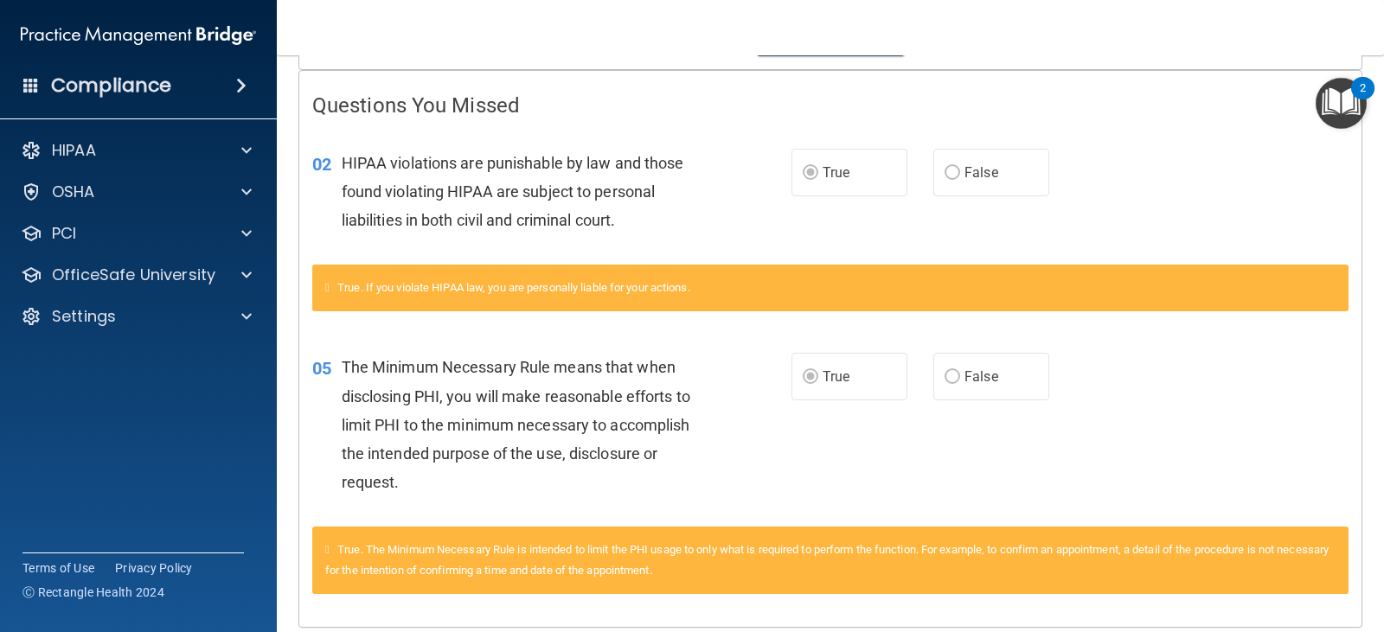
scroll to position [402, 0]
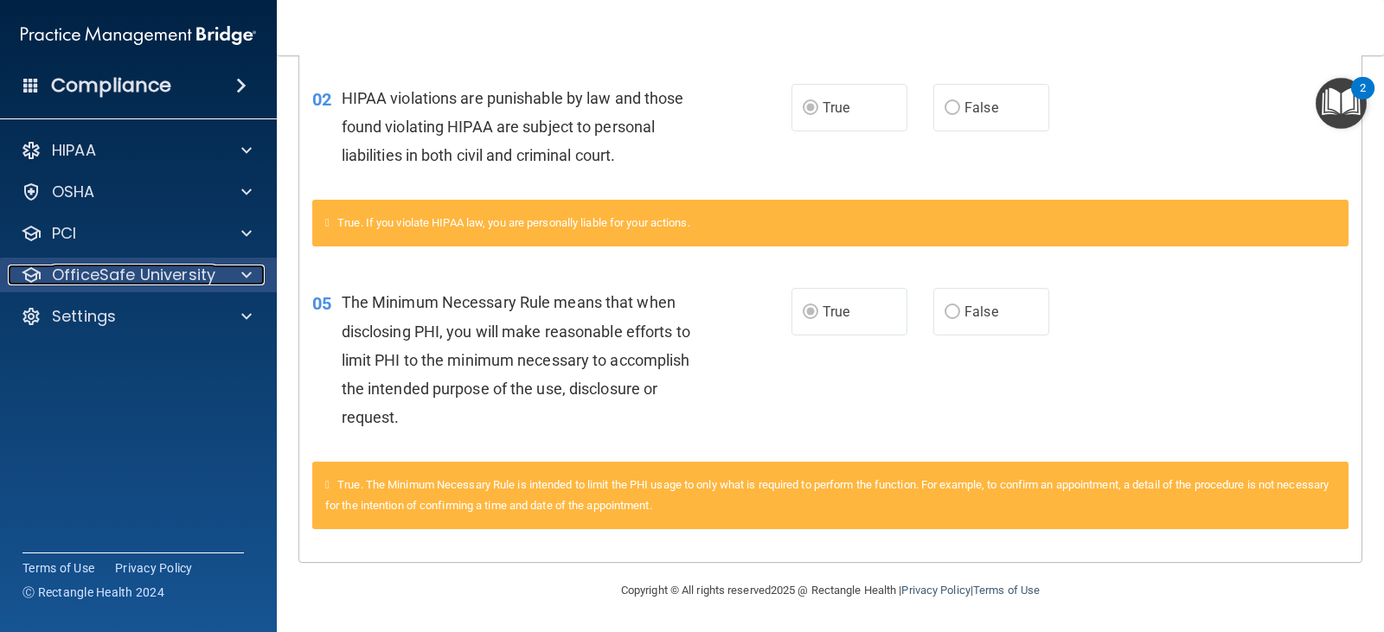
click at [118, 281] on p "OfficeSafe University" at bounding box center [133, 275] width 163 height 21
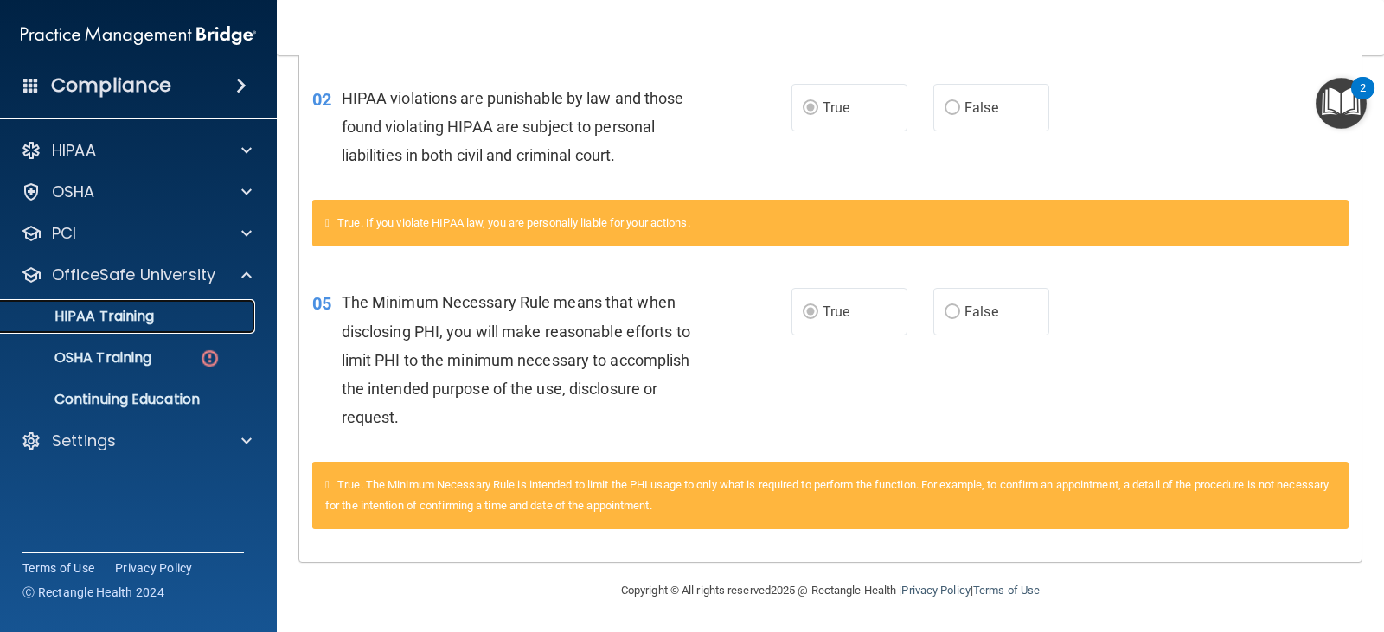
click at [137, 330] on link "HIPAA Training" at bounding box center [119, 316] width 272 height 35
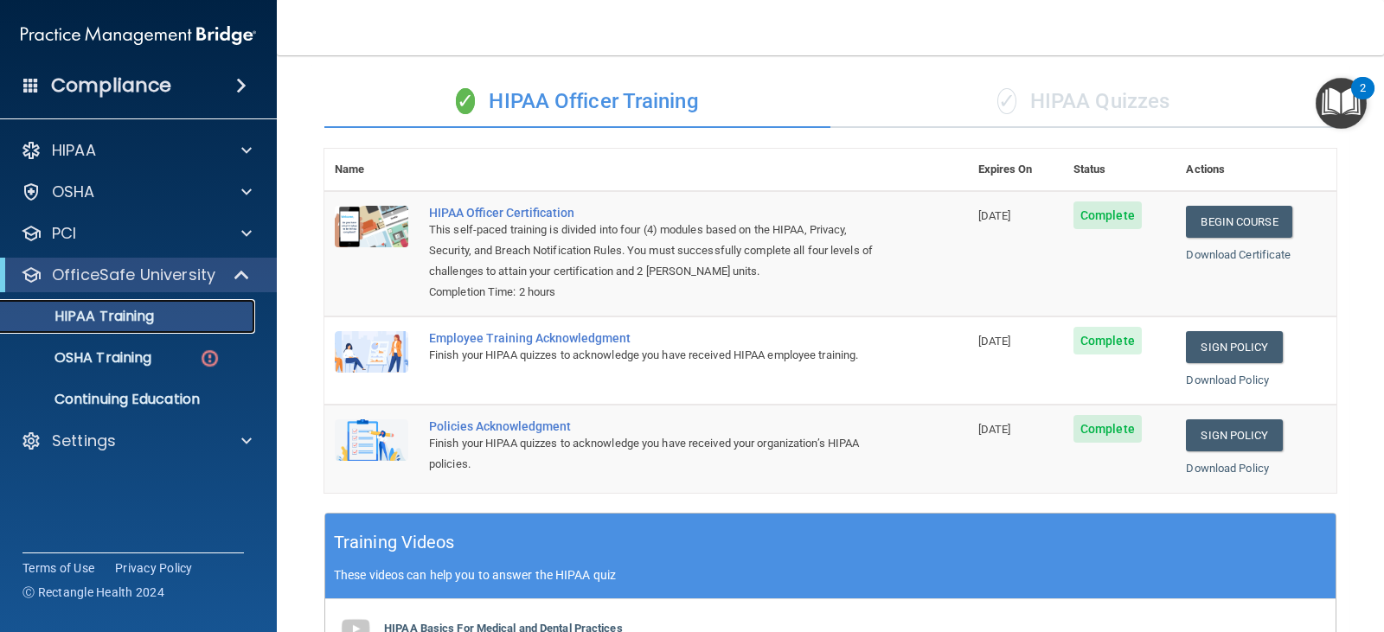
scroll to position [107, 0]
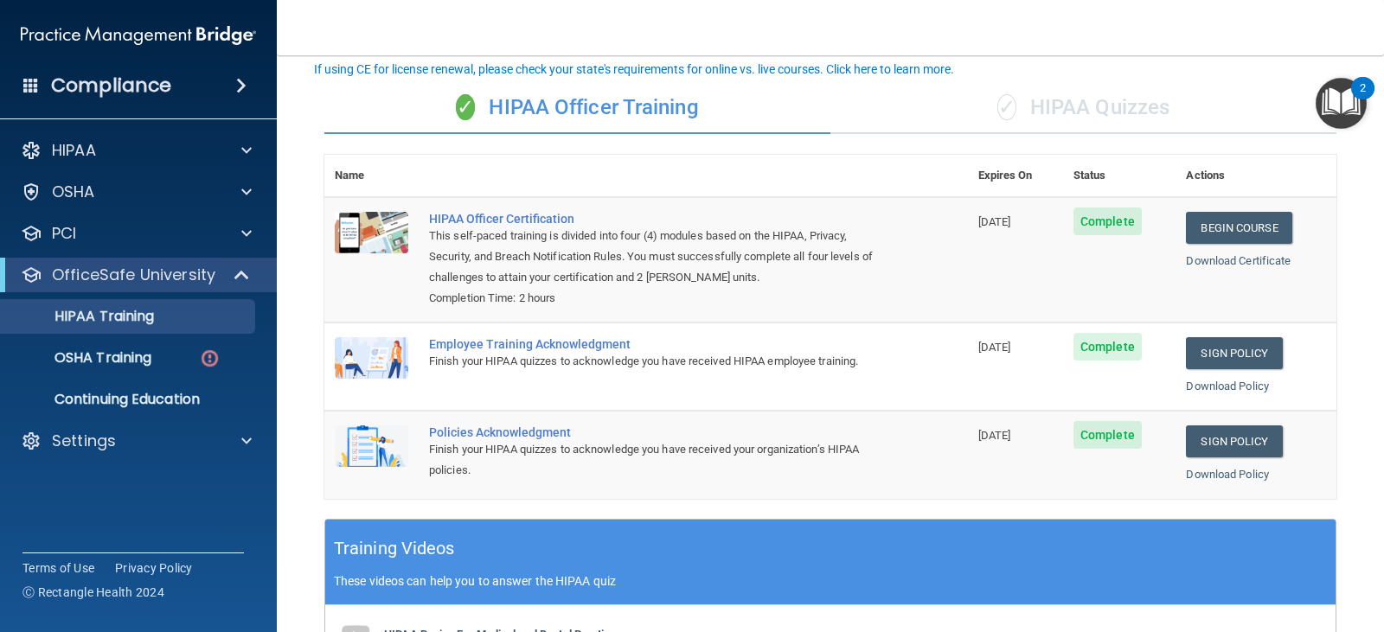
click at [1071, 110] on div "✓ HIPAA Quizzes" at bounding box center [1083, 108] width 506 height 52
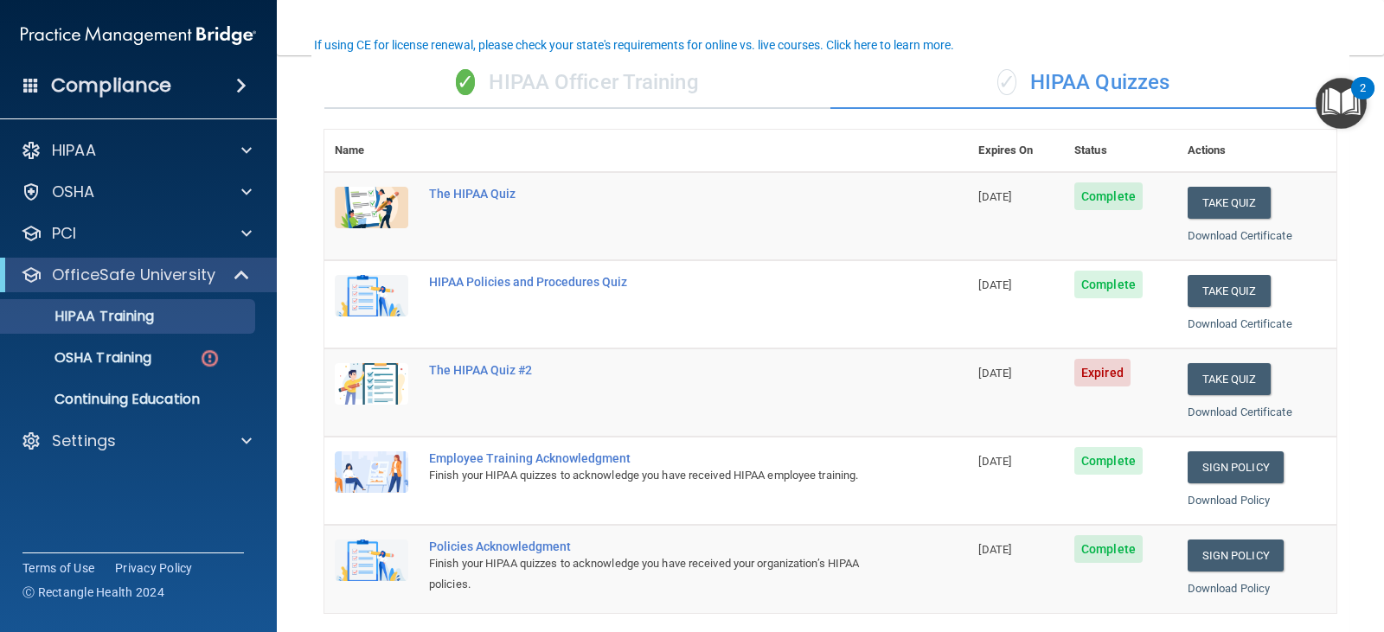
scroll to position [131, 0]
click at [1215, 383] on button "Take Quiz" at bounding box center [1229, 380] width 83 height 32
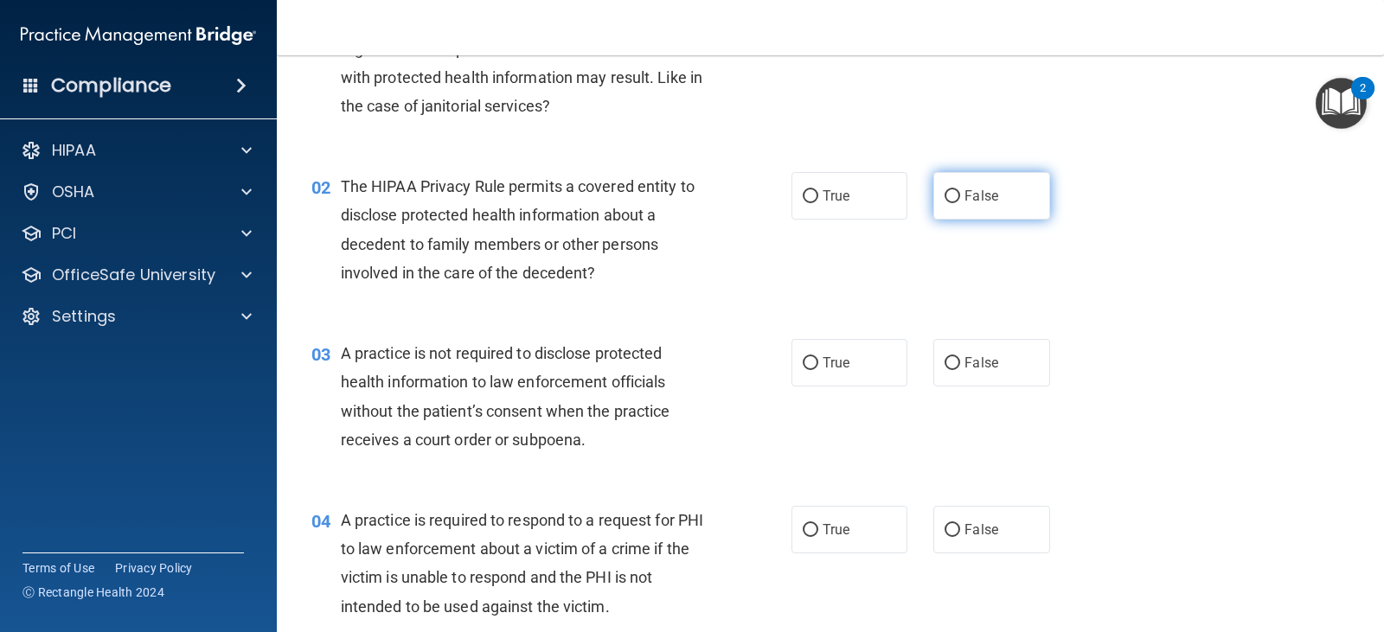
click at [965, 200] on span "False" at bounding box center [982, 196] width 34 height 16
click at [960, 200] on input "False" at bounding box center [953, 196] width 16 height 13
radio input "true"
click at [828, 375] on label "True" at bounding box center [850, 363] width 116 height 48
click at [818, 370] on input "True" at bounding box center [811, 363] width 16 height 13
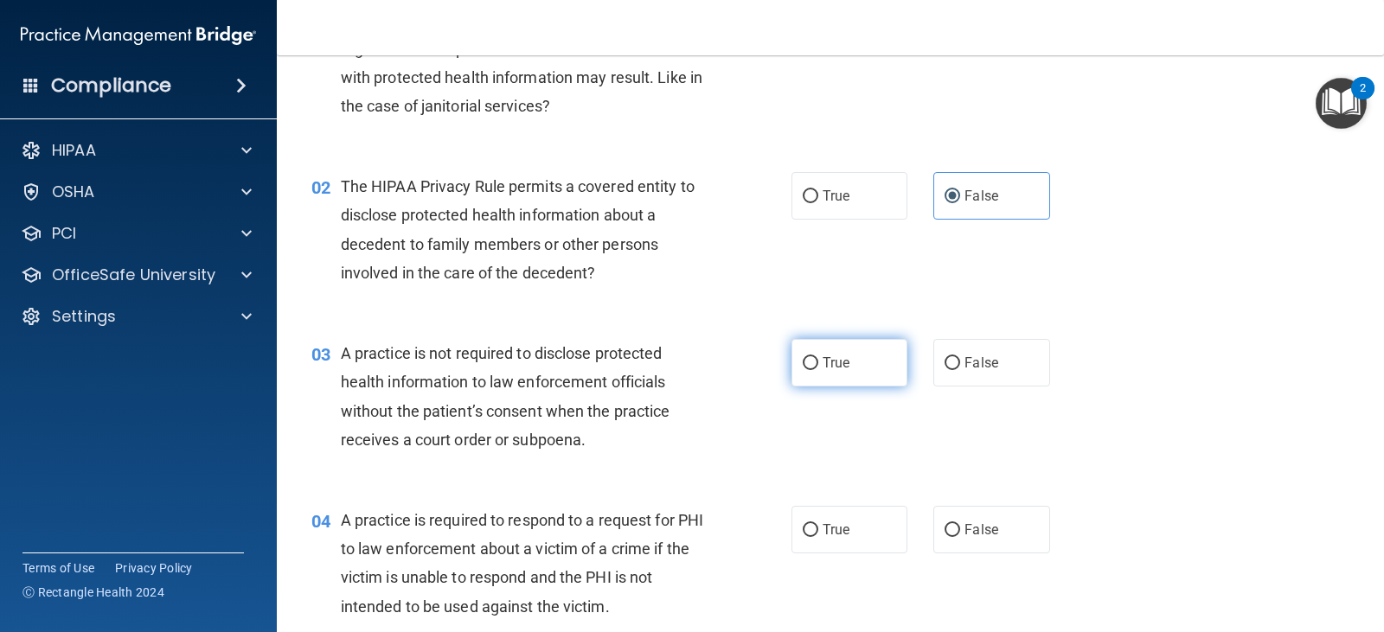
radio input "true"
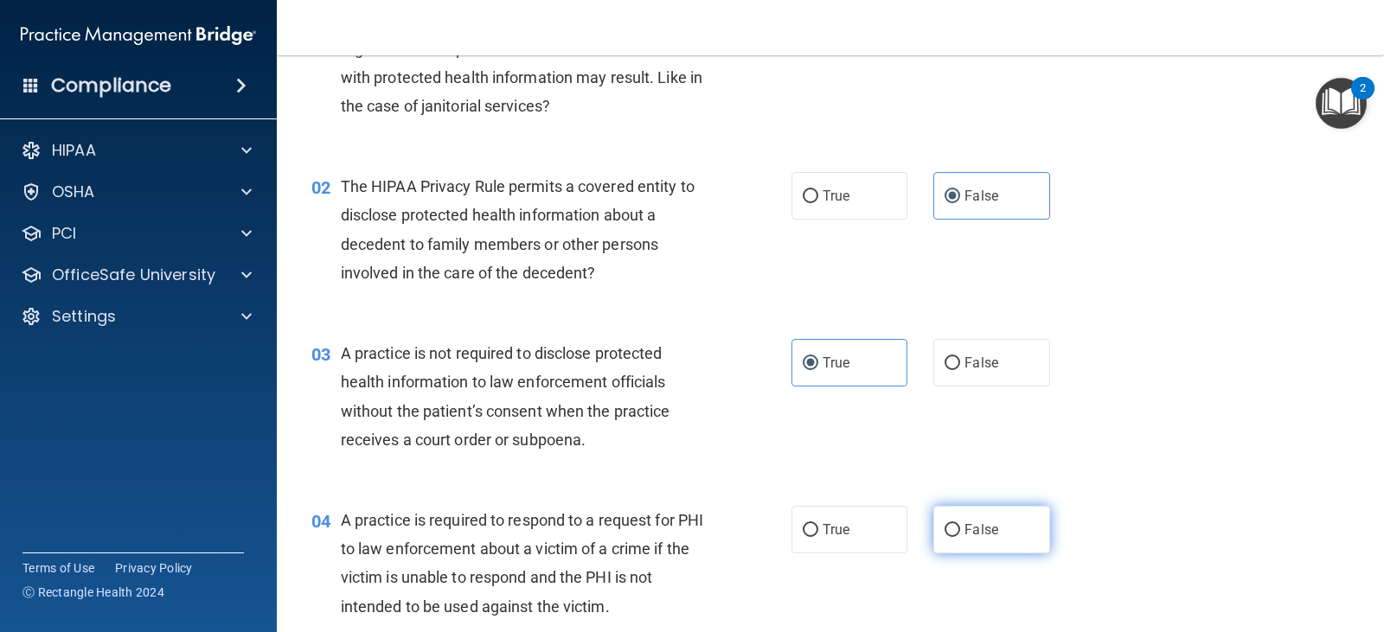
click at [992, 542] on label "False" at bounding box center [991, 530] width 116 height 48
click at [960, 537] on input "False" at bounding box center [953, 530] width 16 height 13
radio input "true"
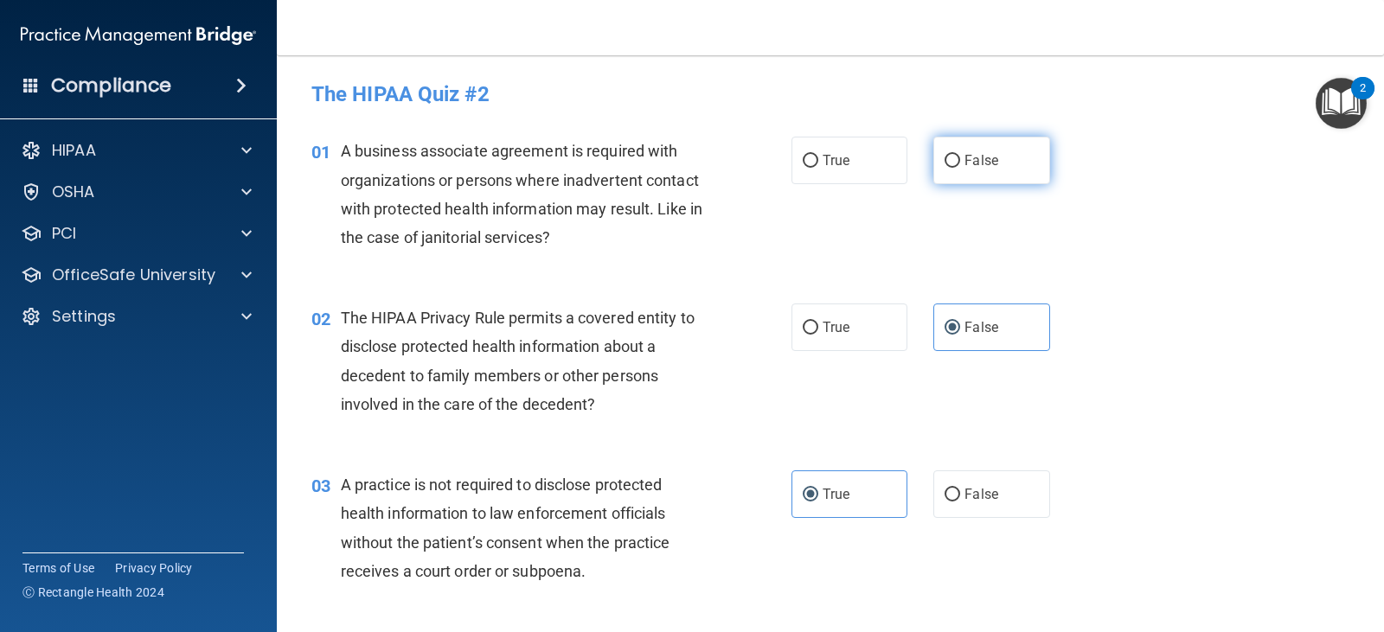
click at [977, 175] on label "False" at bounding box center [991, 161] width 116 height 48
click at [960, 168] on input "False" at bounding box center [953, 161] width 16 height 13
radio input "true"
click at [878, 328] on label "True" at bounding box center [850, 328] width 116 height 48
click at [818, 328] on input "True" at bounding box center [811, 328] width 16 height 13
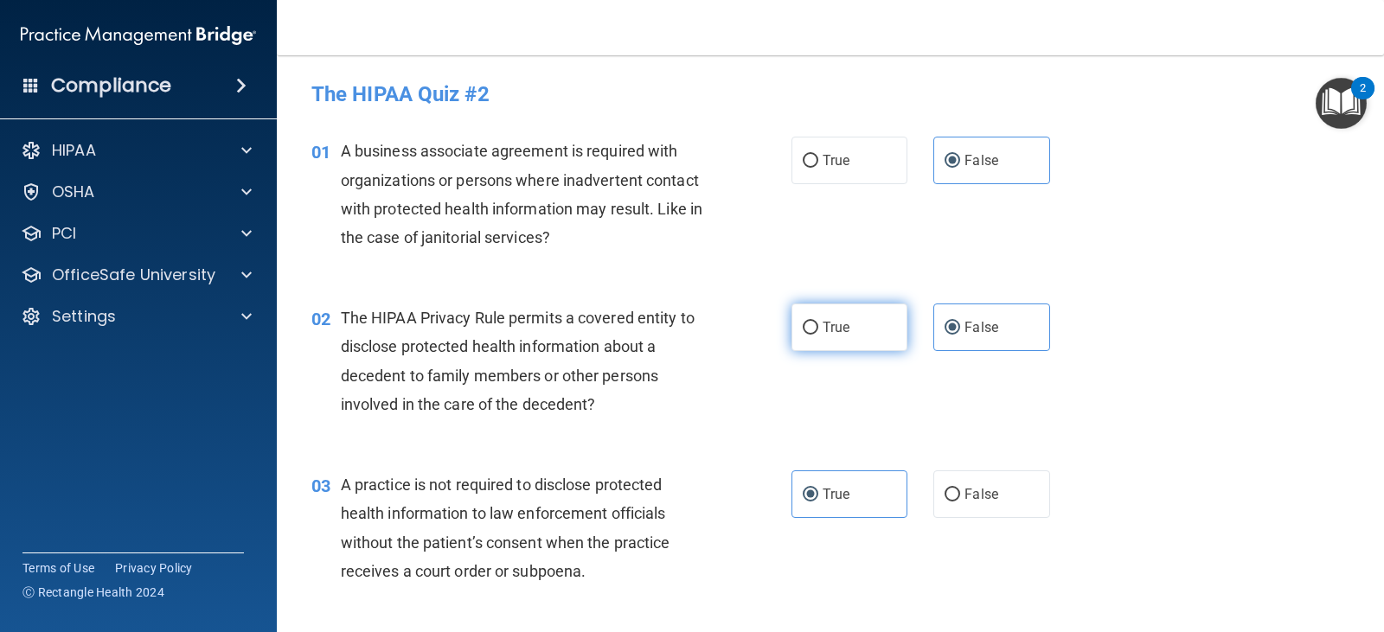
radio input "true"
radio input "false"
click at [978, 513] on label "False" at bounding box center [991, 495] width 116 height 48
click at [960, 502] on input "False" at bounding box center [953, 495] width 16 height 13
radio input "true"
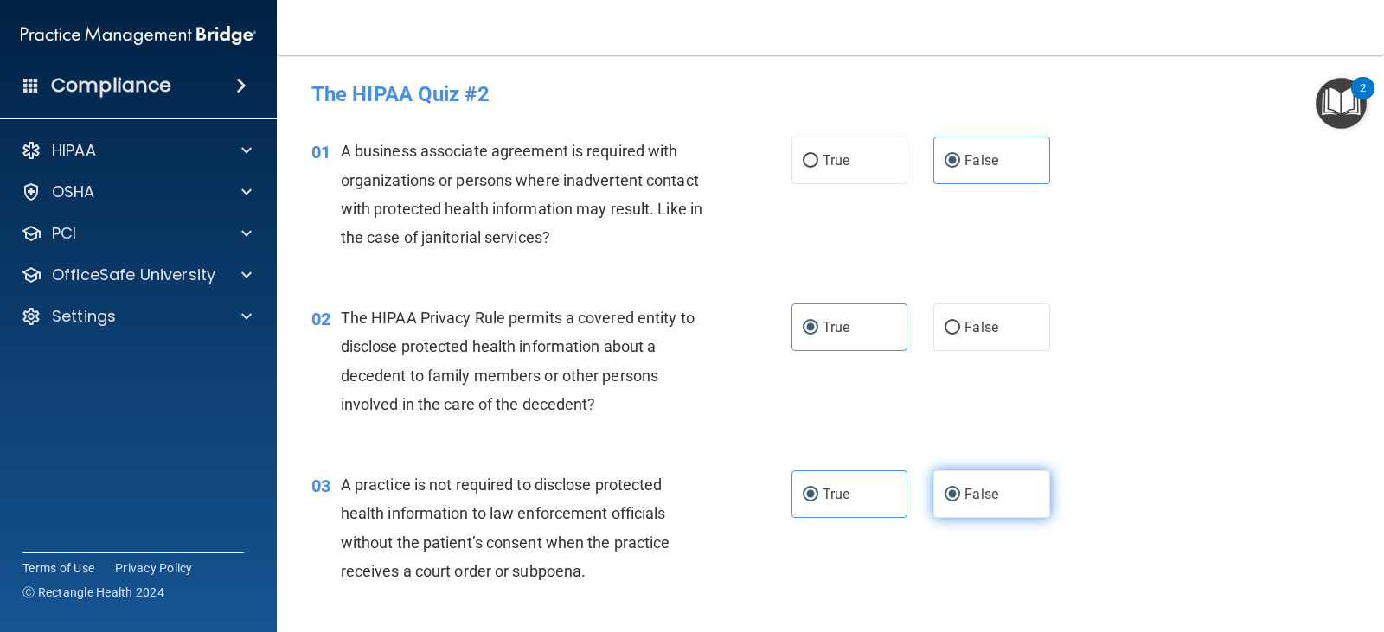
radio input "false"
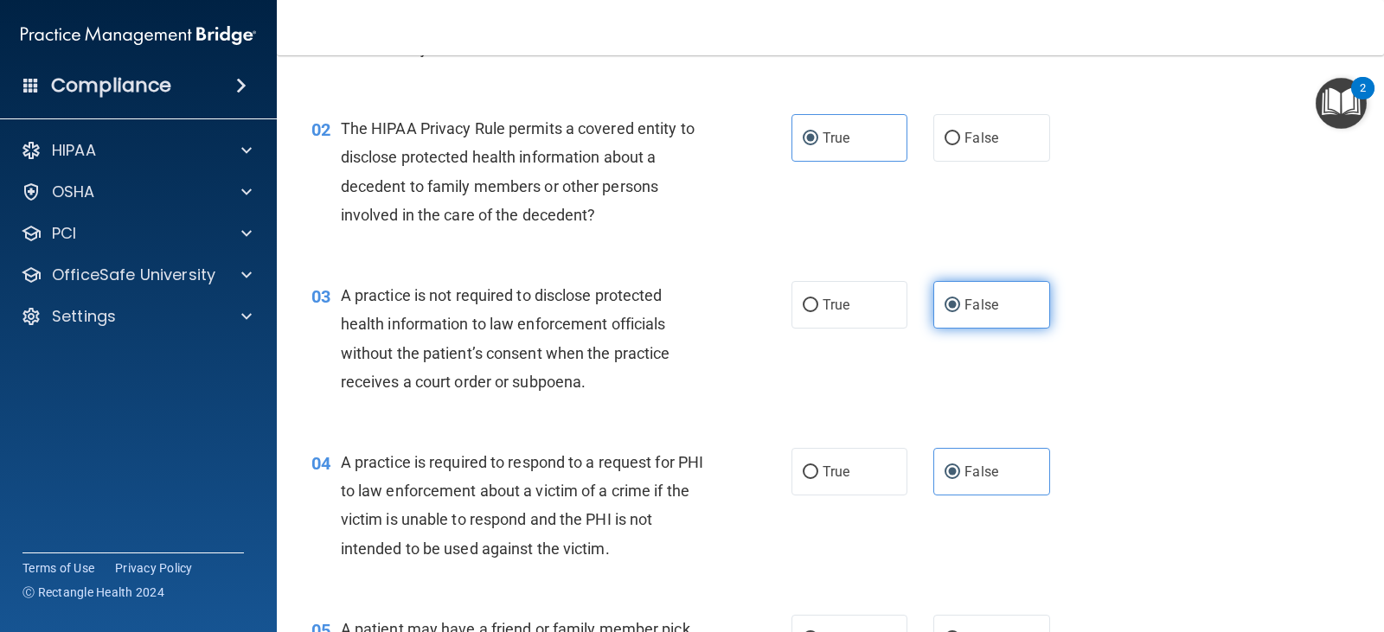
scroll to position [190, 0]
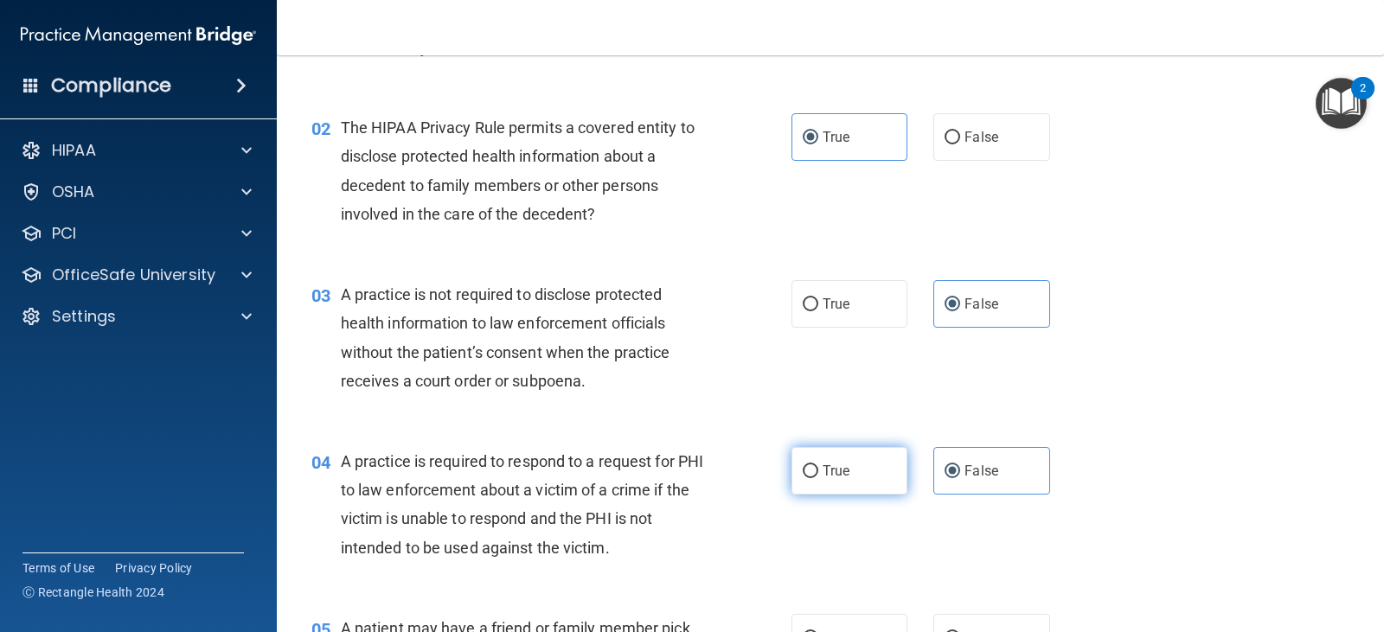
click at [803, 466] on input "True" at bounding box center [811, 471] width 16 height 13
radio input "true"
radio input "false"
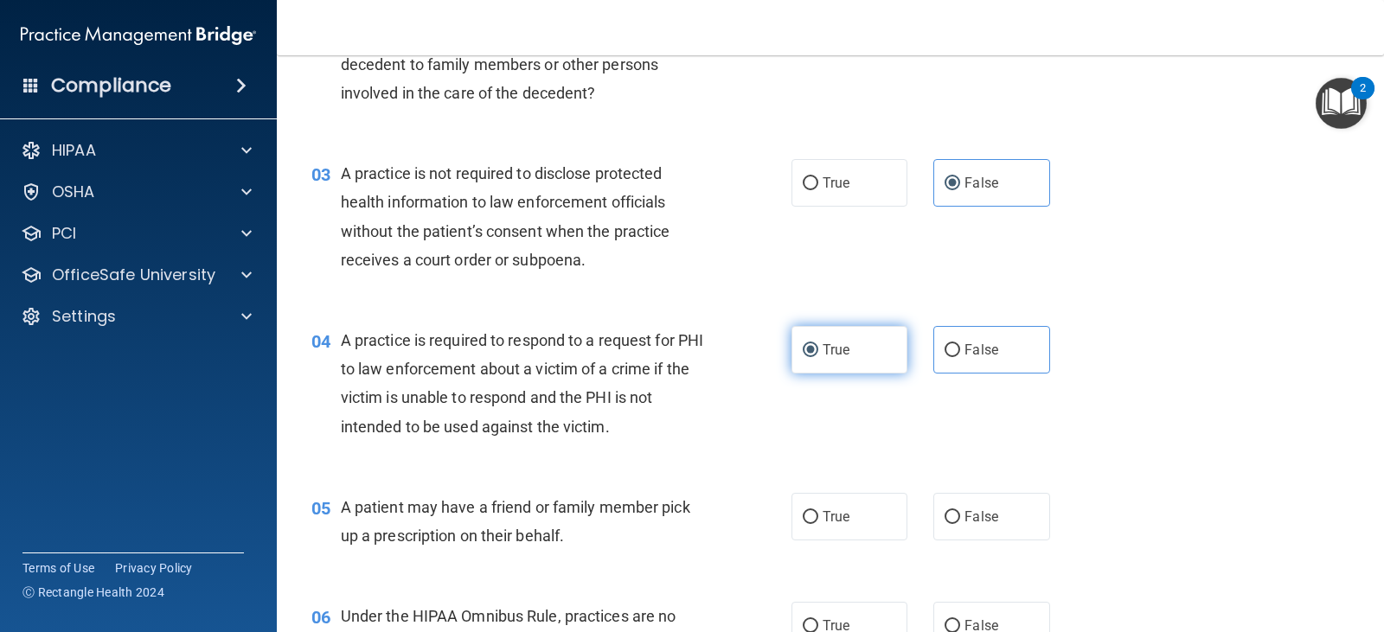
scroll to position [311, 0]
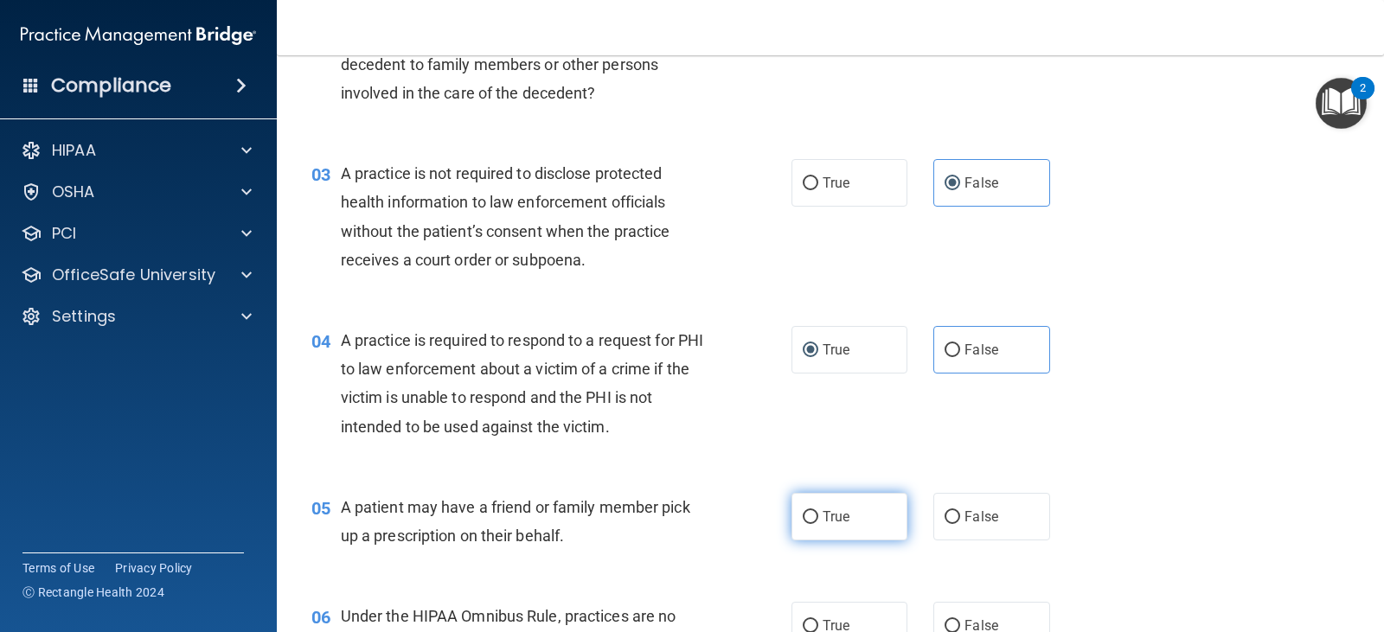
click at [807, 511] on input "True" at bounding box center [811, 517] width 16 height 13
radio input "true"
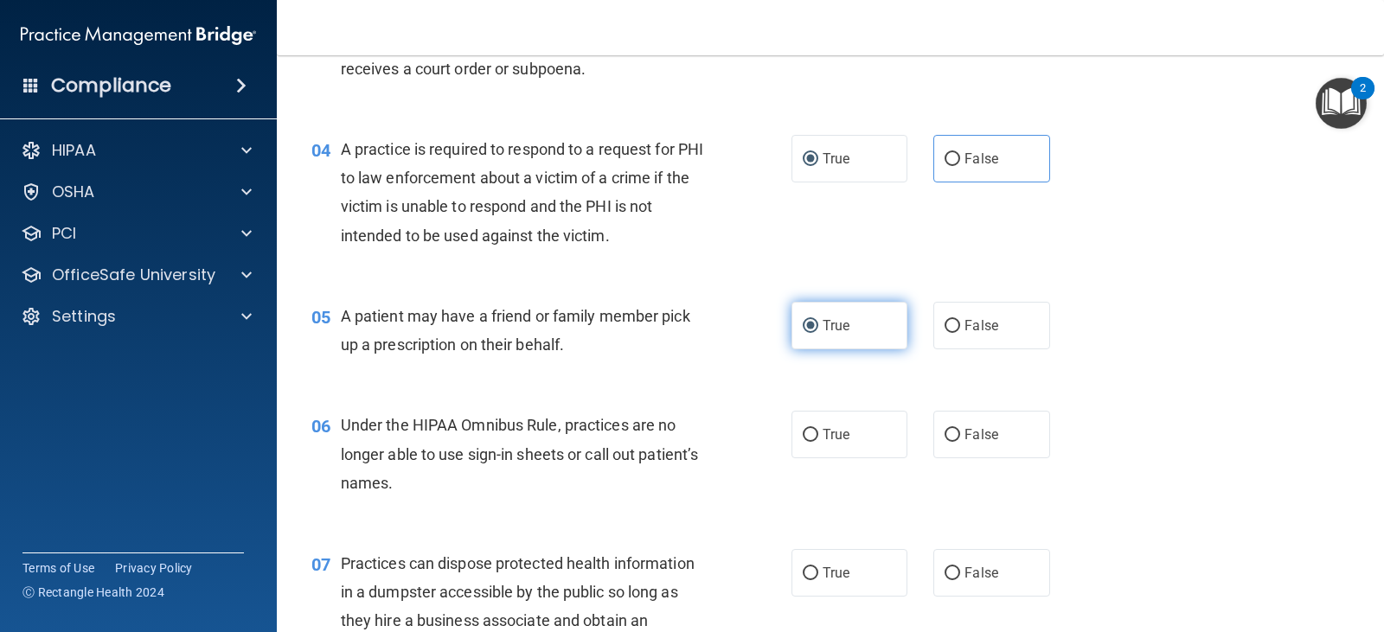
scroll to position [503, 0]
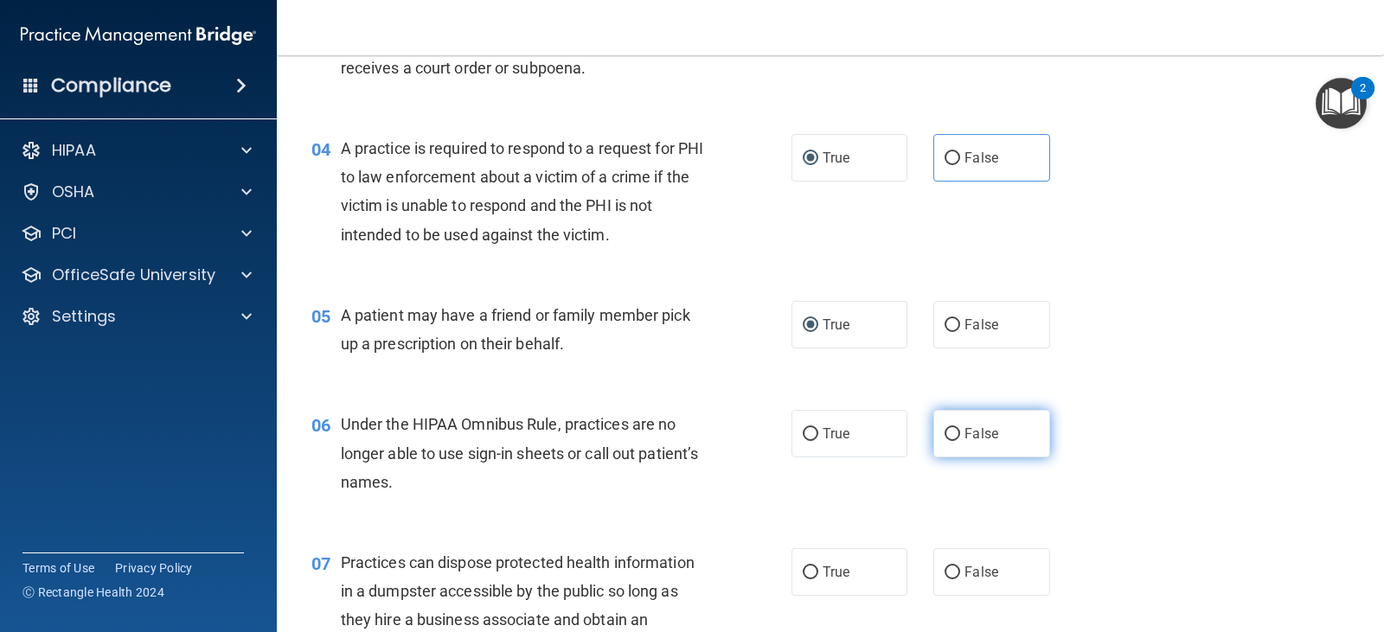
click at [975, 427] on span "False" at bounding box center [982, 434] width 34 height 16
click at [960, 428] on input "False" at bounding box center [953, 434] width 16 height 13
radio input "true"
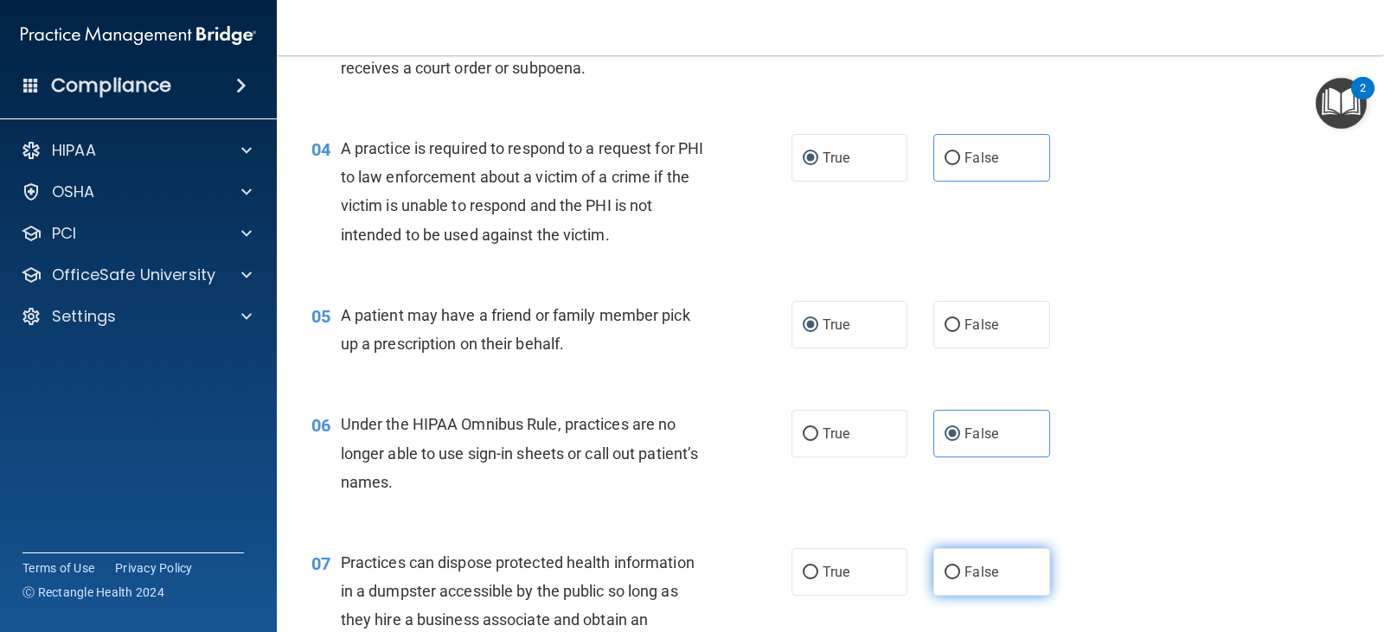
click at [952, 580] on label "False" at bounding box center [991, 572] width 116 height 48
click at [952, 580] on input "False" at bounding box center [953, 573] width 16 height 13
radio input "true"
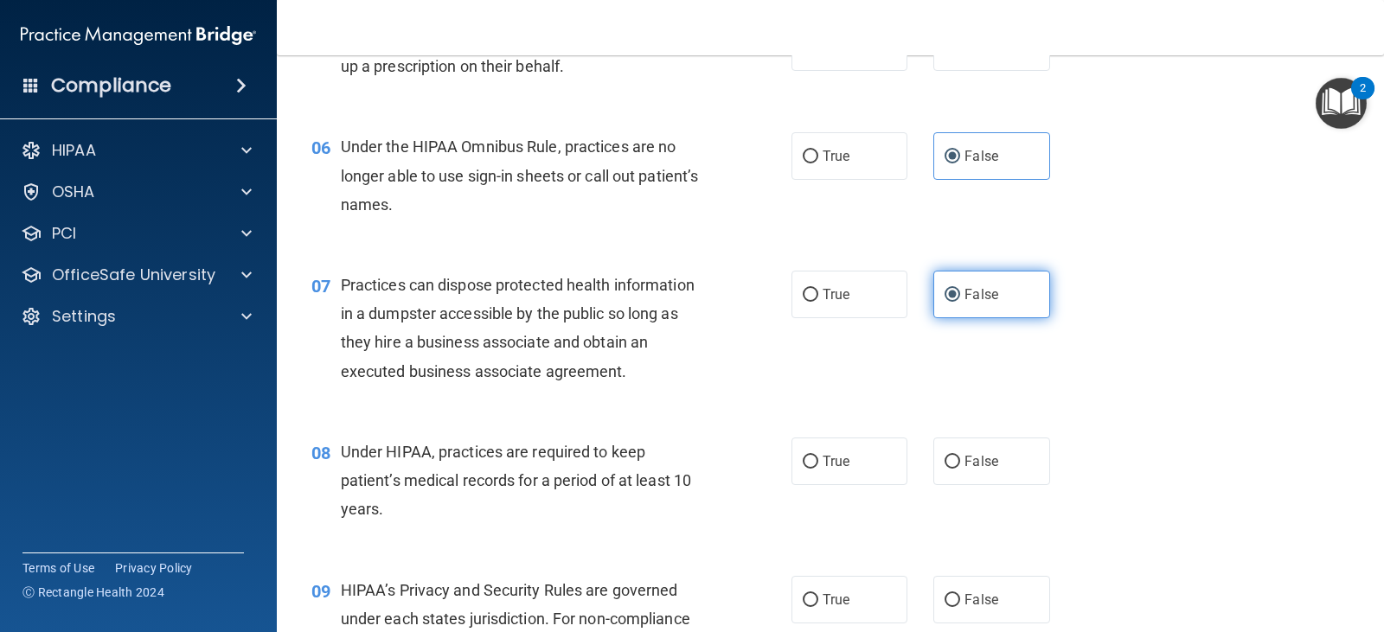
scroll to position [790, 0]
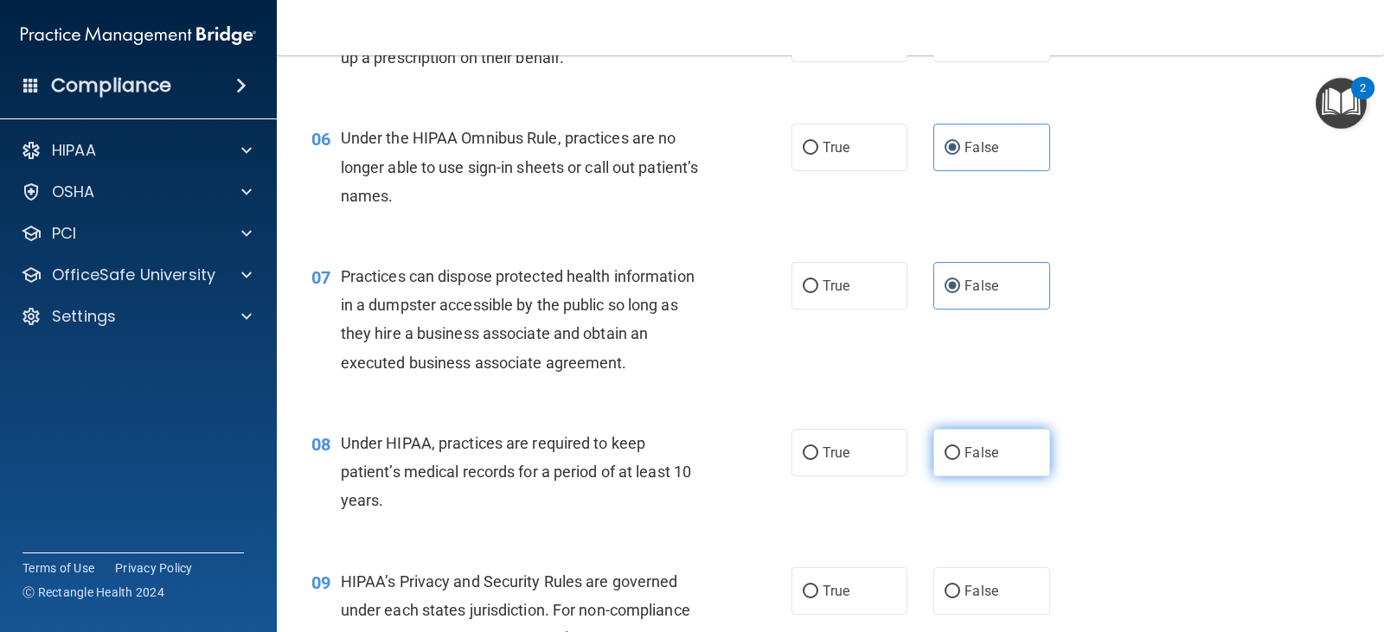
click at [945, 447] on input "False" at bounding box center [953, 453] width 16 height 13
radio input "true"
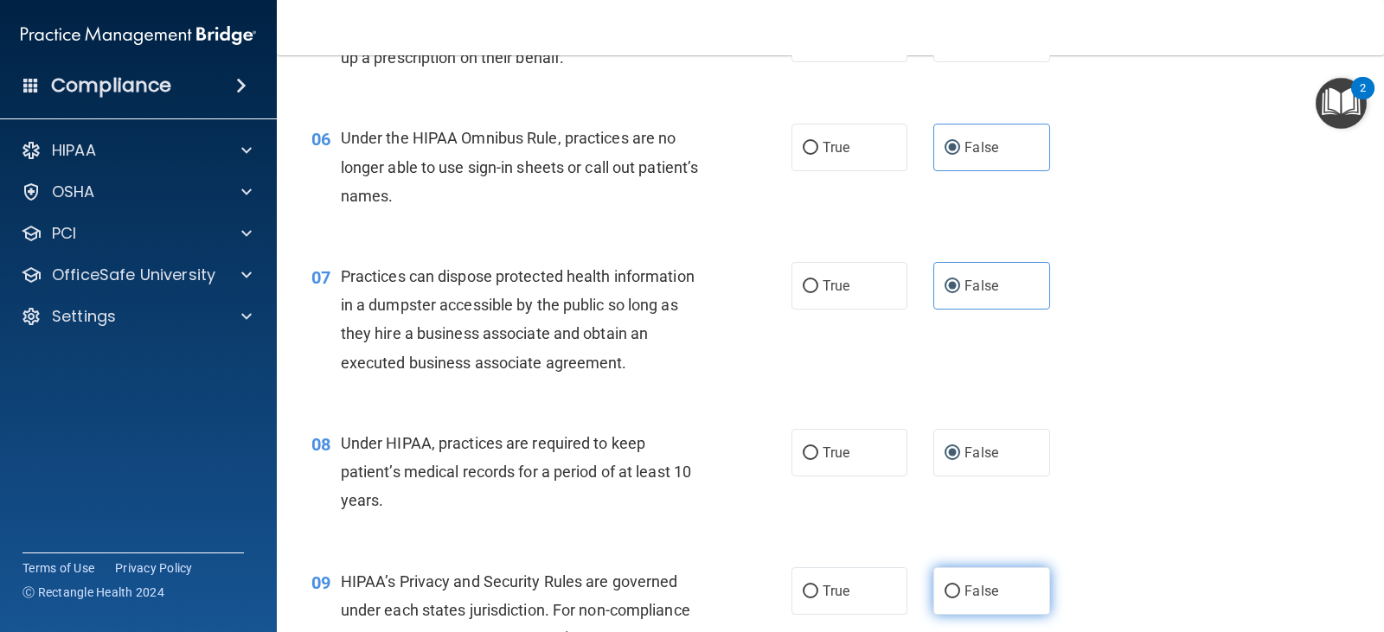
click at [955, 592] on label "False" at bounding box center [991, 591] width 116 height 48
click at [955, 592] on input "False" at bounding box center [953, 592] width 16 height 13
radio input "true"
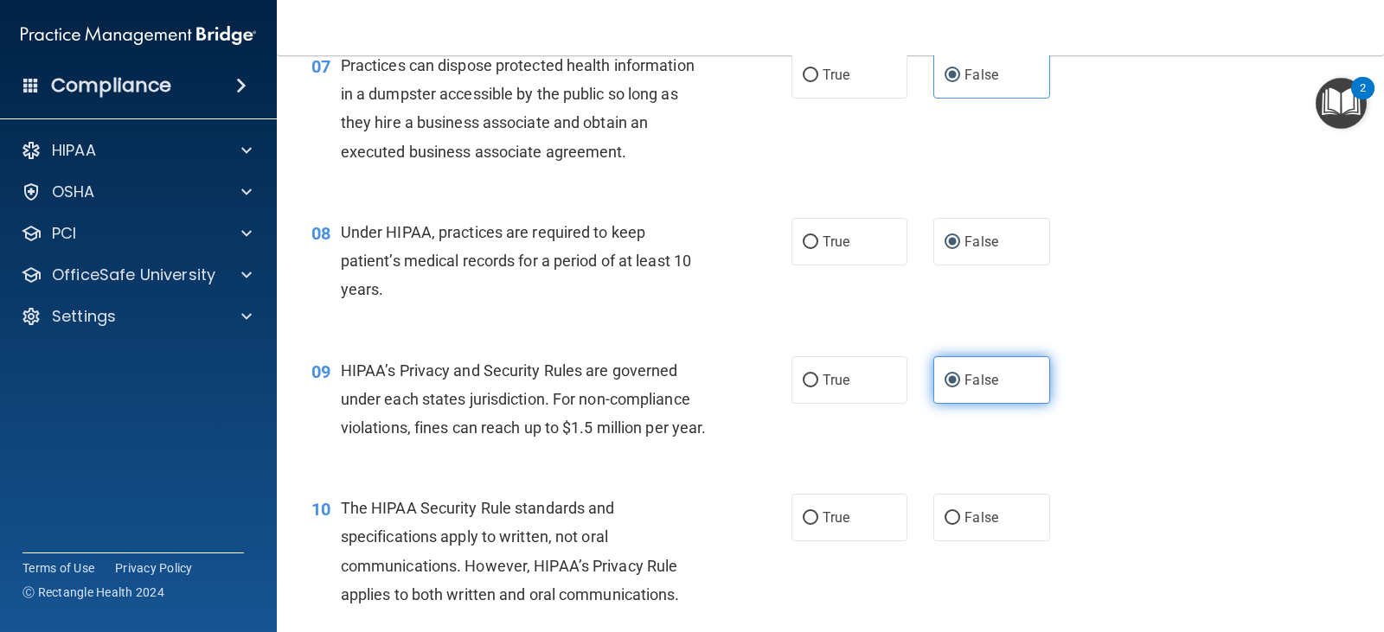
scroll to position [1002, 0]
click at [788, 512] on div "10 The HIPAA Security Rule standards and specifications apply to written, not o…" at bounding box center [830, 554] width 1064 height 167
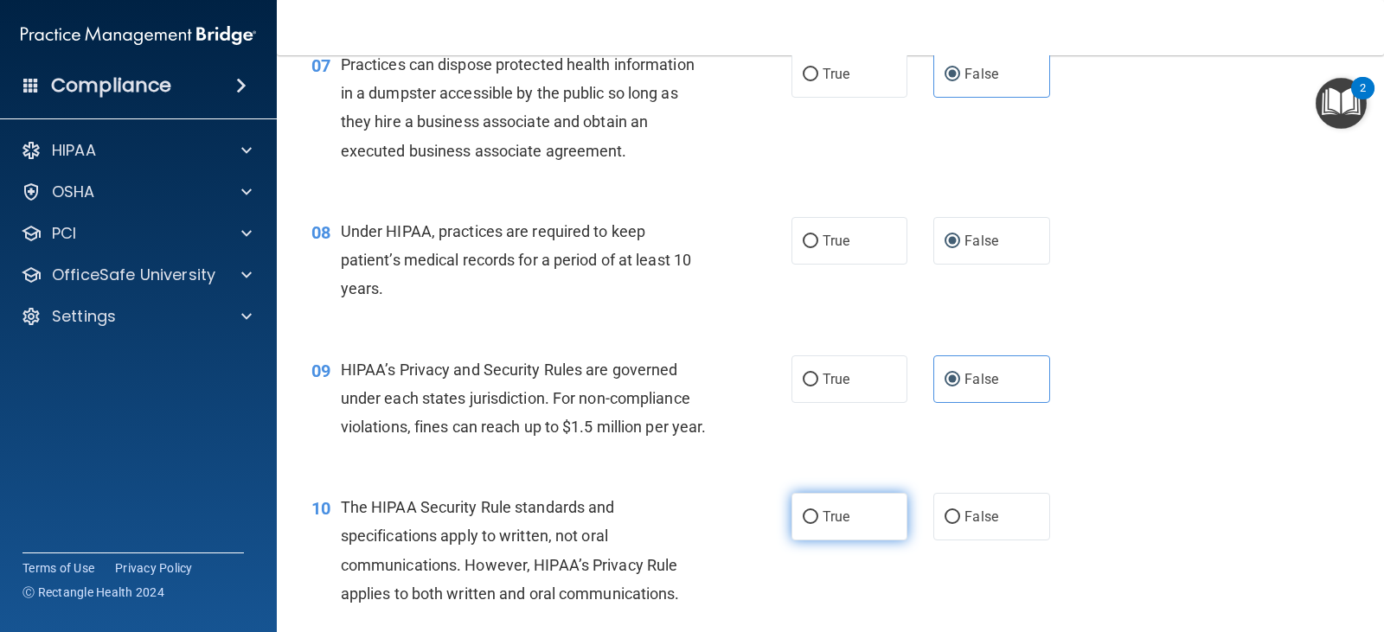
click at [805, 524] on input "True" at bounding box center [811, 517] width 16 height 13
radio input "true"
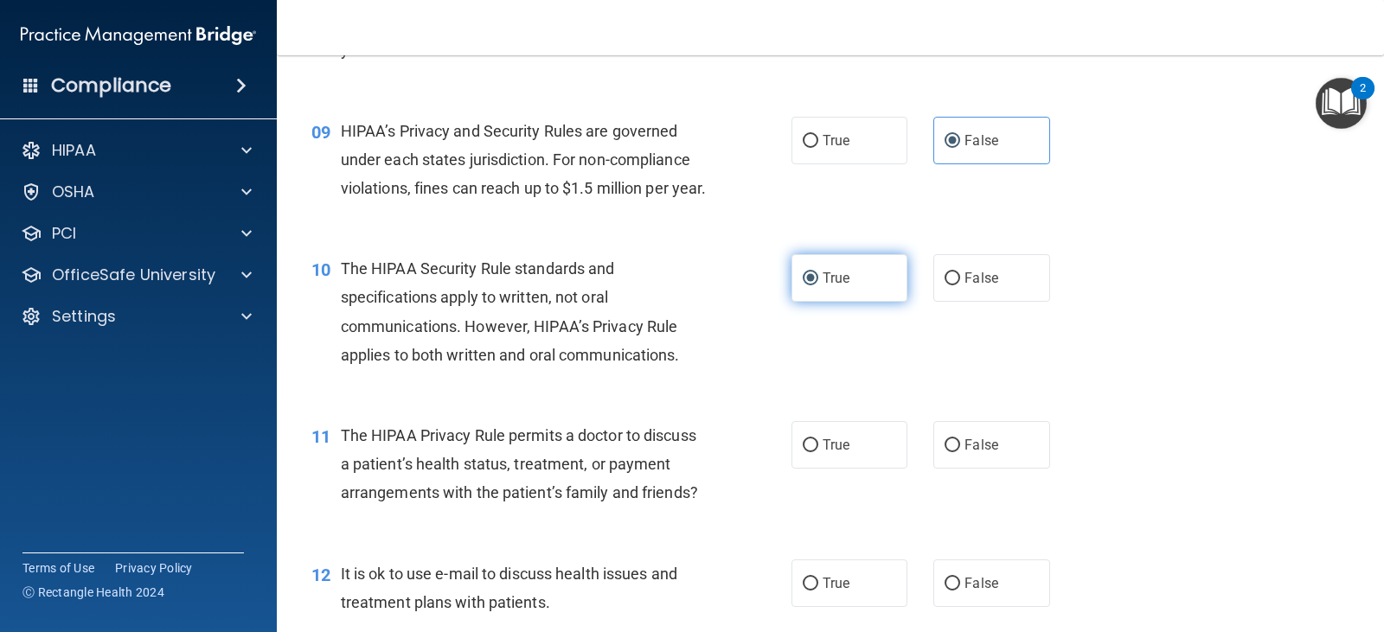
scroll to position [1241, 0]
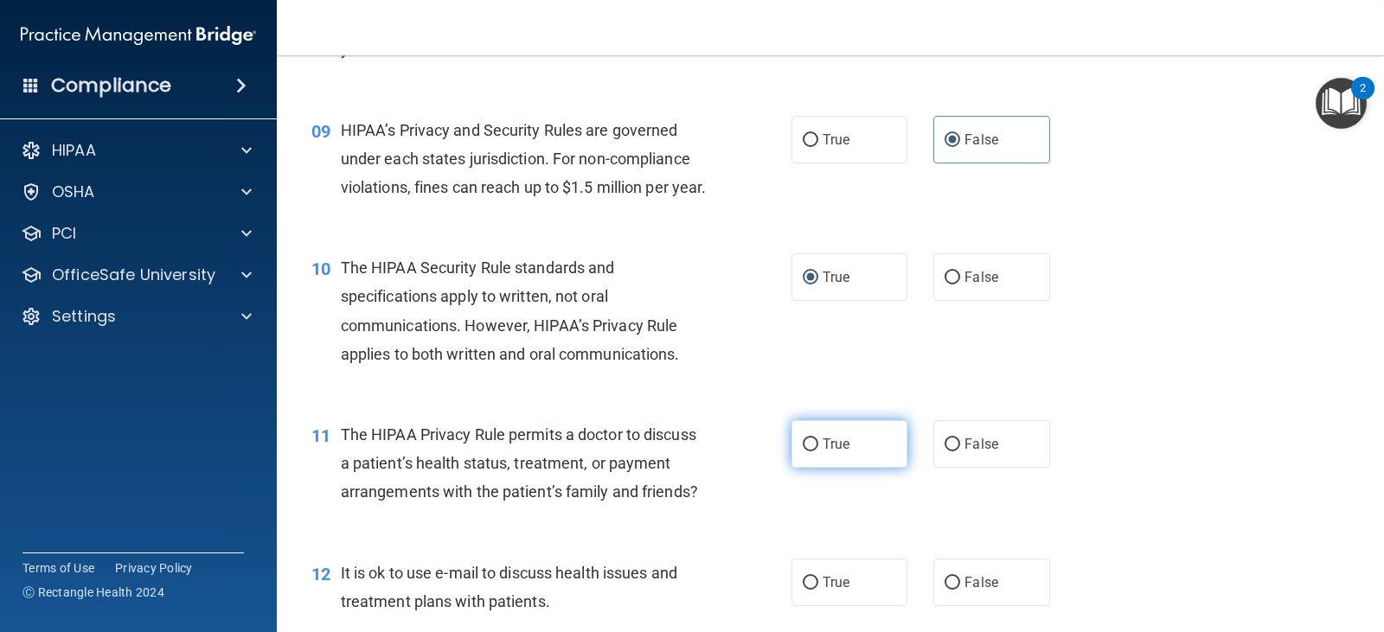
click at [803, 452] on input "True" at bounding box center [811, 445] width 16 height 13
radio input "true"
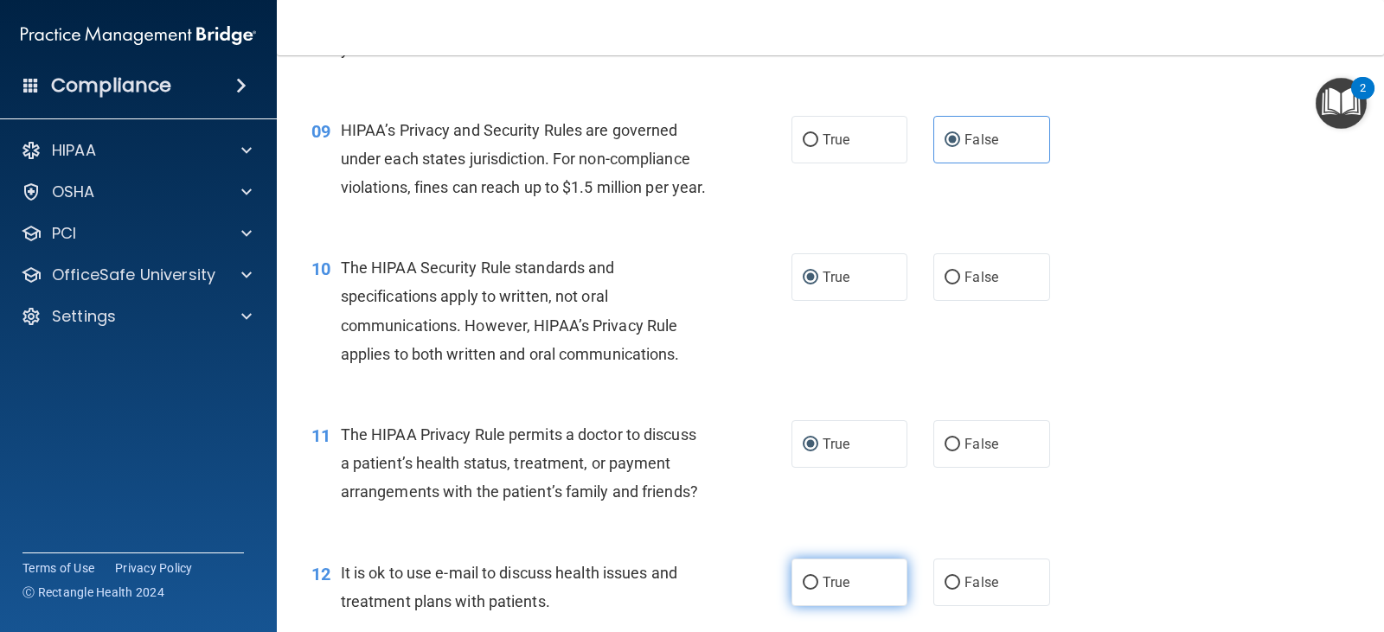
click at [811, 590] on input "True" at bounding box center [811, 583] width 16 height 13
radio input "true"
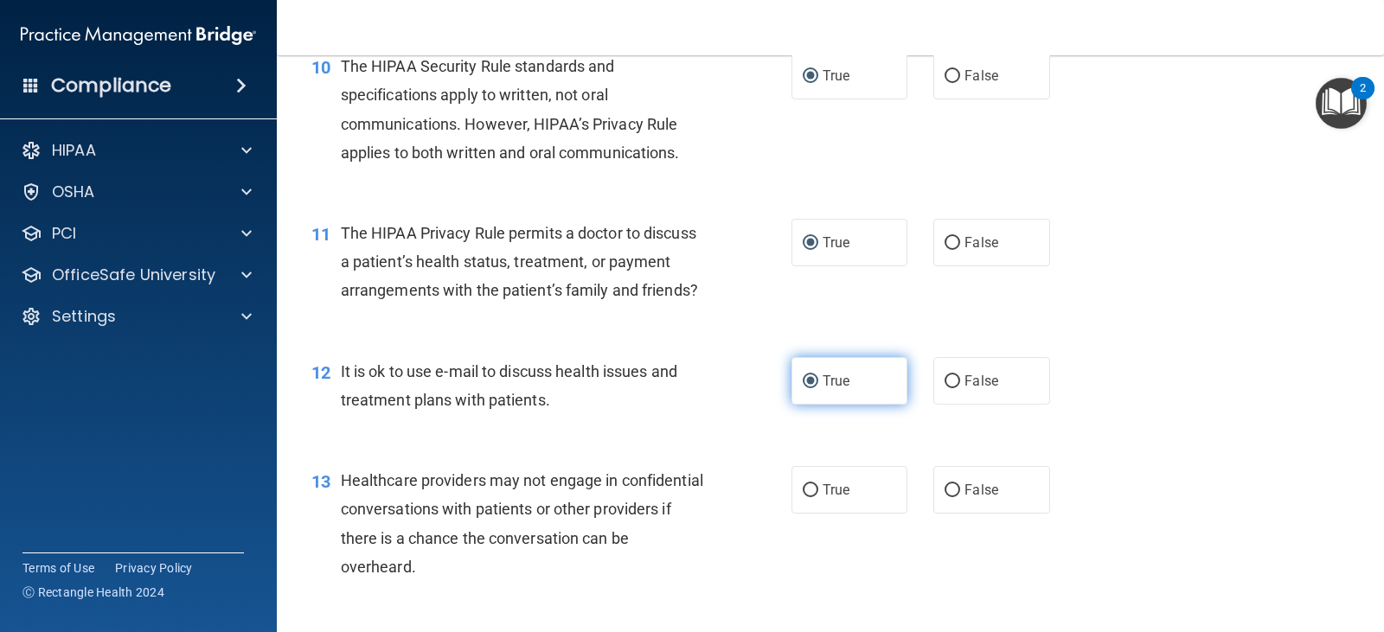
scroll to position [1445, 0]
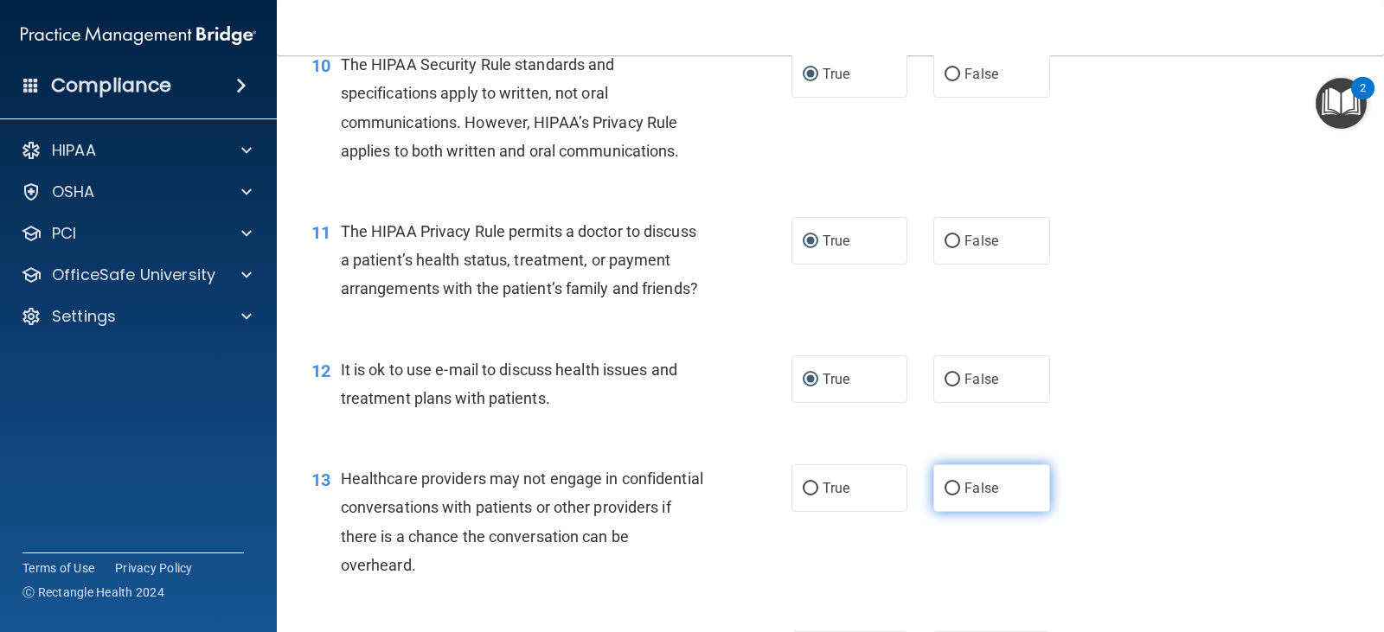
click at [945, 496] on input "False" at bounding box center [953, 489] width 16 height 13
radio input "true"
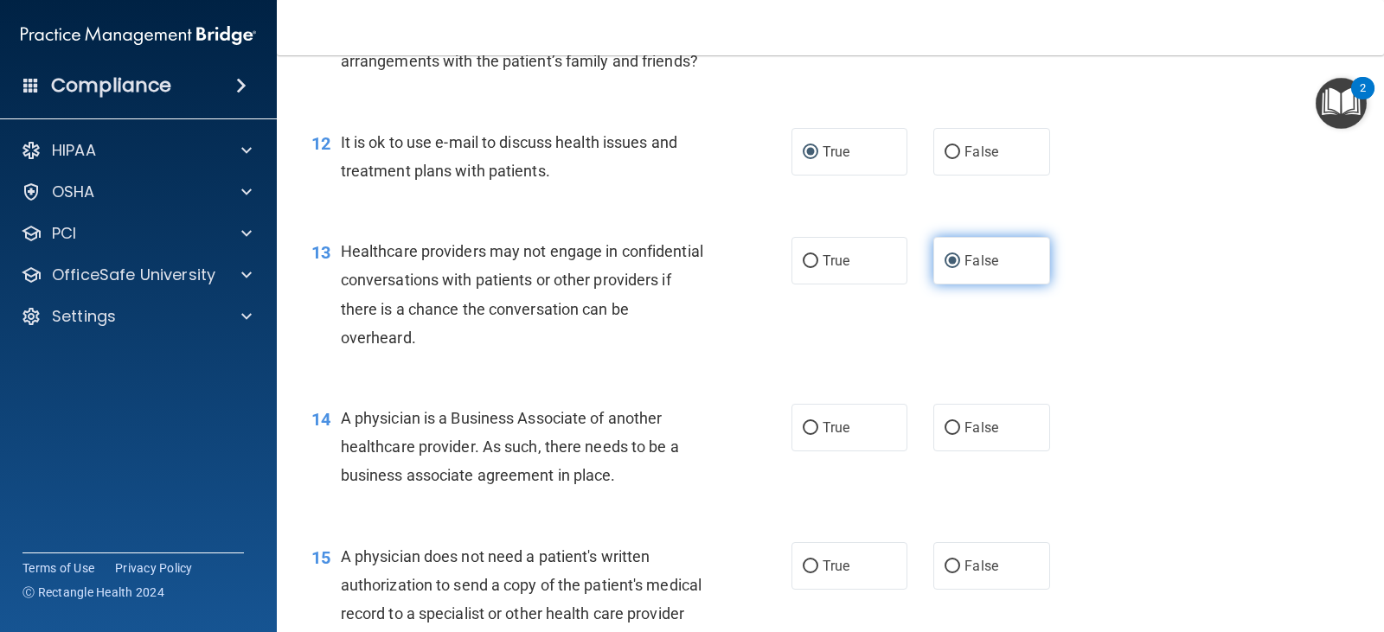
scroll to position [1672, 0]
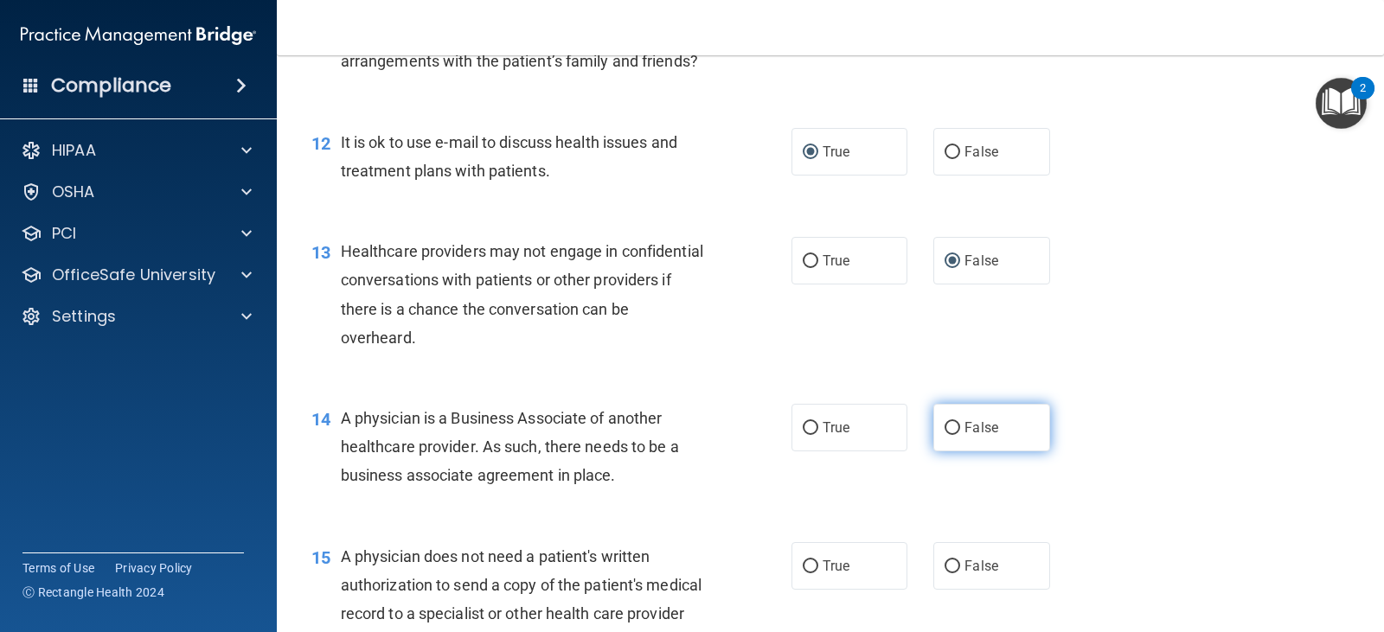
click at [933, 439] on label "False" at bounding box center [991, 428] width 116 height 48
click at [945, 435] on input "False" at bounding box center [953, 428] width 16 height 13
radio input "true"
click at [833, 574] on span "True" at bounding box center [836, 566] width 27 height 16
click at [818, 574] on input "True" at bounding box center [811, 567] width 16 height 13
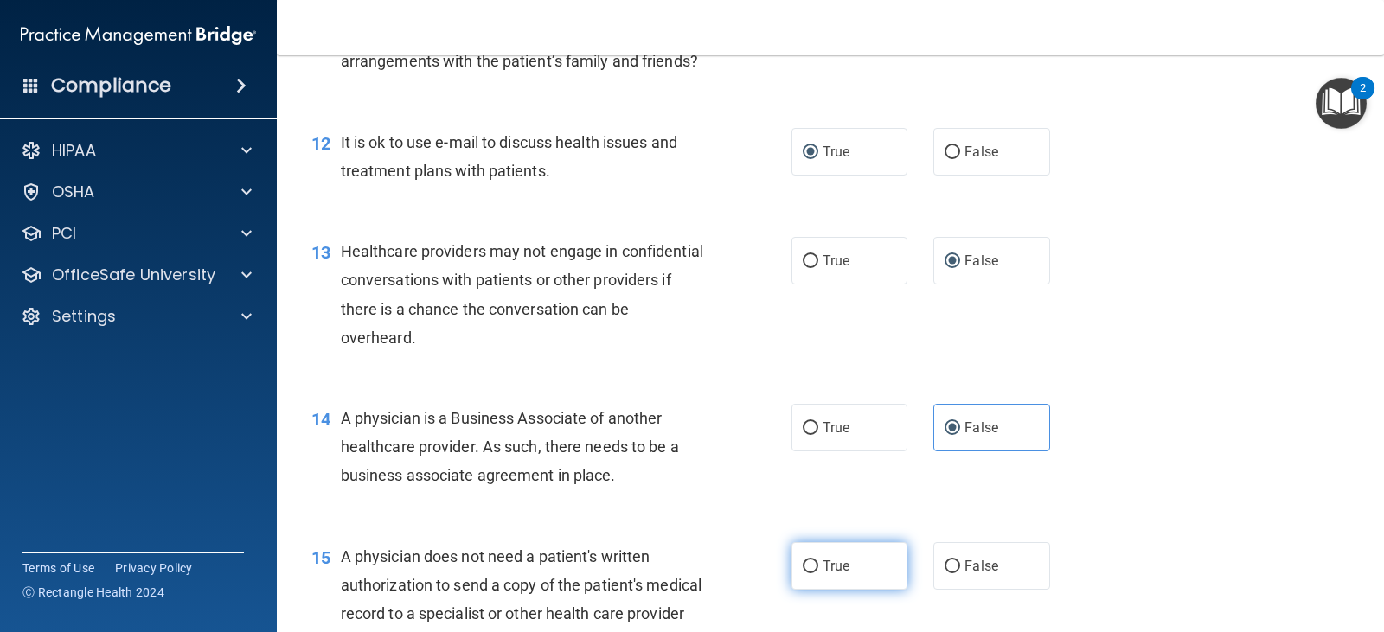
radio input "true"
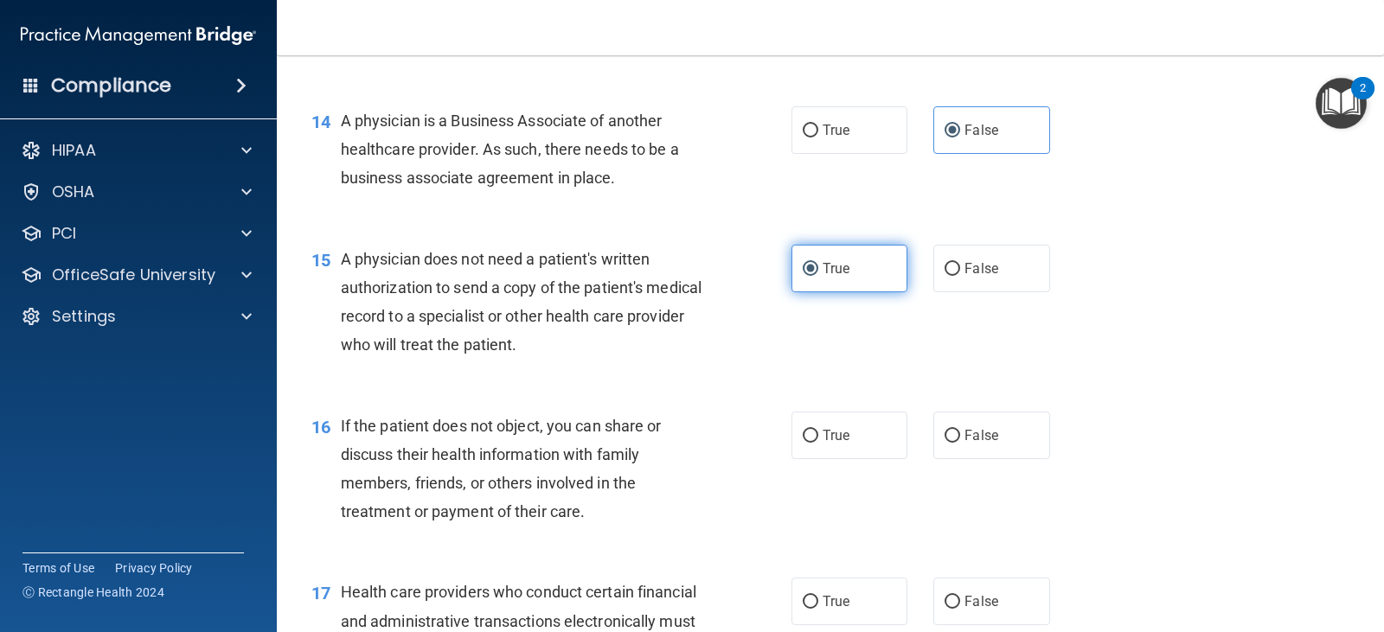
scroll to position [1970, 0]
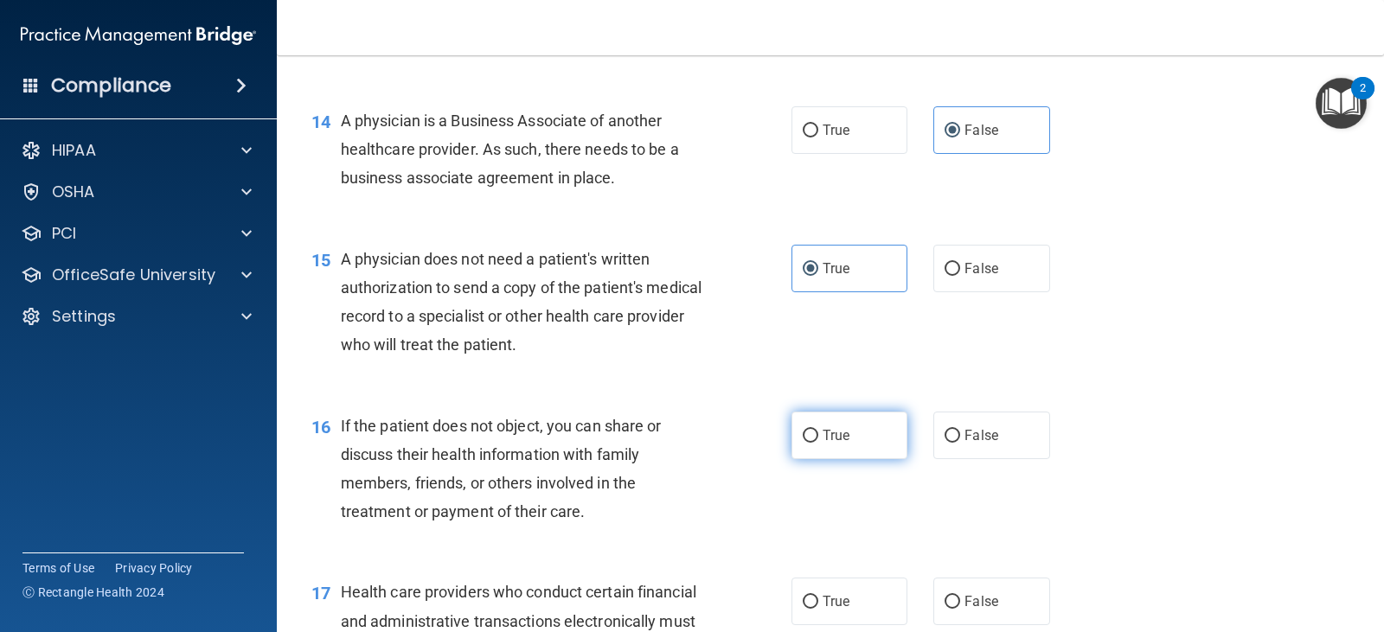
click at [823, 444] on span "True" at bounding box center [836, 435] width 27 height 16
click at [817, 443] on input "True" at bounding box center [811, 436] width 16 height 13
radio input "true"
click at [833, 610] on span "True" at bounding box center [836, 601] width 27 height 16
click at [818, 609] on input "True" at bounding box center [811, 602] width 16 height 13
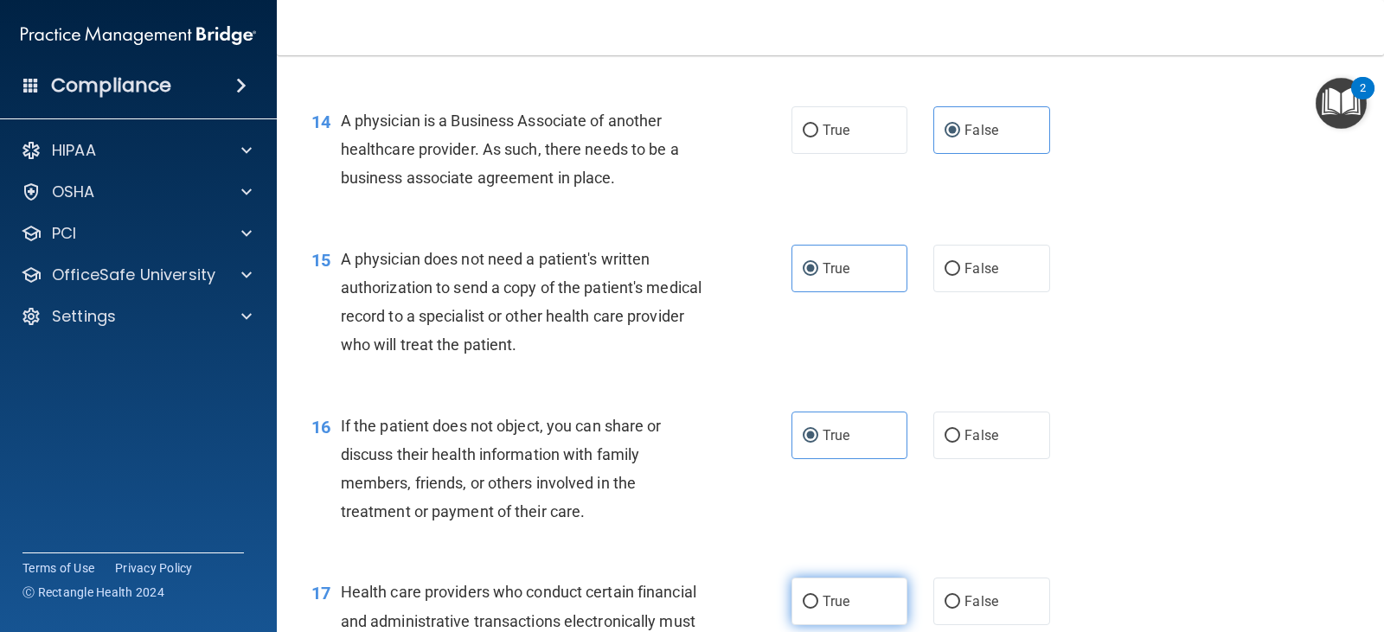
radio input "true"
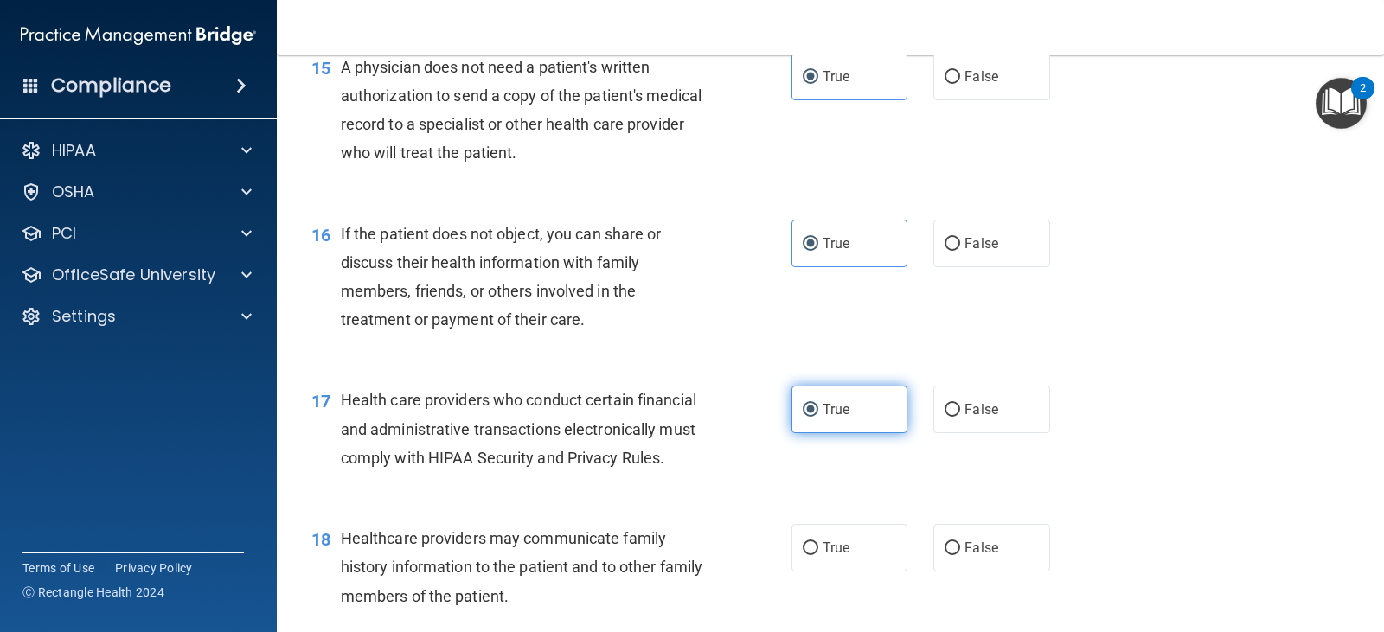
scroll to position [2162, 0]
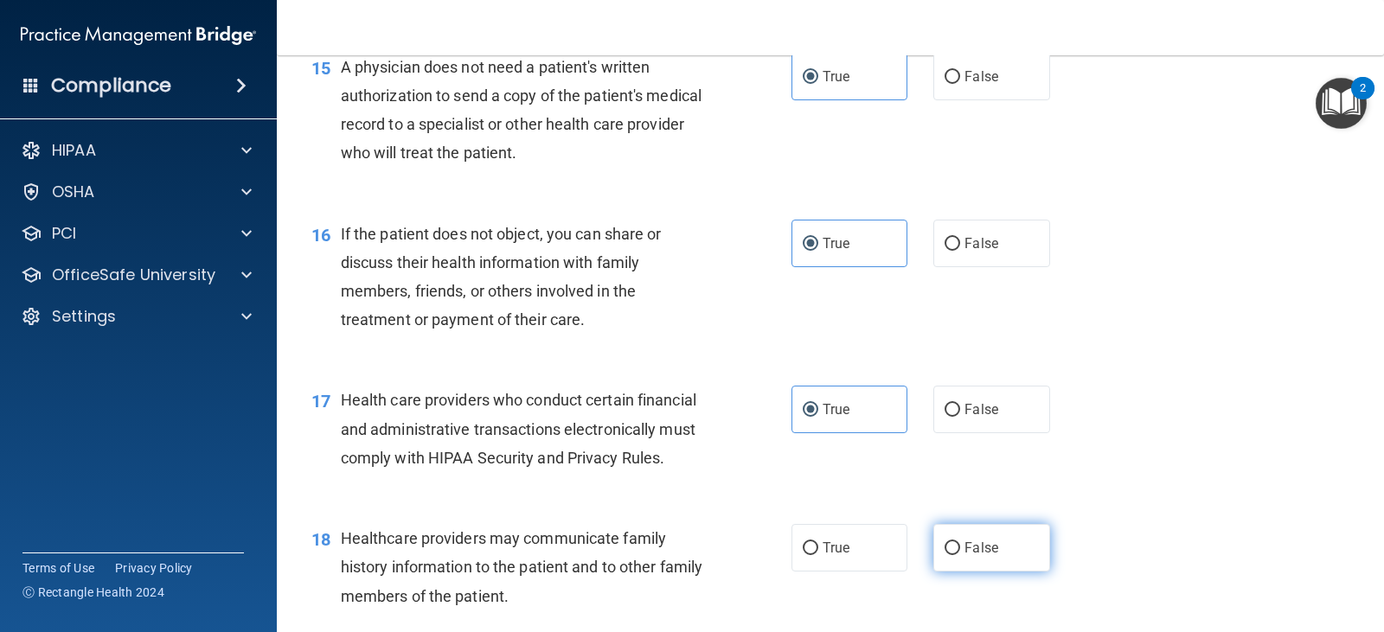
click at [970, 556] on span "False" at bounding box center [982, 548] width 34 height 16
click at [960, 555] on input "False" at bounding box center [953, 548] width 16 height 13
radio input "true"
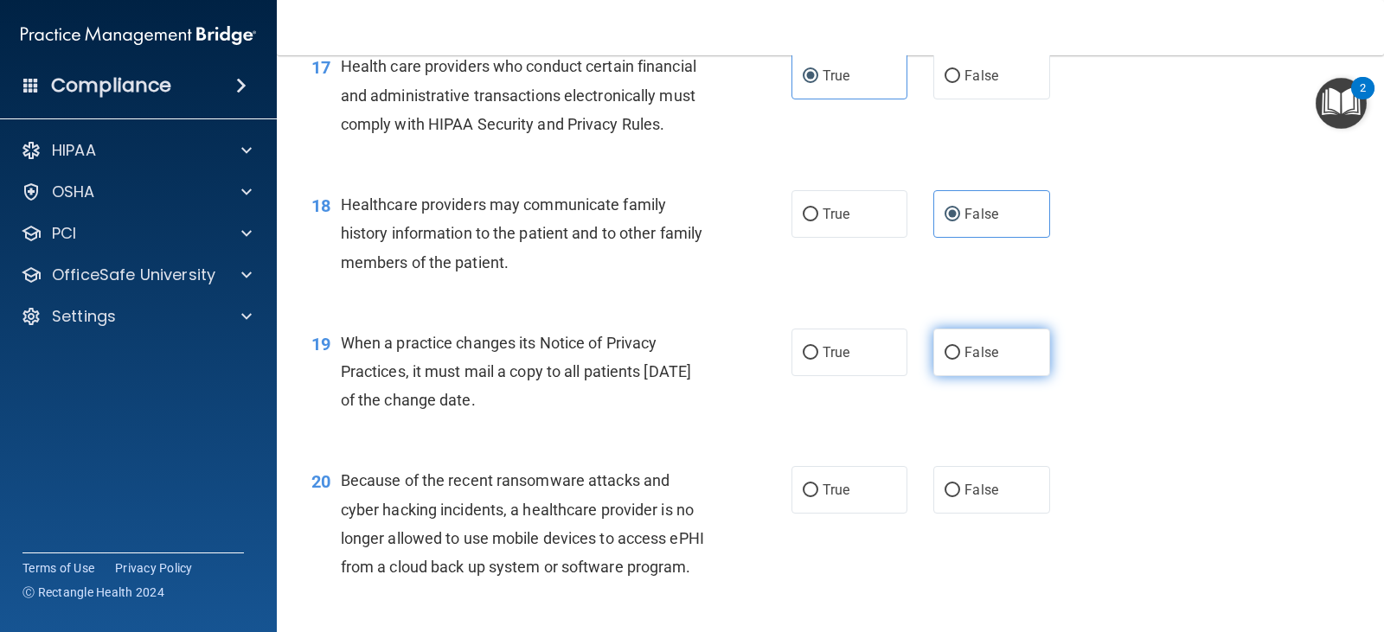
scroll to position [2497, 0]
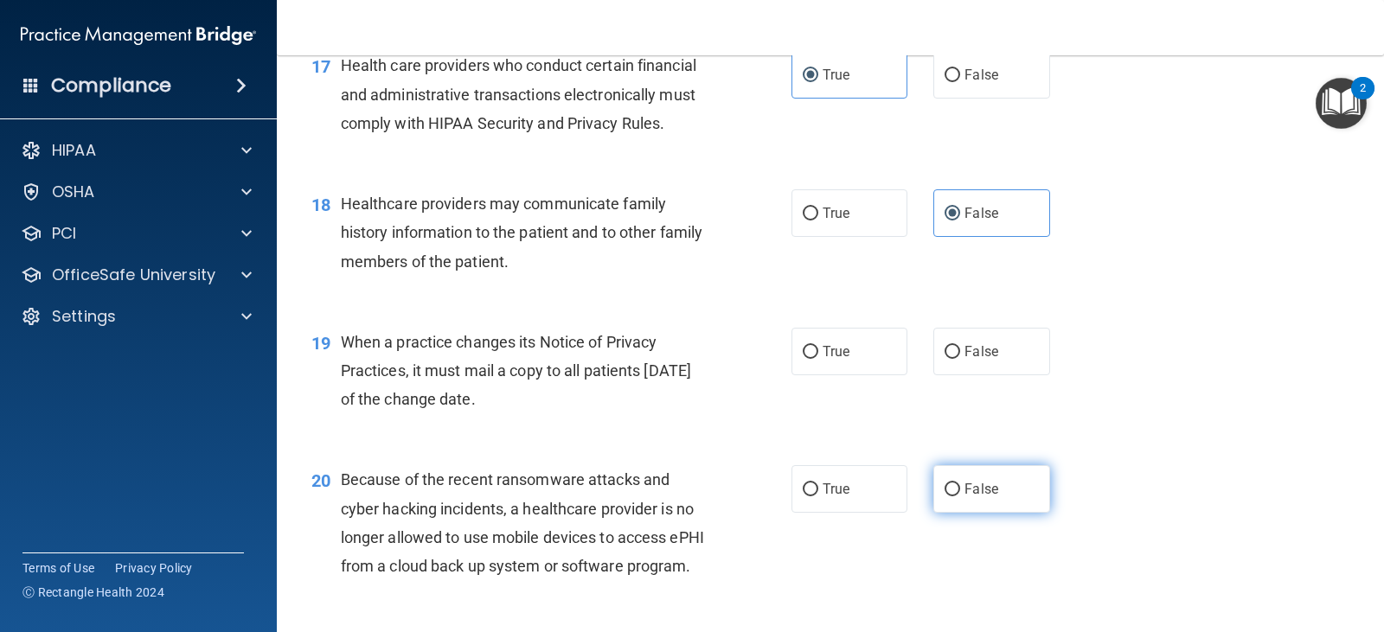
click at [966, 509] on label "False" at bounding box center [991, 489] width 116 height 48
click at [960, 497] on input "False" at bounding box center [953, 490] width 16 height 13
radio input "true"
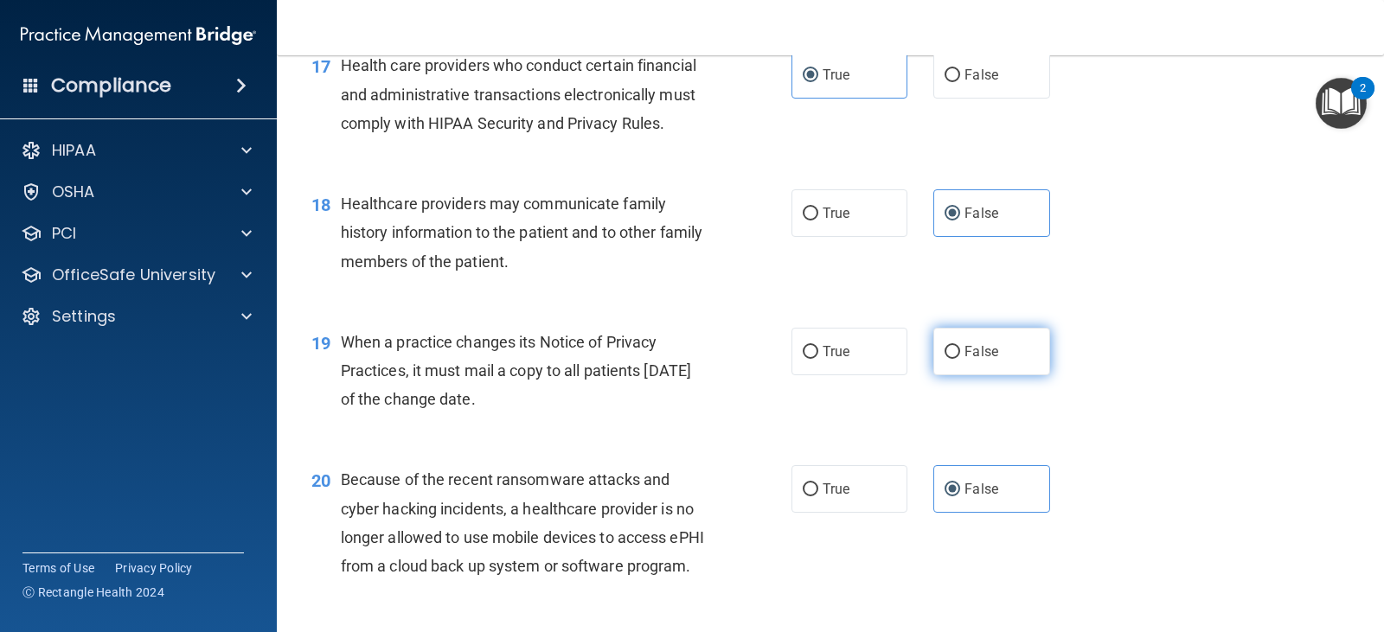
click at [965, 360] on span "False" at bounding box center [982, 351] width 34 height 16
click at [960, 359] on input "False" at bounding box center [953, 352] width 16 height 13
radio input "true"
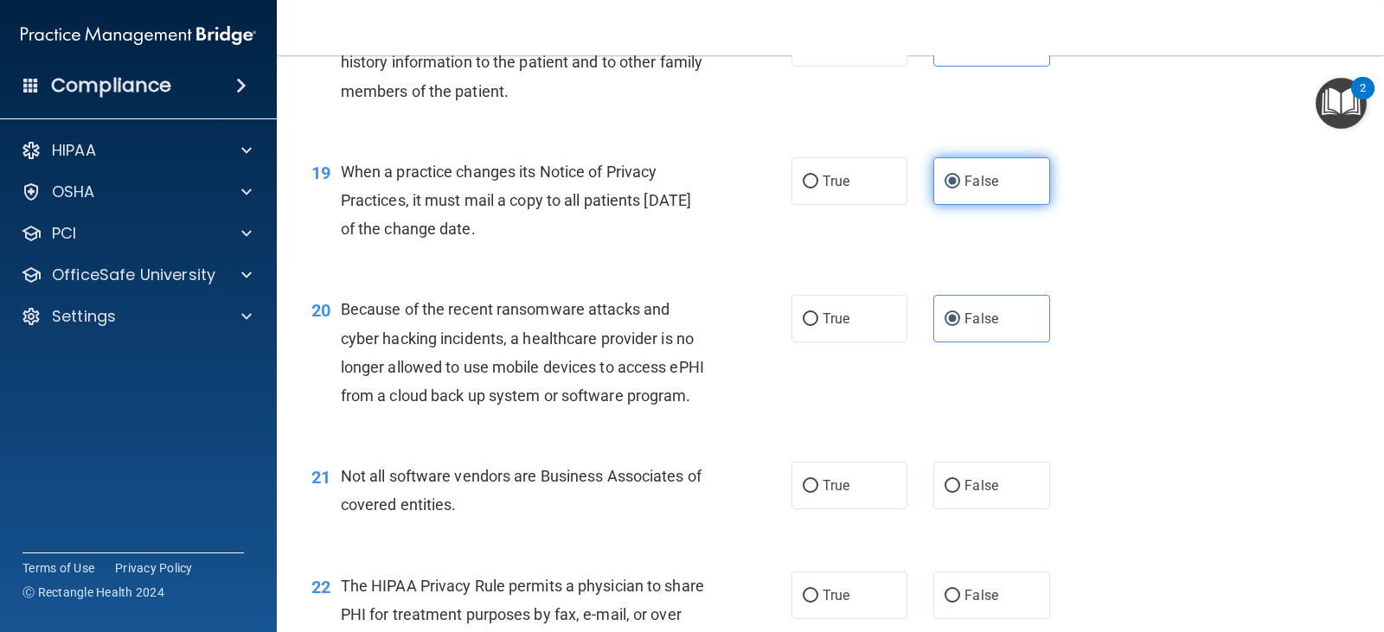
scroll to position [2669, 0]
click at [805, 491] on input "True" at bounding box center [811, 484] width 16 height 13
radio input "true"
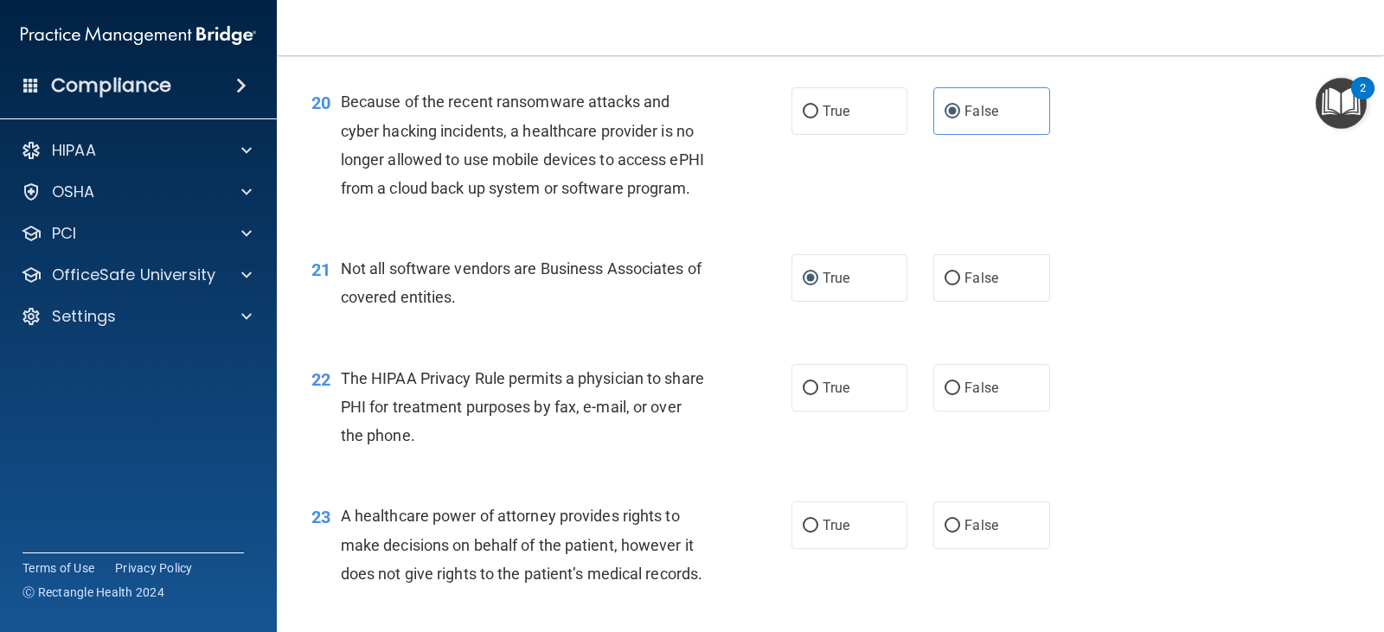
scroll to position [2875, 0]
click at [823, 395] on span "True" at bounding box center [836, 387] width 27 height 16
click at [818, 394] on input "True" at bounding box center [811, 387] width 16 height 13
radio input "true"
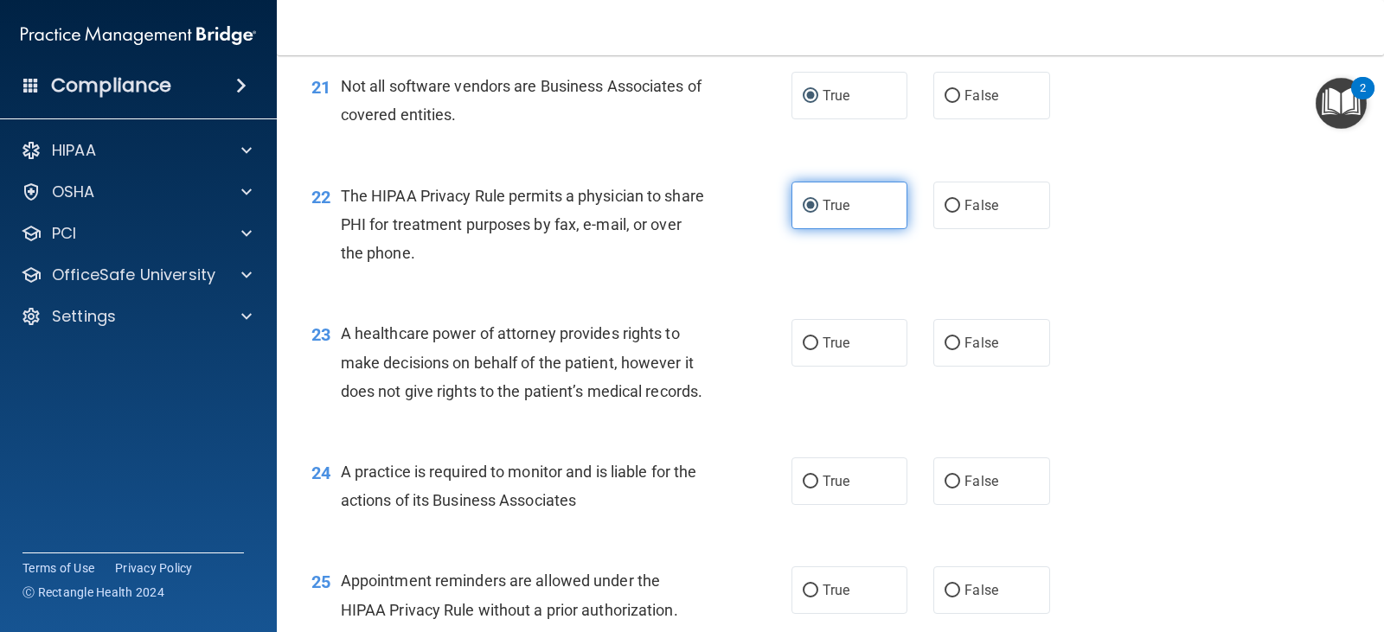
scroll to position [3058, 0]
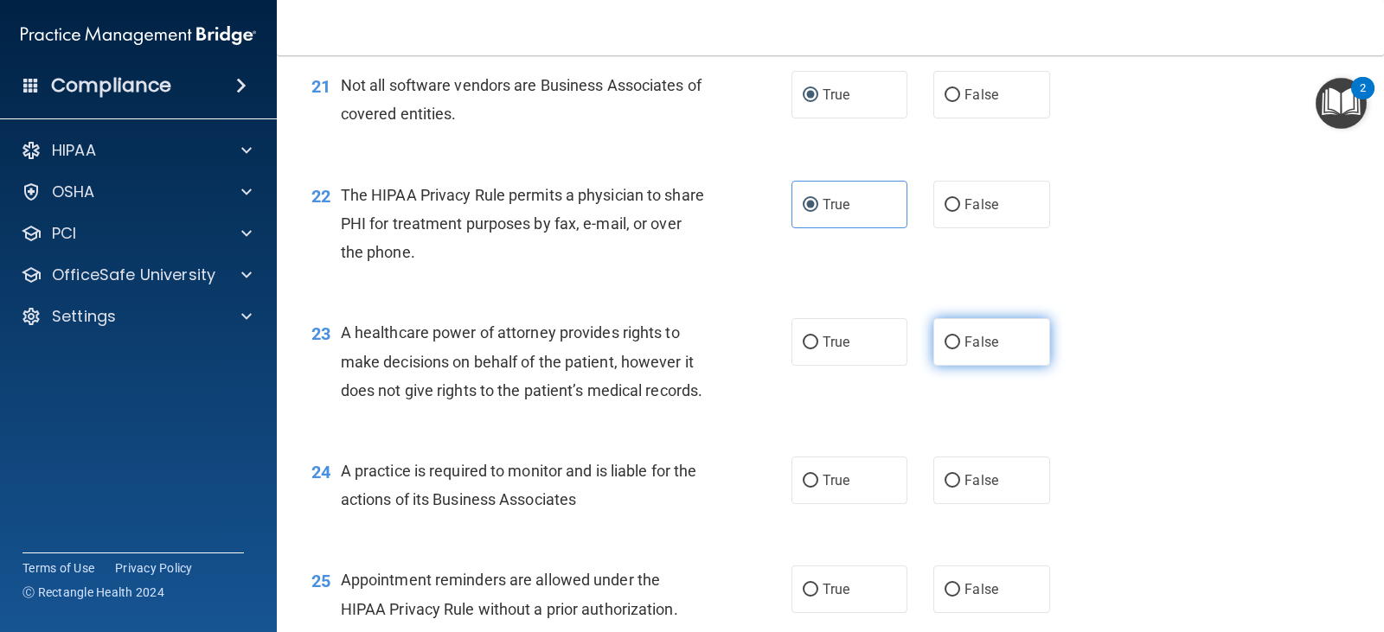
click at [945, 349] on input "False" at bounding box center [953, 343] width 16 height 13
radio input "true"
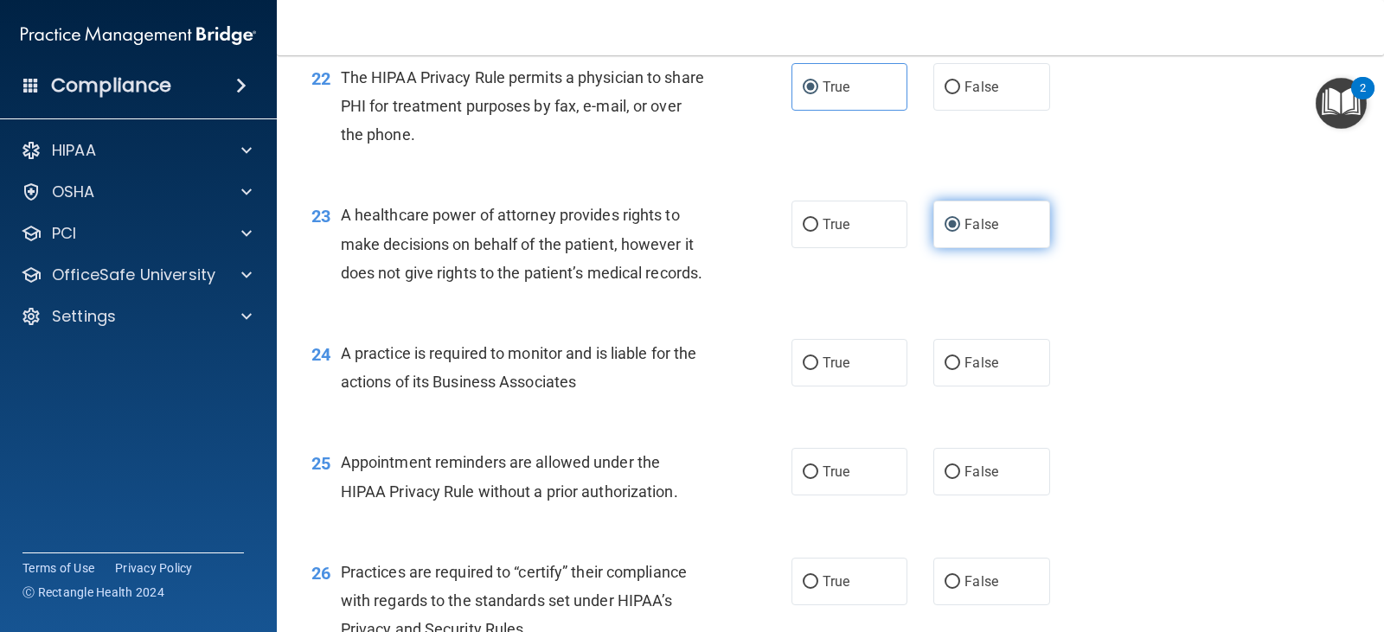
scroll to position [3177, 0]
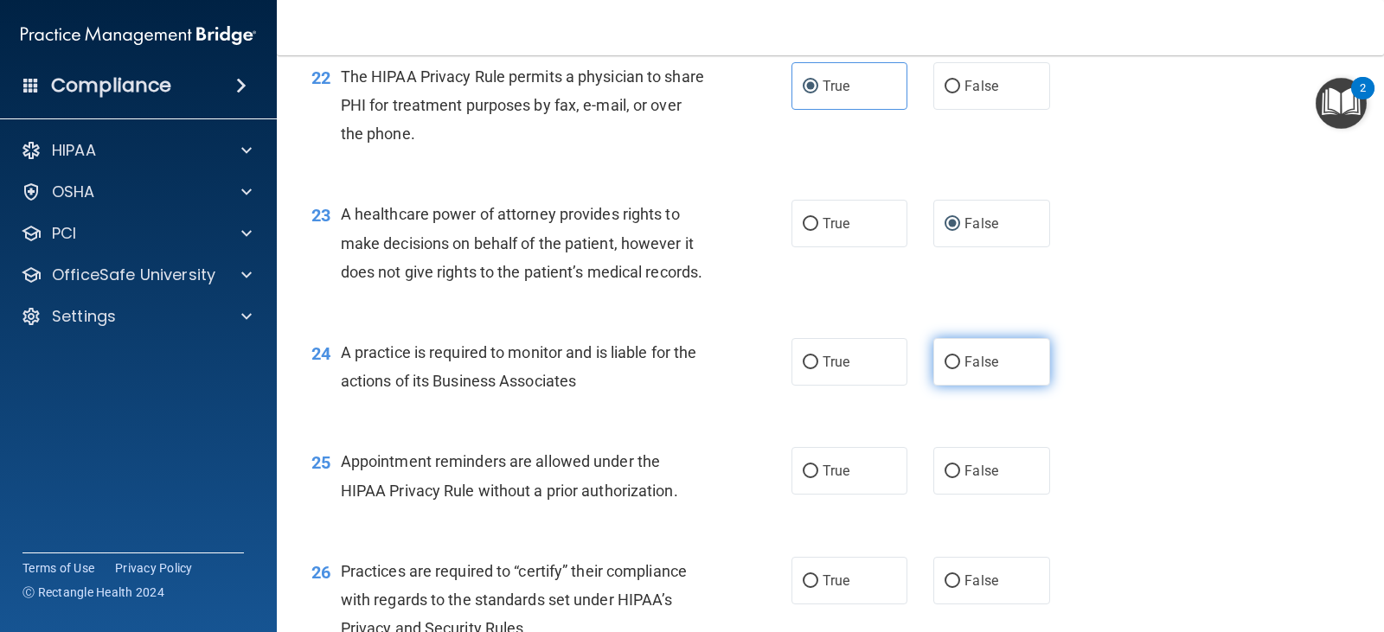
click at [965, 386] on label "False" at bounding box center [991, 362] width 116 height 48
click at [960, 369] on input "False" at bounding box center [953, 362] width 16 height 13
radio input "true"
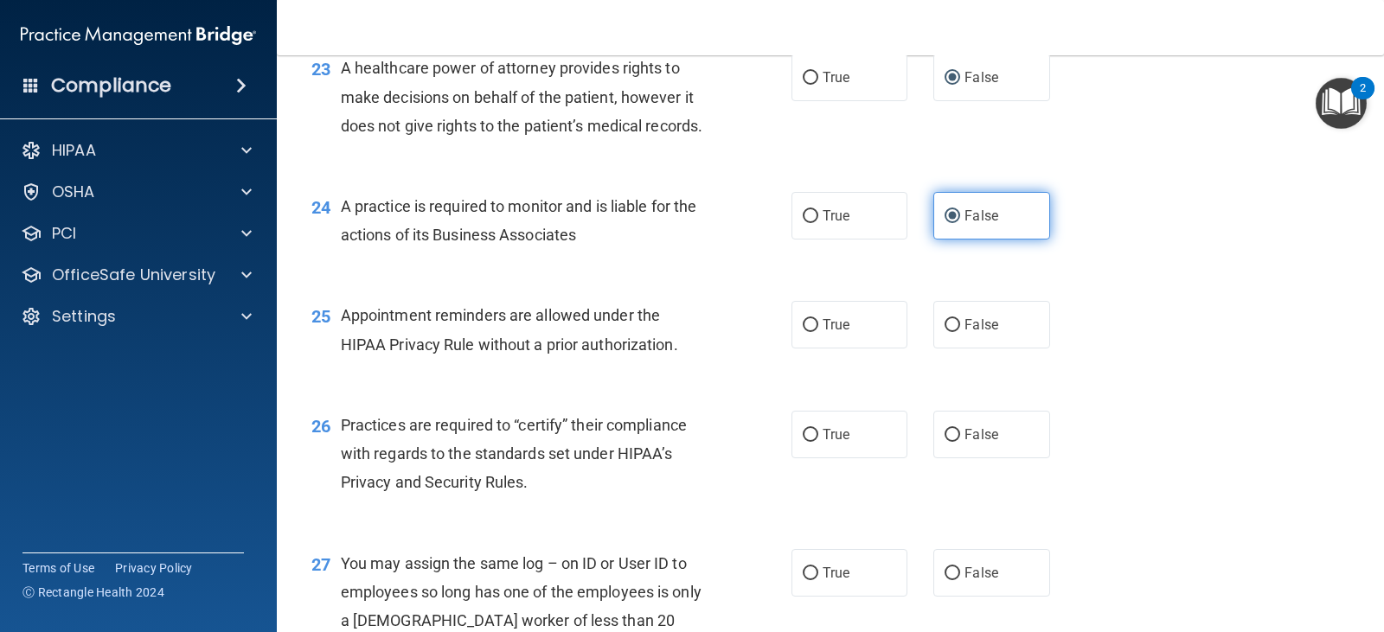
scroll to position [3328, 0]
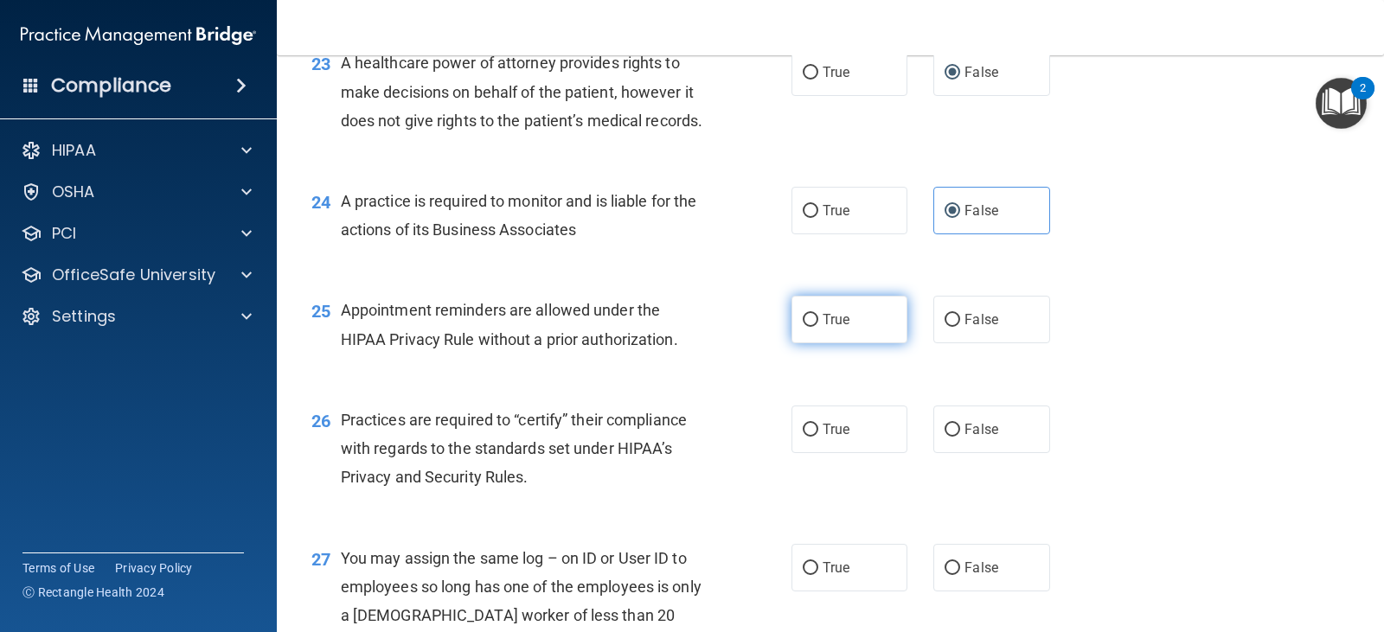
click at [823, 328] on span "True" at bounding box center [836, 319] width 27 height 16
click at [818, 327] on input "True" at bounding box center [811, 320] width 16 height 13
radio input "true"
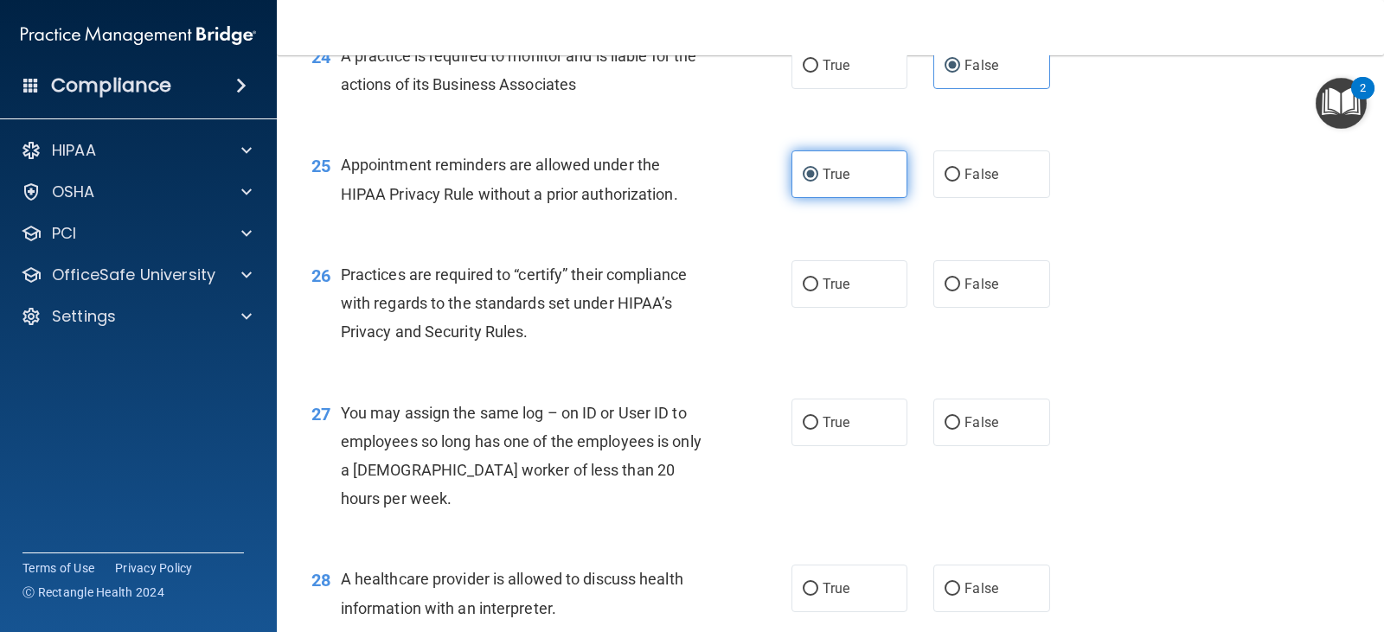
scroll to position [3474, 0]
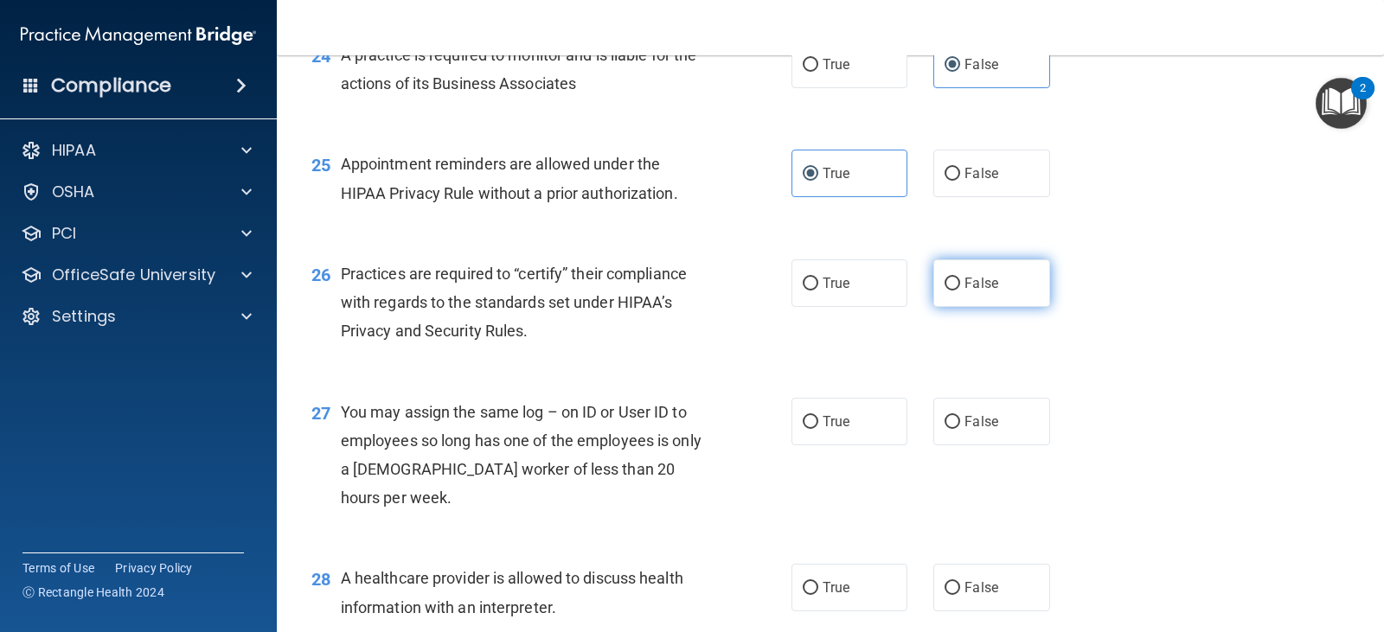
click at [965, 292] on span "False" at bounding box center [982, 283] width 34 height 16
click at [960, 291] on input "False" at bounding box center [953, 284] width 16 height 13
radio input "true"
click at [966, 446] on label "False" at bounding box center [991, 422] width 116 height 48
click at [960, 429] on input "False" at bounding box center [953, 422] width 16 height 13
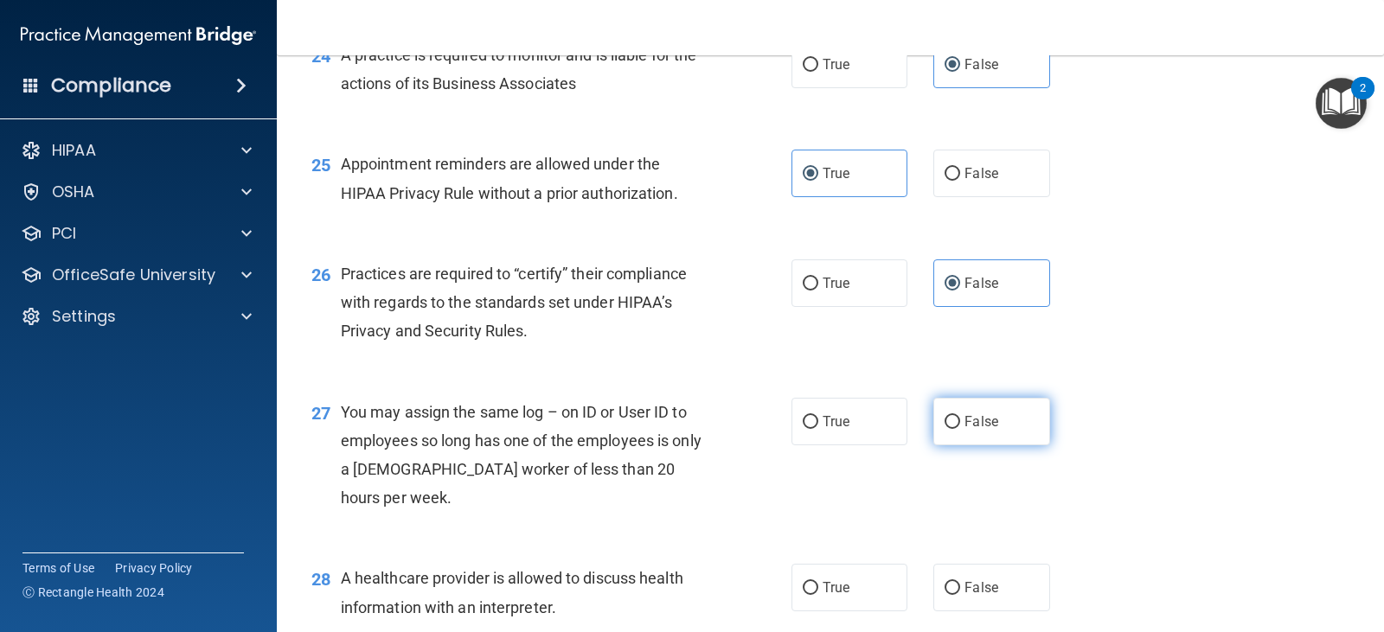
radio input "true"
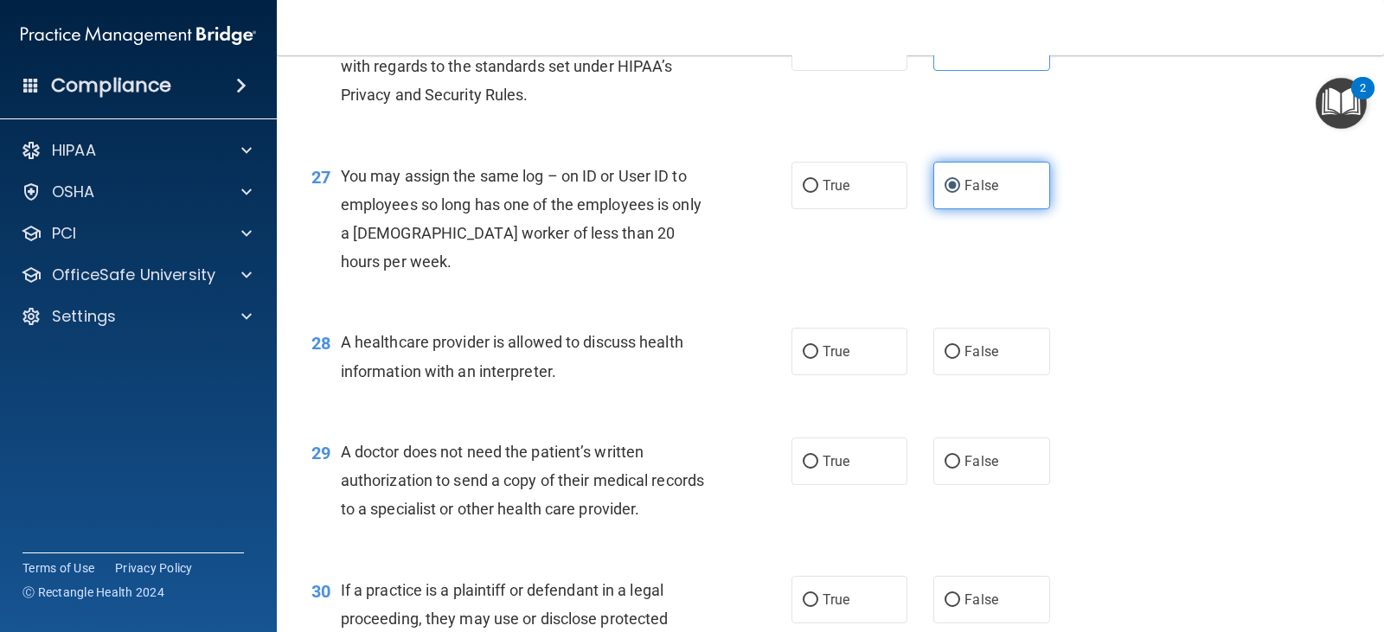
scroll to position [3712, 0]
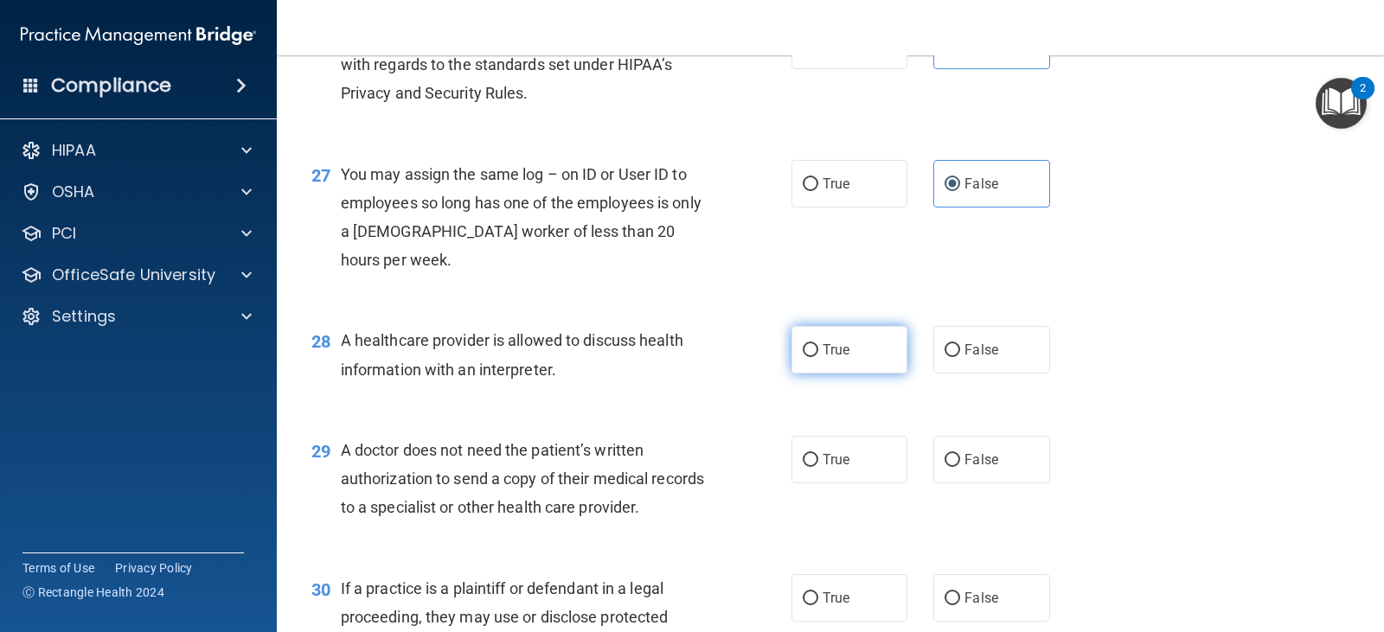
click at [812, 374] on label "True" at bounding box center [850, 350] width 116 height 48
click at [812, 357] on input "True" at bounding box center [811, 350] width 16 height 13
radio input "true"
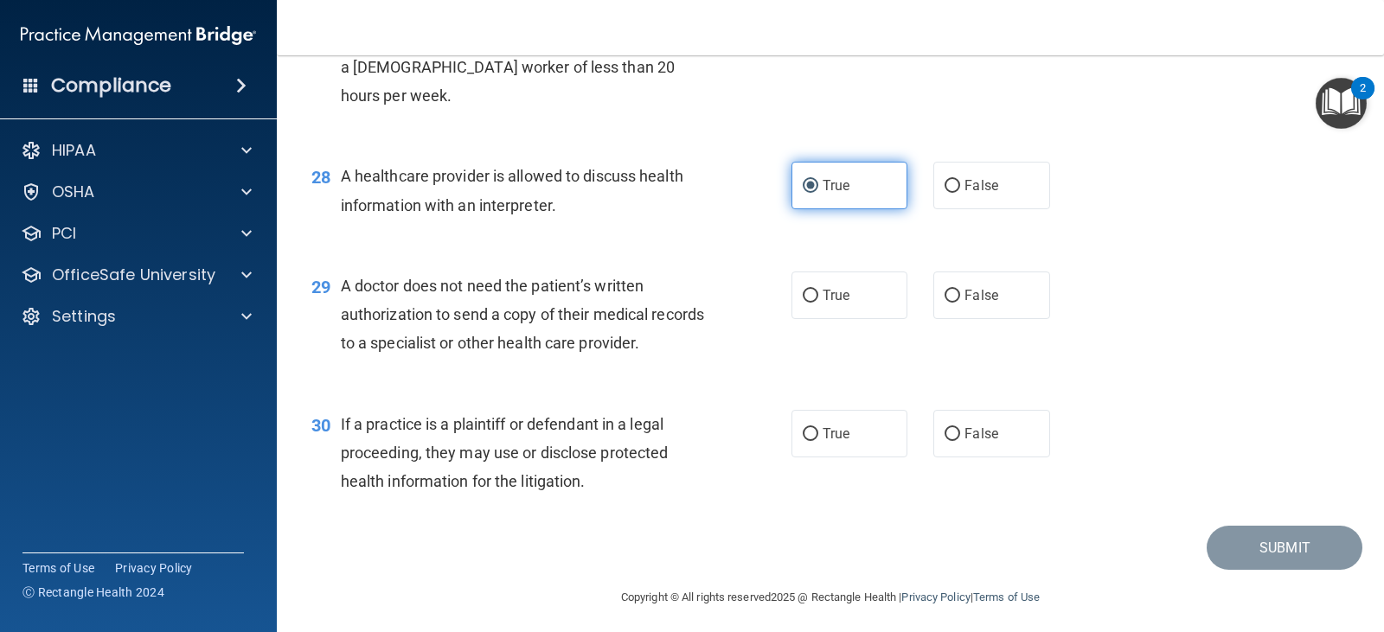
scroll to position [3877, 0]
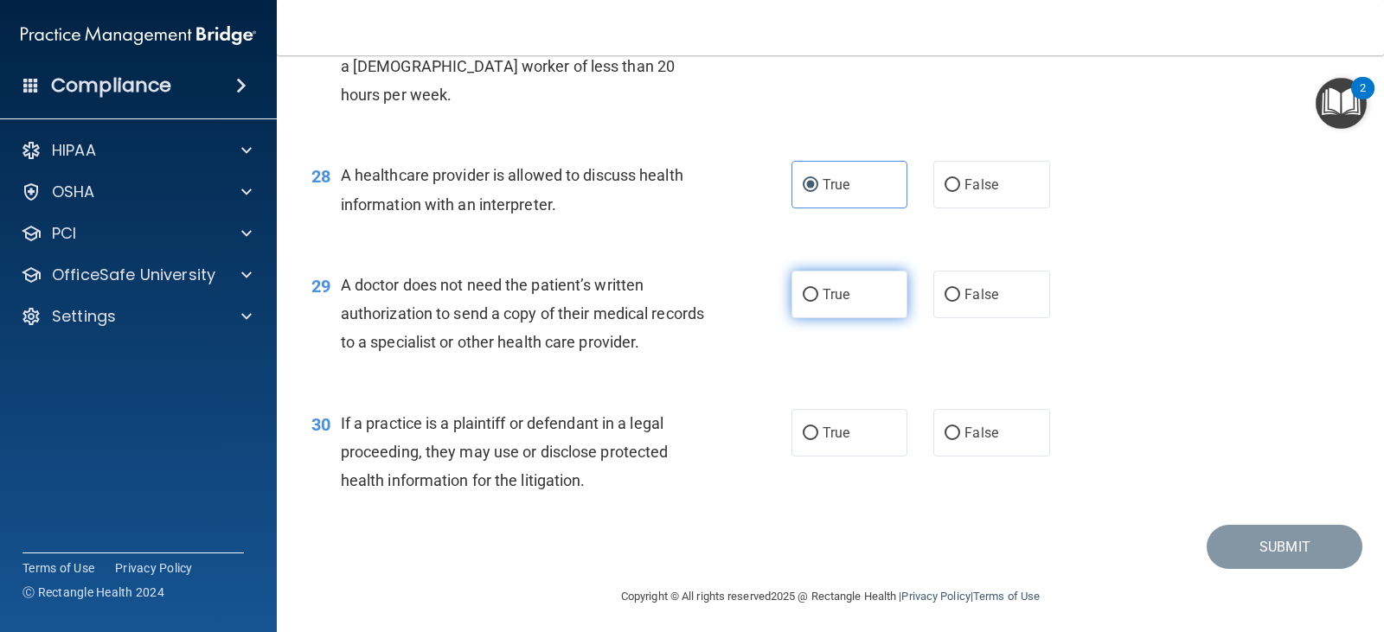
click at [813, 318] on label "True" at bounding box center [850, 295] width 116 height 48
click at [813, 302] on input "True" at bounding box center [811, 295] width 16 height 13
radio input "true"
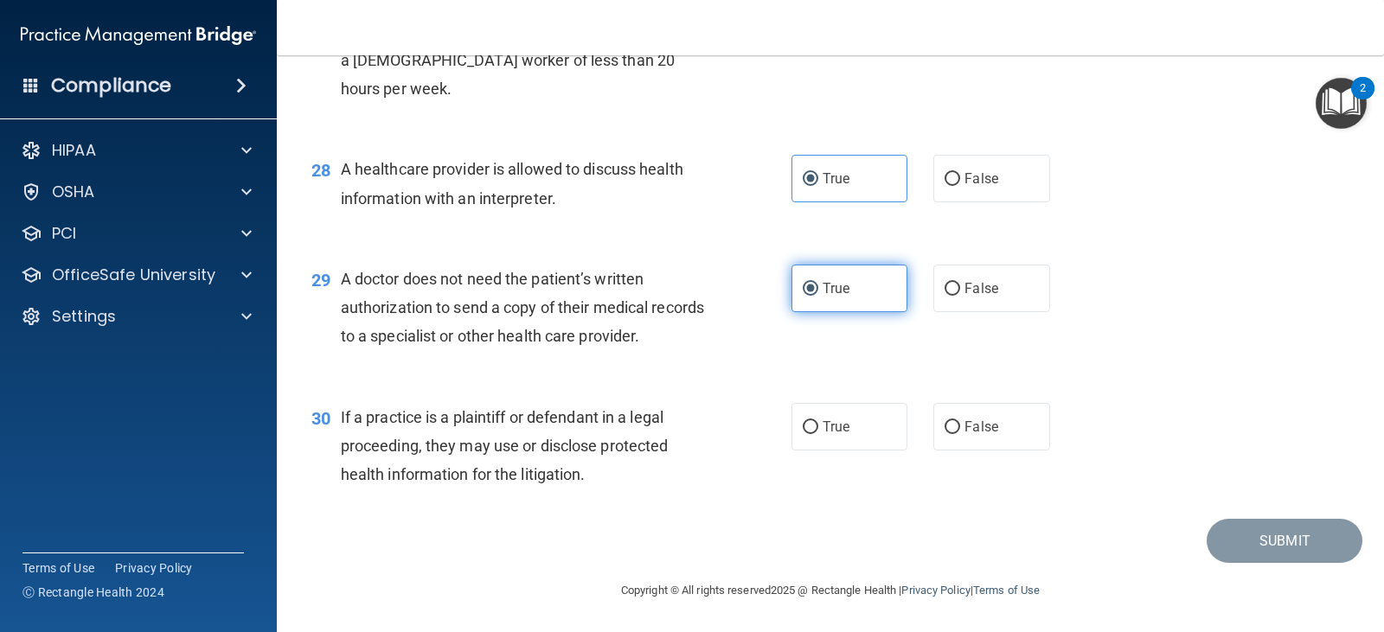
scroll to position [3935, 0]
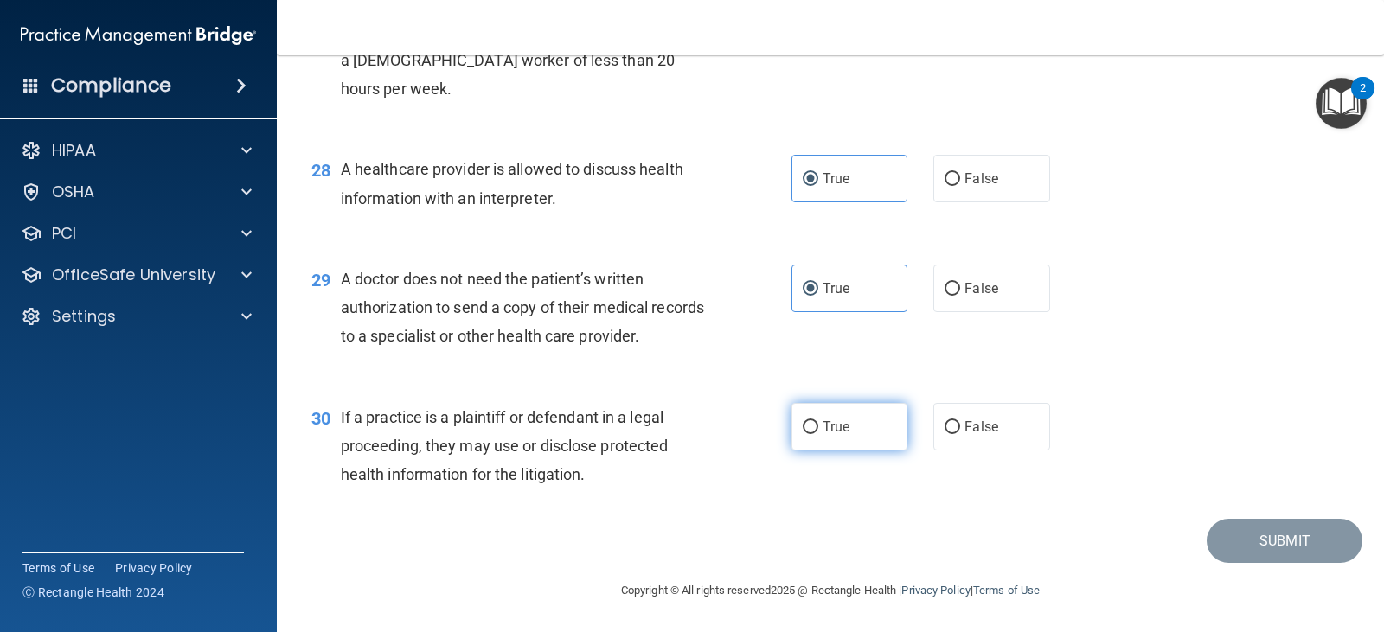
click at [829, 435] on span "True" at bounding box center [836, 427] width 27 height 16
click at [818, 434] on input "True" at bounding box center [811, 427] width 16 height 13
radio input "true"
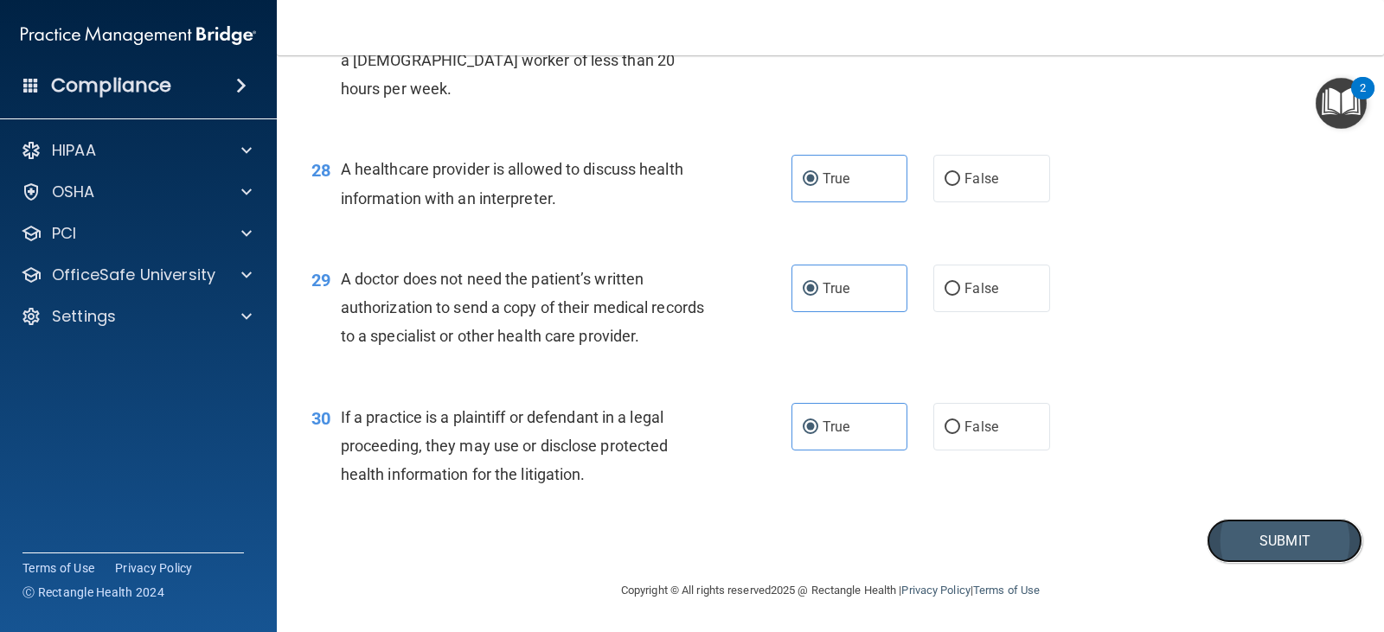
click at [1251, 563] on button "Submit" at bounding box center [1285, 541] width 156 height 44
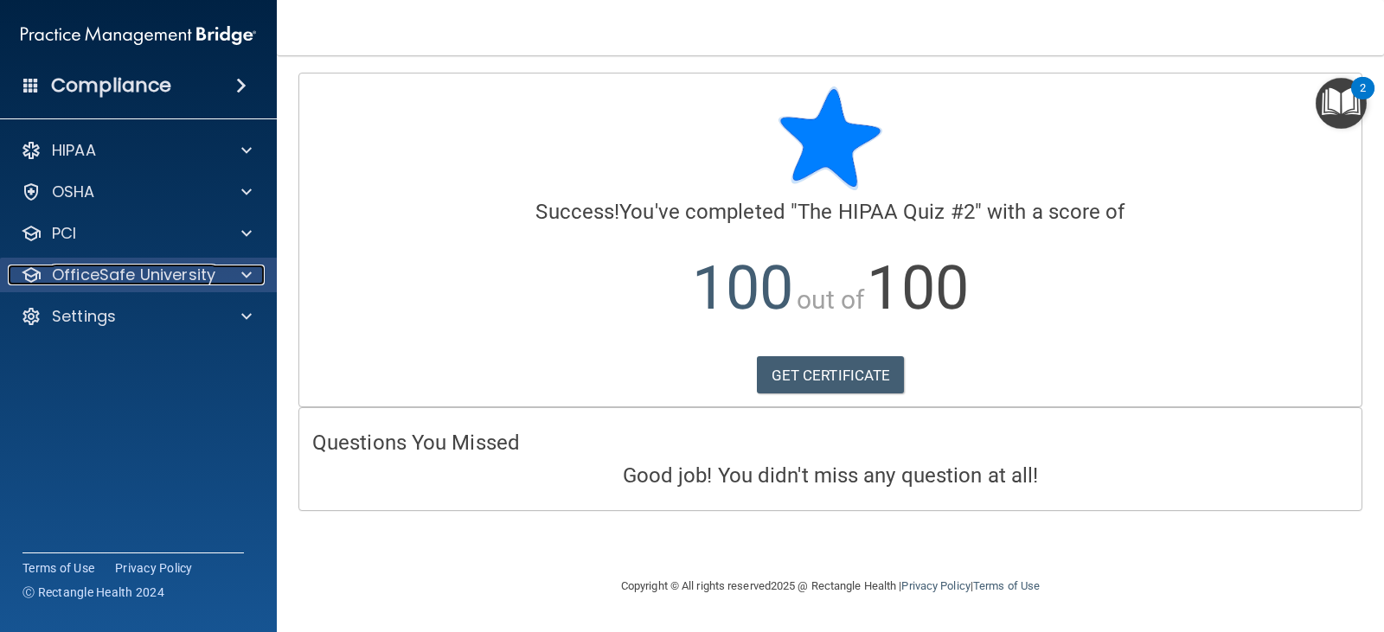
click at [211, 283] on p "OfficeSafe University" at bounding box center [133, 275] width 163 height 21
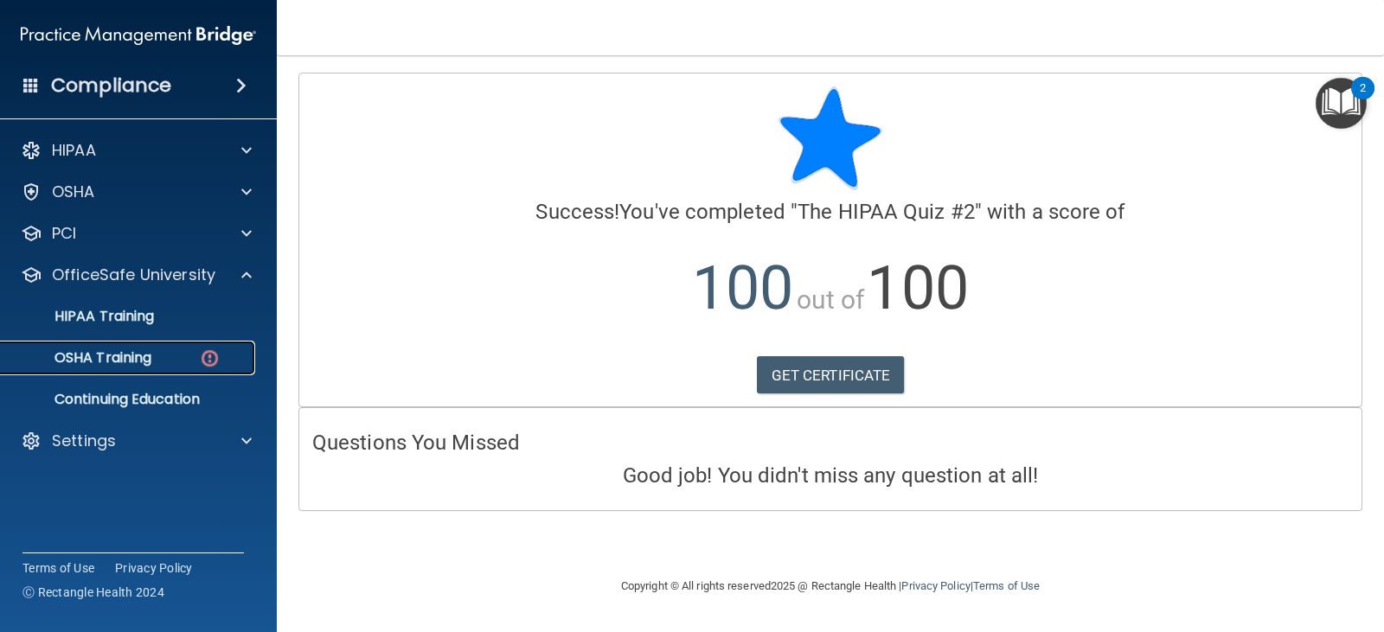
click at [152, 345] on link "OSHA Training" at bounding box center [119, 358] width 272 height 35
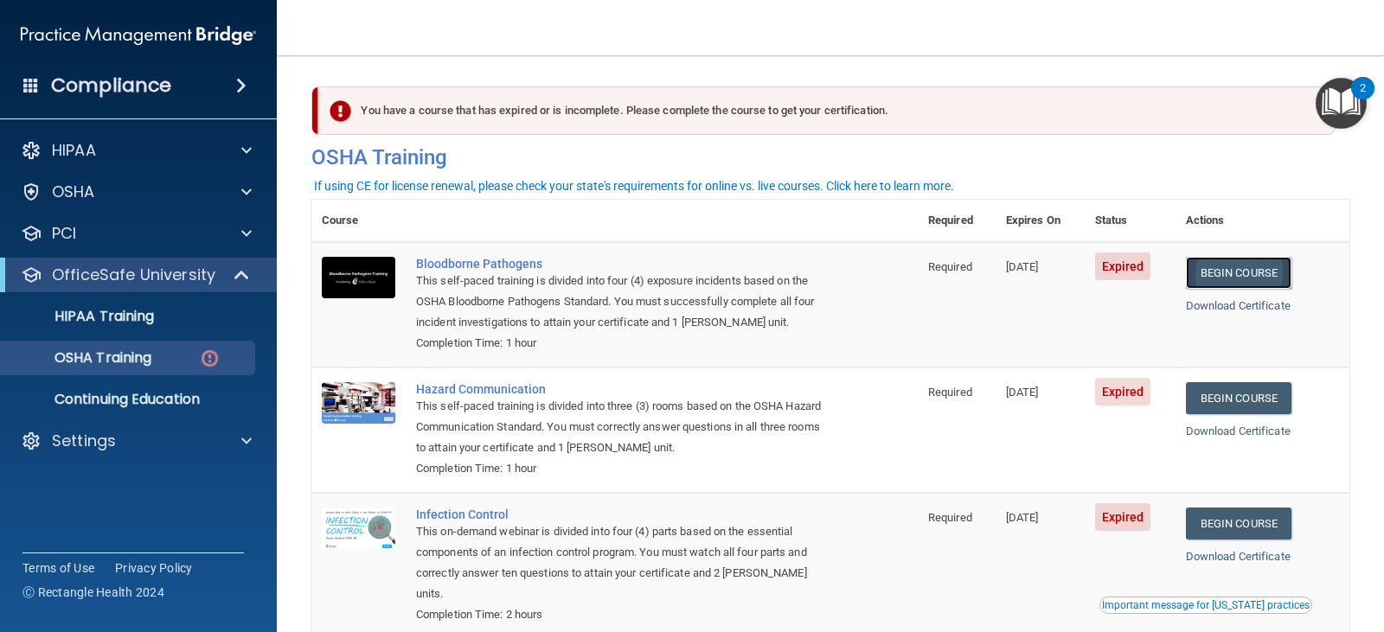
click at [1266, 265] on link "Begin Course" at bounding box center [1239, 273] width 106 height 32
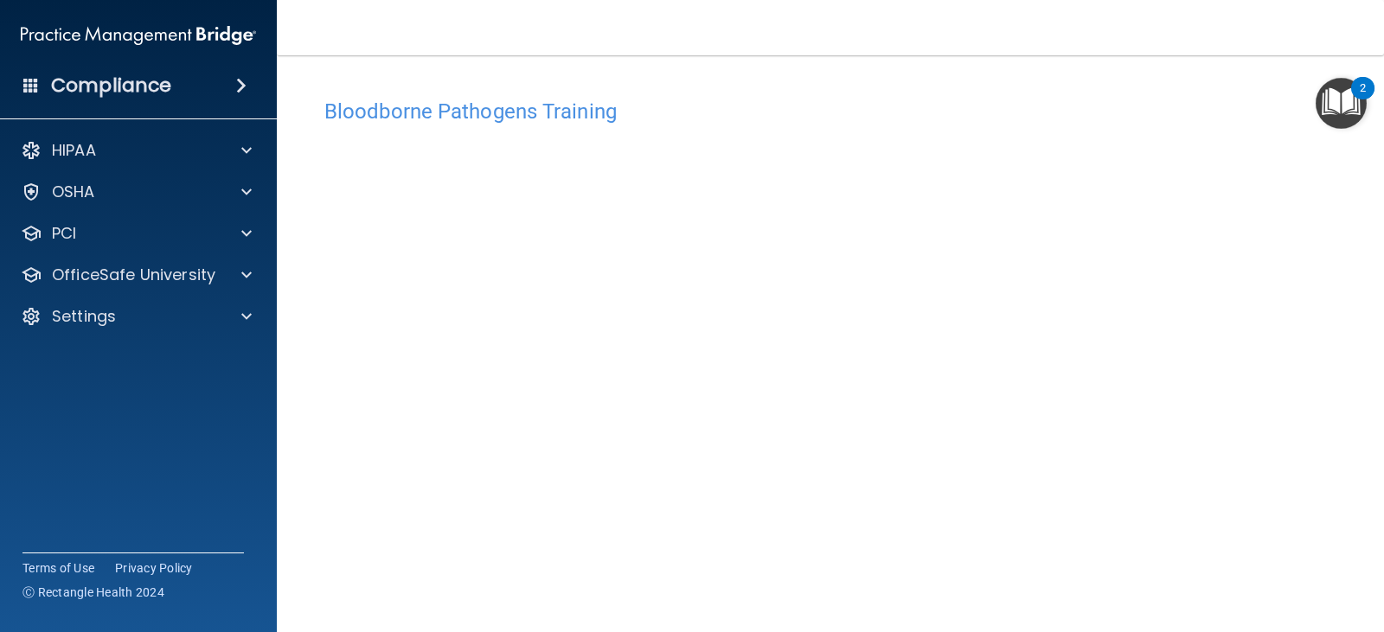
scroll to position [108, 0]
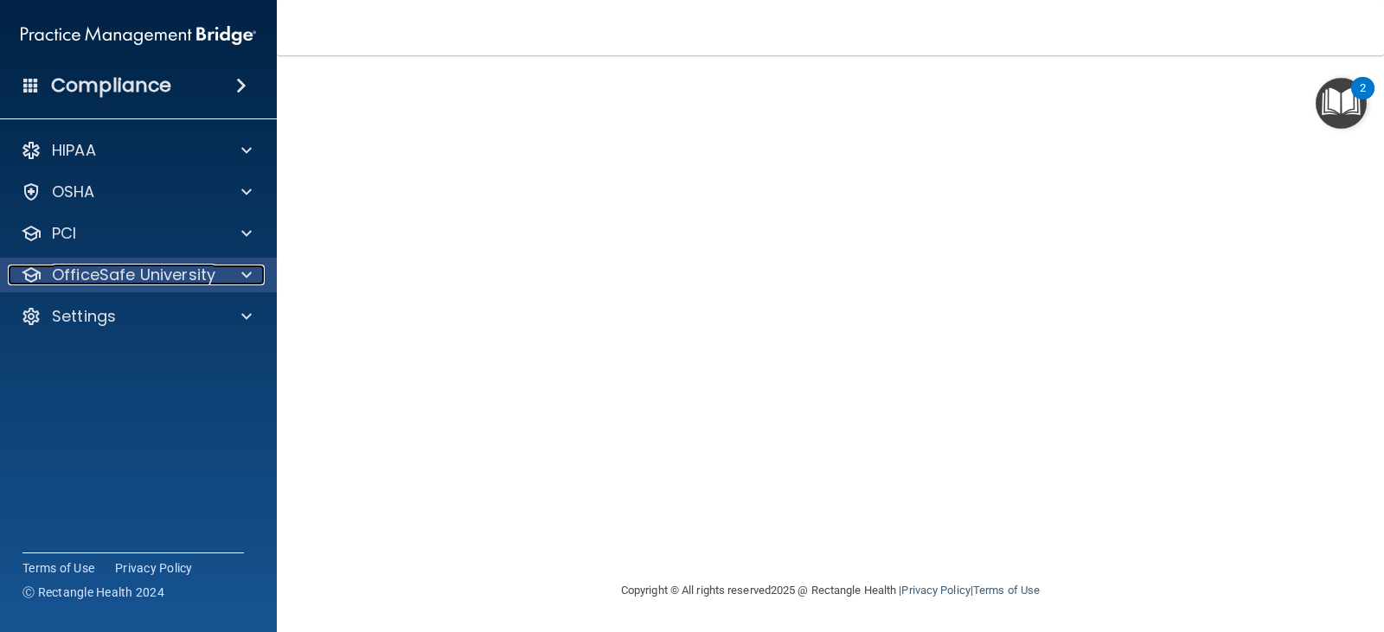
click at [250, 280] on span at bounding box center [246, 275] width 10 height 21
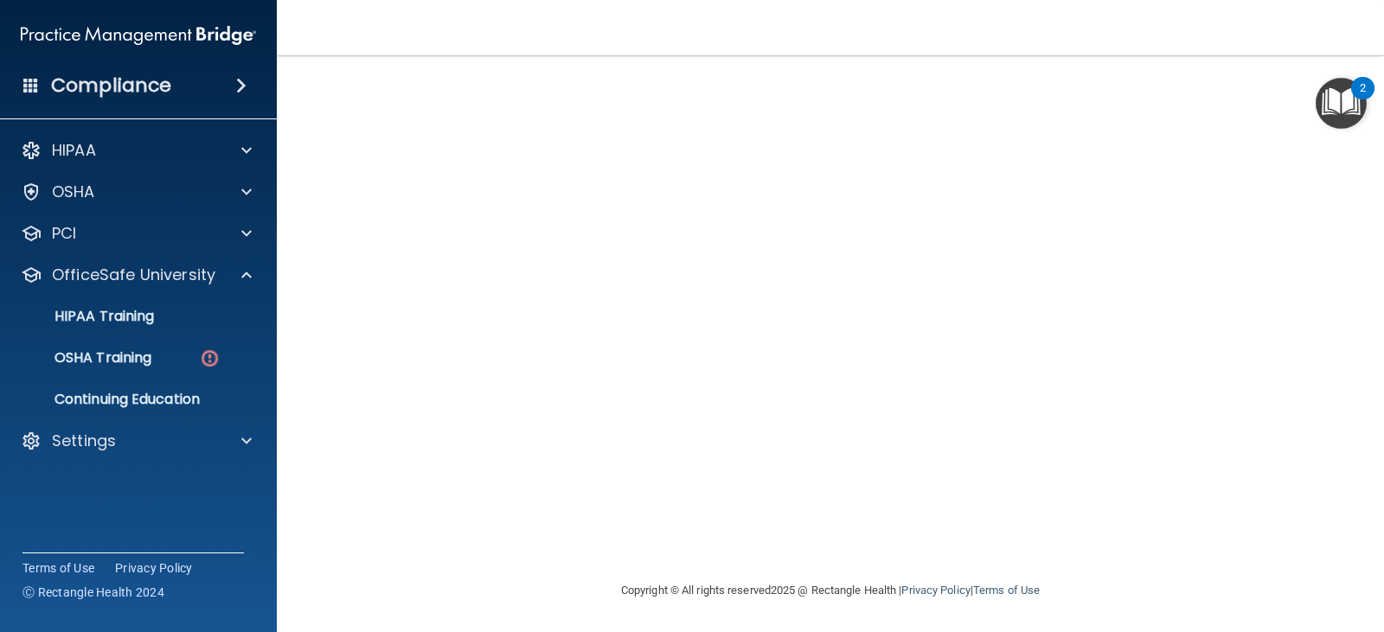
scroll to position [0, 0]
